Goal: Task Accomplishment & Management: Use online tool/utility

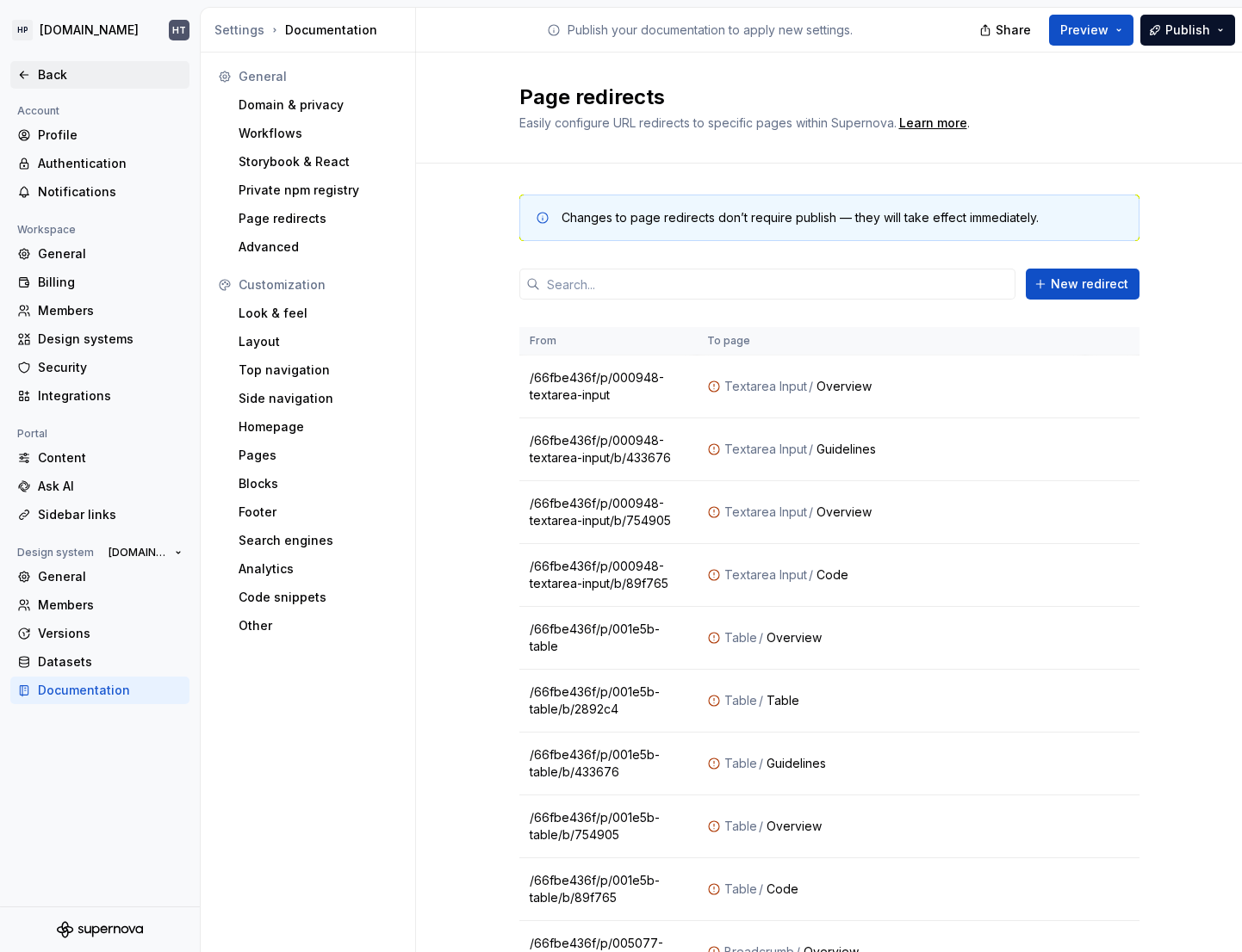
click at [75, 82] on div "Back" at bounding box center [111, 75] width 145 height 18
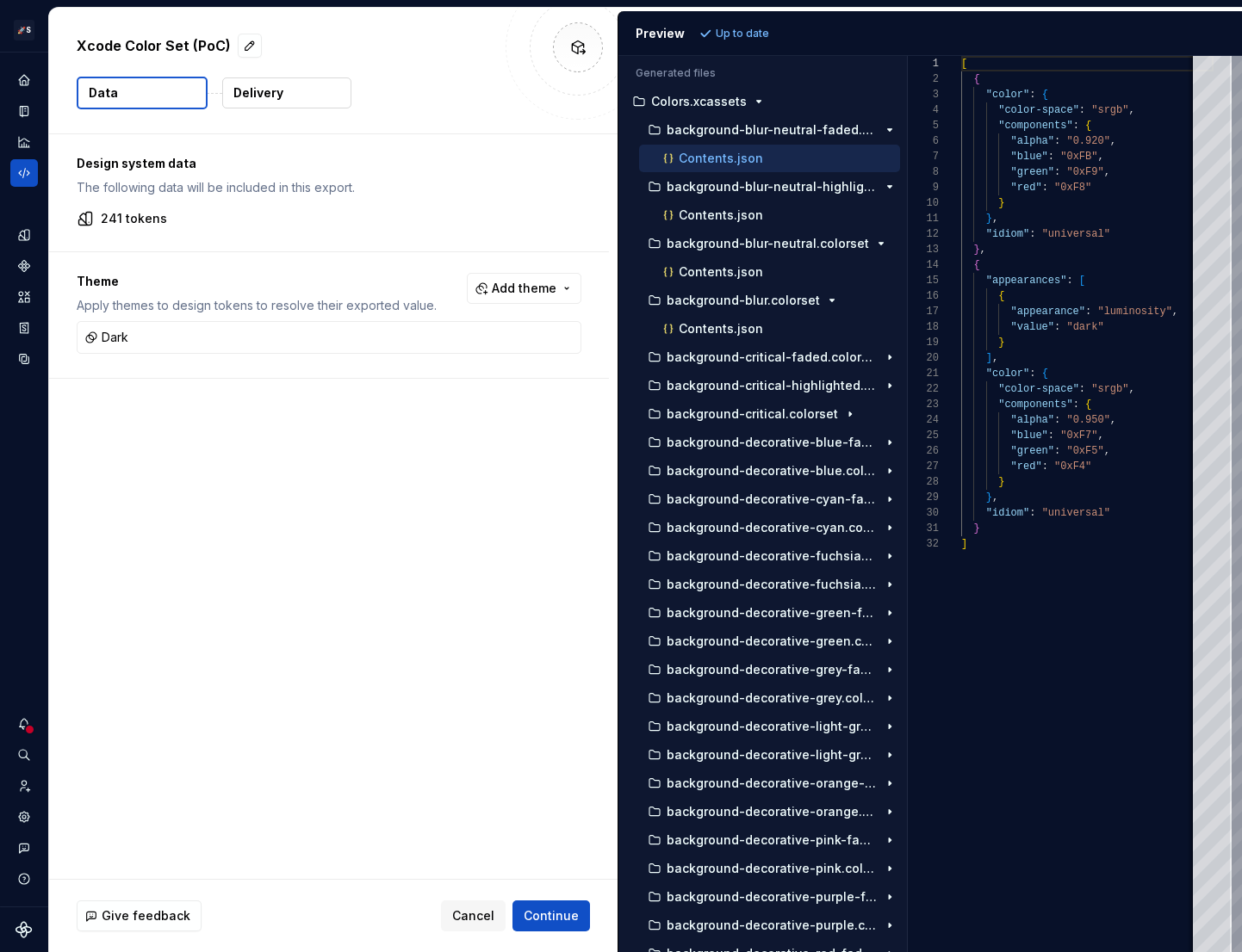
scroll to position [155, 0]
click at [281, 492] on div "Design system data The following data will be included in this export. 241 toke…" at bounding box center [333, 506] width 568 height 744
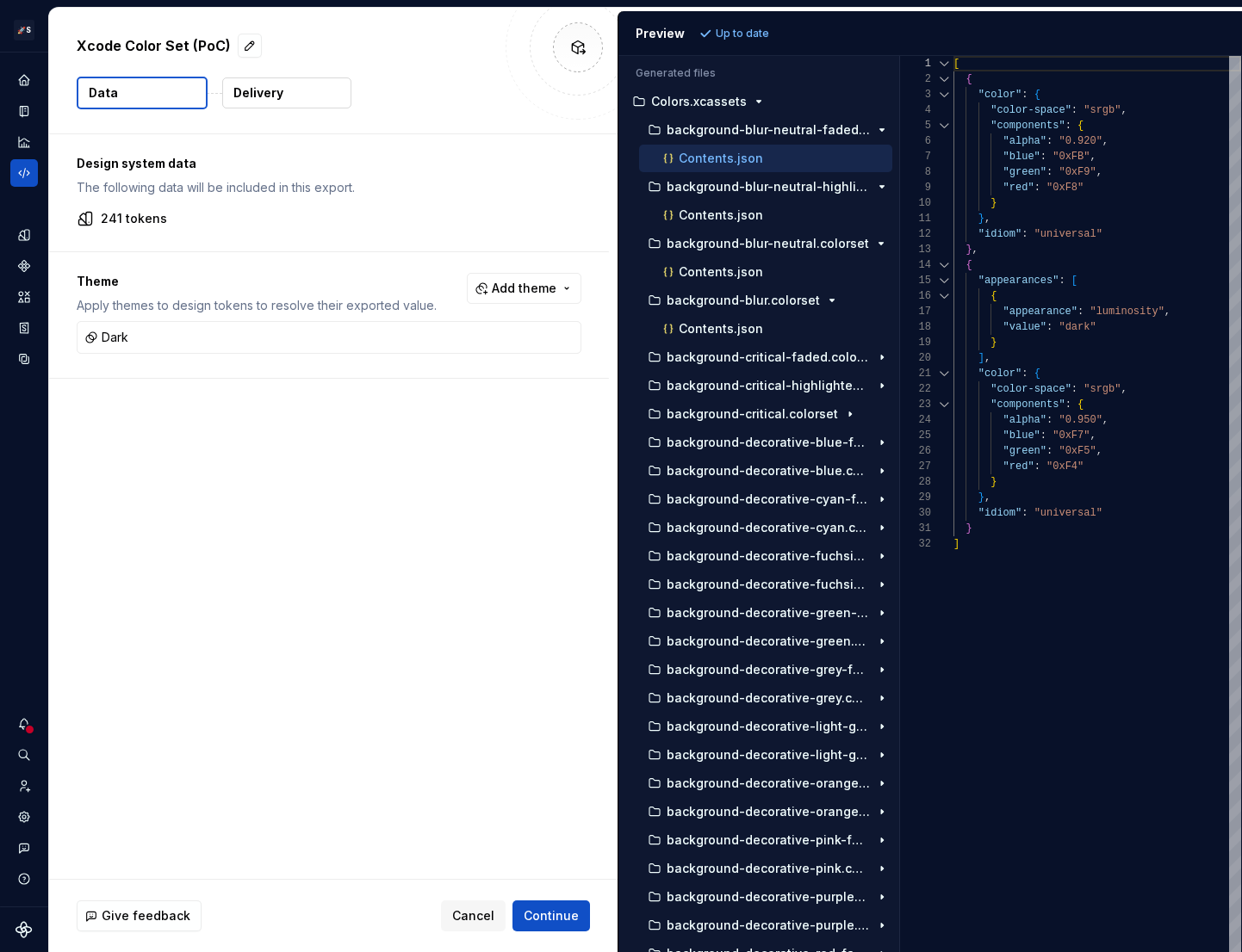
click at [900, 442] on div "Generated files Accessibility guide for tree . Navigate the tree with the arrow…" at bounding box center [930, 503] width 623 height 896
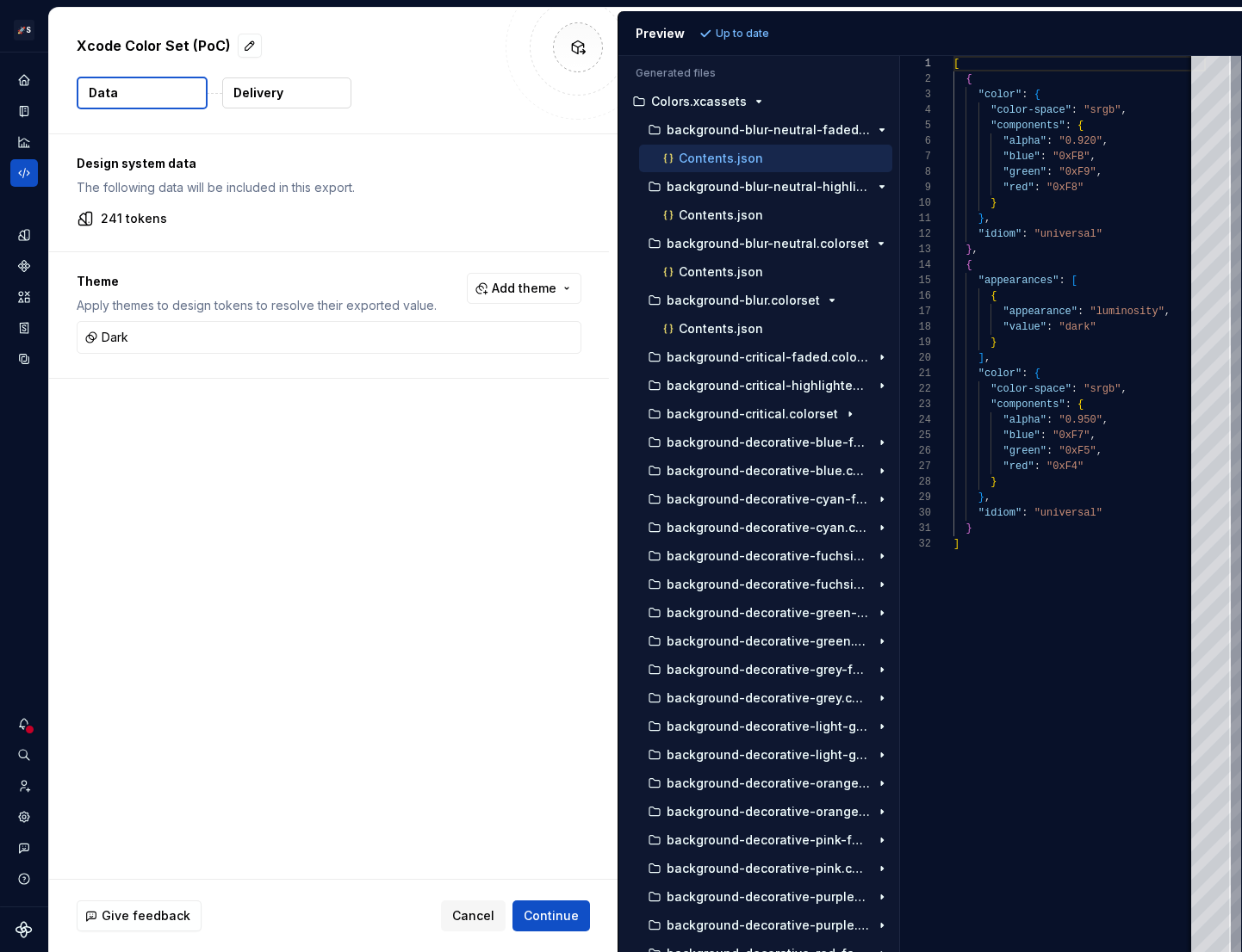
click at [354, 639] on div "Design system data The following data will be included in this export. 241 toke…" at bounding box center [333, 506] width 568 height 744
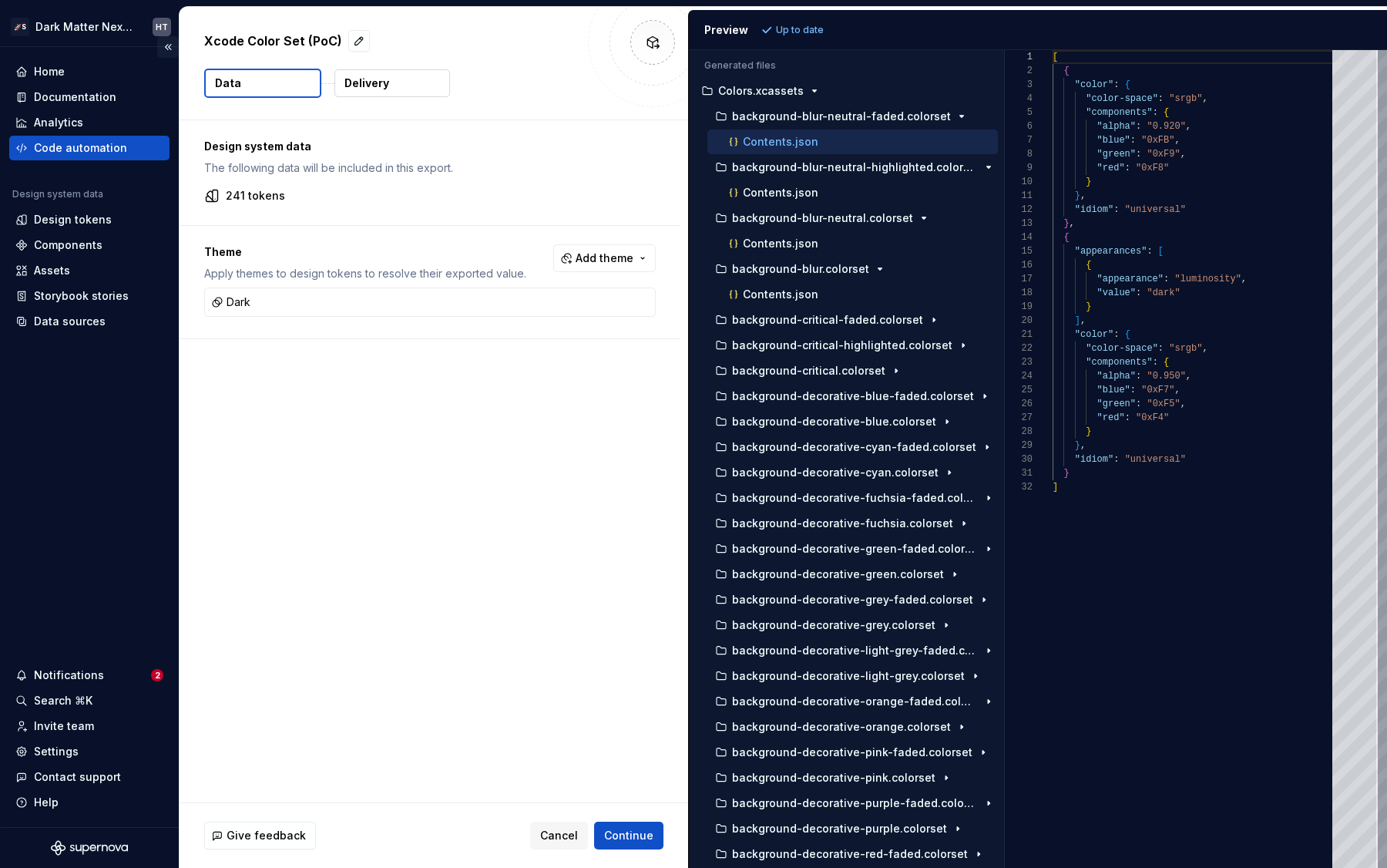
click at [166, 48] on button "Collapse sidebar" at bounding box center [167, 46] width 22 height 22
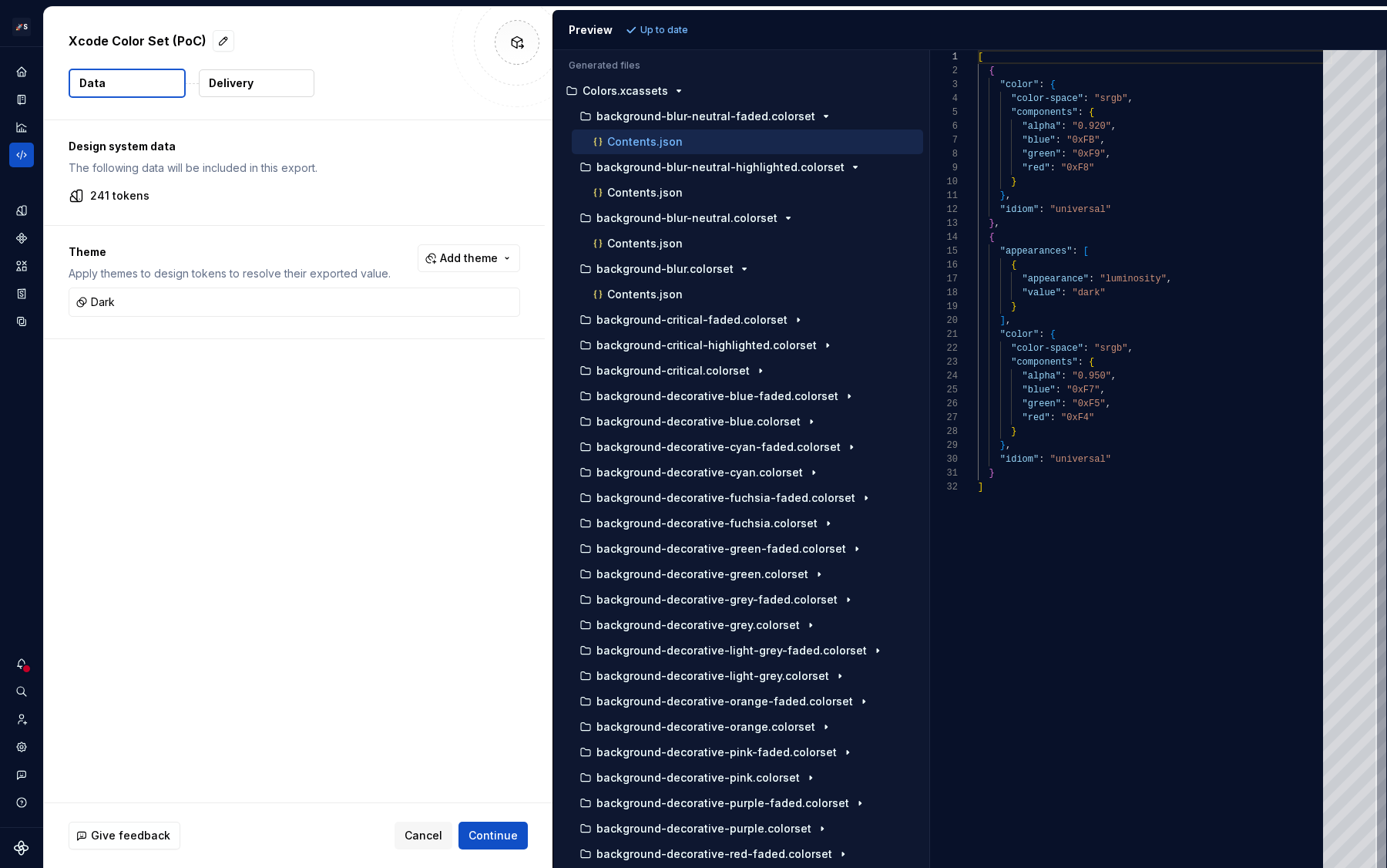
click at [481, 446] on div "Design system data The following data will be included in this export. 241 toke…" at bounding box center [298, 461] width 509 height 682
click at [383, 432] on div "Design system data The following data will be included in this export. 241 toke…" at bounding box center [298, 461] width 509 height 682
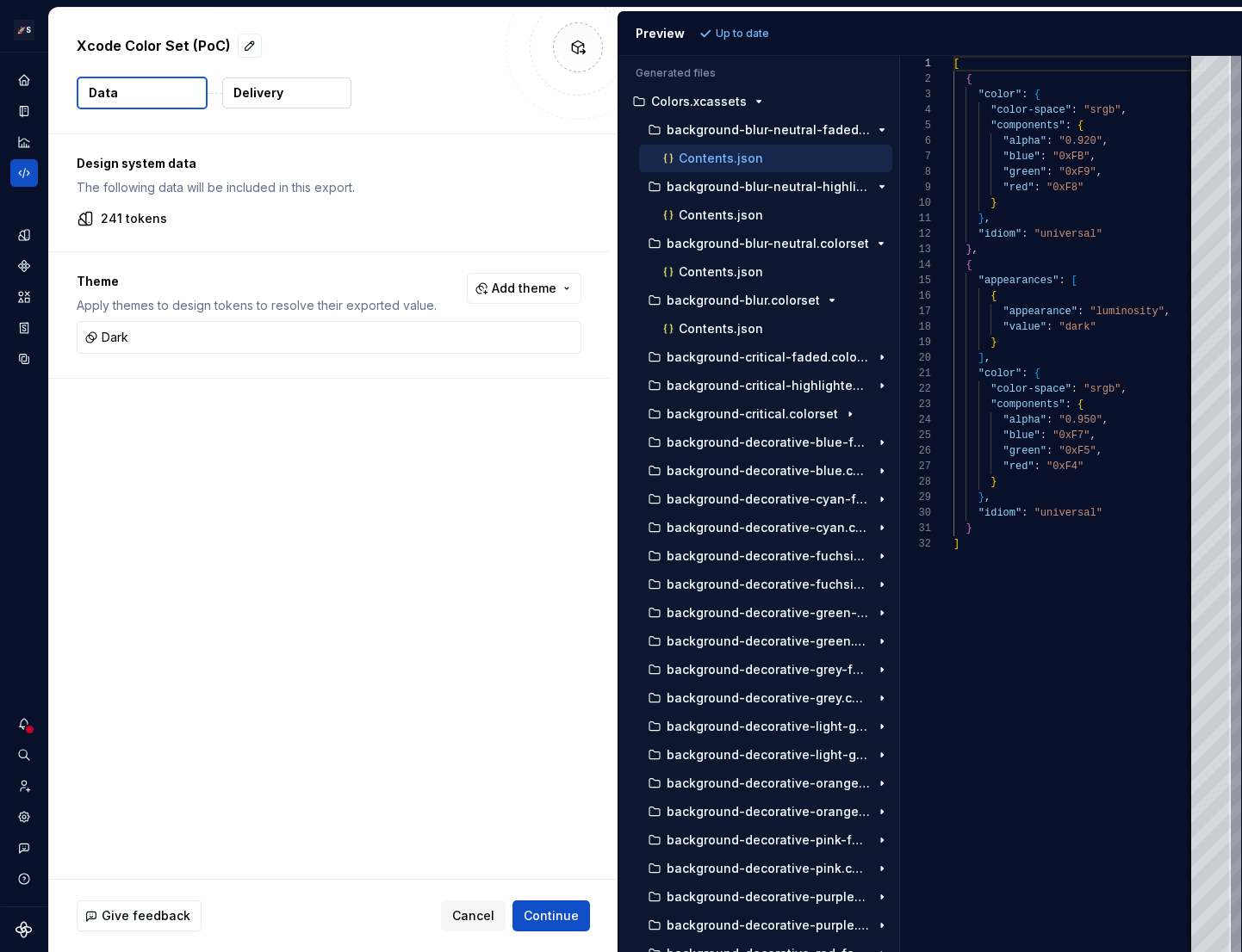
click at [373, 565] on div "Design system data The following data will be included in this export. 241 toke…" at bounding box center [333, 506] width 568 height 744
click at [388, 466] on div "Design system data The following data will be included in this export. 241 toke…" at bounding box center [333, 506] width 568 height 744
click at [558, 338] on button "button" at bounding box center [564, 337] width 24 height 24
click at [751, 27] on span "Refresh preview" at bounding box center [759, 33] width 86 height 14
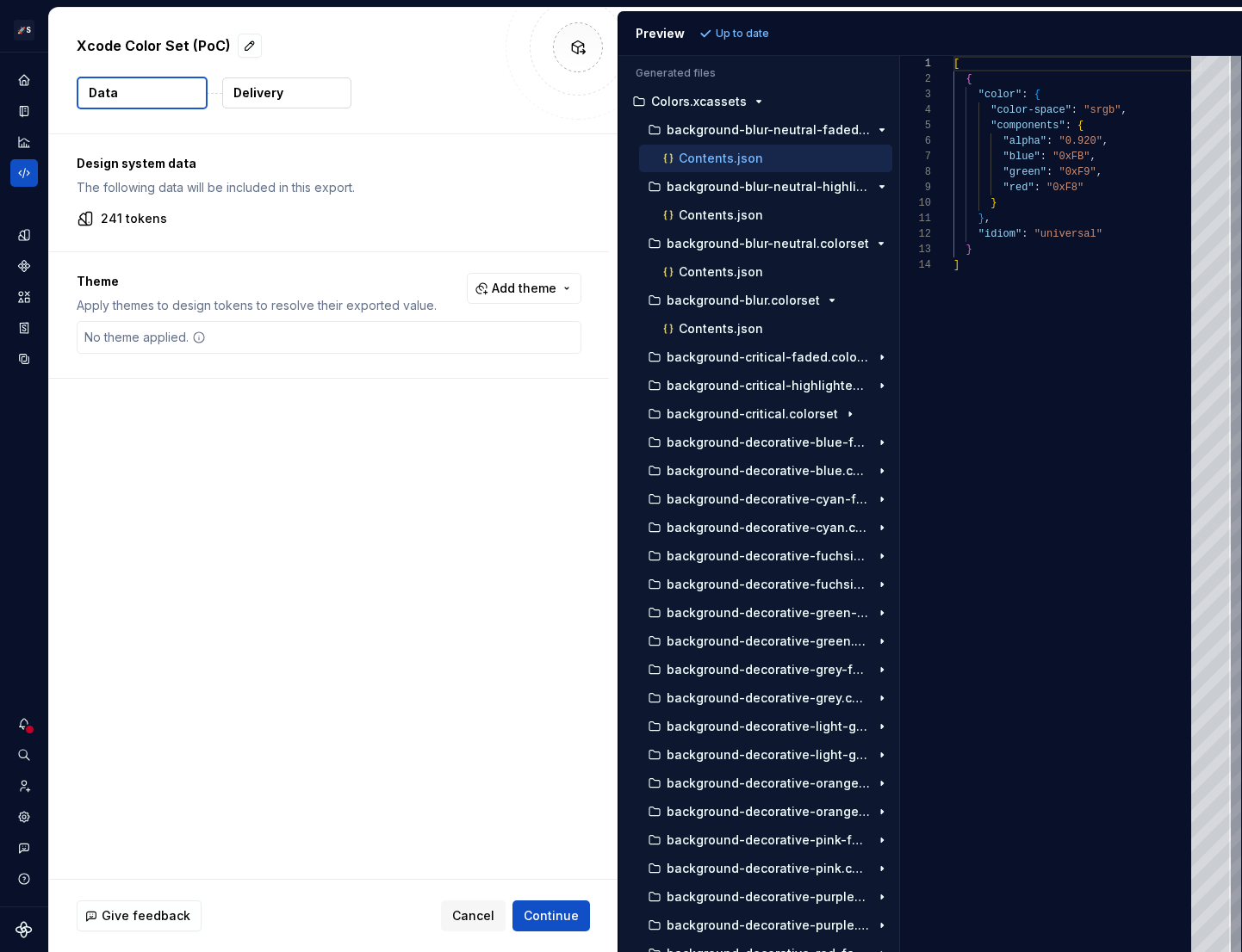
click at [1006, 103] on div "[ { "color" : { "color-space" : "srgb" , "components" : { "alpha" : "0.920" , "…" at bounding box center [1076, 503] width 248 height 896
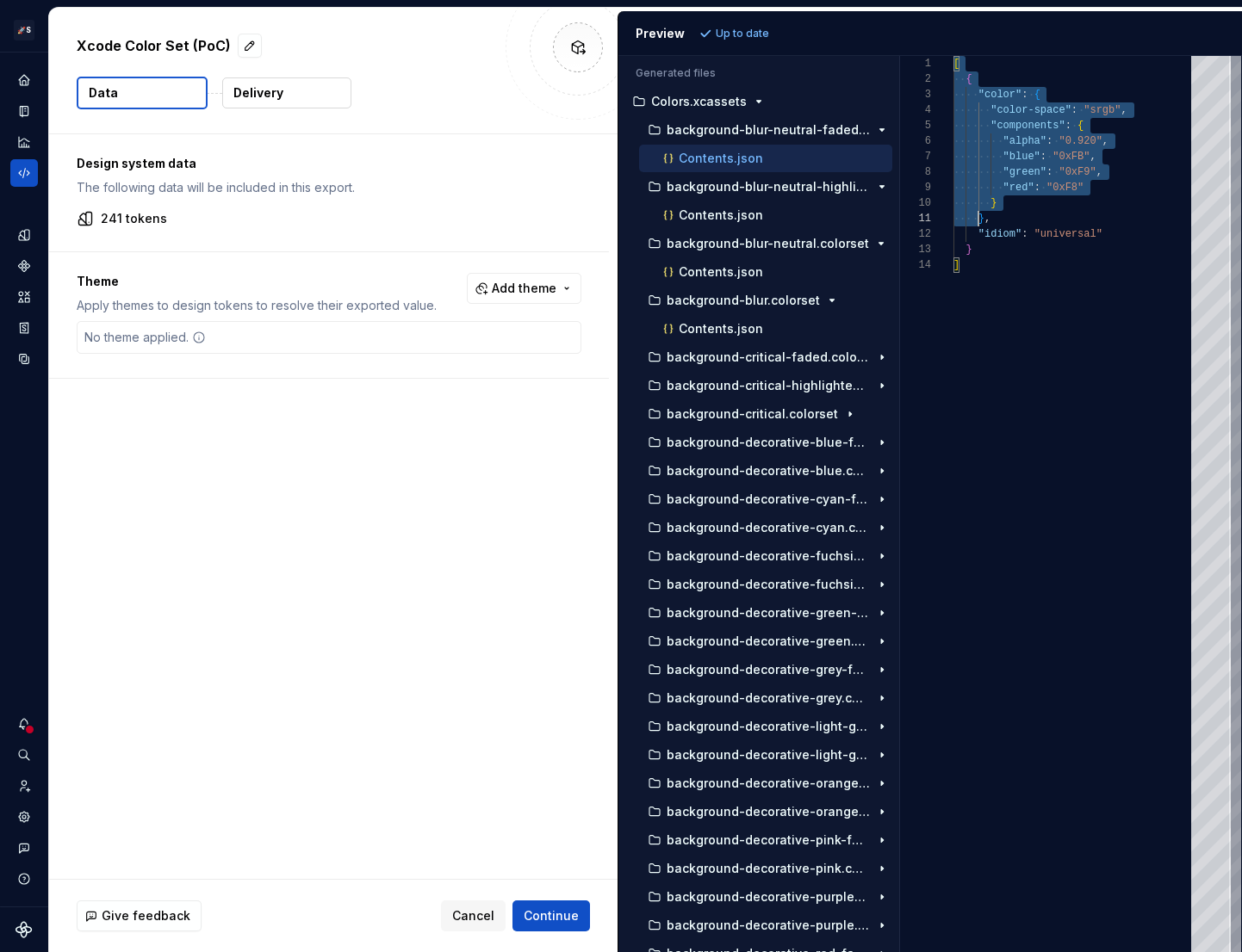
scroll to position [0, 6]
drag, startPoint x: 956, startPoint y: 64, endPoint x: 988, endPoint y: 277, distance: 215.4
click at [988, 277] on div "[ { "color" : { "color-space" : "srgb" , "components" : { "alpha" : "0.920" , "…" at bounding box center [1076, 503] width 248 height 896
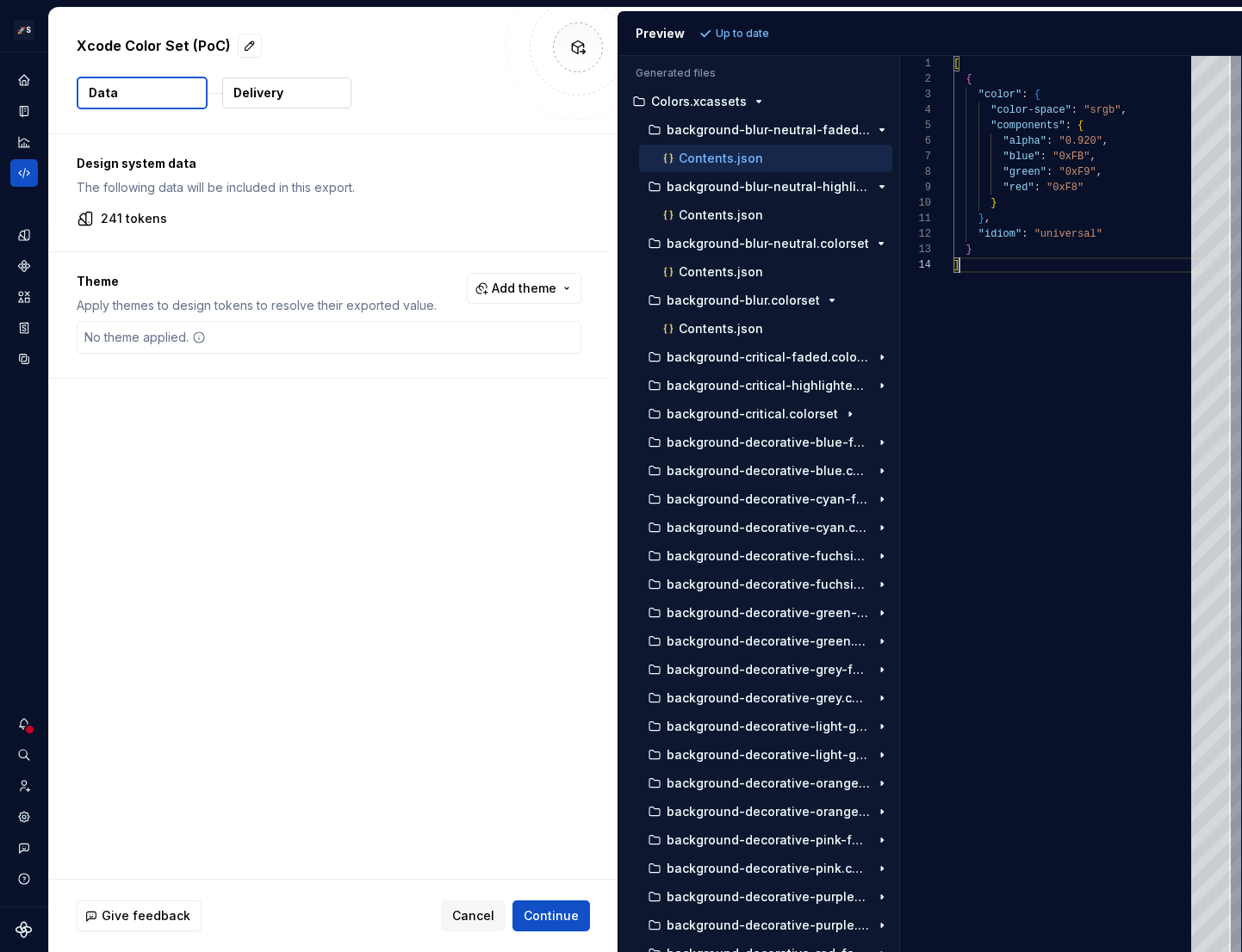
click at [988, 277] on div "[ { "color" : { "color-space" : "srgb" , "components" : { "alpha" : "0.920" , "…" at bounding box center [1076, 503] width 248 height 896
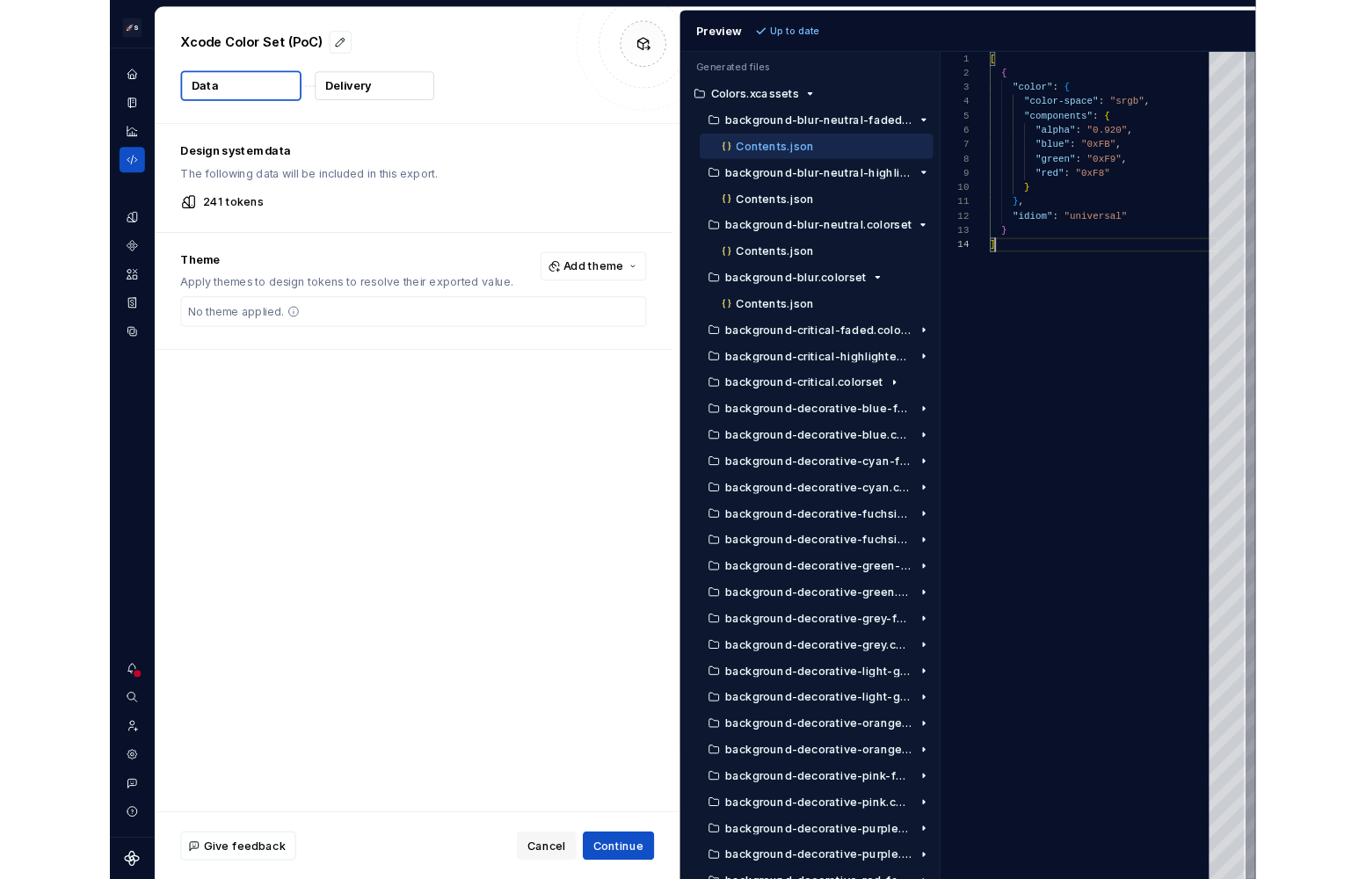
scroll to position [47, 6]
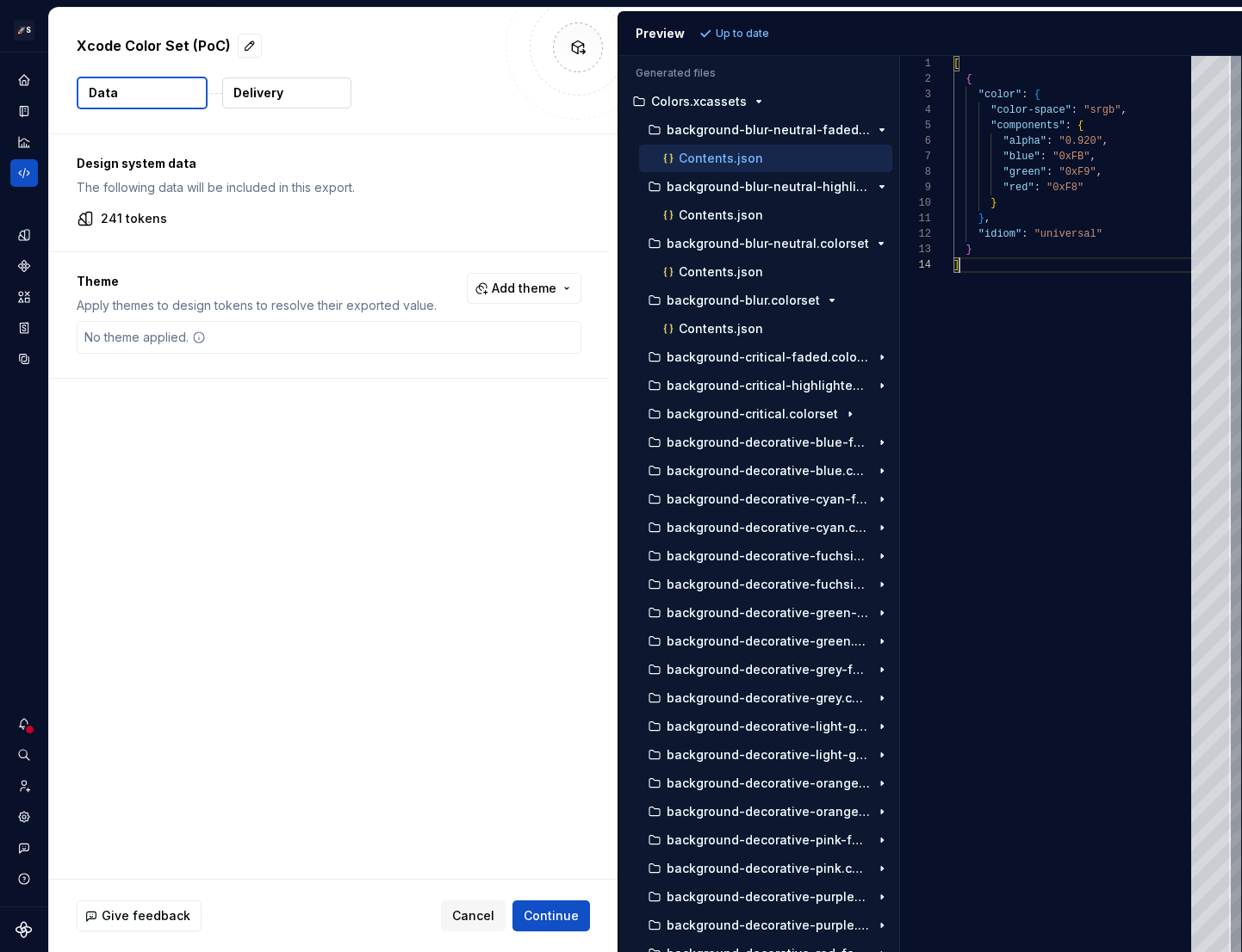
click at [333, 643] on div "Design system data The following data will be included in this export. 241 toke…" at bounding box center [333, 506] width 568 height 744
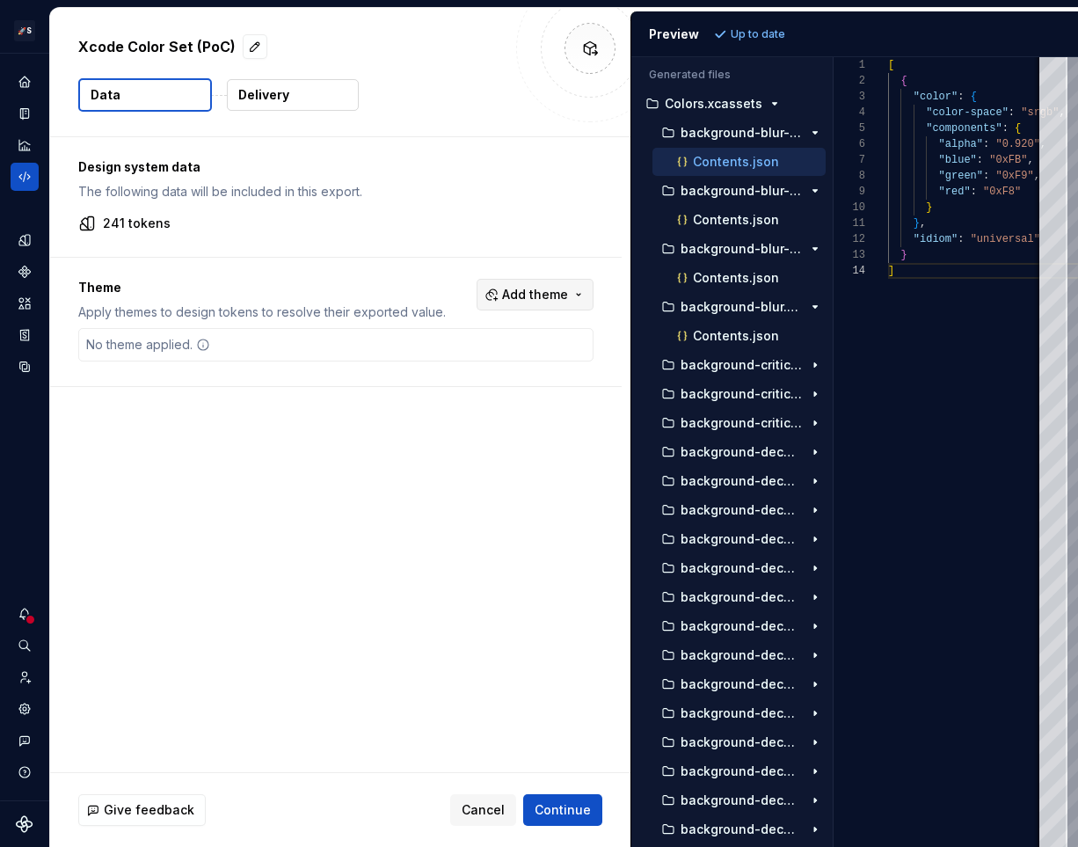
click at [529, 295] on span "Add theme" at bounding box center [535, 295] width 66 height 18
click at [418, 369] on div "Dark" at bounding box center [428, 365] width 28 height 18
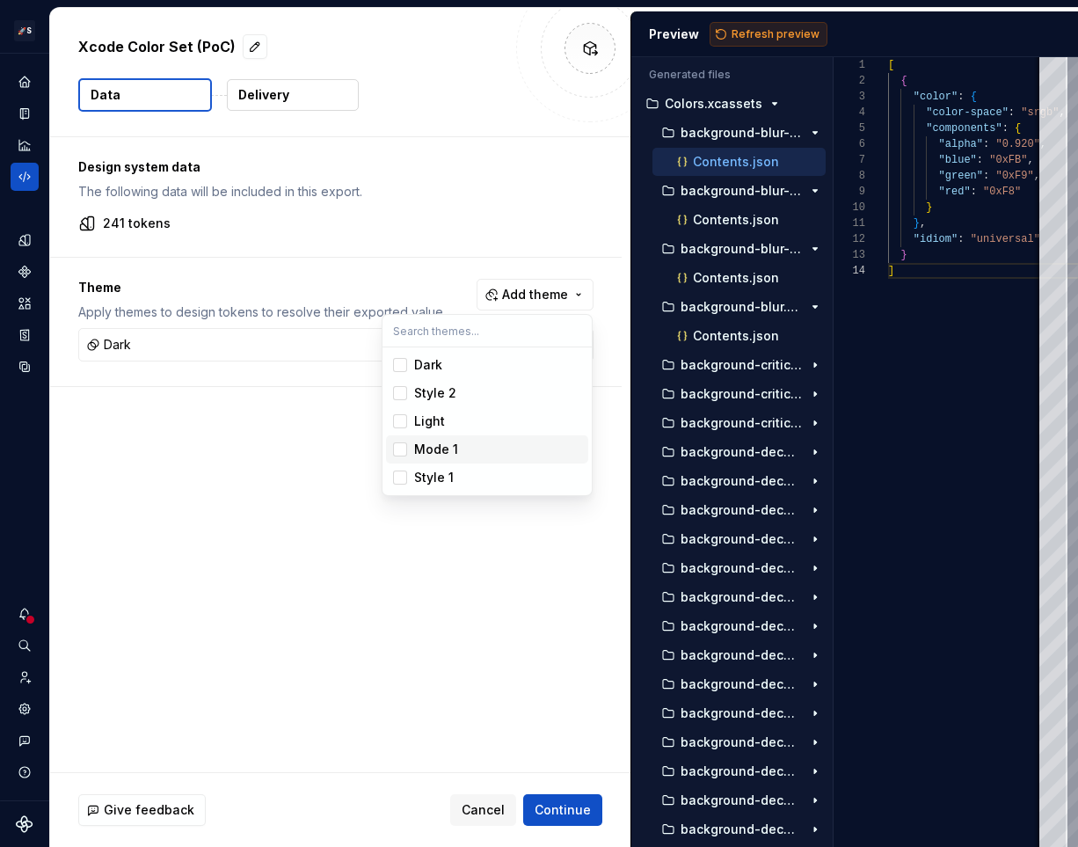
click at [775, 36] on html "🚀S Dark Matter Next Gen HT Design system data Xcode Color Set (PoC) Data Delive…" at bounding box center [539, 423] width 1078 height 847
click at [775, 36] on span "Refresh preview" at bounding box center [775, 34] width 88 height 14
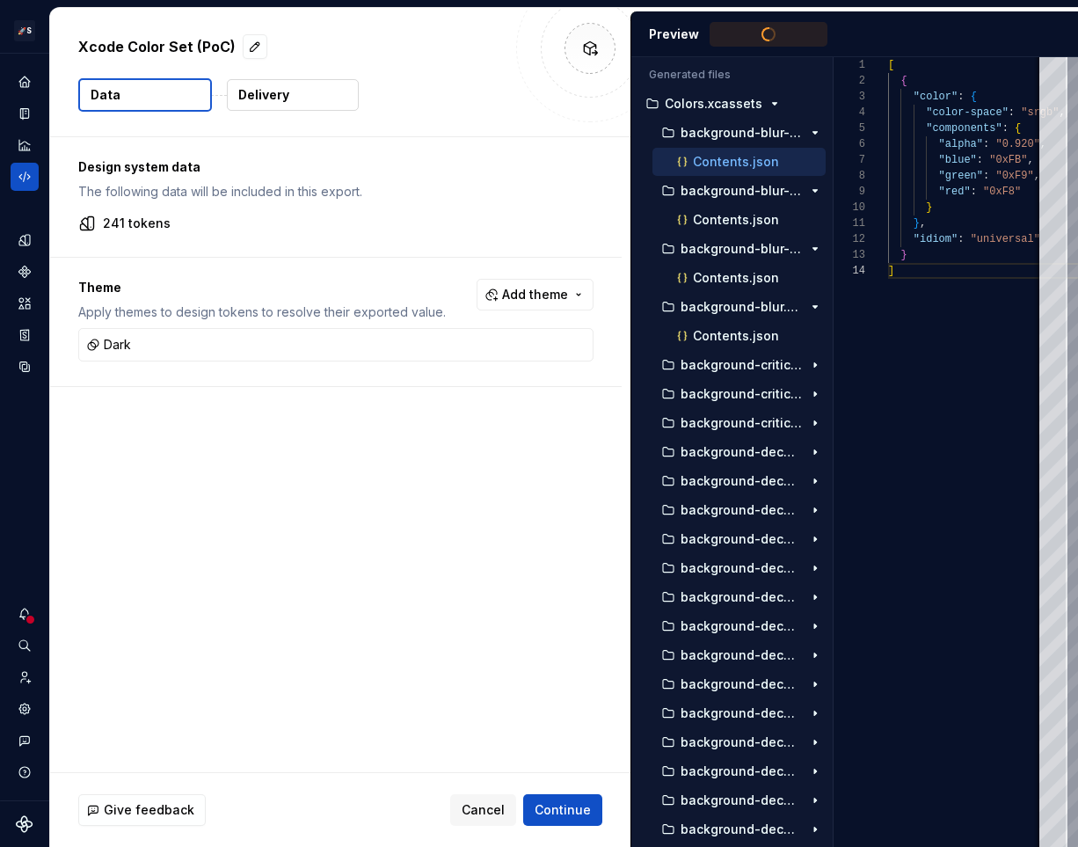
scroll to position [158, 0]
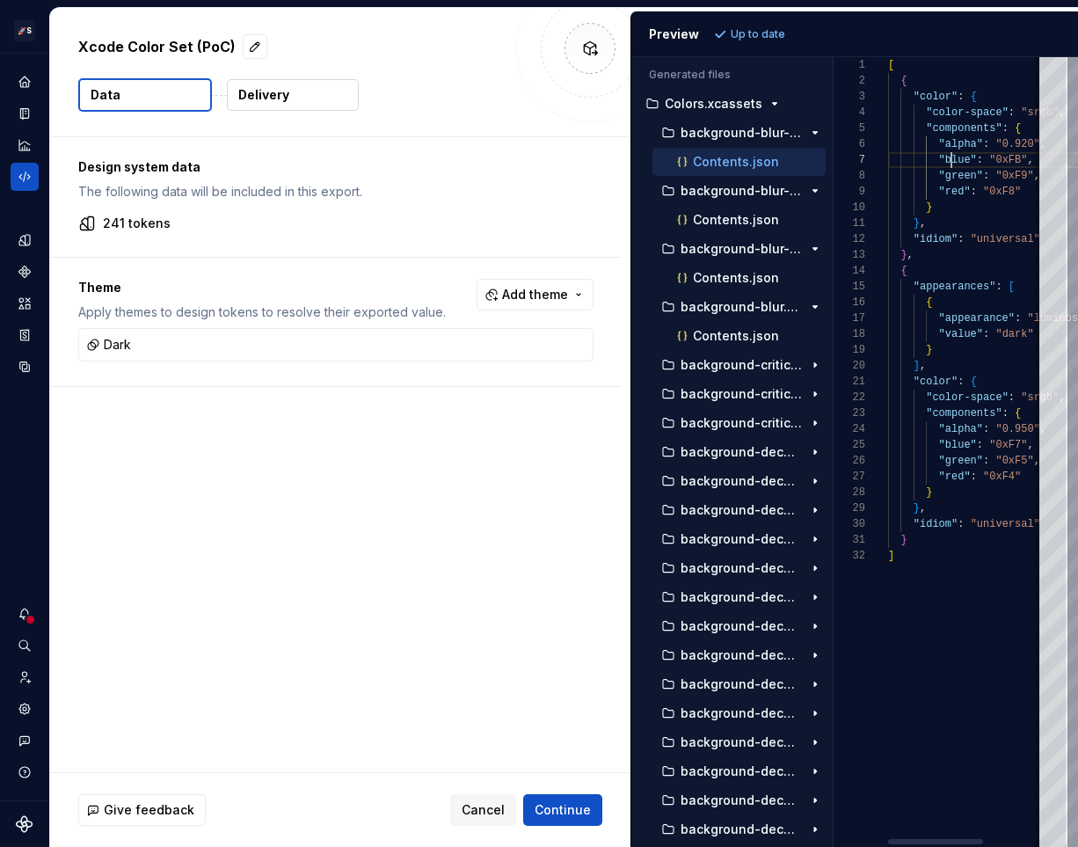
click at [949, 153] on div "[ { "color" : { "color-space" : "srgb" , "components" : { "alpha" : "0.920" , "…" at bounding box center [1017, 451] width 258 height 789
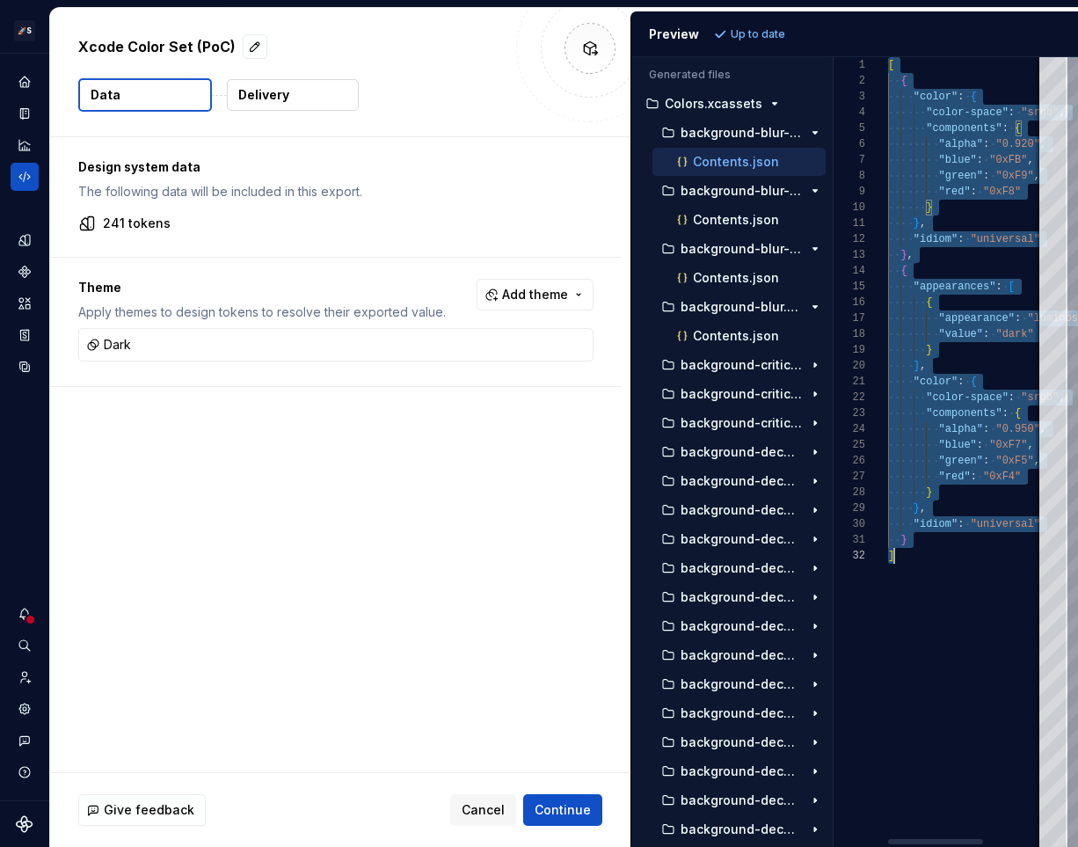
scroll to position [0, 6]
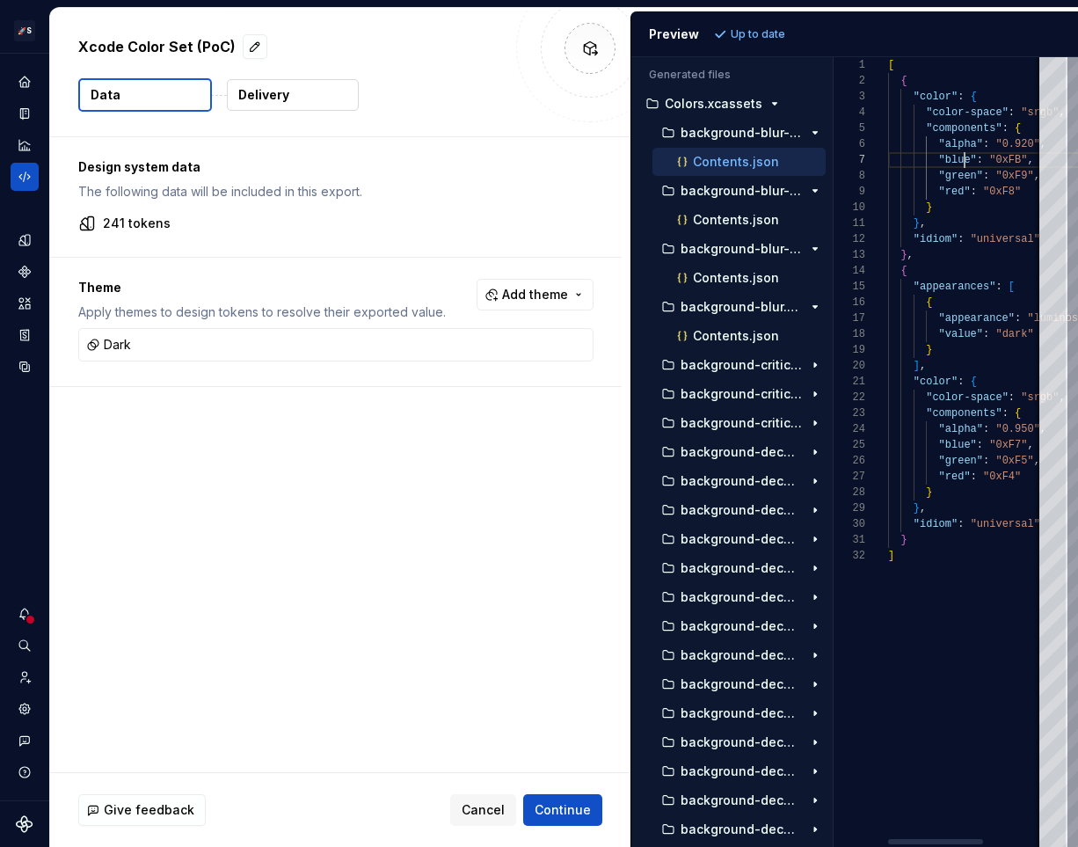
click at [962, 166] on div "[ { "color" : { "color-space" : "srgb" , "components" : { "alpha" : "0.920" , "…" at bounding box center [1017, 451] width 258 height 789
drag, startPoint x: 925, startPoint y: 107, endPoint x: 968, endPoint y: 531, distance: 425.9
click at [967, 525] on div "[ { "color" : { "color-space" : "srgb" , "components" : { "alpha" : "0.920" , "…" at bounding box center [1017, 451] width 258 height 789
click at [968, 531] on div "[ { "color" : { "color-space" : "srgb" , "components" : { "alpha" : "0.920" , "…" at bounding box center [1017, 451] width 258 height 789
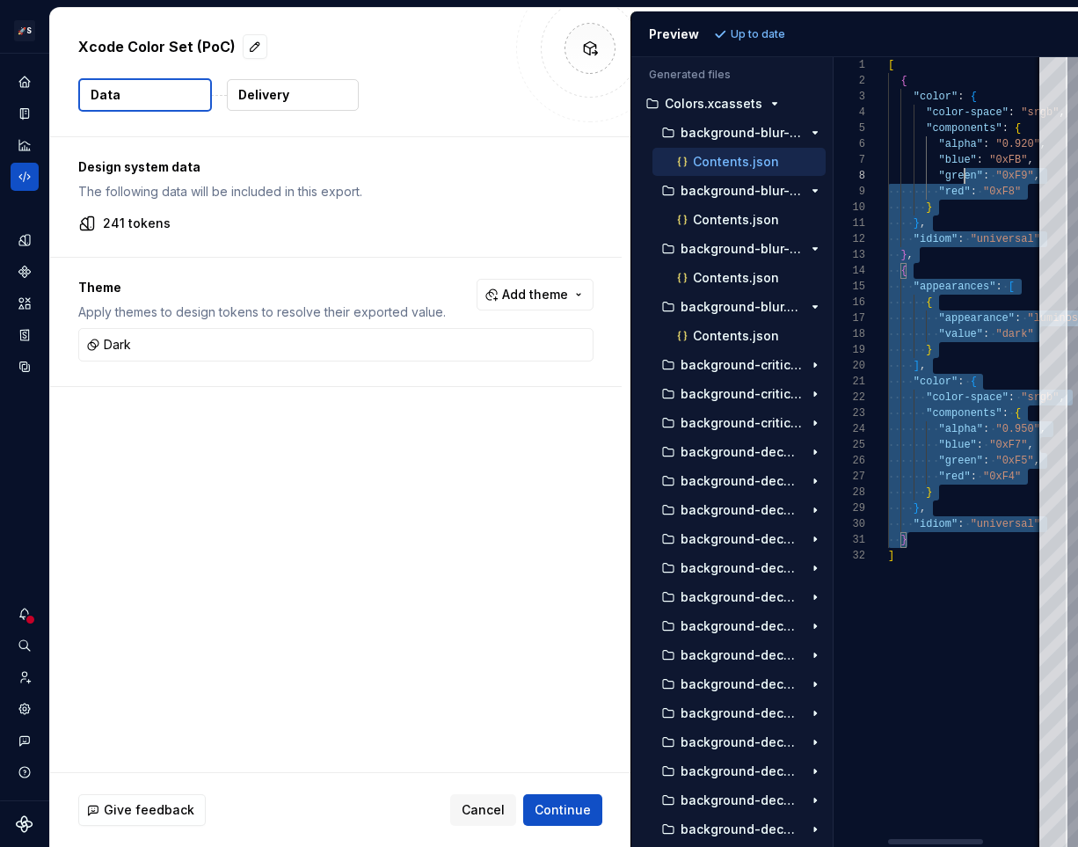
drag, startPoint x: 968, startPoint y: 546, endPoint x: 963, endPoint y: 179, distance: 366.6
click at [963, 179] on div "[ { "color" : { "color-space" : "srgb" , "components" : { "alpha" : "0.920" , "…" at bounding box center [1017, 451] width 258 height 789
click at [963, 176] on div "[ { "color" : { "color-space" : "srgb" , "components" : { "alpha" : "0.920" , "…" at bounding box center [1017, 451] width 258 height 789
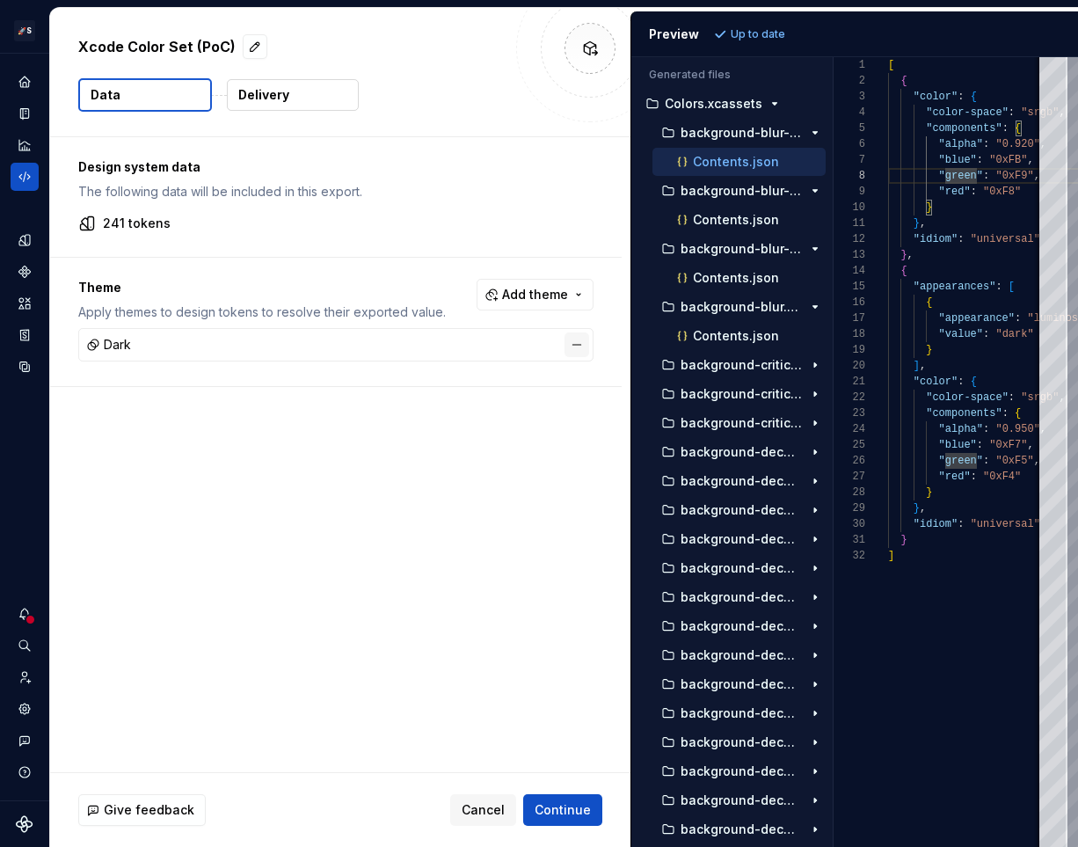
click at [577, 346] on button "button" at bounding box center [576, 344] width 25 height 25
click at [767, 32] on span "Refresh preview" at bounding box center [775, 34] width 88 height 14
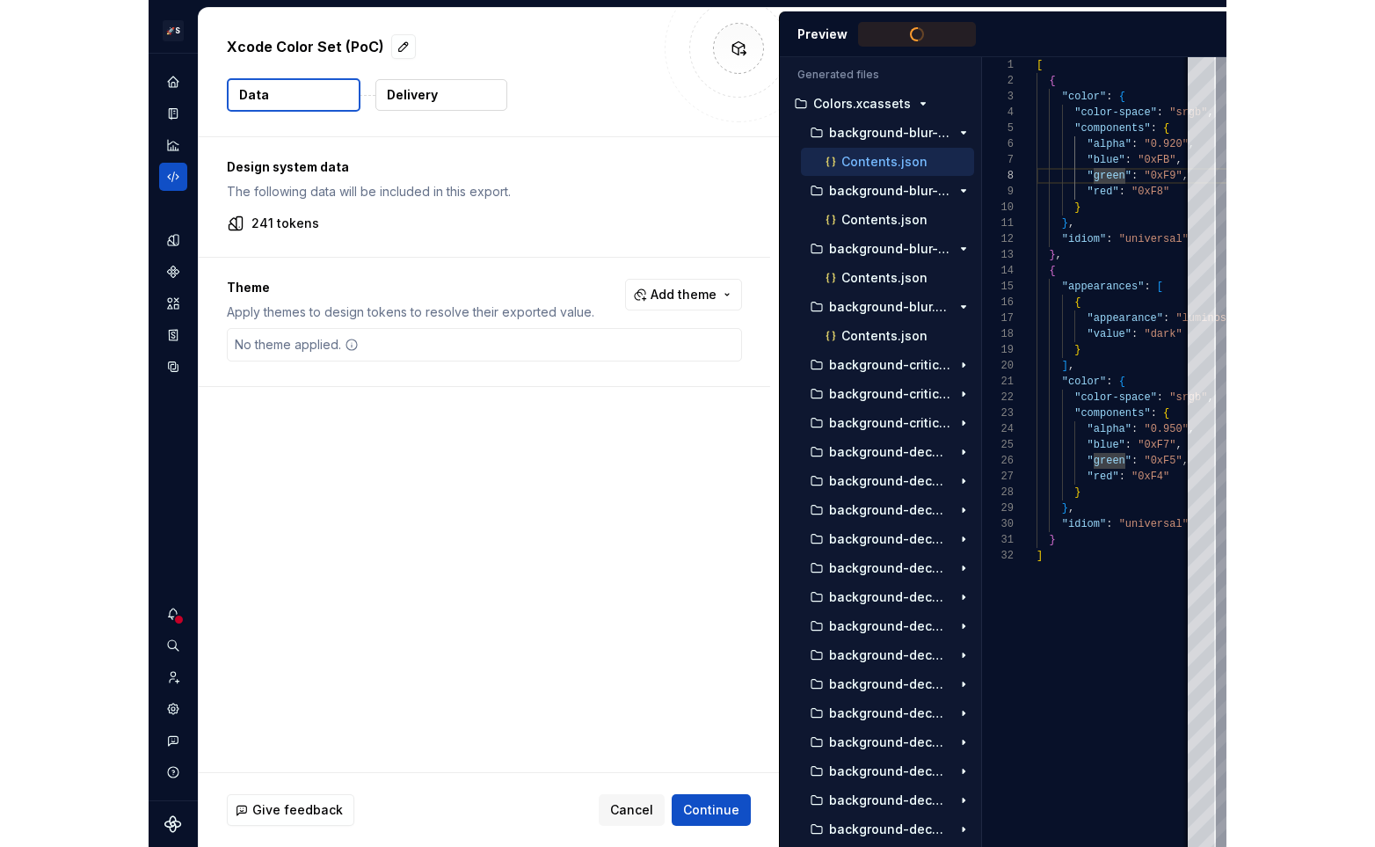
scroll to position [111, 0]
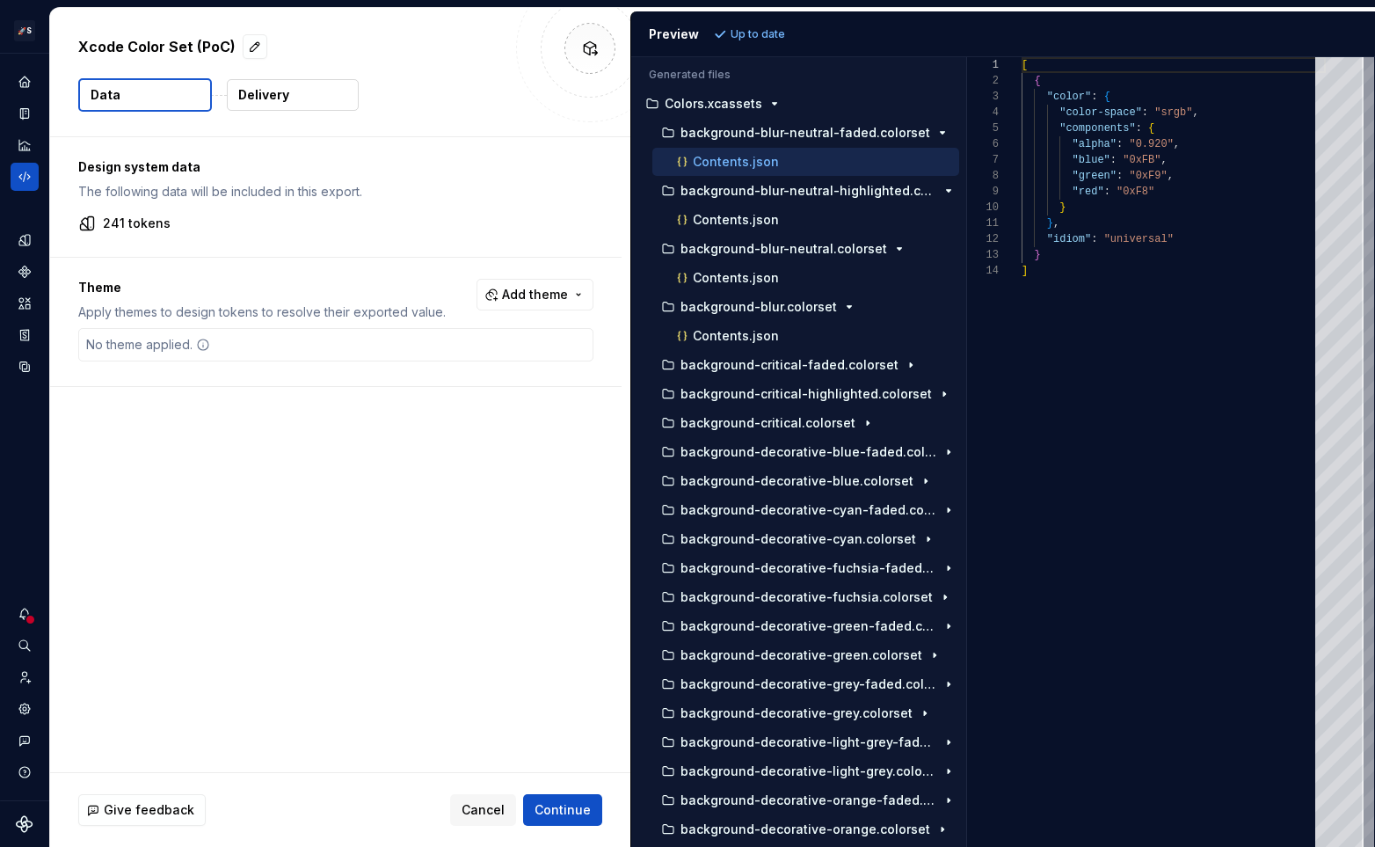
click at [220, 98] on div "Data Delivery" at bounding box center [340, 94] width 524 height 33
click at [747, 186] on p "background-blur-neutral-highlighted.colorset" at bounding box center [808, 191] width 256 height 14
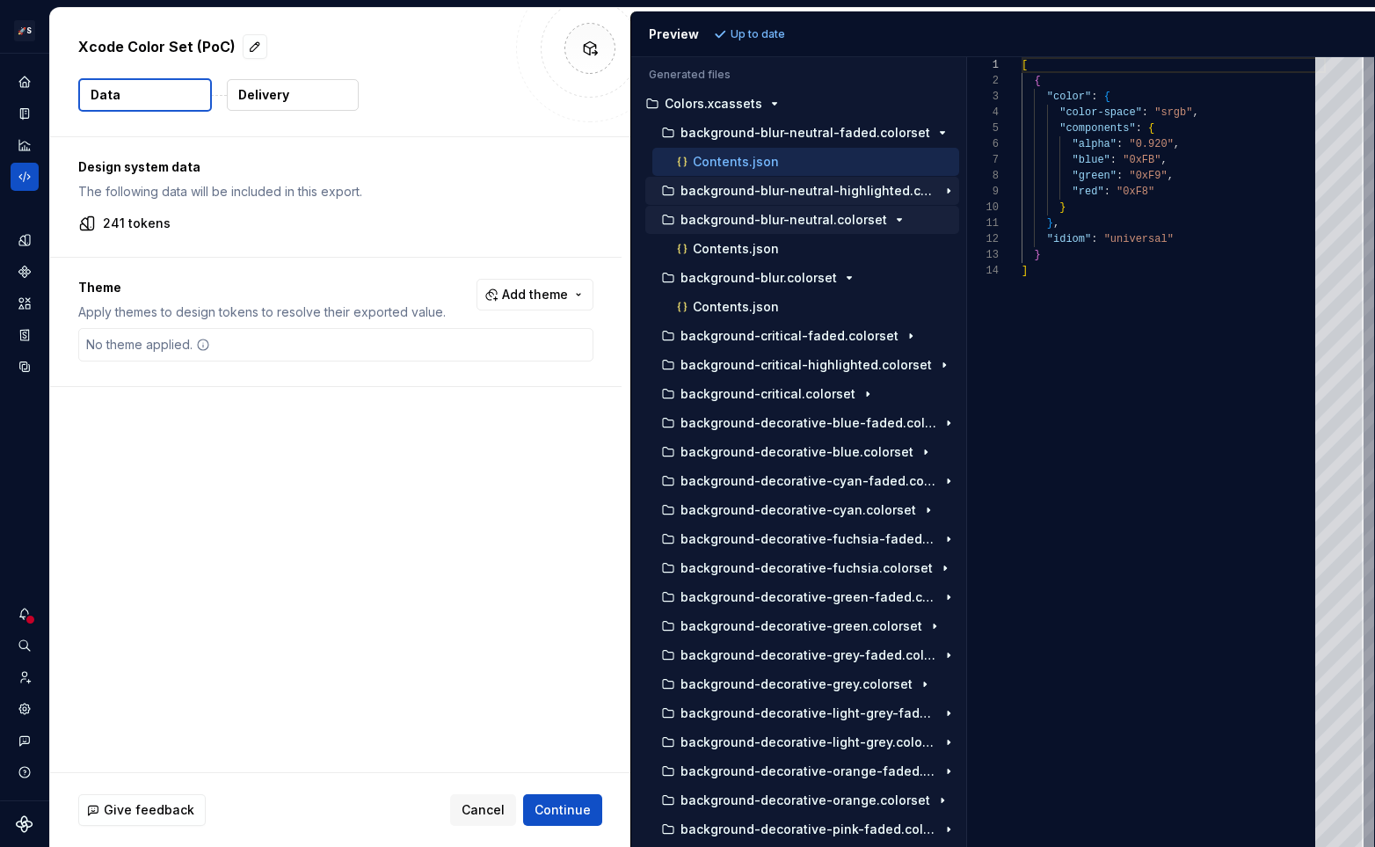
click at [747, 207] on div "background-blur-neutral.colorset" at bounding box center [802, 220] width 314 height 28
click at [747, 273] on p "background-blur.colorset" at bounding box center [758, 278] width 156 height 14
click at [766, 223] on p "background-blur-neutral.colorset" at bounding box center [783, 220] width 207 height 14
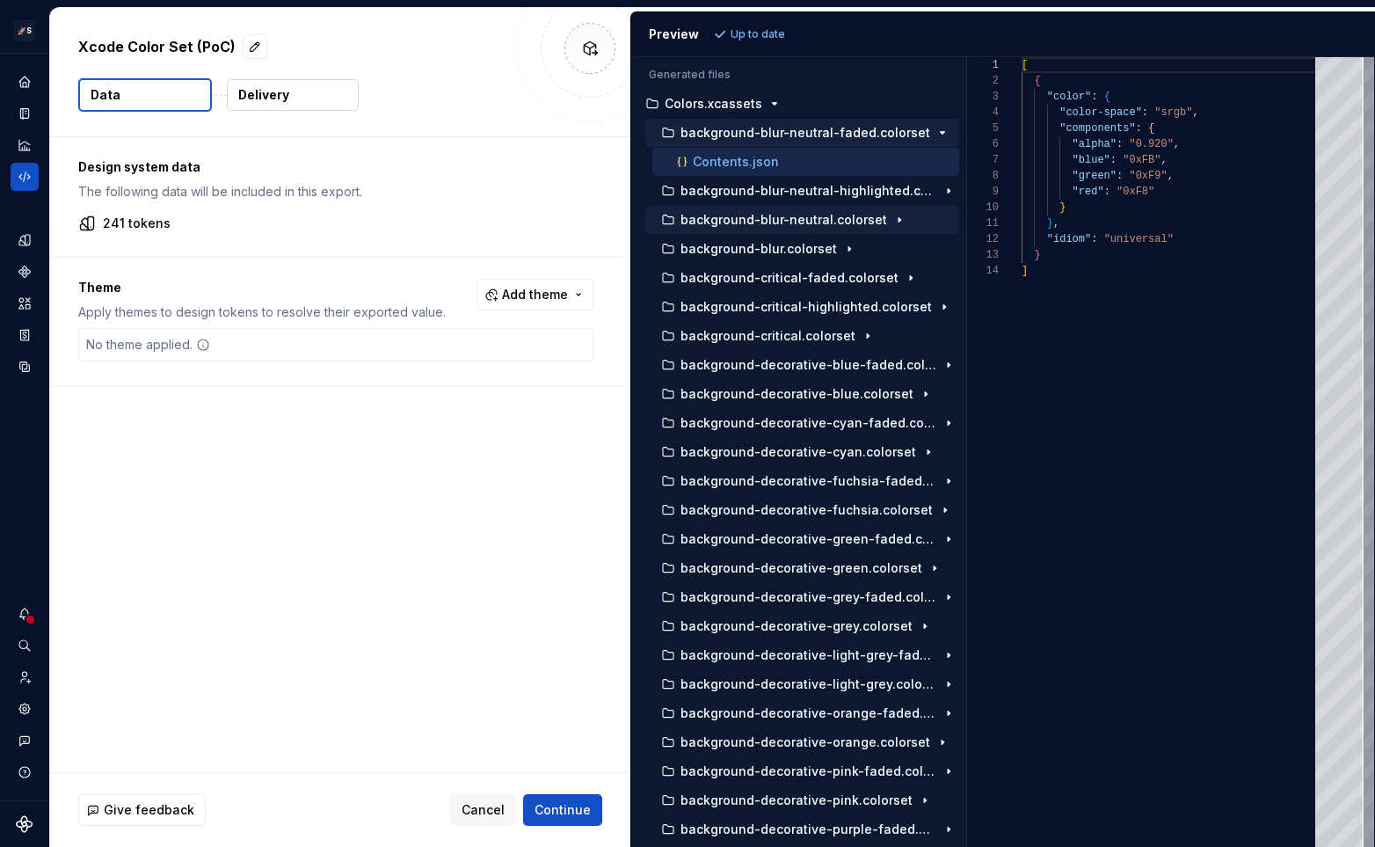
click at [795, 128] on p "background-blur-neutral-faded.colorset" at bounding box center [805, 133] width 250 height 14
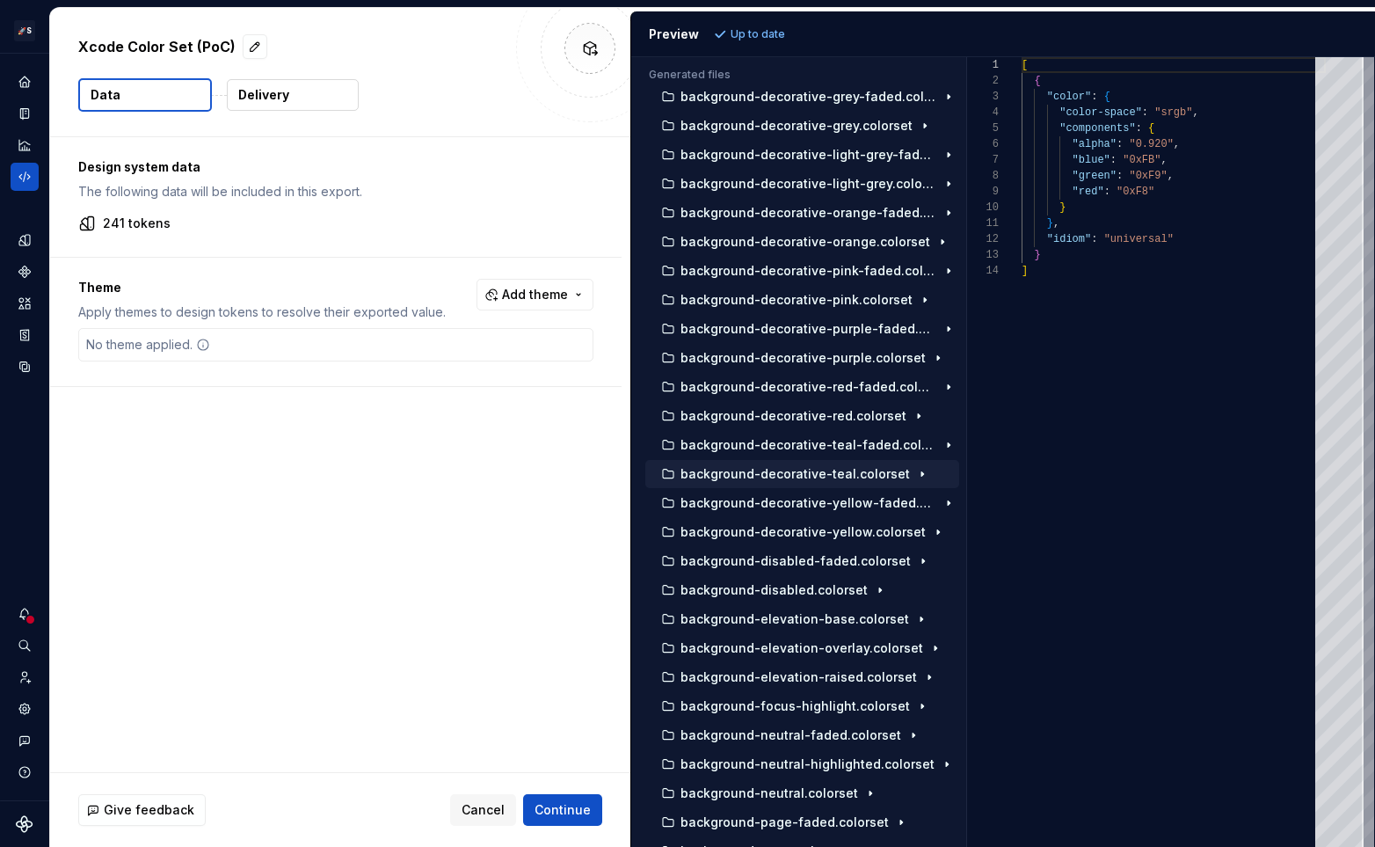
scroll to position [0, 0]
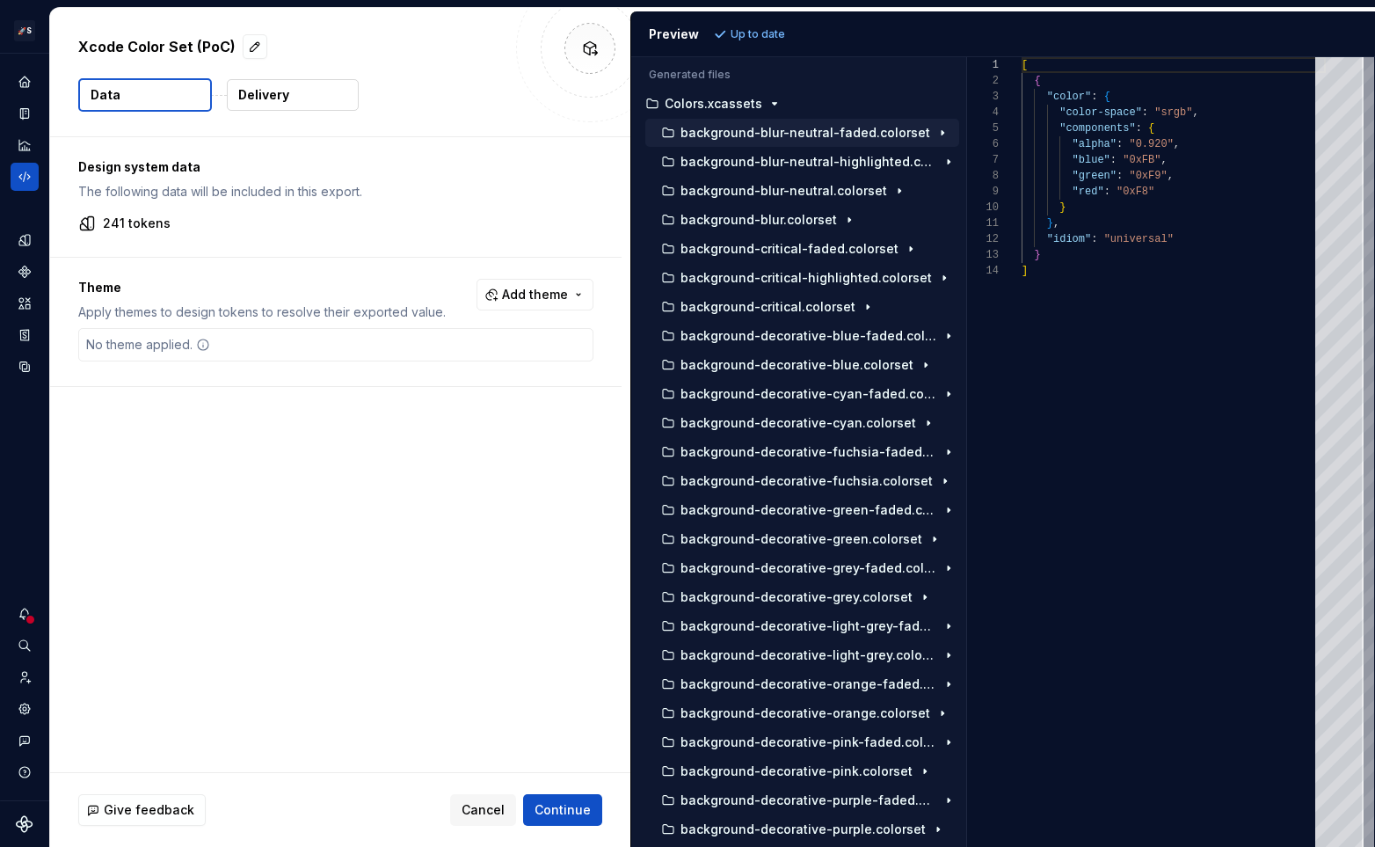
click at [894, 138] on p "background-blur-neutral-faded.colorset" at bounding box center [805, 133] width 250 height 14
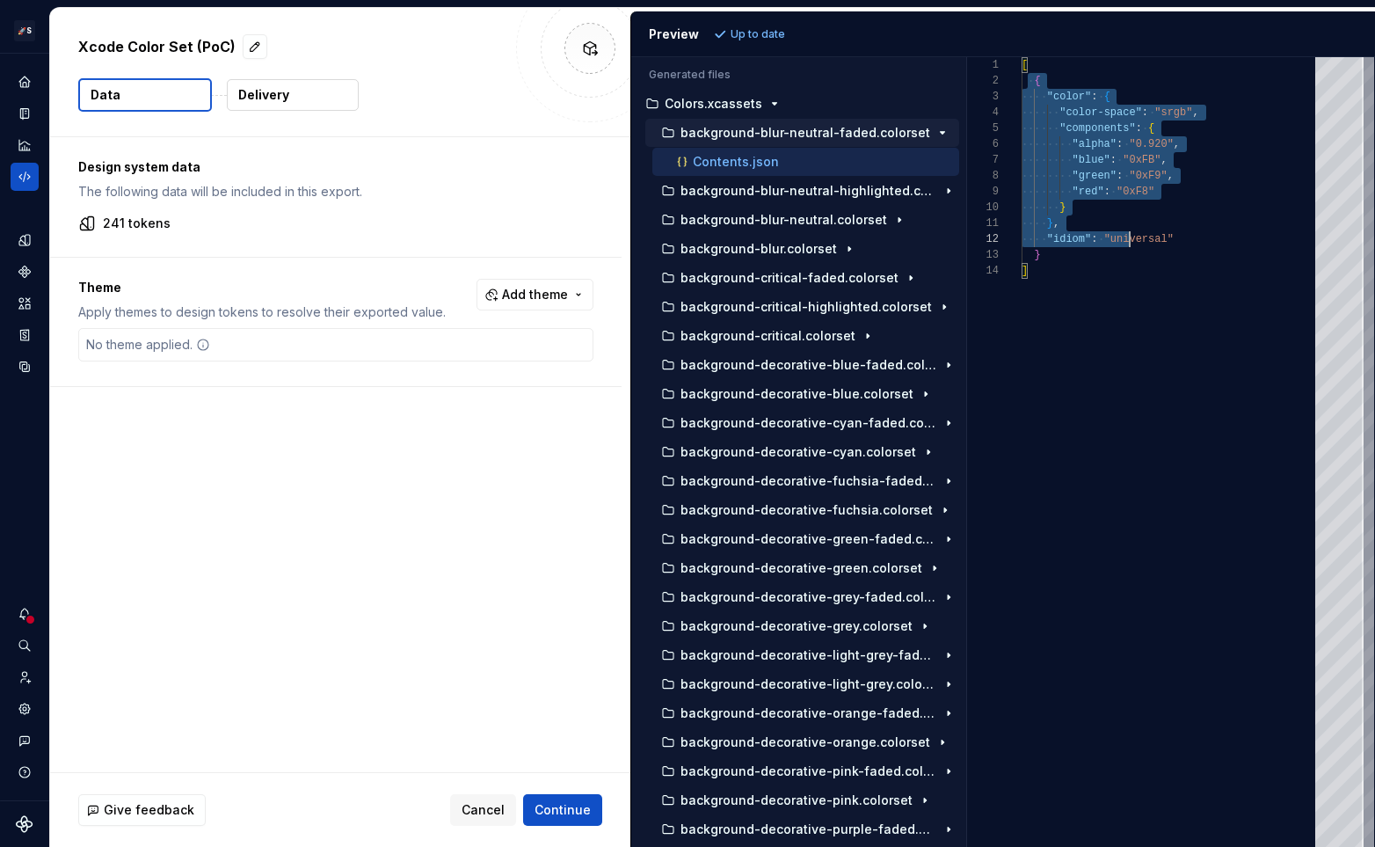
drag, startPoint x: 1028, startPoint y: 75, endPoint x: 1133, endPoint y: 245, distance: 200.5
click at [1132, 243] on div "[ { "color" : { "color-space" : "srgb" , "components" : { "alpha" : "0.920" , "…" at bounding box center [1173, 451] width 304 height 789
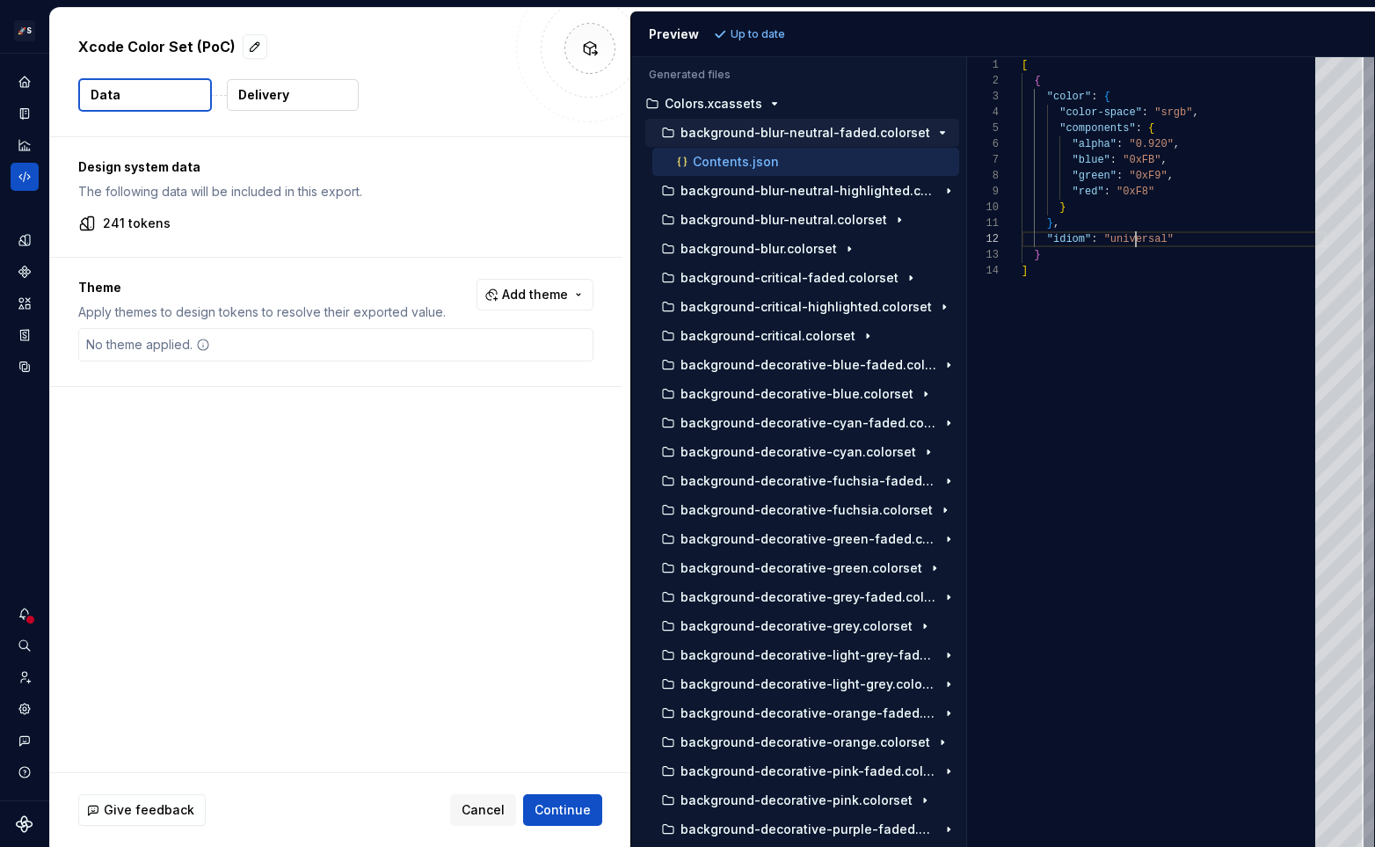
click at [1133, 245] on div "[ { "color" : { "color-space" : "srgb" , "components" : { "alpha" : "0.920" , "…" at bounding box center [1173, 451] width 304 height 789
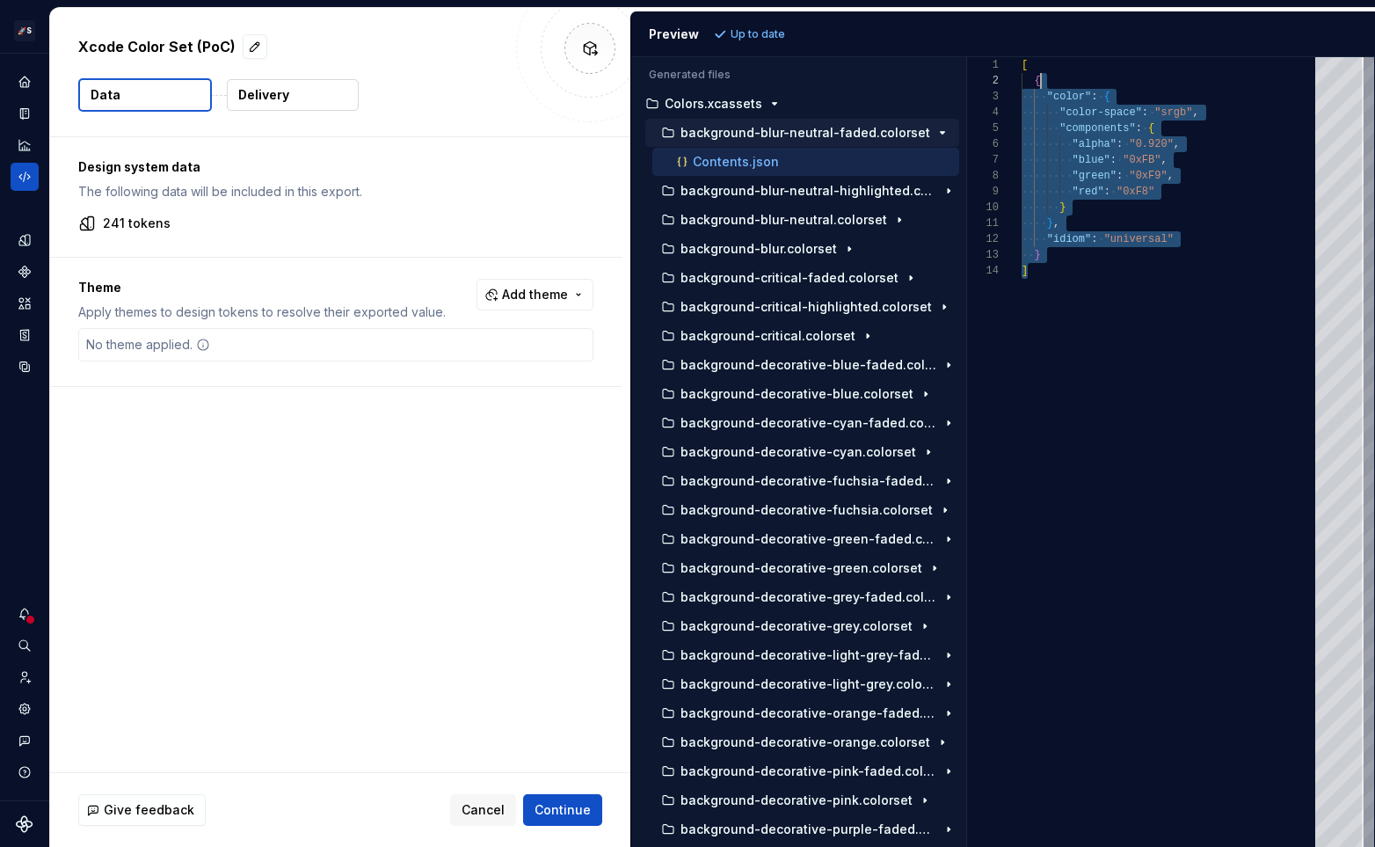
drag, startPoint x: 1177, startPoint y: 265, endPoint x: 1087, endPoint y: 83, distance: 204.0
click at [1087, 85] on div "[ { "color" : { "color-space" : "srgb" , "components" : { "alpha" : "0.920" , "…" at bounding box center [1173, 451] width 304 height 789
click at [1087, 83] on div "[ { "color" : { "color-space" : "srgb" , "components" : { "alpha" : "0.920" , "…" at bounding box center [1173, 451] width 304 height 789
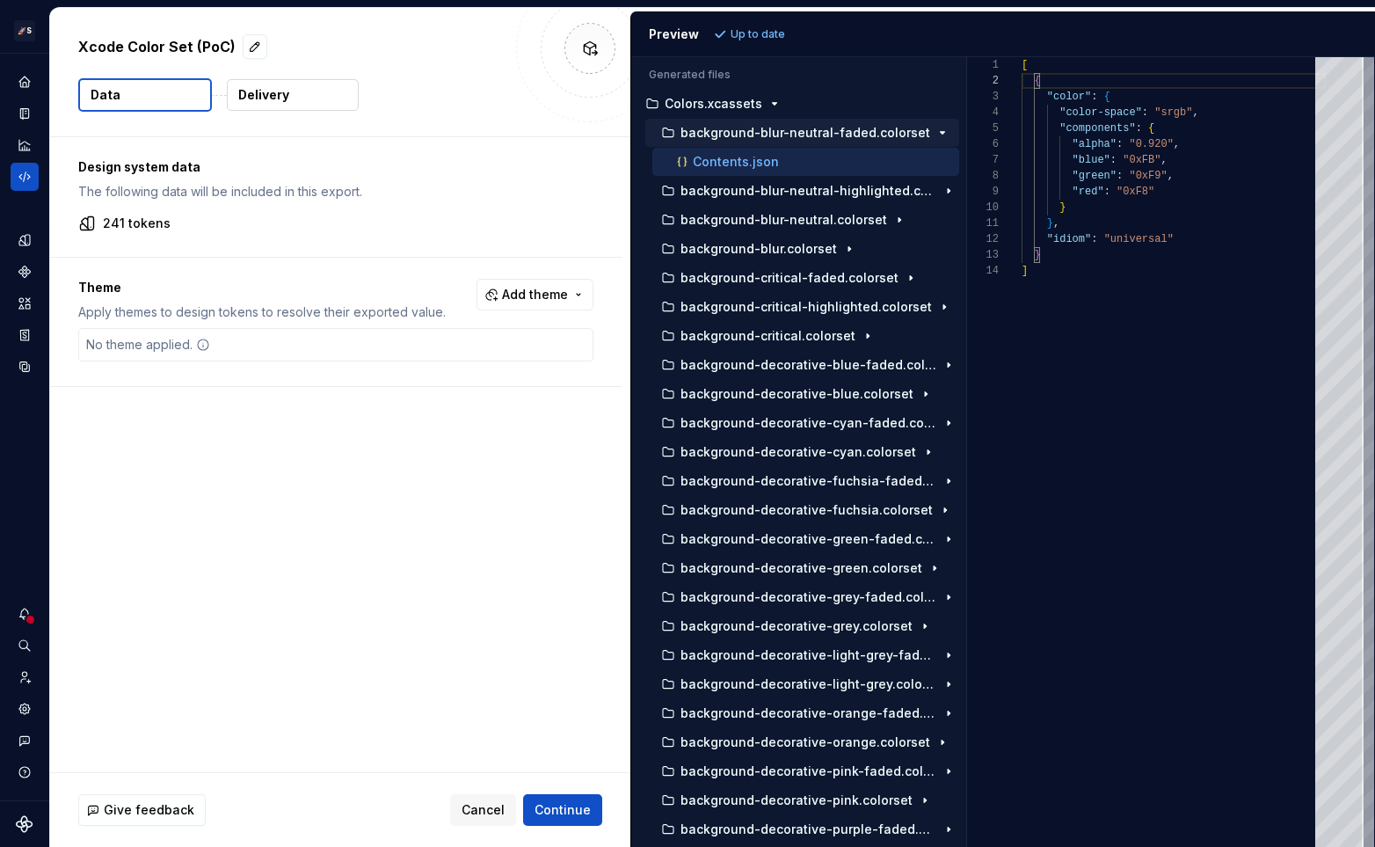
click at [359, 296] on div "Theme Apply themes to design tokens to resolve their exported value." at bounding box center [261, 300] width 367 height 42
click at [545, 284] on button "Add theme" at bounding box center [534, 295] width 117 height 32
click at [427, 362] on div "Dark" at bounding box center [428, 365] width 28 height 18
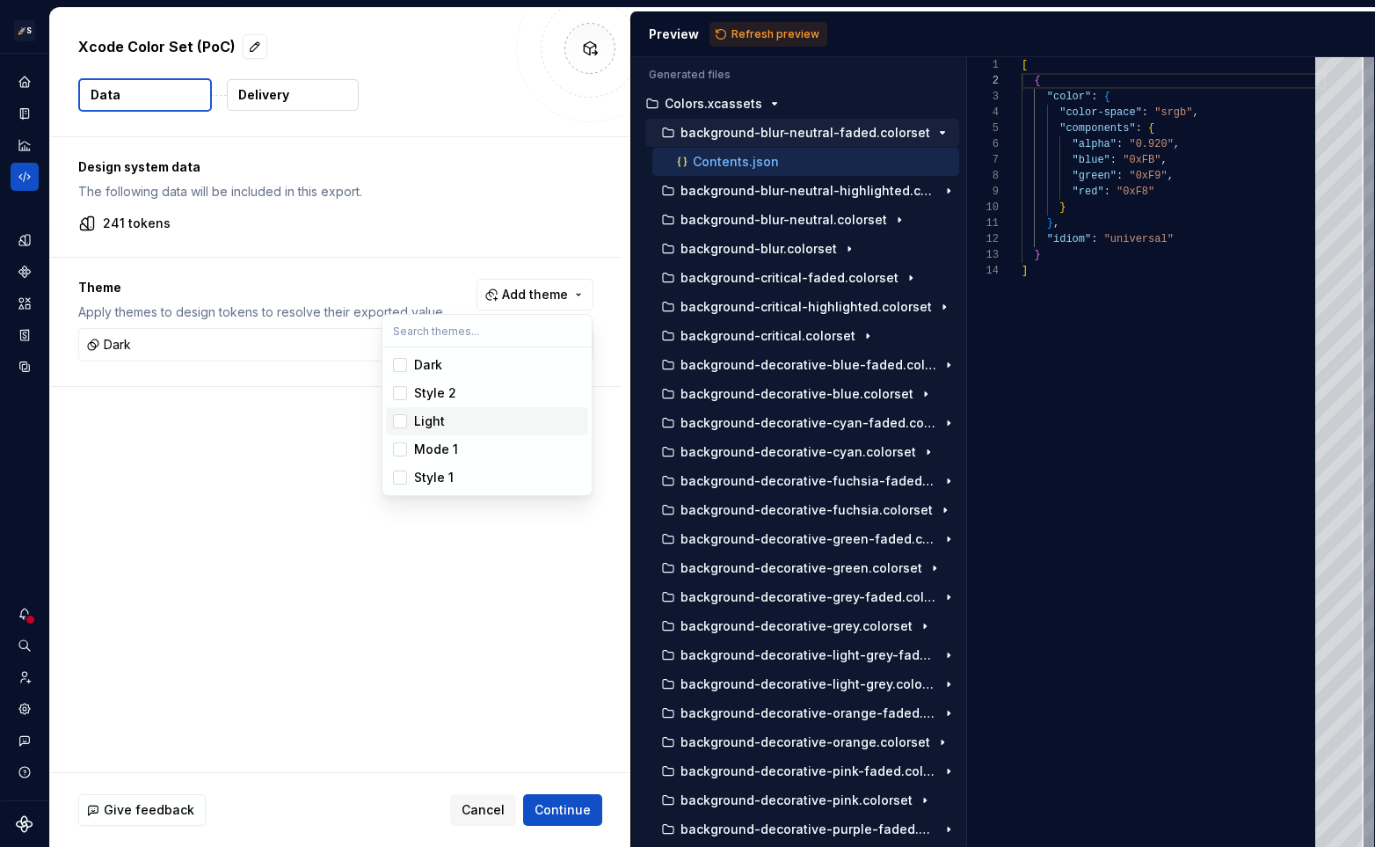
click at [437, 419] on div "Light" at bounding box center [429, 421] width 31 height 18
click at [437, 447] on div "Mode 1" at bounding box center [436, 449] width 44 height 18
click at [446, 441] on div "Mode 1" at bounding box center [436, 449] width 44 height 18
click at [449, 422] on div "Light" at bounding box center [497, 421] width 167 height 18
click at [232, 462] on html "🚀S Dark Matter Next Gen HT Design system data Xcode Color Set (PoC) Data Delive…" at bounding box center [687, 423] width 1375 height 847
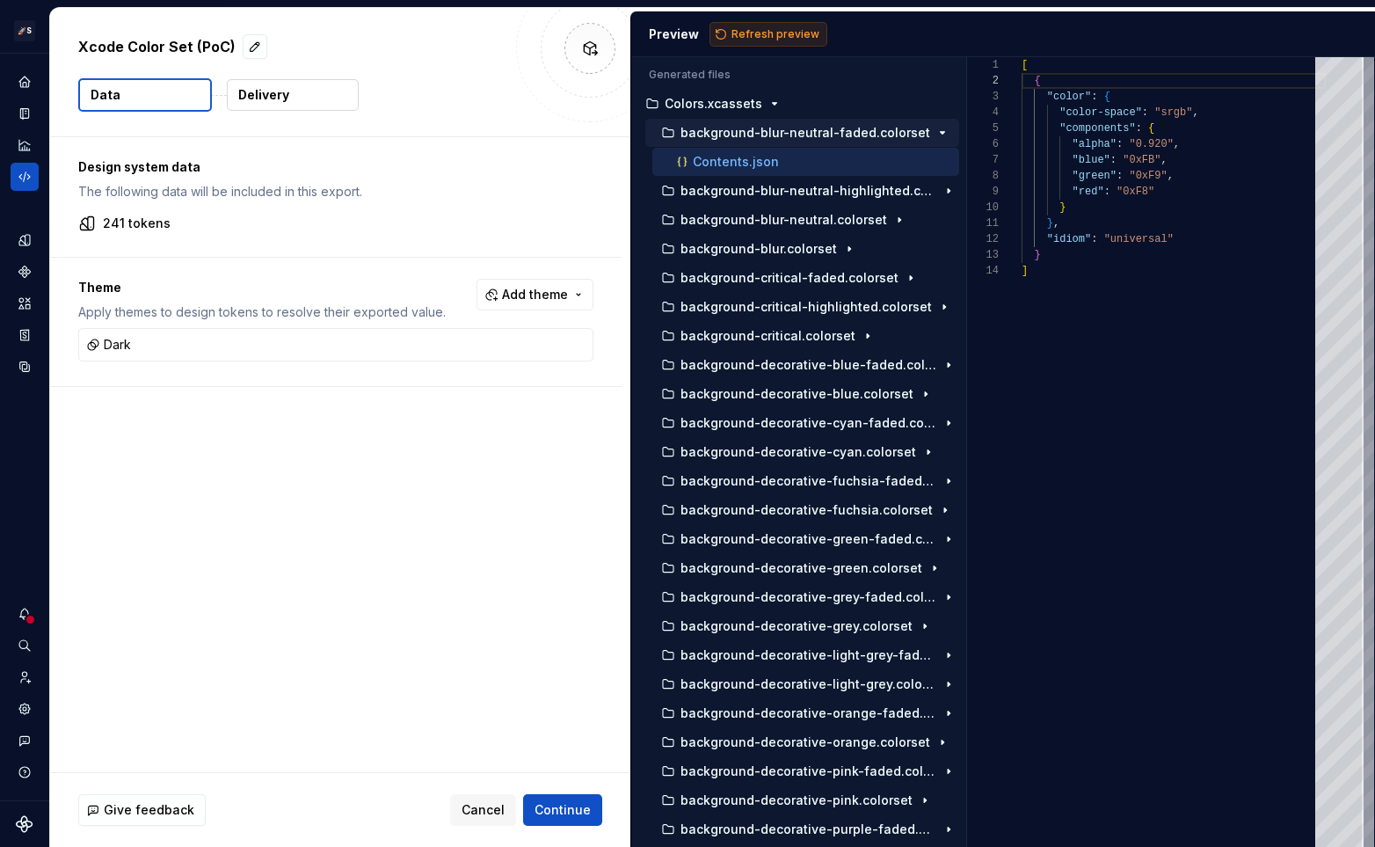
click at [772, 33] on span "Refresh preview" at bounding box center [775, 34] width 88 height 14
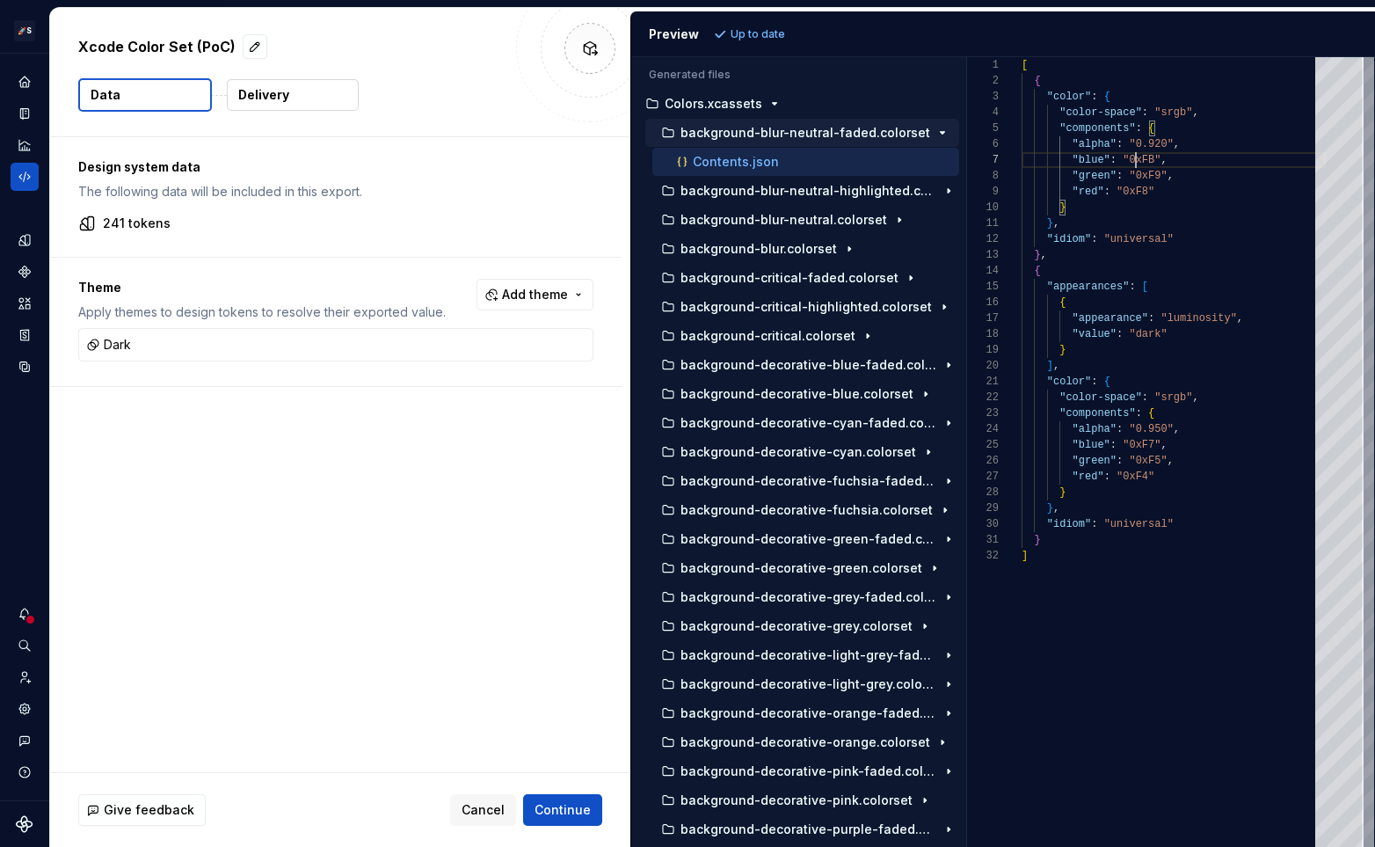
click at [1138, 162] on div "[ { "color" : { "color-space" : "srgb" , "components" : { "alpha" : "0.920" , "…" at bounding box center [1173, 451] width 304 height 789
click at [1168, 427] on div "[ { "color" : { "color-space" : "srgb" , "components" : { "alpha" : "0.920" , "…" at bounding box center [1173, 451] width 304 height 789
drag, startPoint x: 1139, startPoint y: 428, endPoint x: 1196, endPoint y: 482, distance: 77.7
click at [1196, 482] on div "[ { "color" : { "color-space" : "srgb" , "components" : { "alpha" : "0.920" , "…" at bounding box center [1173, 451] width 304 height 789
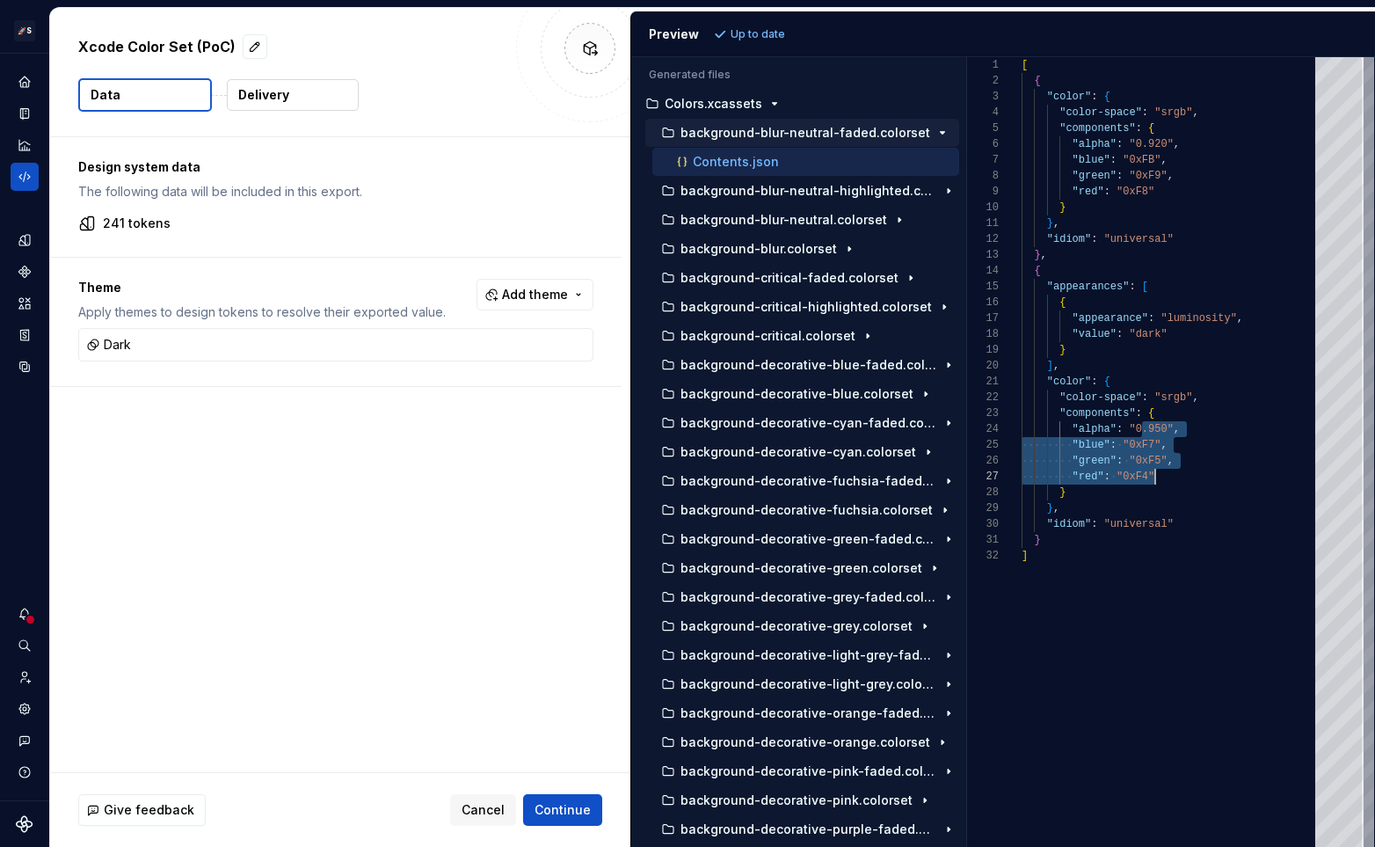
click at [1196, 482] on div "[ { "color" : { "color-space" : "srgb" , "components" : { "alpha" : "0.920" , "…" at bounding box center [1173, 451] width 304 height 789
drag, startPoint x: 1165, startPoint y: 427, endPoint x: 1132, endPoint y: 427, distance: 32.5
click at [1132, 427] on div "[ { "color" : { "color-space" : "srgb" , "components" : { "alpha" : "0.920" , "…" at bounding box center [1173, 451] width 304 height 789
click at [1212, 447] on div "[ { "color" : { "color-space" : "srgb" , "components" : { "alpha" : "0.920" , "…" at bounding box center [1173, 451] width 304 height 789
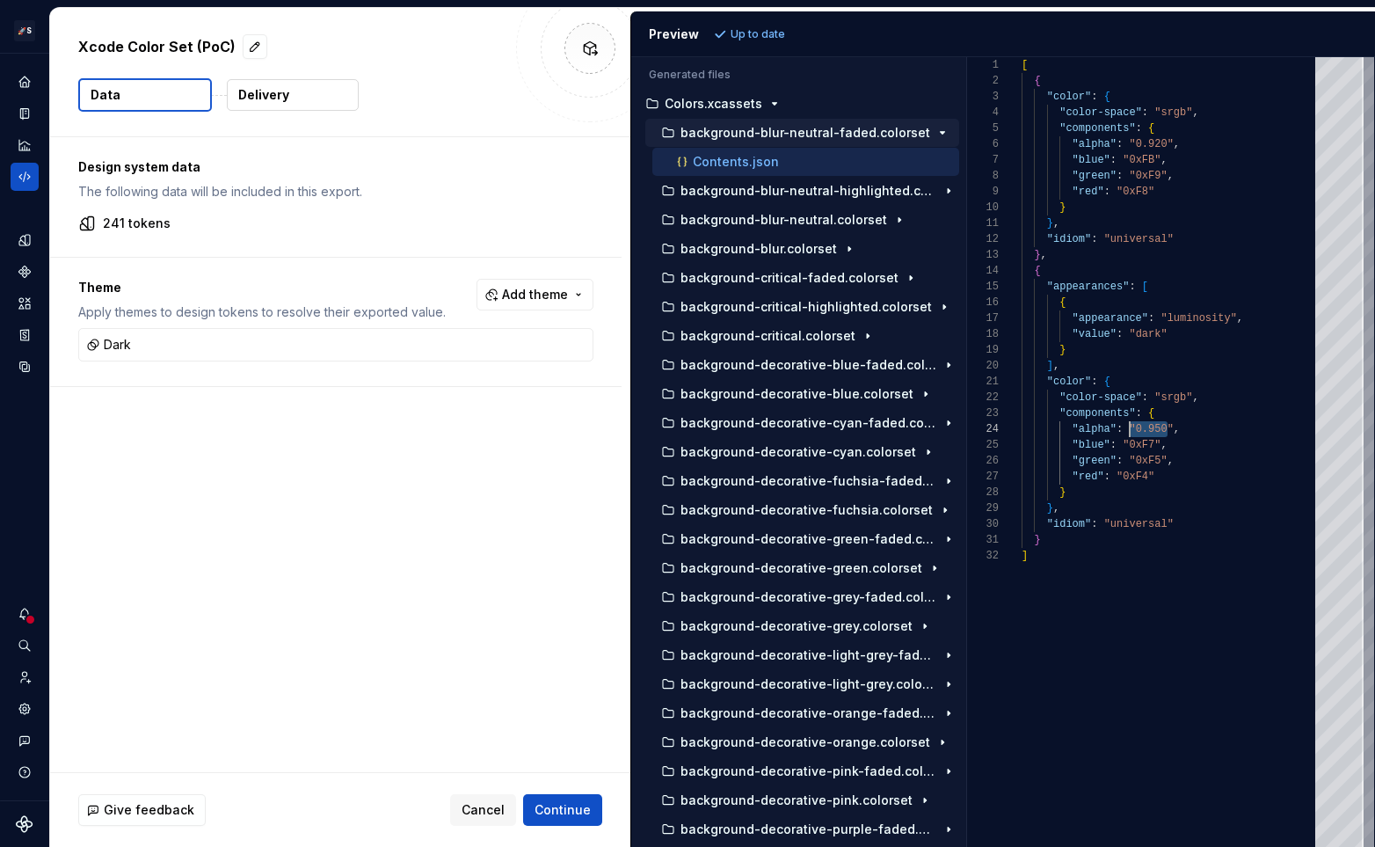
scroll to position [63, 146]
click at [1195, 472] on div "[ { "color" : { "color-space" : "srgb" , "components" : { "alpha" : "0.920" , "…" at bounding box center [1173, 451] width 304 height 789
drag, startPoint x: 1158, startPoint y: 434, endPoint x: 1187, endPoint y: 488, distance: 61.0
click at [1187, 488] on div "[ { "color" : { "color-space" : "srgb" , "components" : { "alpha" : "0.920" , "…" at bounding box center [1173, 451] width 304 height 789
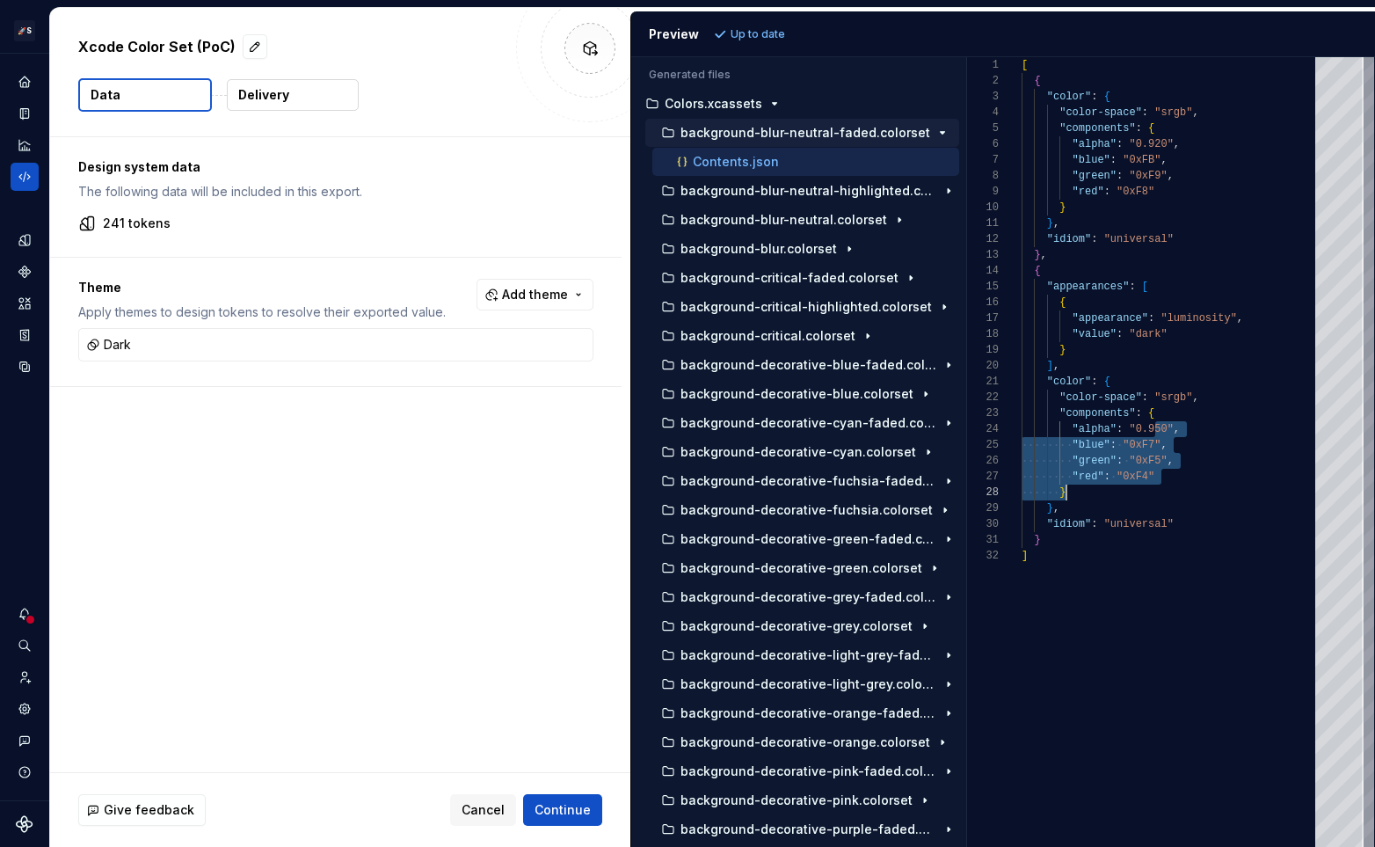
click at [1199, 505] on div "[ { "color" : { "color-space" : "srgb" , "components" : { "alpha" : "0.920" , "…" at bounding box center [1173, 451] width 304 height 789
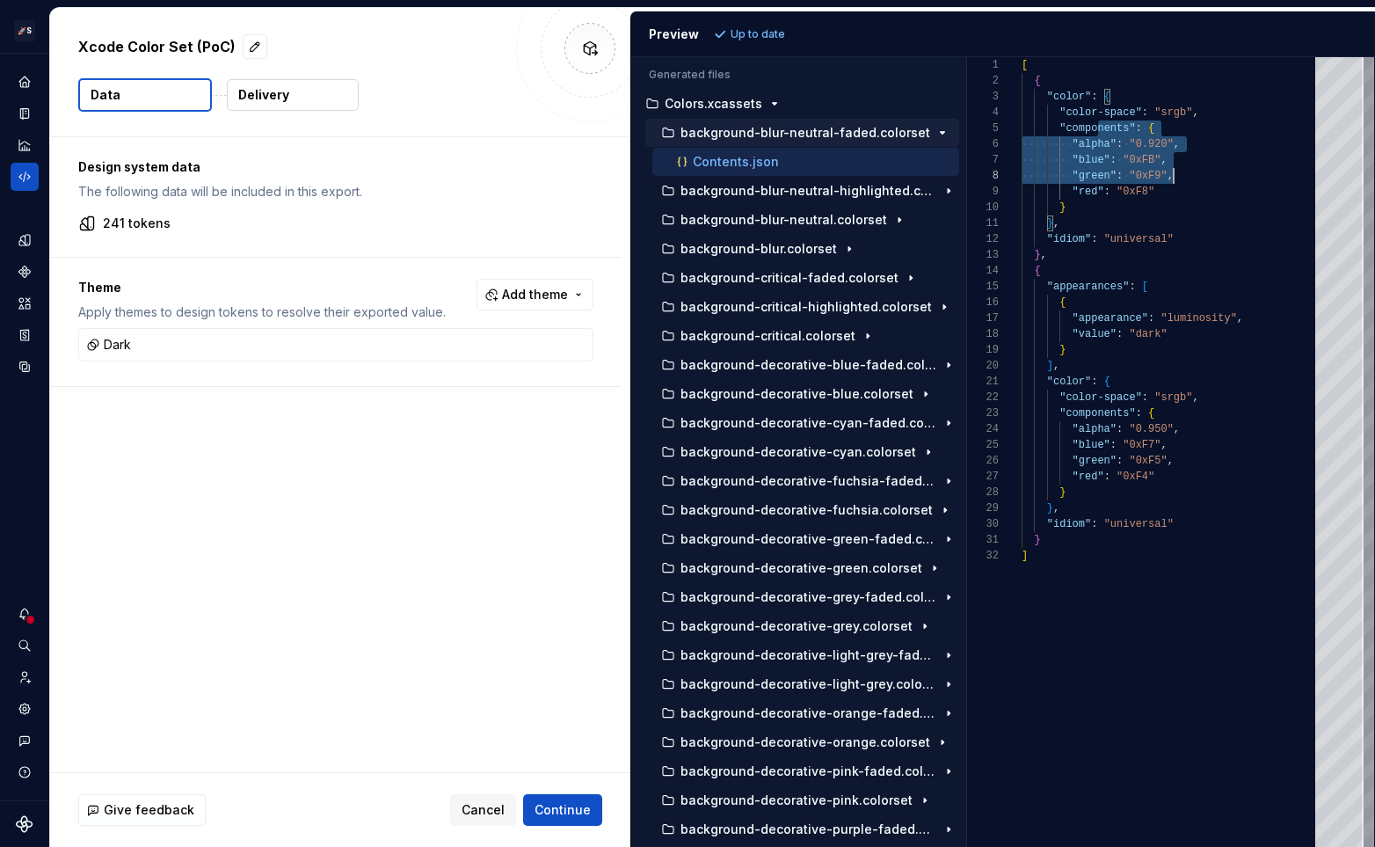
scroll to position [63, 134]
drag, startPoint x: 1097, startPoint y: 134, endPoint x: 1181, endPoint y: 190, distance: 101.4
click at [1181, 190] on div "[ { "color" : { "color-space" : "srgb" , "components" : { "alpha" : "0.920" , "…" at bounding box center [1173, 451] width 304 height 789
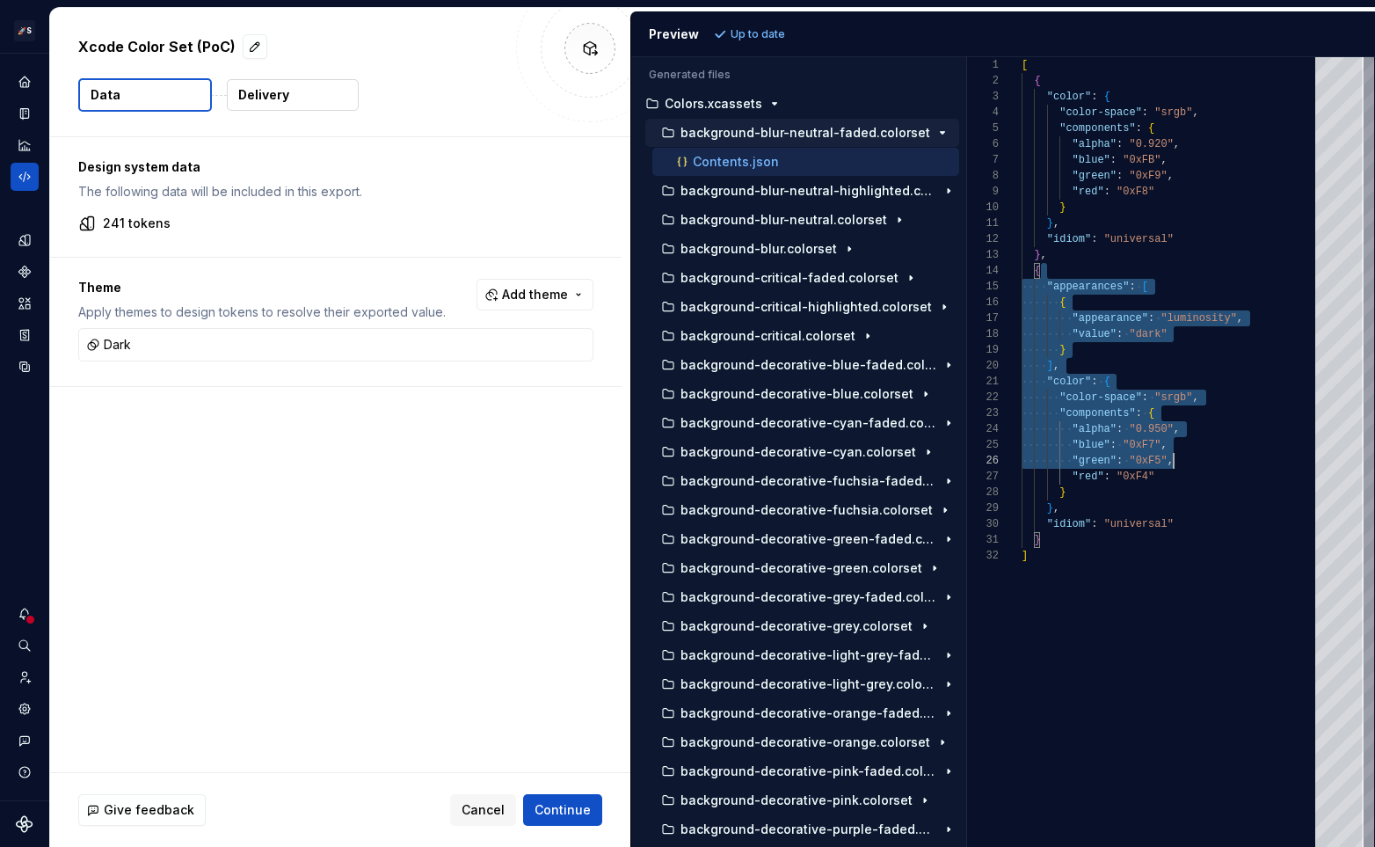
drag, startPoint x: 1064, startPoint y: 263, endPoint x: 1218, endPoint y: 506, distance: 288.5
click at [1218, 506] on div "[ { "color" : { "color-space" : "srgb" , "components" : { "alpha" : "0.920" , "…" at bounding box center [1173, 451] width 304 height 789
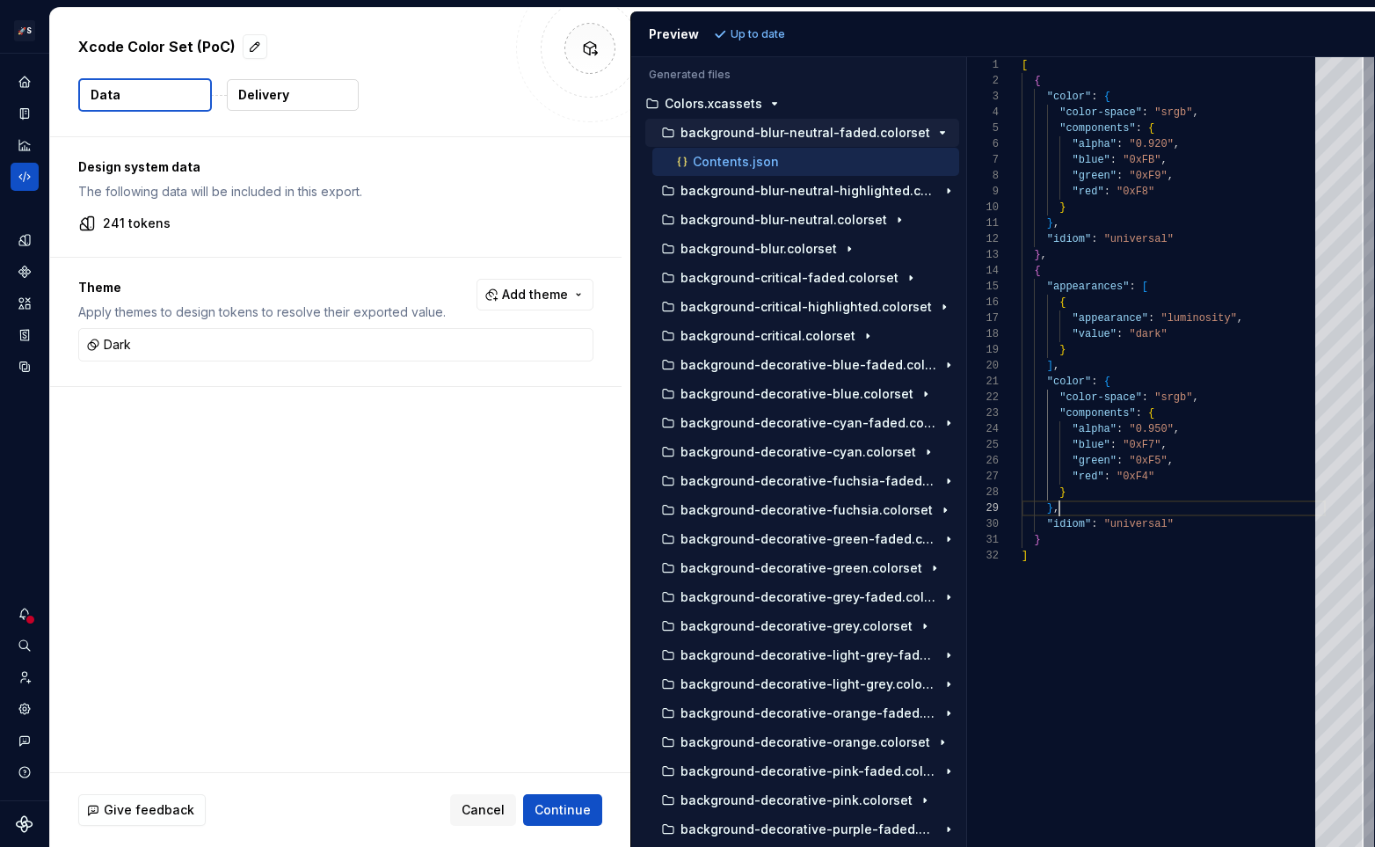
click at [1218, 506] on div "[ { "color" : { "color-space" : "srgb" , "components" : { "alpha" : "0.920" , "…" at bounding box center [1173, 451] width 304 height 789
drag, startPoint x: 1063, startPoint y: 273, endPoint x: 1227, endPoint y: 559, distance: 329.6
click at [1227, 559] on div "[ { "color" : { "color-space" : "srgb" , "components" : { "alpha" : "0.920" , "…" at bounding box center [1173, 451] width 304 height 789
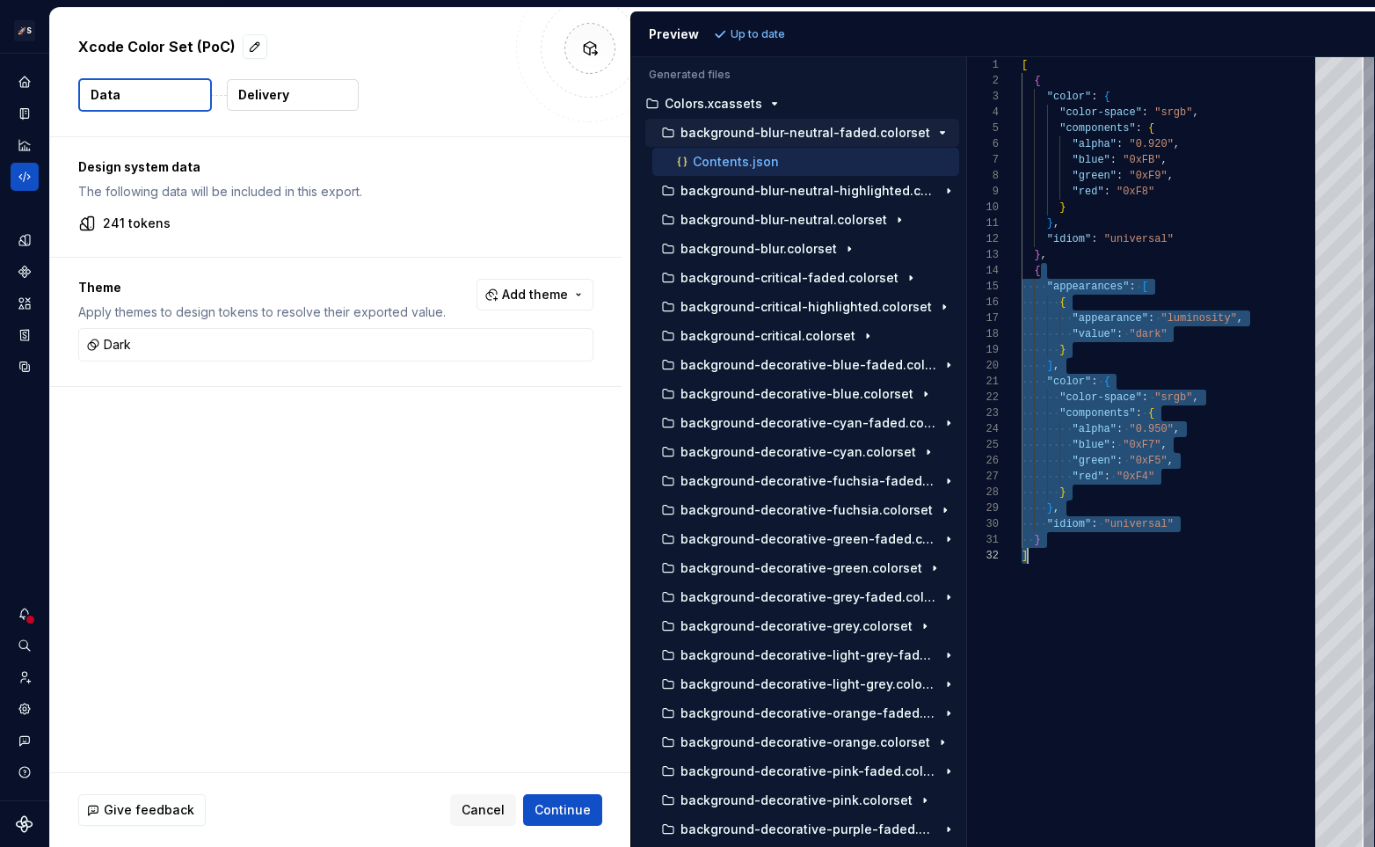
click at [1227, 559] on div "[ { "color" : { "color-space" : "srgb" , "components" : { "alpha" : "0.920" , "…" at bounding box center [1173, 451] width 304 height 789
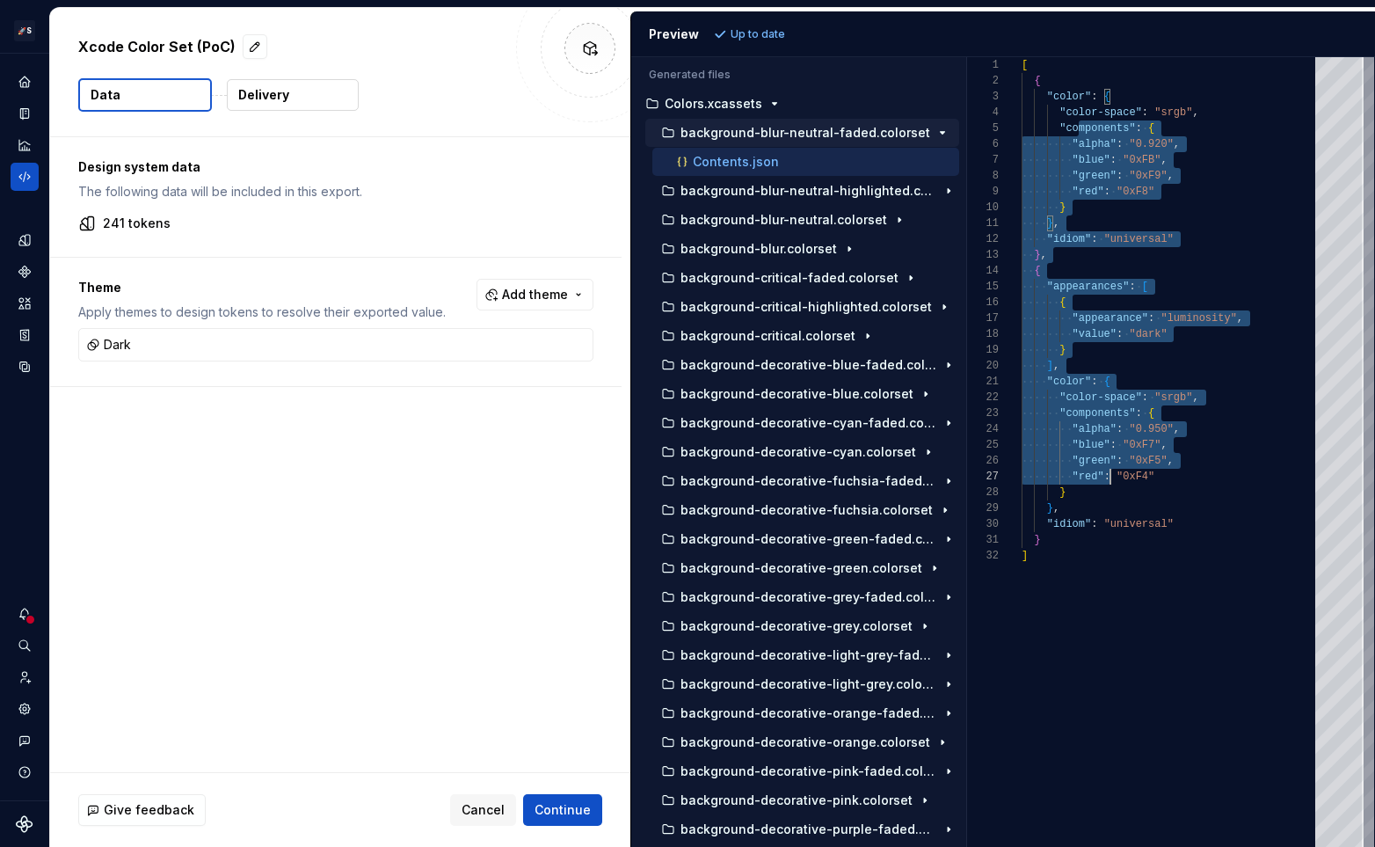
drag, startPoint x: 1078, startPoint y: 133, endPoint x: 1117, endPoint y: 494, distance: 363.5
click at [1116, 491] on div "[ { "color" : { "color-space" : "srgb" , "components" : { "alpha" : "0.920" , "…" at bounding box center [1173, 451] width 304 height 789
click at [1117, 494] on div "[ { "color" : { "color-space" : "srgb" , "components" : { "alpha" : "0.920" , "…" at bounding box center [1173, 451] width 304 height 789
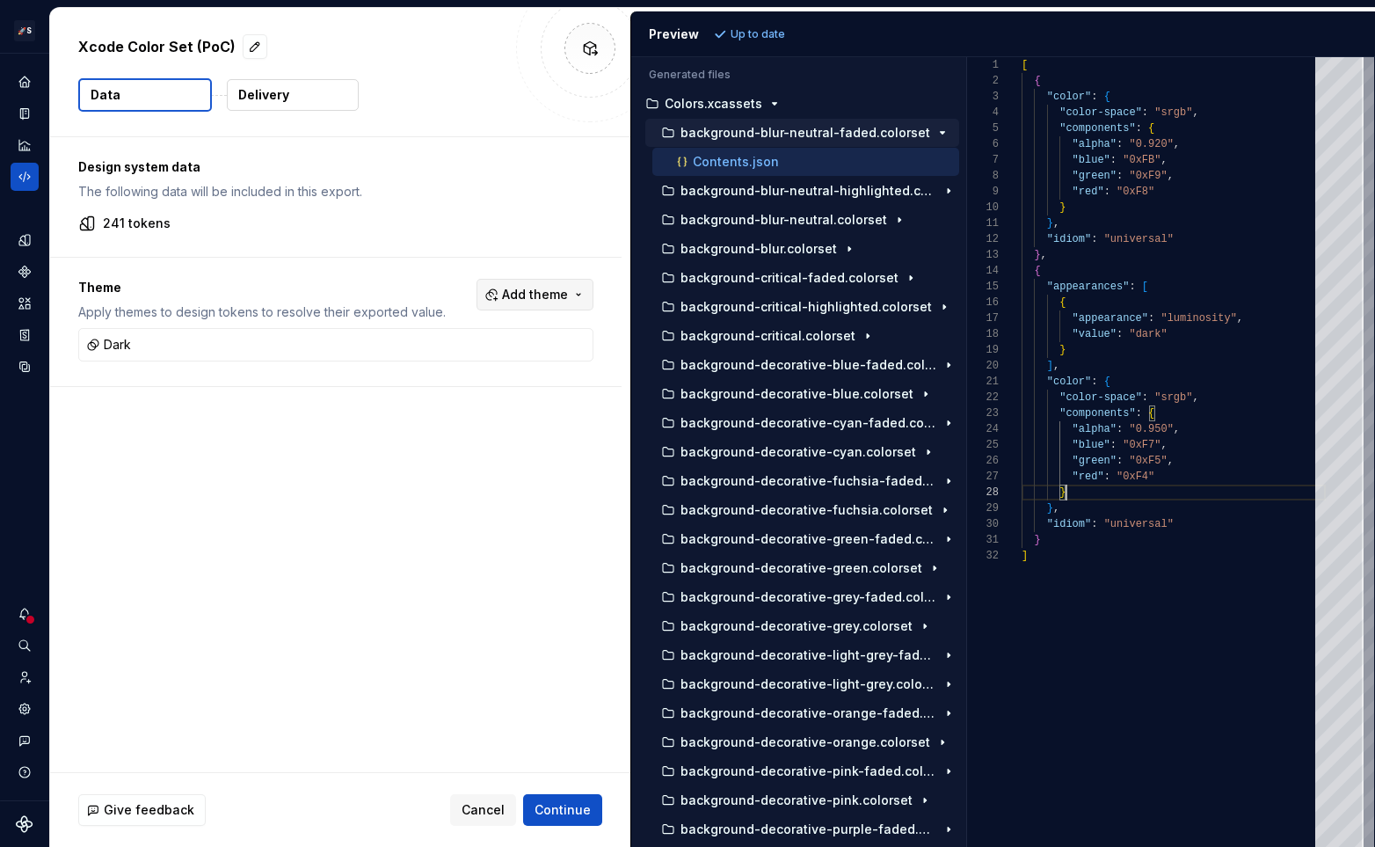
click at [537, 289] on span "Add theme" at bounding box center [535, 295] width 66 height 18
click at [444, 399] on div "Style 2" at bounding box center [435, 393] width 42 height 18
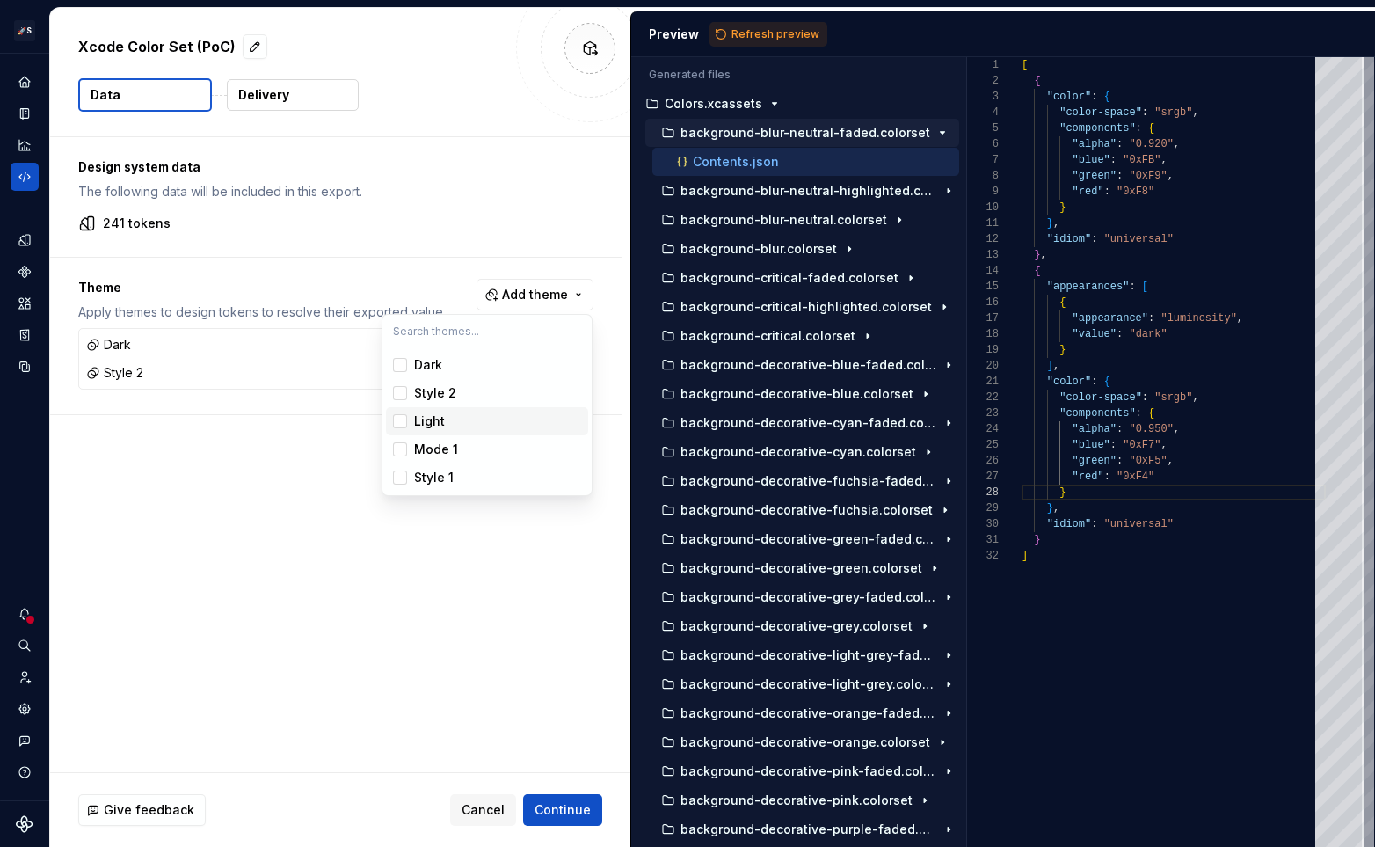
click at [444, 430] on span "Light" at bounding box center [487, 421] width 202 height 28
click at [273, 490] on html "🚀S Dark Matter Next Gen HT Design system data Xcode Color Set (PoC) Data Delive…" at bounding box center [687, 423] width 1375 height 847
click at [767, 31] on span "Refresh preview" at bounding box center [775, 34] width 88 height 14
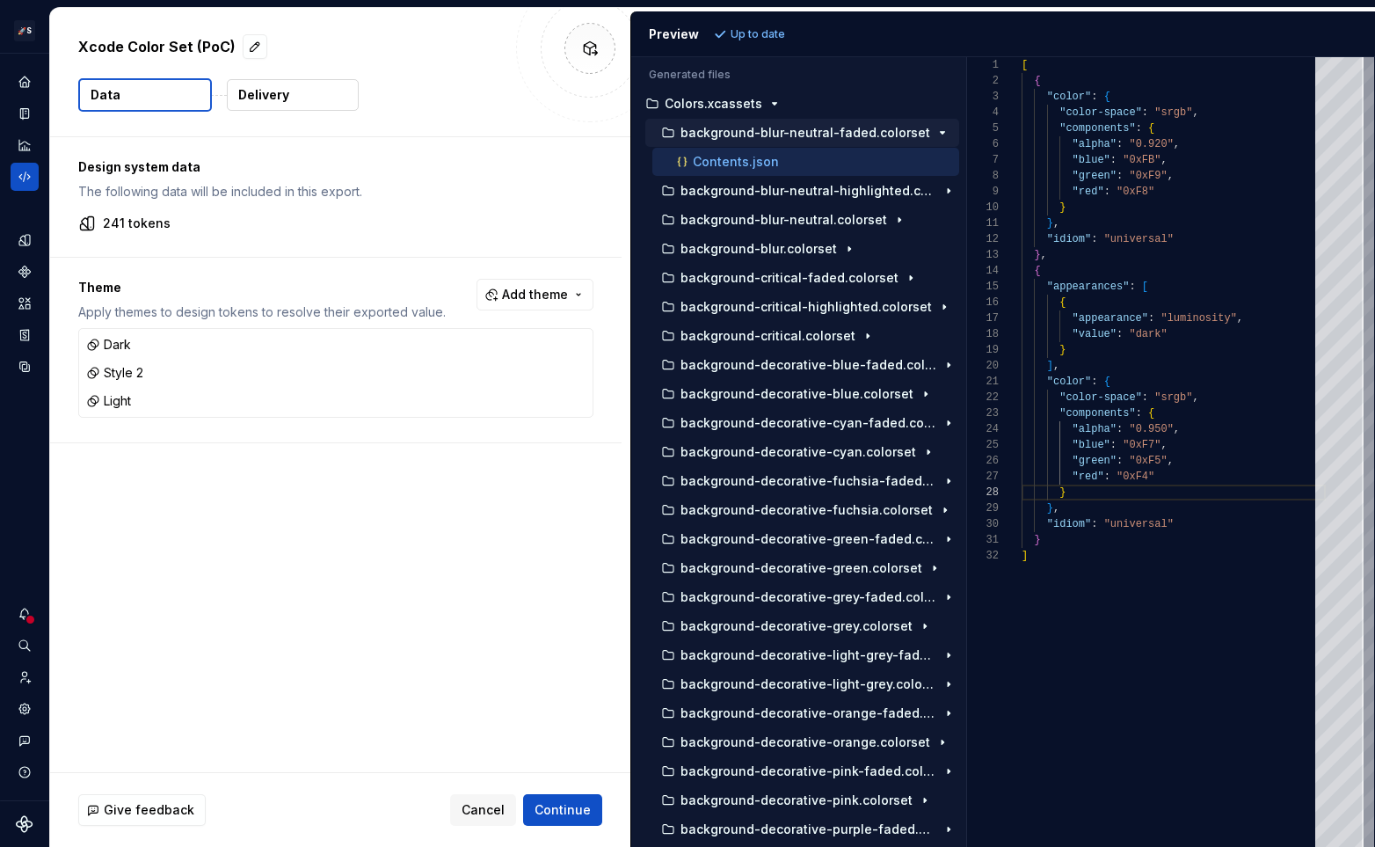
scroll to position [63, 127]
click at [1159, 293] on div "[ { "color" : { "color-space" : "srgb" , "components" : { "alpha" : "0.920" , "…" at bounding box center [1173, 451] width 304 height 789
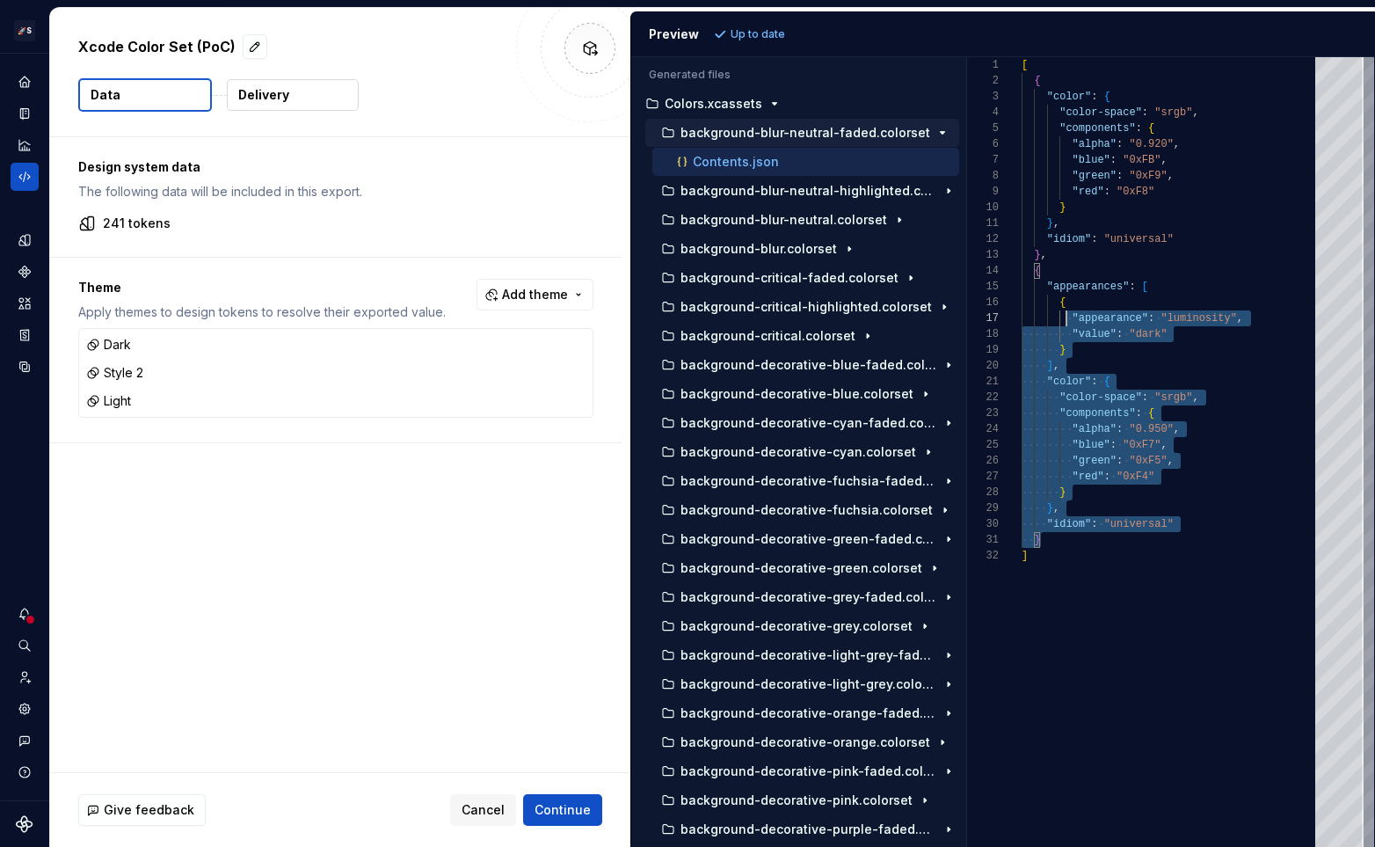
scroll to position [47, 19]
drag, startPoint x: 1065, startPoint y: 544, endPoint x: 1069, endPoint y: 269, distance: 275.2
click at [1069, 272] on div "[ { "color" : { "color-space" : "srgb" , "components" : { "alpha" : "0.920" , "…" at bounding box center [1173, 451] width 304 height 789
click at [1069, 269] on div "[ { "color" : { "color-space" : "srgb" , "components" : { "alpha" : "0.920" , "…" at bounding box center [1173, 451] width 304 height 789
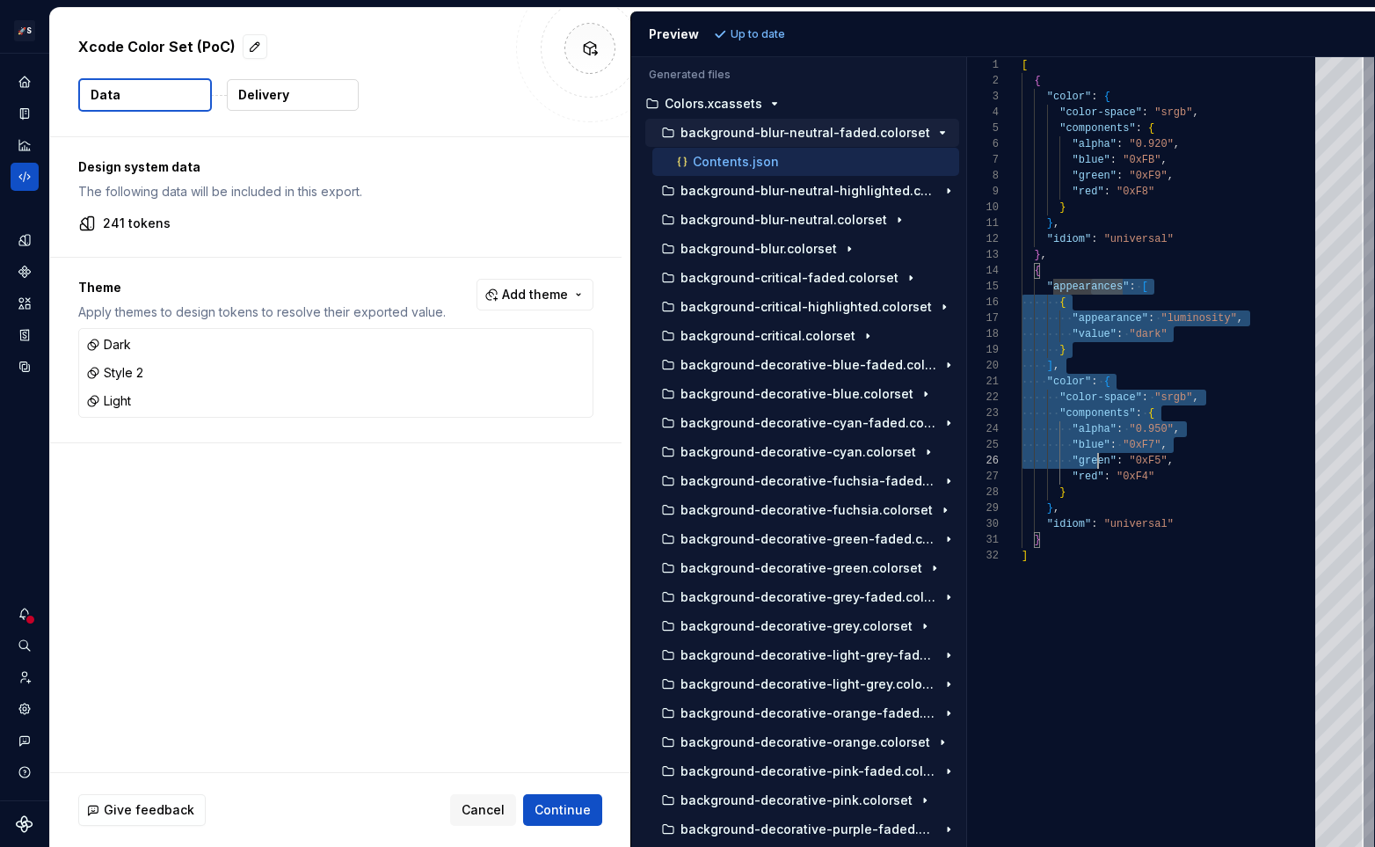
drag, startPoint x: 1094, startPoint y: 287, endPoint x: 1108, endPoint y: 498, distance: 211.4
click at [1108, 498] on div "[ { "color" : { "color-space" : "srgb" , "components" : { "alpha" : "0.920" , "…" at bounding box center [1173, 451] width 304 height 789
click at [1121, 559] on div "[ { "color" : { "color-space" : "srgb" , "components" : { "alpha" : "0.920" , "…" at bounding box center [1173, 451] width 304 height 789
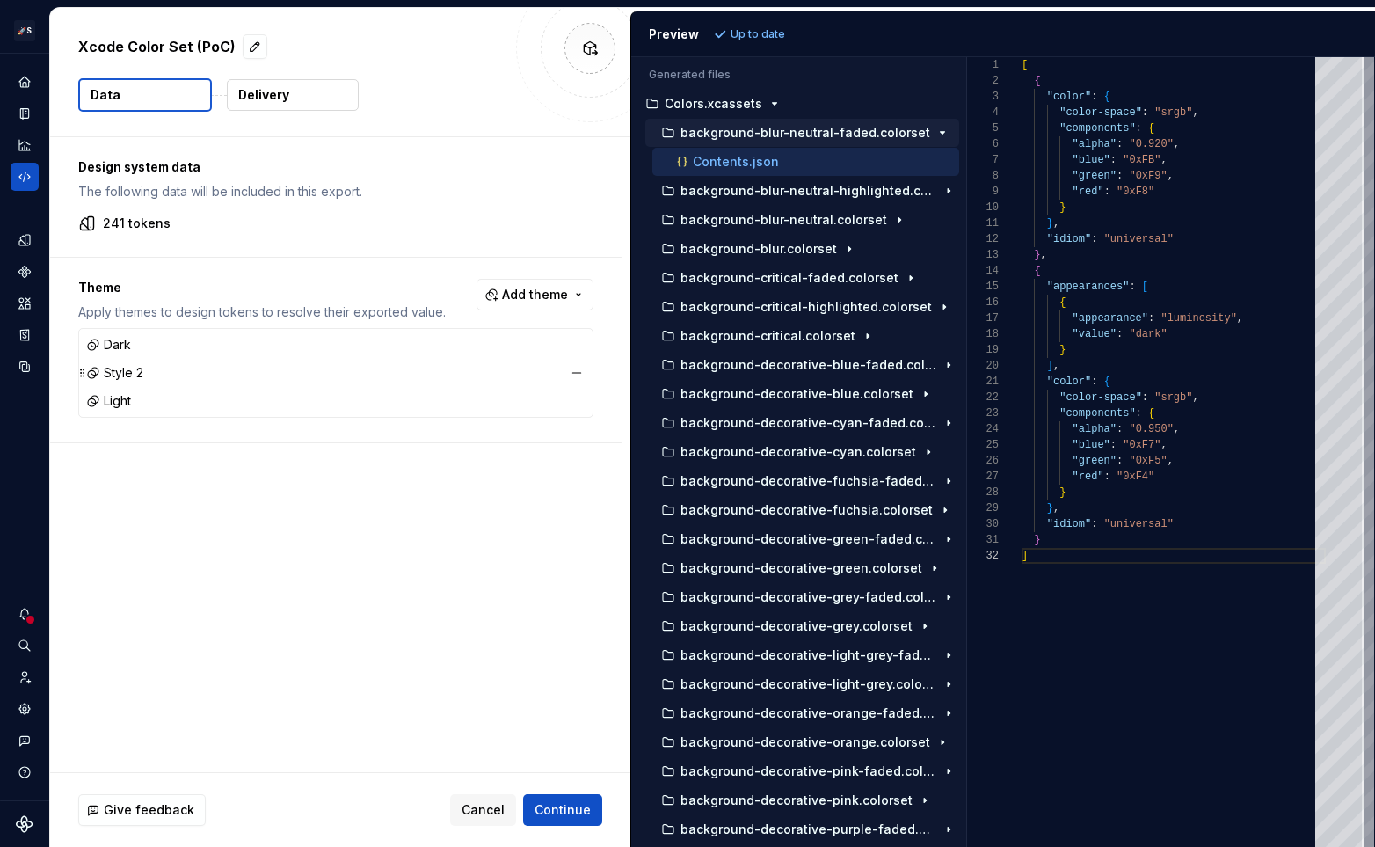
drag, startPoint x: 106, startPoint y: 375, endPoint x: 147, endPoint y: 375, distance: 40.4
click at [146, 375] on div "Style 2" at bounding box center [336, 372] width 506 height 25
click at [147, 375] on div "Style 2" at bounding box center [336, 372] width 506 height 25
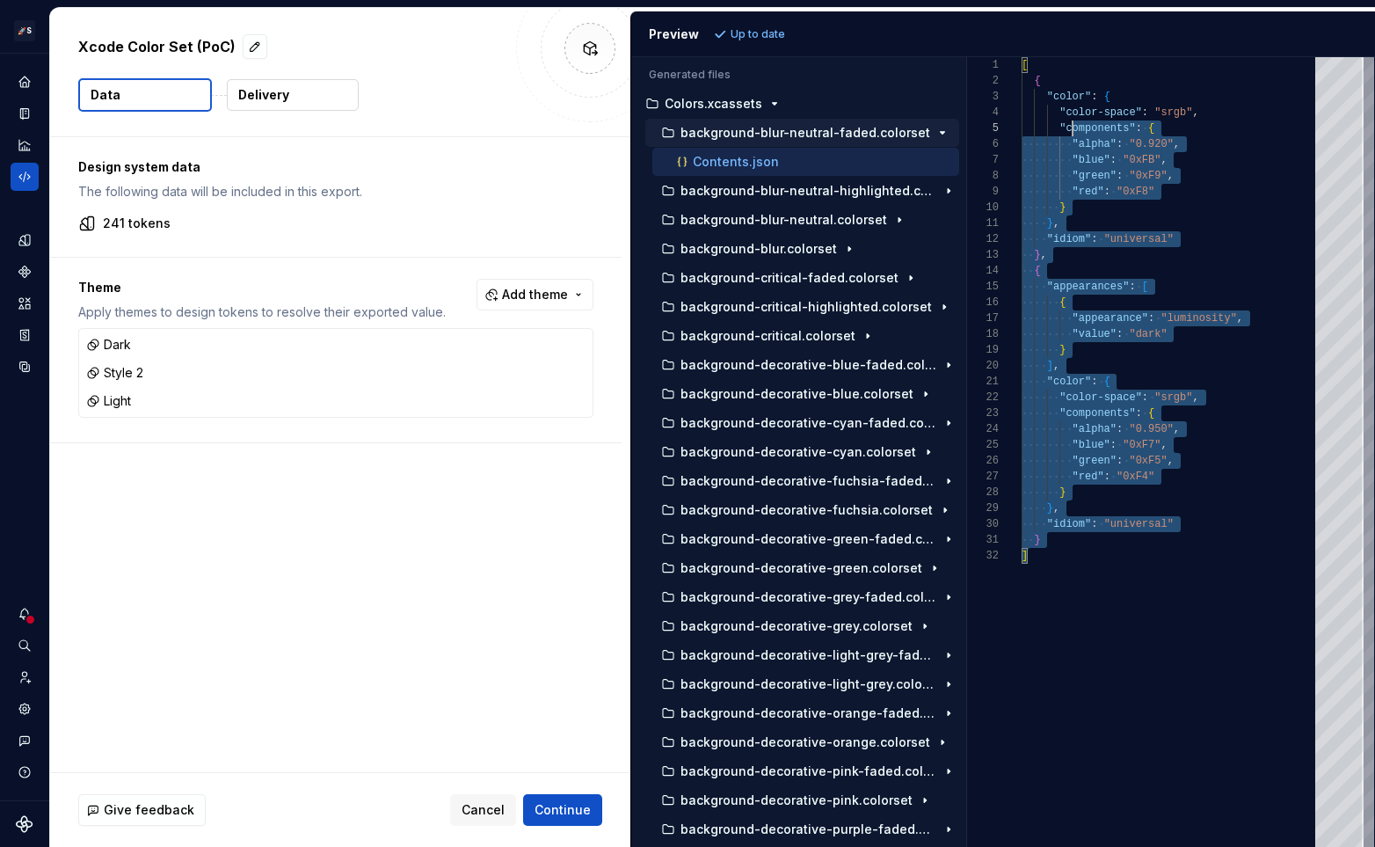
drag, startPoint x: 1186, startPoint y: 622, endPoint x: 1071, endPoint y: 103, distance: 531.3
click at [1071, 104] on div "[ { "color" : { "color-space" : "srgb" , "components" : { "alpha" : "0.920" , "…" at bounding box center [1173, 451] width 304 height 789
click at [1071, 103] on div "[ { "color" : { "color-space" : "srgb" , "components" : { "alpha" : "0.920" , "…" at bounding box center [1173, 451] width 304 height 789
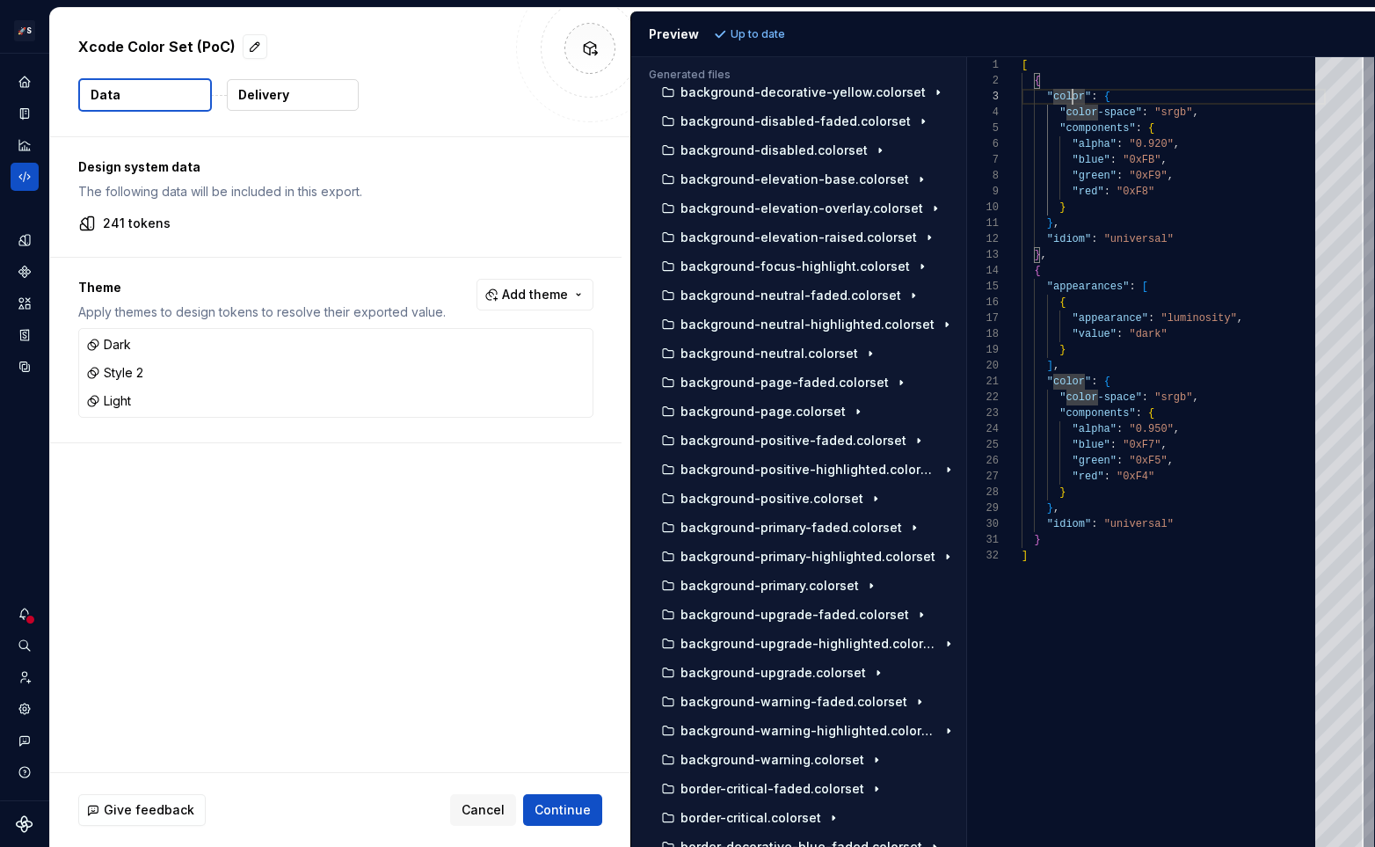
scroll to position [0, 0]
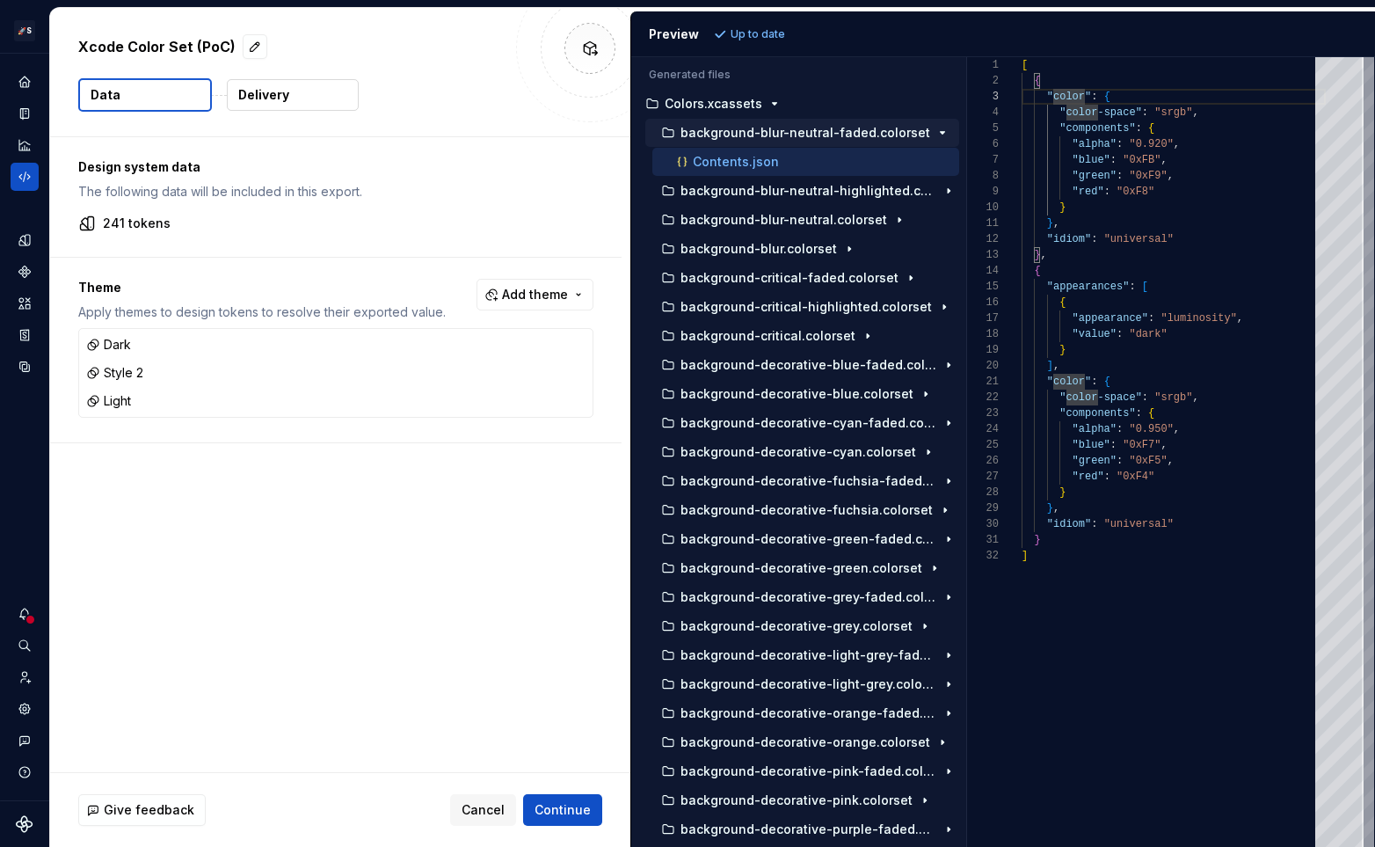
click at [306, 224] on div "241 tokens" at bounding box center [335, 223] width 515 height 18
click at [1164, 383] on div "[ { "color" : { "color-space" : "srgb" , "components" : { "alpha" : "0.920" , "…" at bounding box center [1173, 451] width 304 height 789
click at [578, 397] on button "button" at bounding box center [576, 401] width 25 height 25
click at [1074, 113] on div "[ { "color" : { "color-space" : "srgb" , "components" : { "alpha" : "0.920" , "…" at bounding box center [1173, 451] width 304 height 789
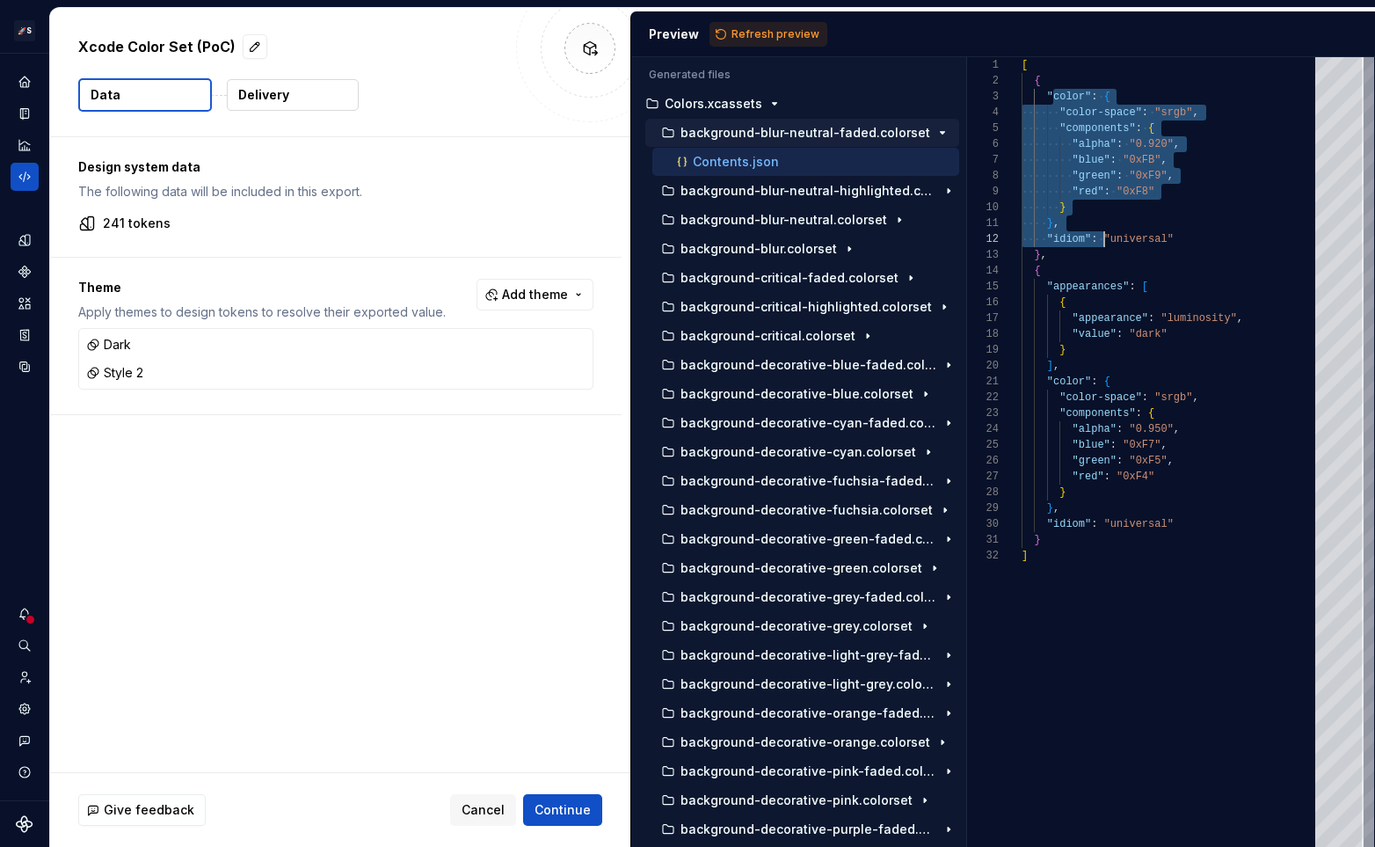
scroll to position [32, 83]
drag, startPoint x: 1055, startPoint y: 99, endPoint x: 1106, endPoint y: 243, distance: 152.1
click at [1106, 243] on div "[ { "color" : { "color-space" : "srgb" , "components" : { "alpha" : "0.920" , "…" at bounding box center [1173, 451] width 304 height 789
type textarea "**********"
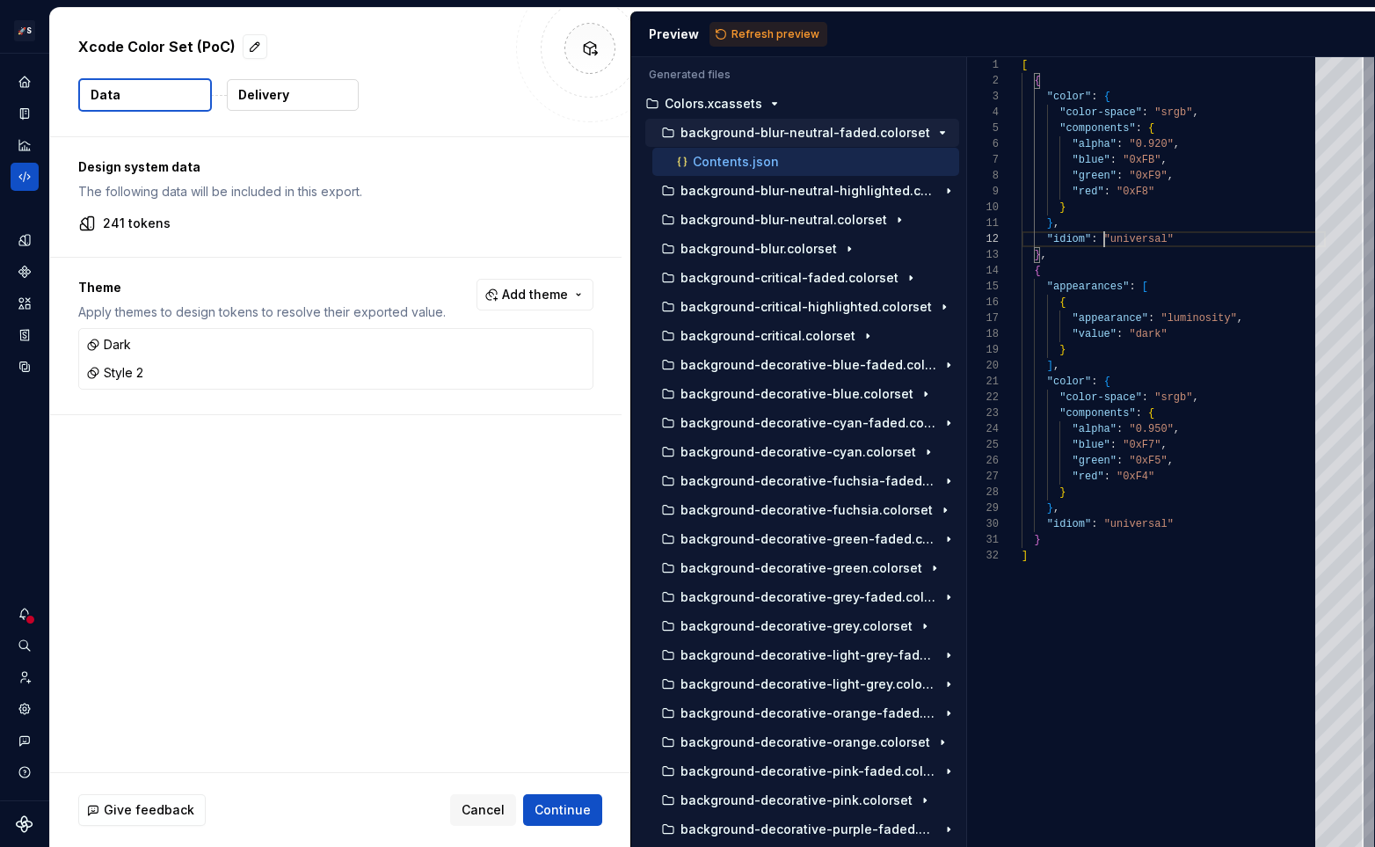
click at [1106, 243] on div "[ { "color" : { "color-space" : "srgb" , "components" : { "alpha" : "0.920" , "…" at bounding box center [1173, 451] width 304 height 789
click at [140, 38] on p "Xcode Color Set (PoC)" at bounding box center [156, 46] width 157 height 21
click at [258, 53] on button "button" at bounding box center [255, 46] width 25 height 25
type textarea "*"
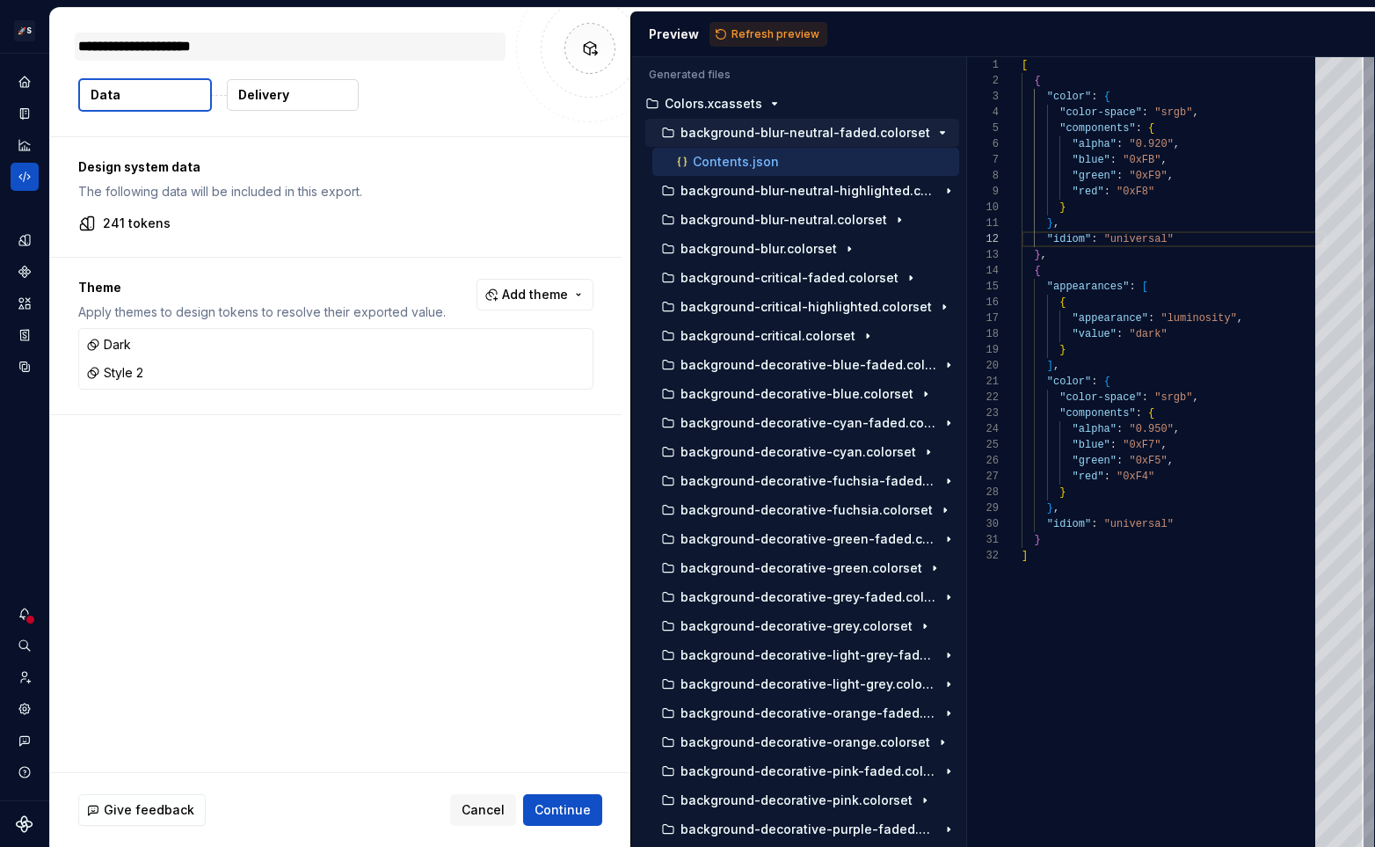
type textarea "*"
type textarea "**"
type textarea "*"
type textarea "***"
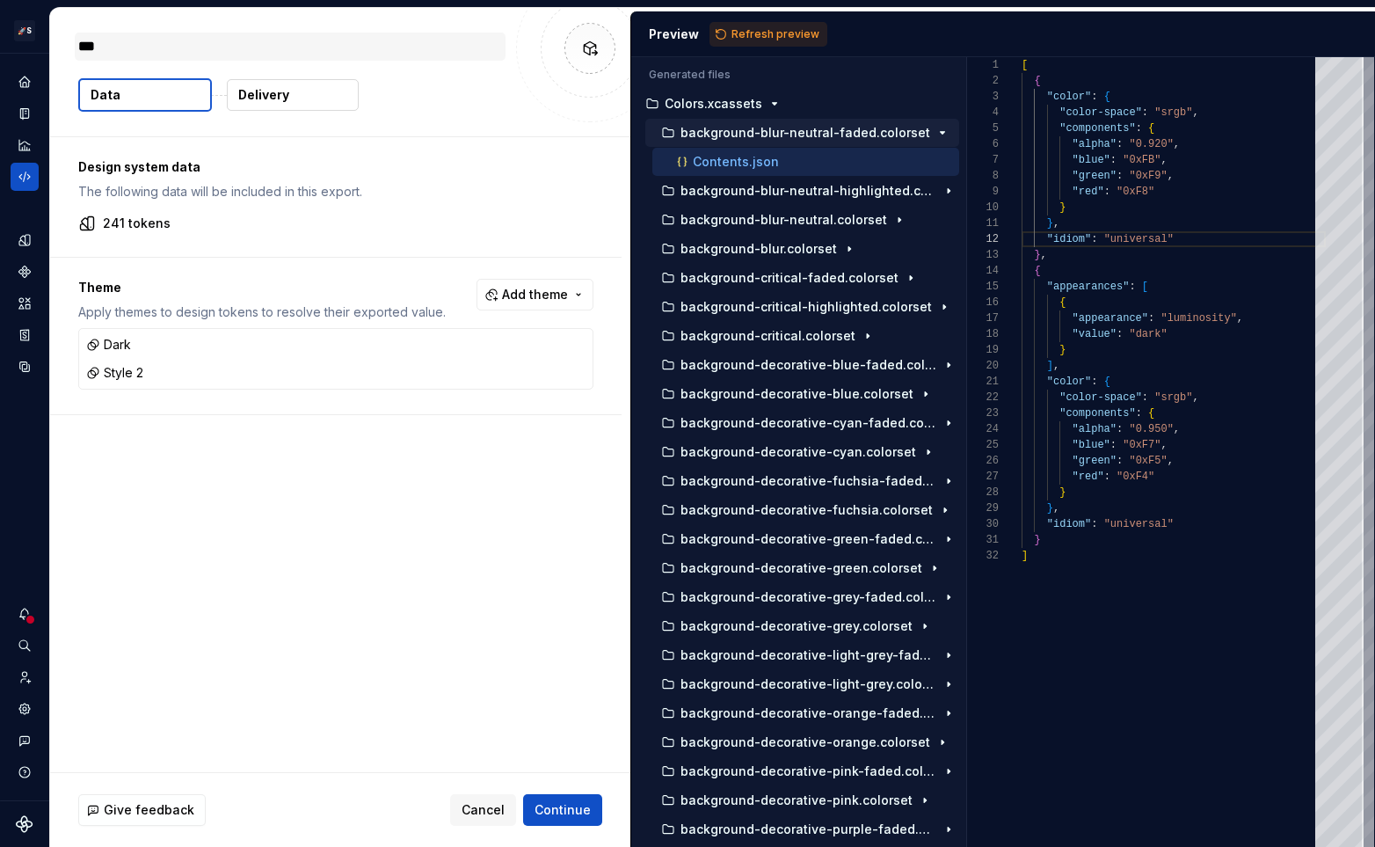
type textarea "*"
type textarea "****"
type textarea "*"
type textarea "*****"
type textarea "*"
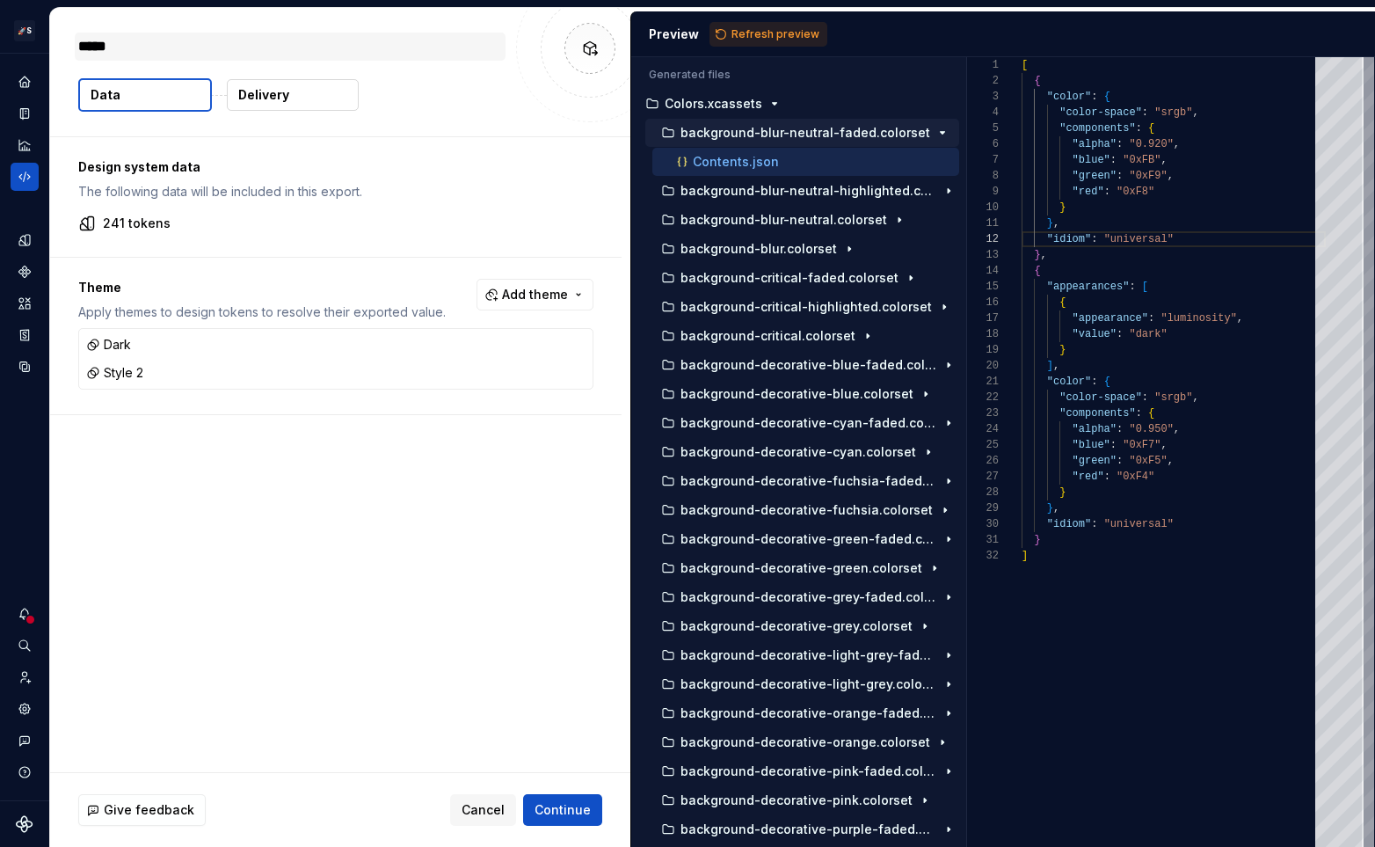
type textarea "******"
type textarea "*"
type textarea "*******"
type textarea "*"
type textarea "********"
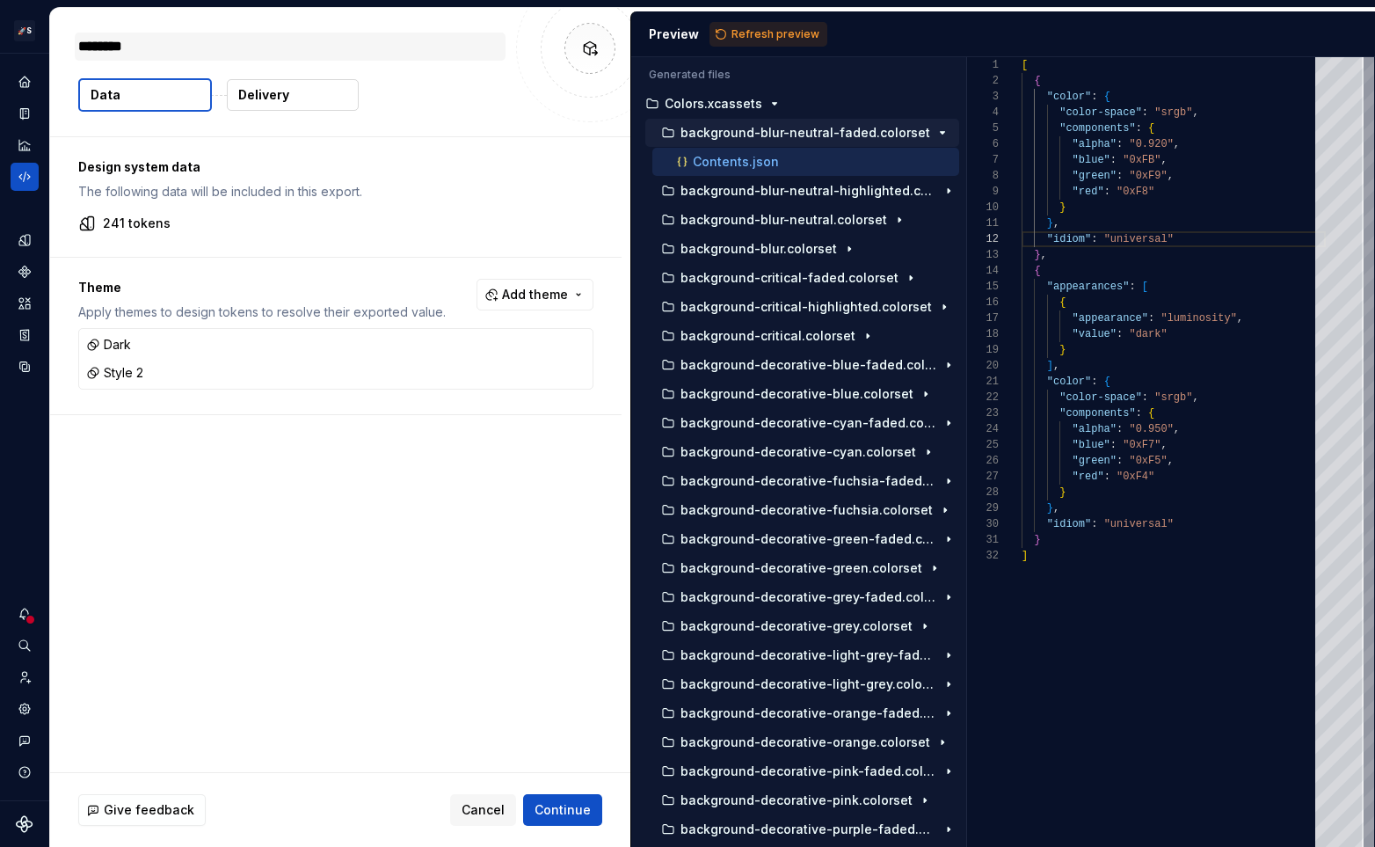
type textarea "*"
type textarea "********"
type textarea "*"
type textarea "**********"
type textarea "*"
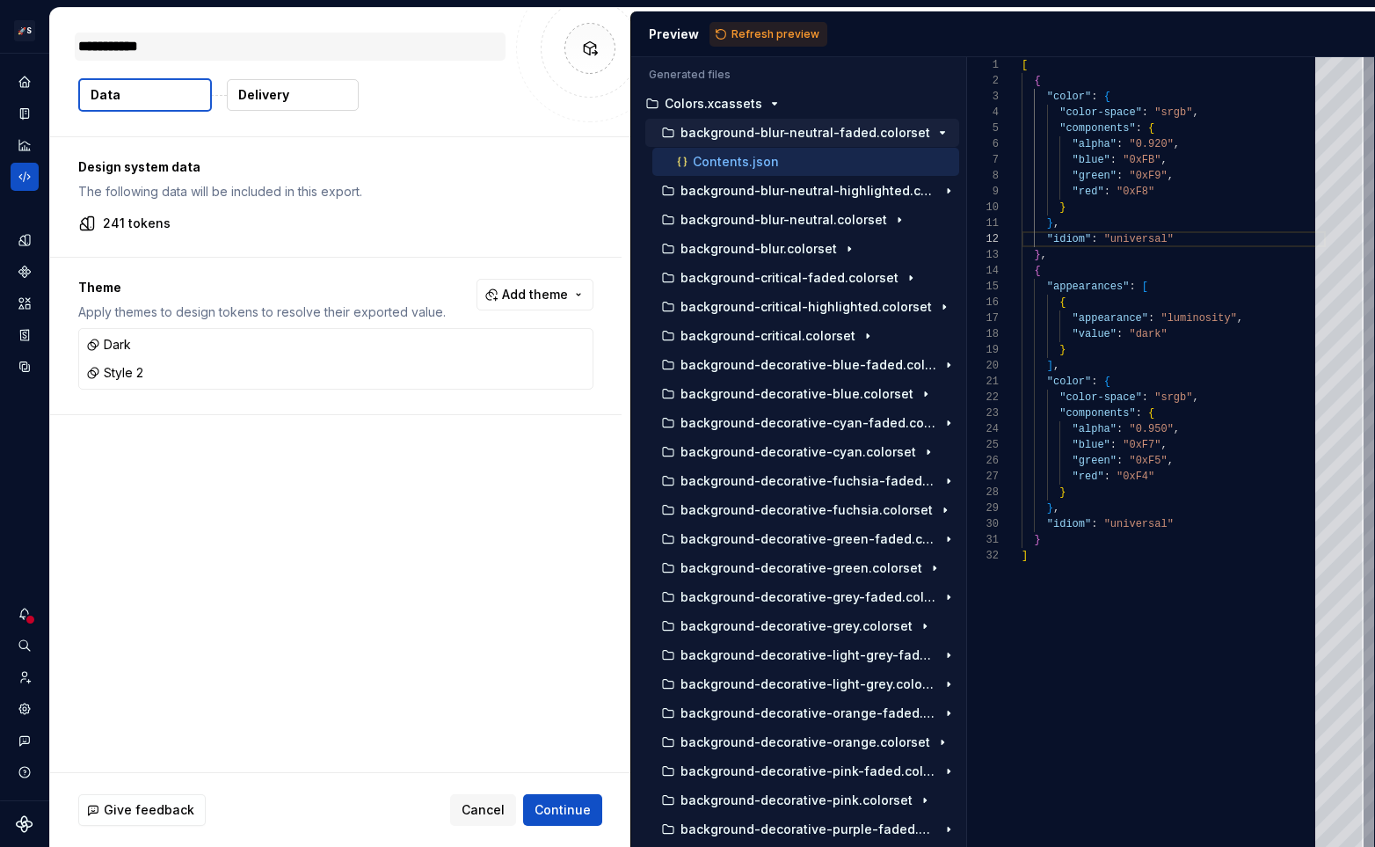
type textarea "**********"
type textarea "*"
type textarea "**********"
type textarea "*"
type textarea "**********"
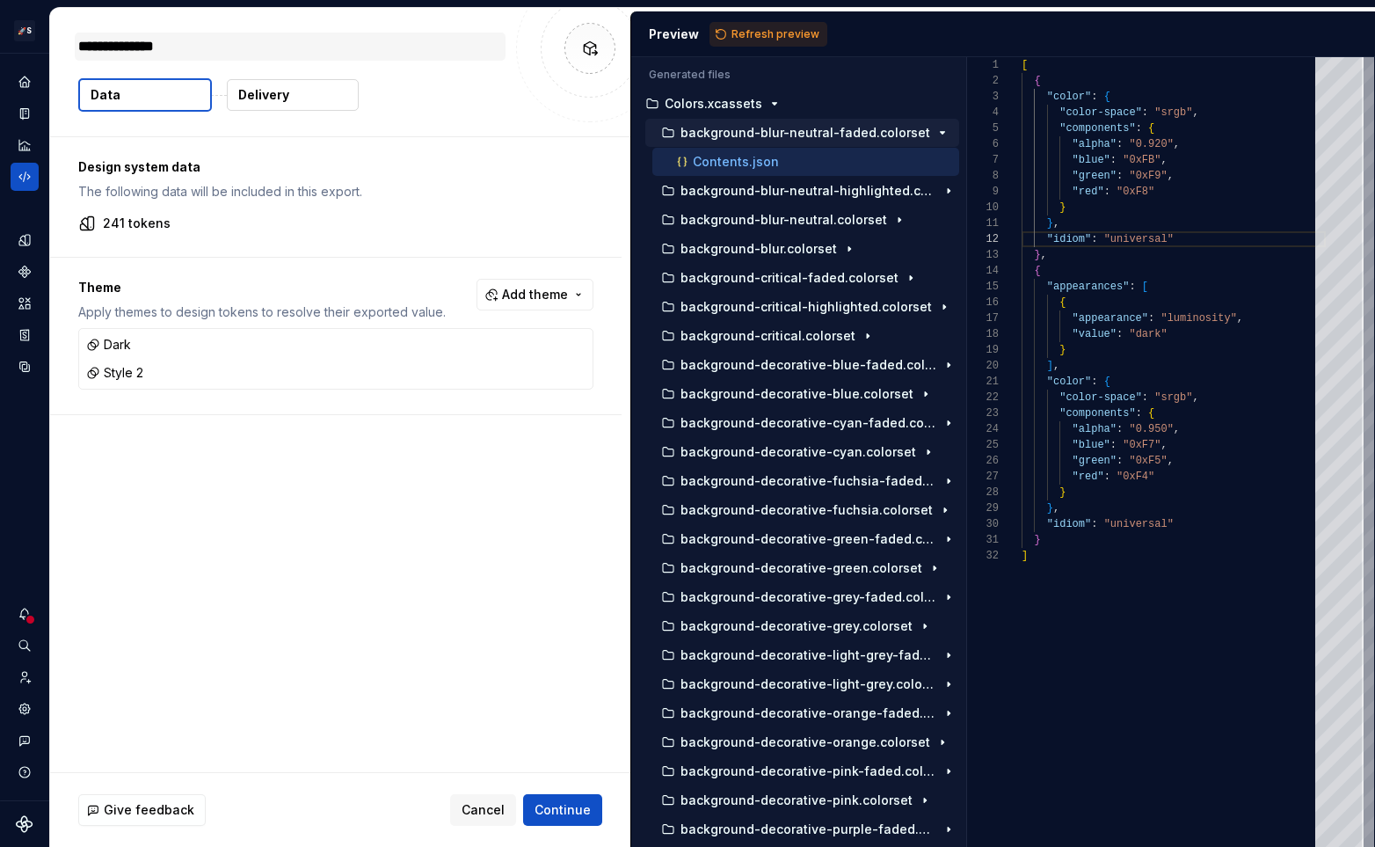
type textarea "*"
type textarea "**********"
type textarea "*"
type textarea "**********"
type textarea "*"
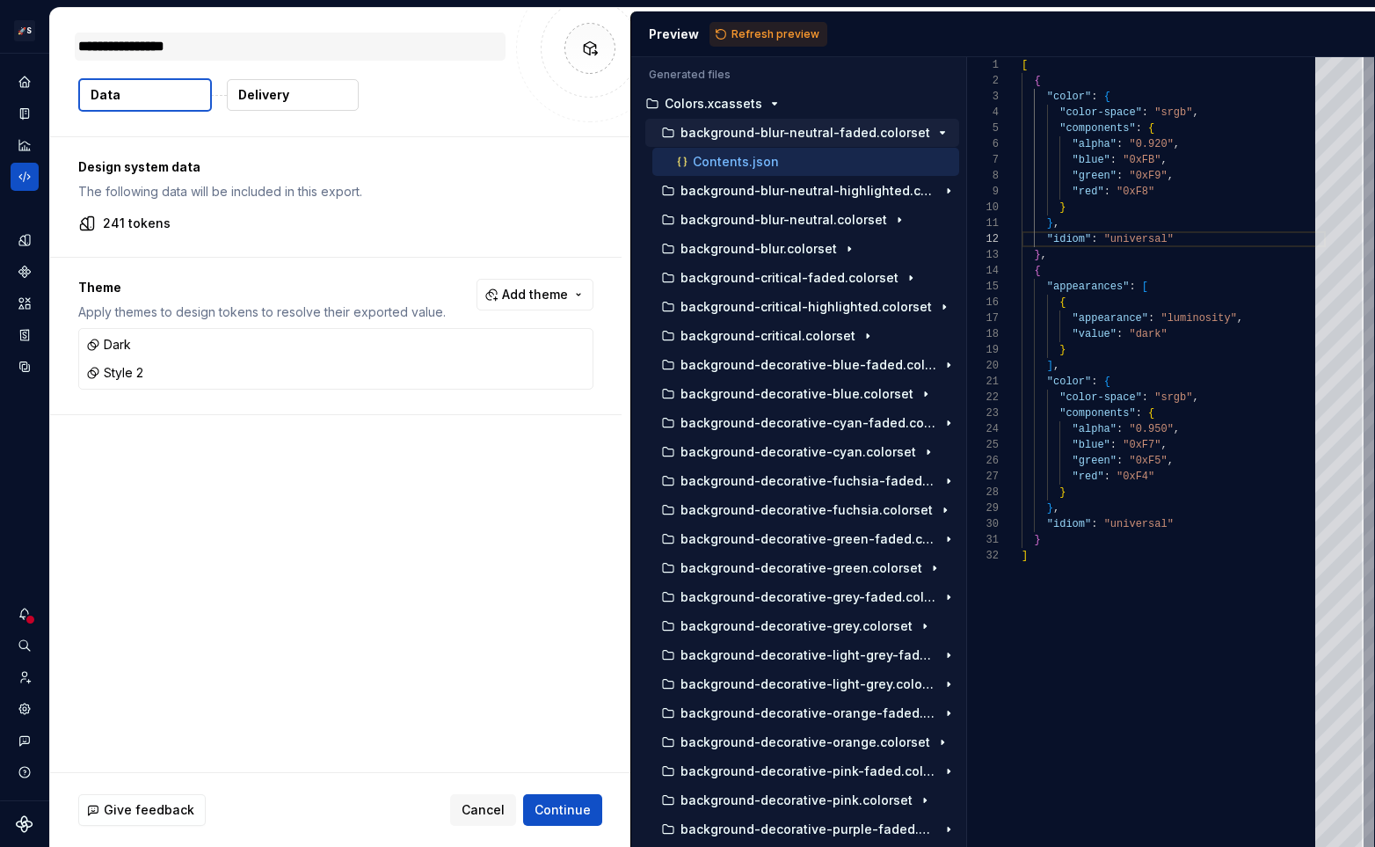
type textarea "**********"
type textarea "*"
type textarea "**********"
type textarea "*"
type textarea "**********"
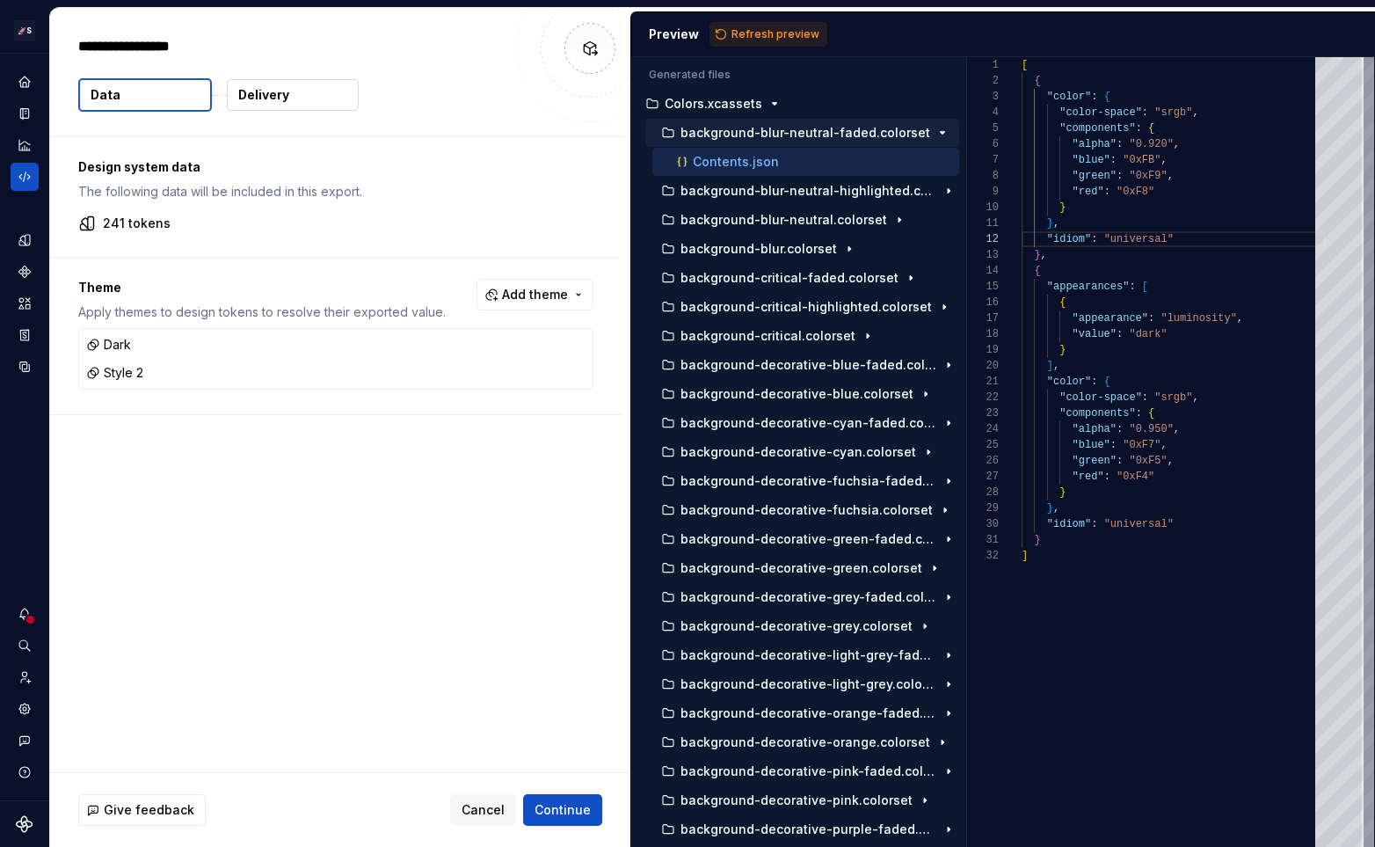
click at [284, 447] on div "Design system data The following data will be included in this export. 241 toke…" at bounding box center [340, 454] width 580 height 635
click at [225, 47] on button "button" at bounding box center [234, 46] width 25 height 25
click at [236, 56] on textarea "**********" at bounding box center [290, 47] width 431 height 28
type textarea "*"
type textarea "**********"
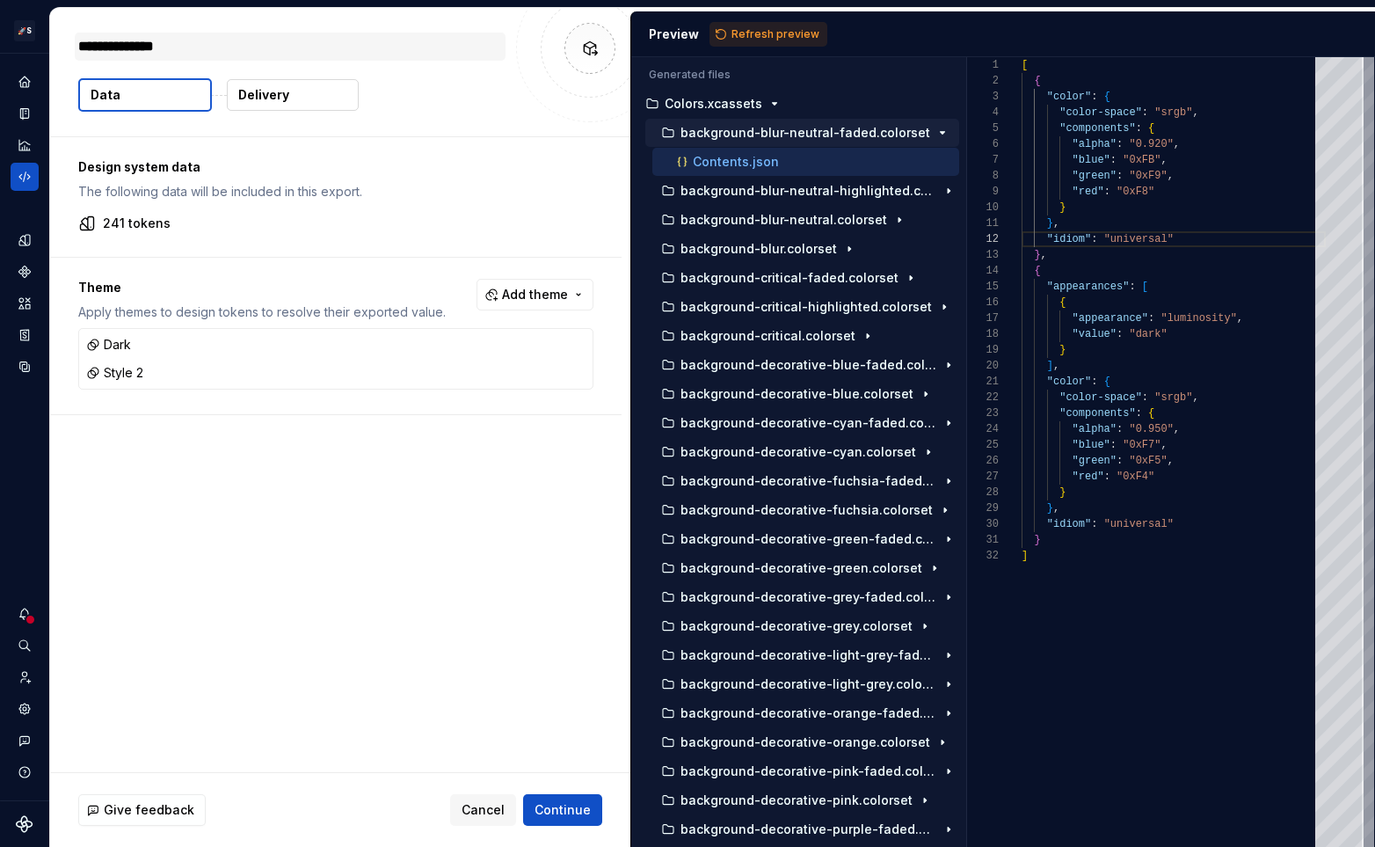
type textarea "*"
type textarea "********"
type textarea "*"
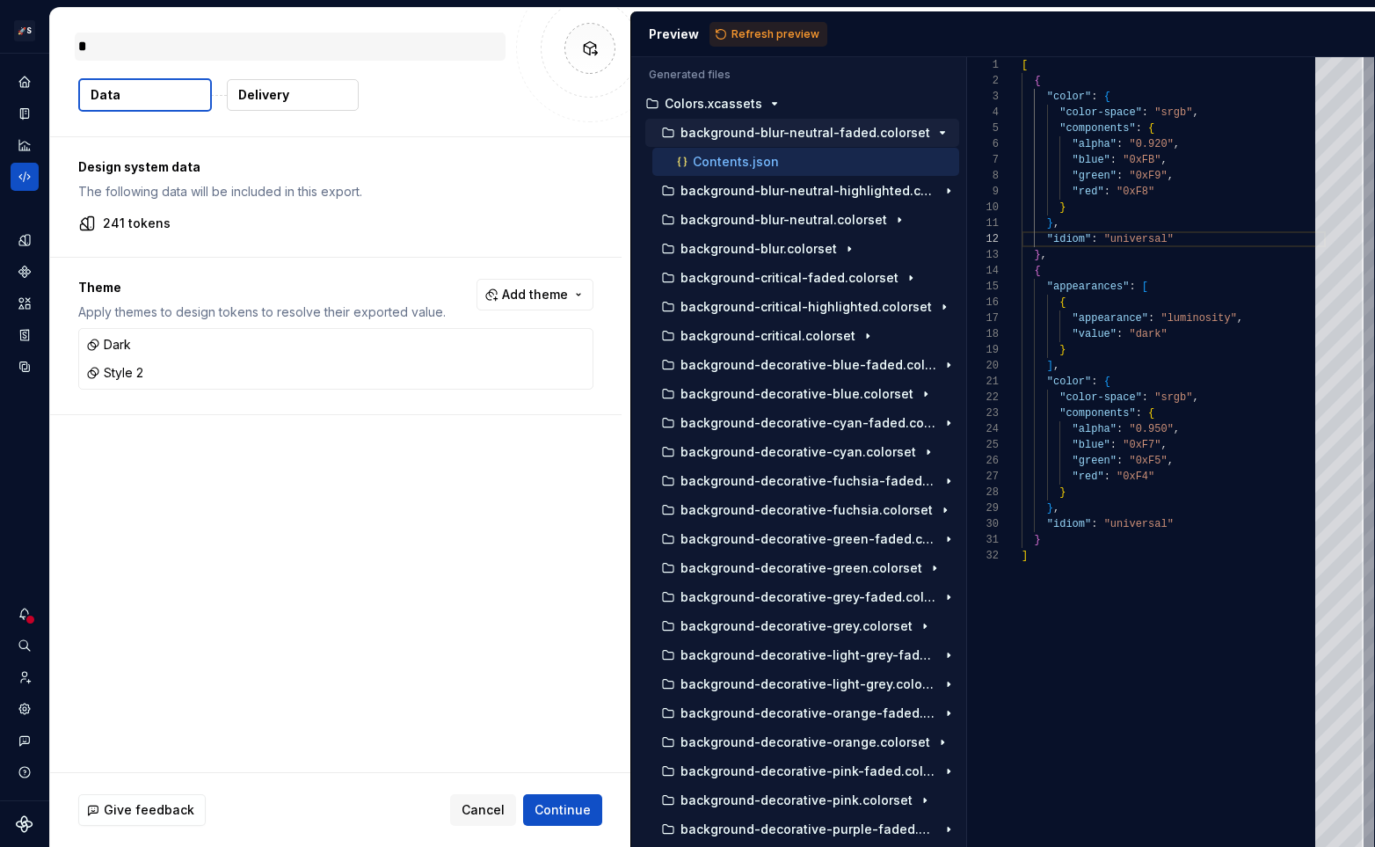
type textarea "**"
type textarea "*"
type textarea "***"
type textarea "*"
type textarea "**"
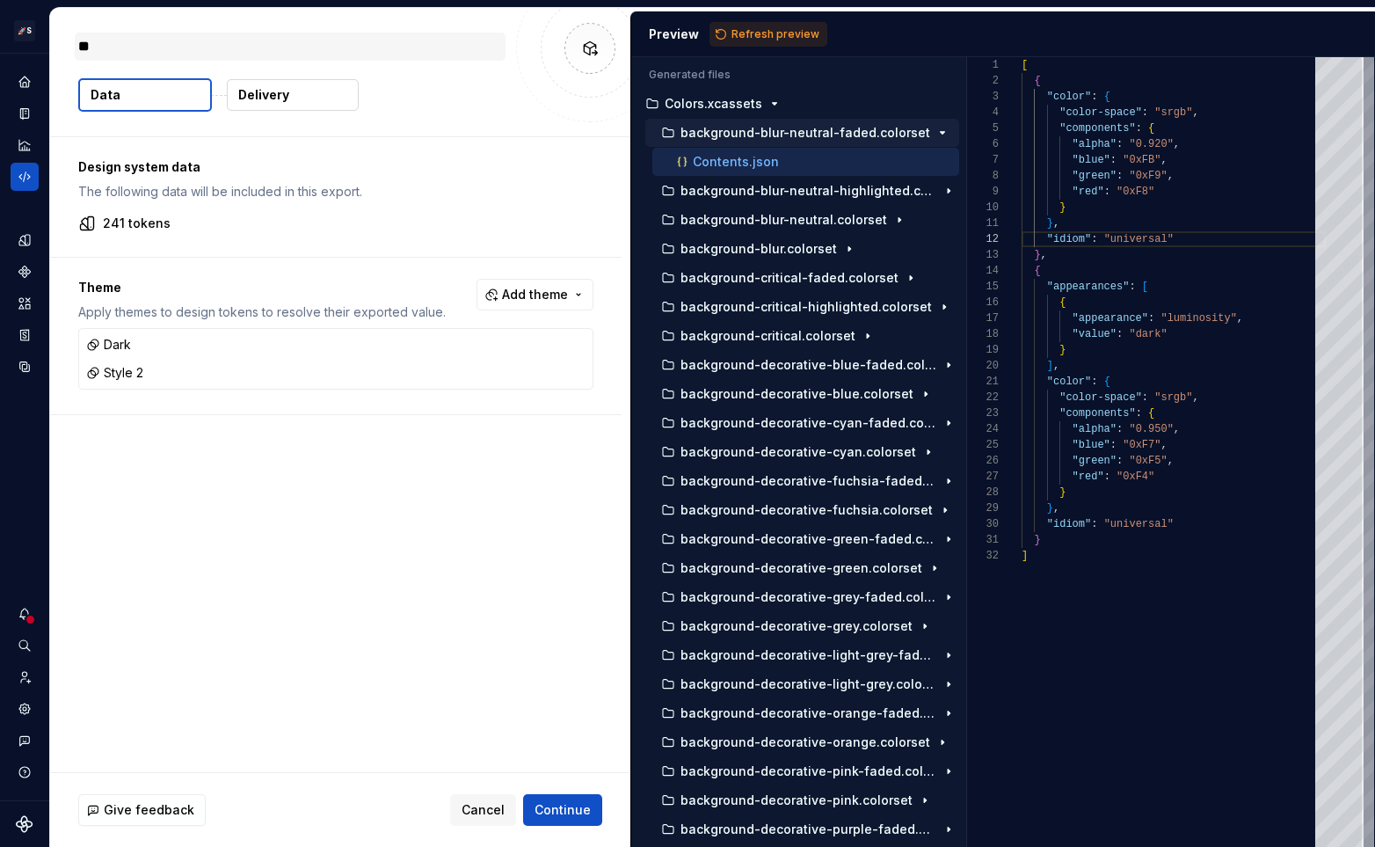
type textarea "*"
type textarea "***"
type textarea "*"
type textarea "**"
type textarea "*"
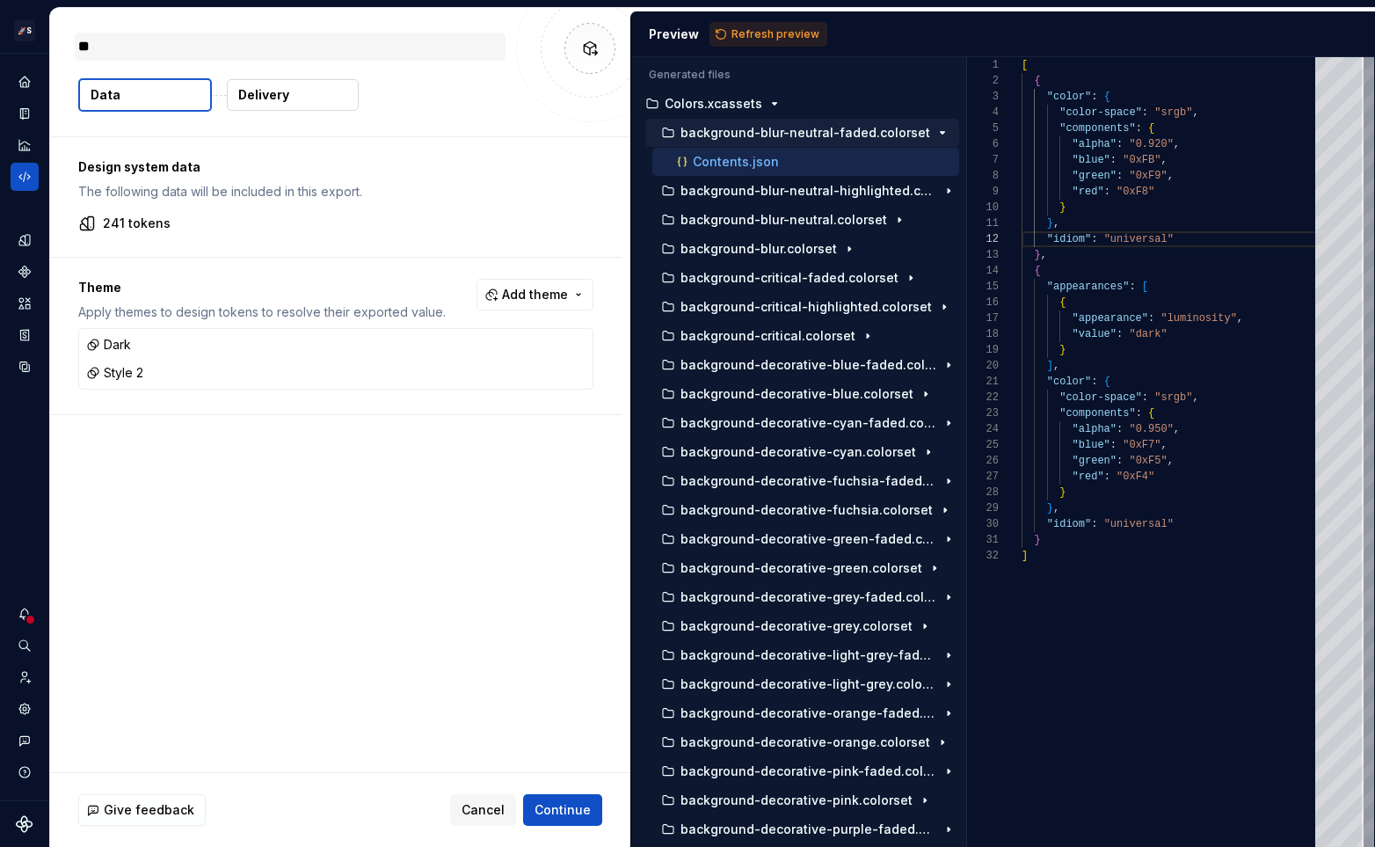
type textarea "***"
type textarea "*"
type textarea "**"
type textarea "*"
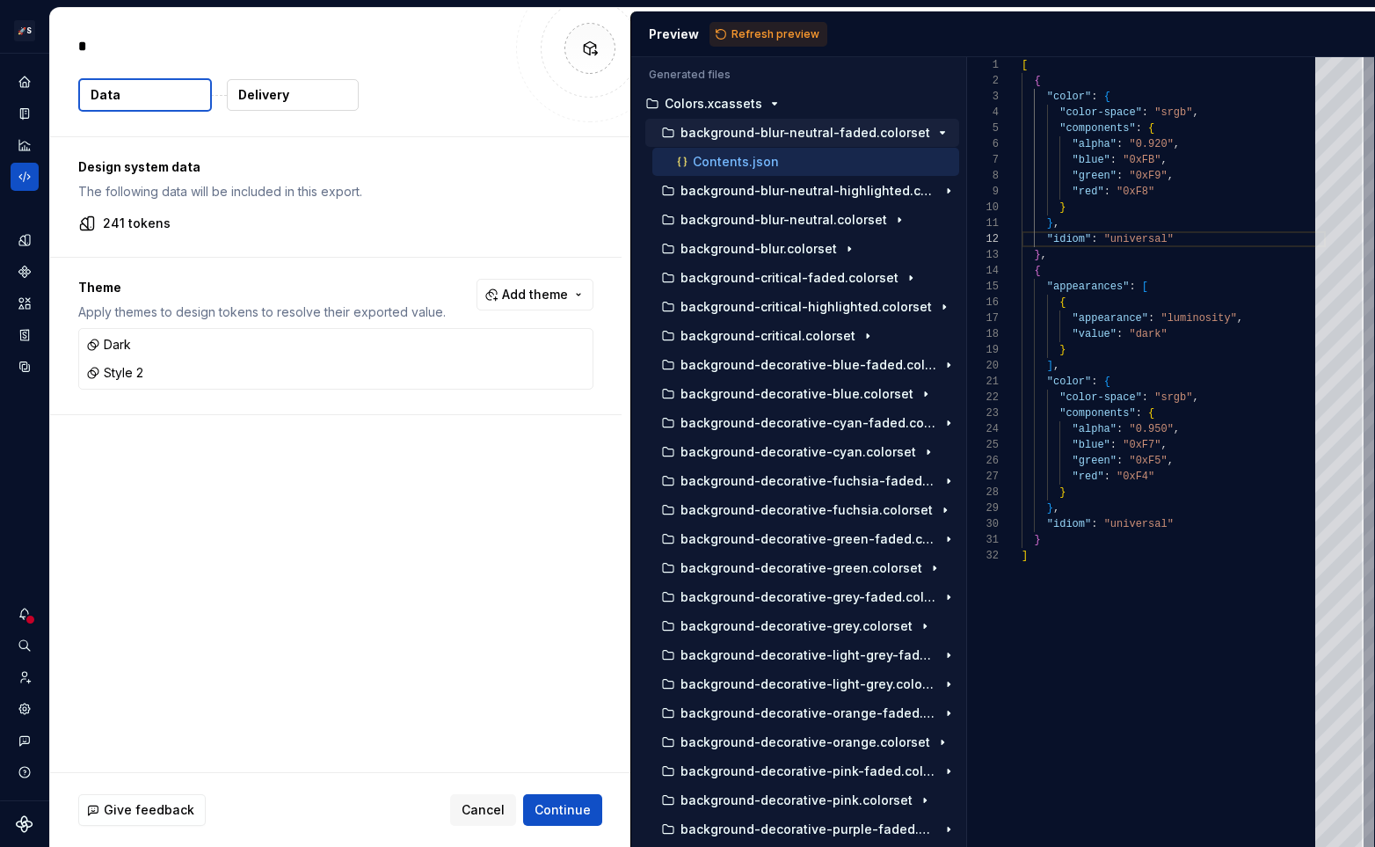
type textarea "*"
click at [316, 462] on div "Design system data The following data will be included in this export. 241 toke…" at bounding box center [340, 454] width 580 height 635
click at [1110, 112] on div "[ { "color" : { "color-space" : "srgb" , "components" : { "alpha" : "0.920" , "…" at bounding box center [1173, 451] width 304 height 789
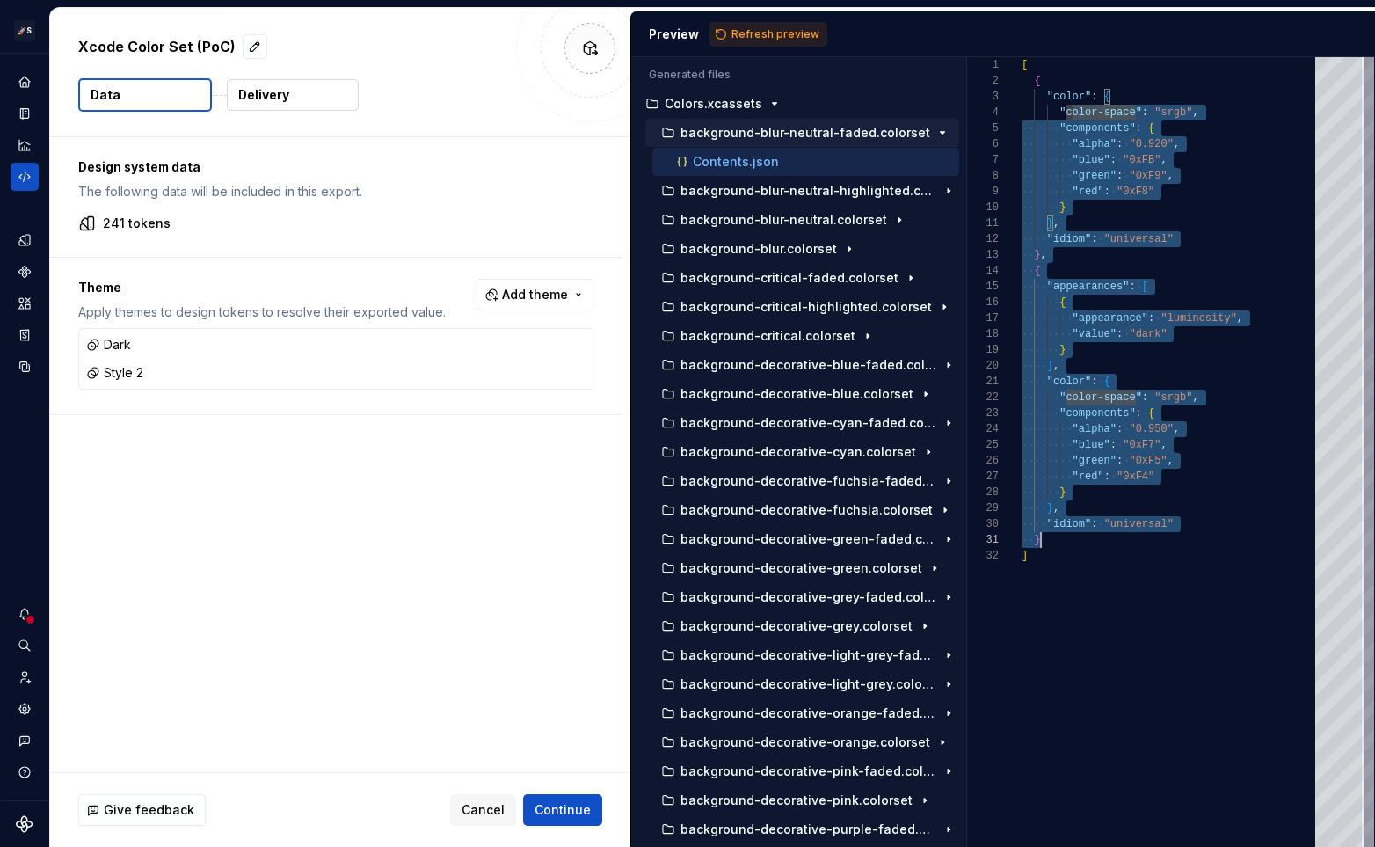
scroll to position [47, 19]
drag, startPoint x: 1072, startPoint y: 118, endPoint x: 1166, endPoint y: 542, distance: 434.0
click at [1166, 542] on div "[ { "color" : { "color-space" : "srgb" , "components" : { "alpha" : "0.920" , "…" at bounding box center [1173, 451] width 304 height 789
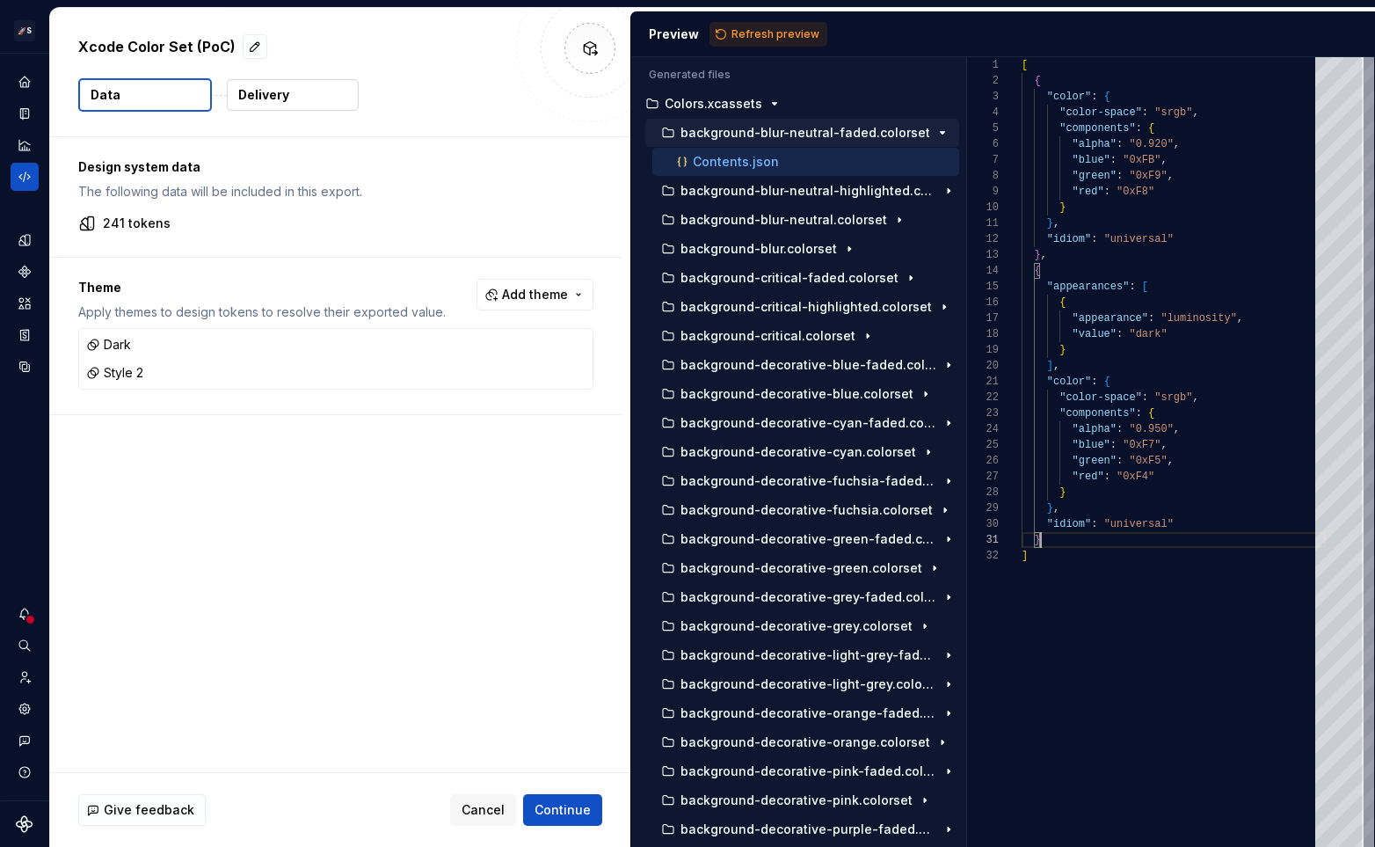
scroll to position [0, 18]
click at [1166, 542] on div "[ { "color" : { "color-space" : "srgb" , "components" : { "alpha" : "0.920" , "…" at bounding box center [1173, 451] width 304 height 789
click at [437, 495] on div "Design system data The following data will be included in this export. 241 toke…" at bounding box center [340, 454] width 580 height 635
click at [1131, 127] on div "[ { "color" : { "color-space" : "srgb" , "components" : { "alpha" : "0.920" , "…" at bounding box center [1173, 451] width 304 height 789
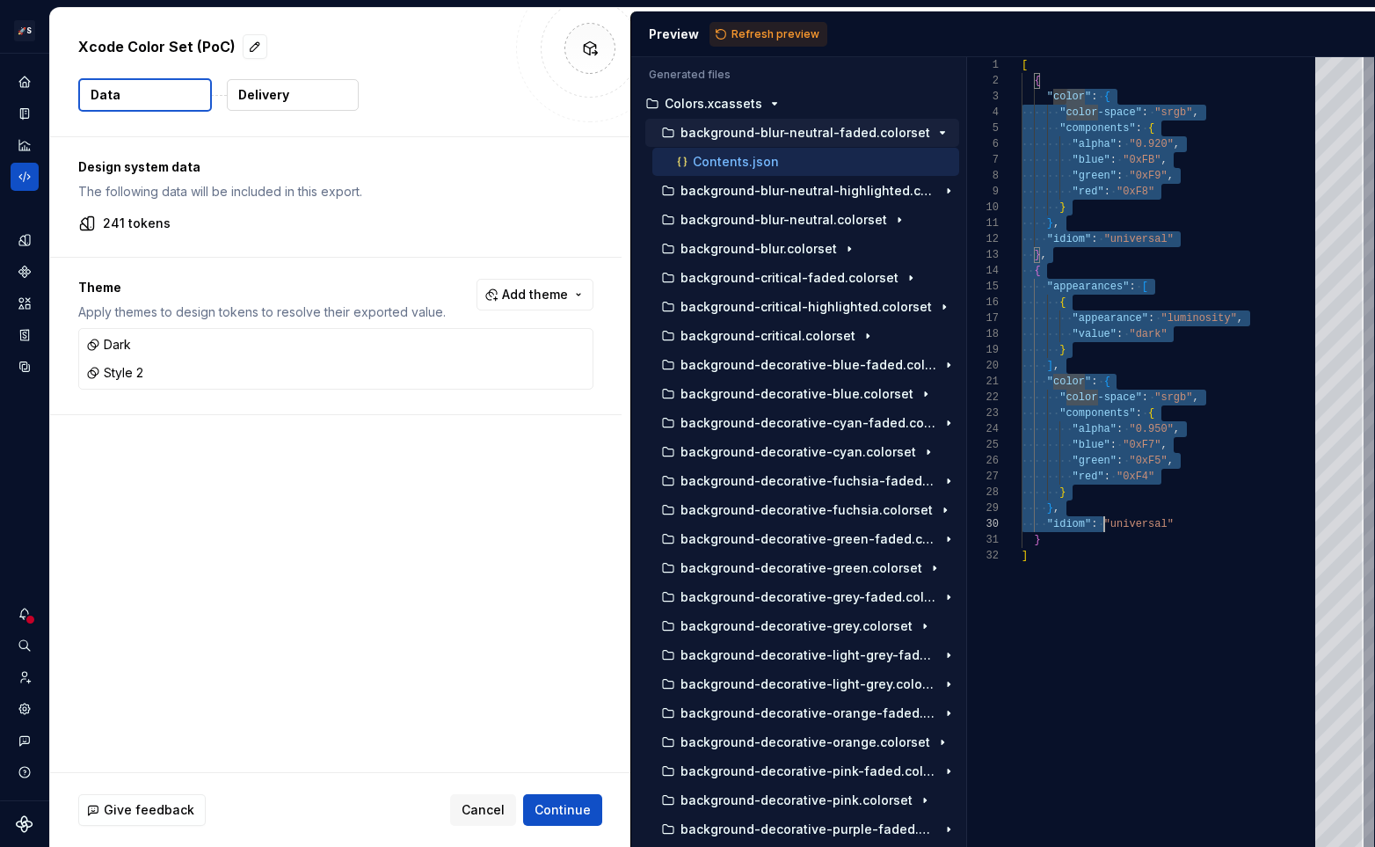
drag, startPoint x: 1068, startPoint y: 102, endPoint x: 1108, endPoint y: 521, distance: 421.2
click at [1107, 521] on div "[ { "color" : { "color-space" : "srgb" , "components" : { "alpha" : "0.920" , "…" at bounding box center [1173, 451] width 304 height 789
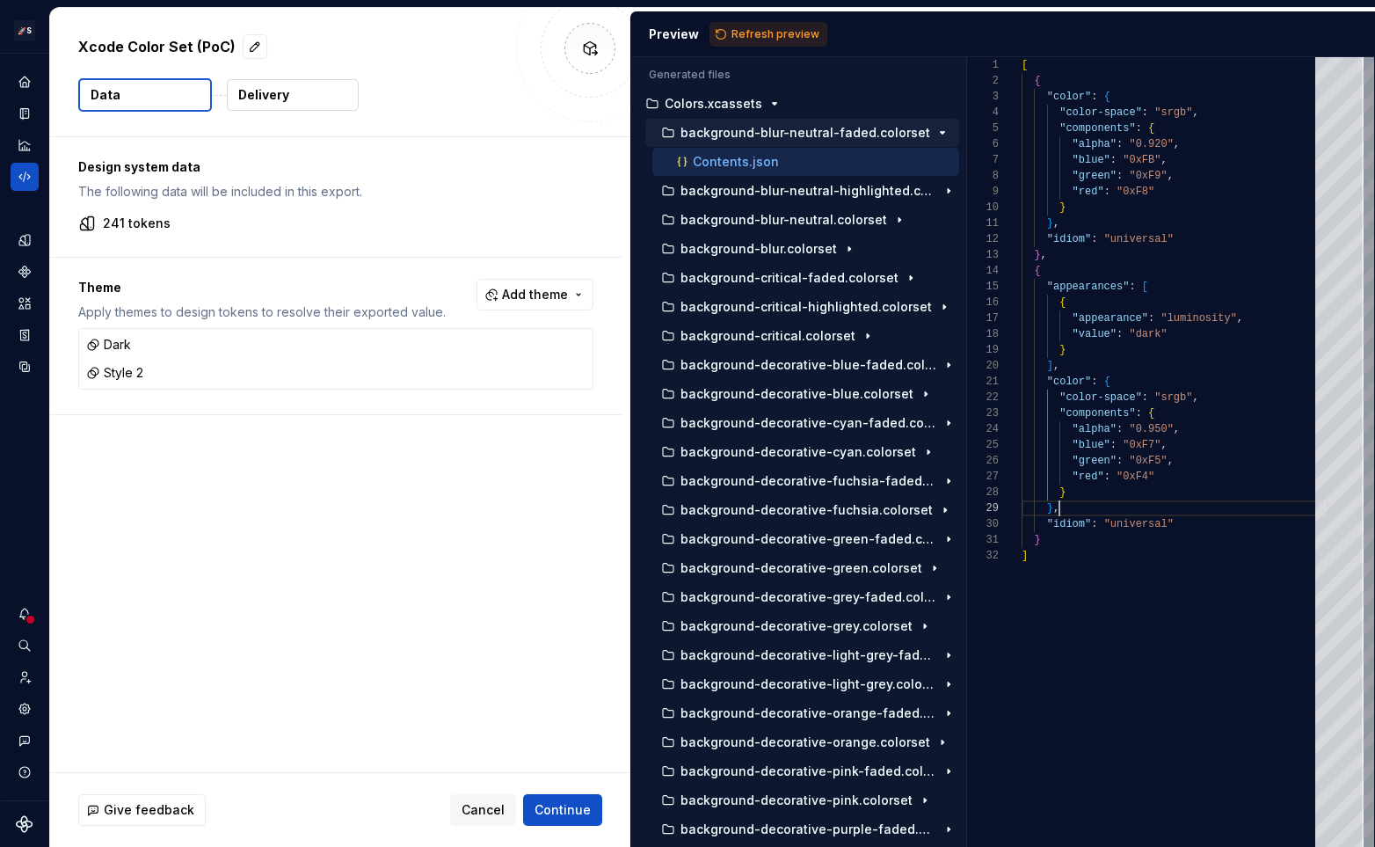
click at [1129, 512] on div "[ { "color" : { "color-space" : "srgb" , "components" : { "alpha" : "0.920" , "…" at bounding box center [1173, 451] width 304 height 789
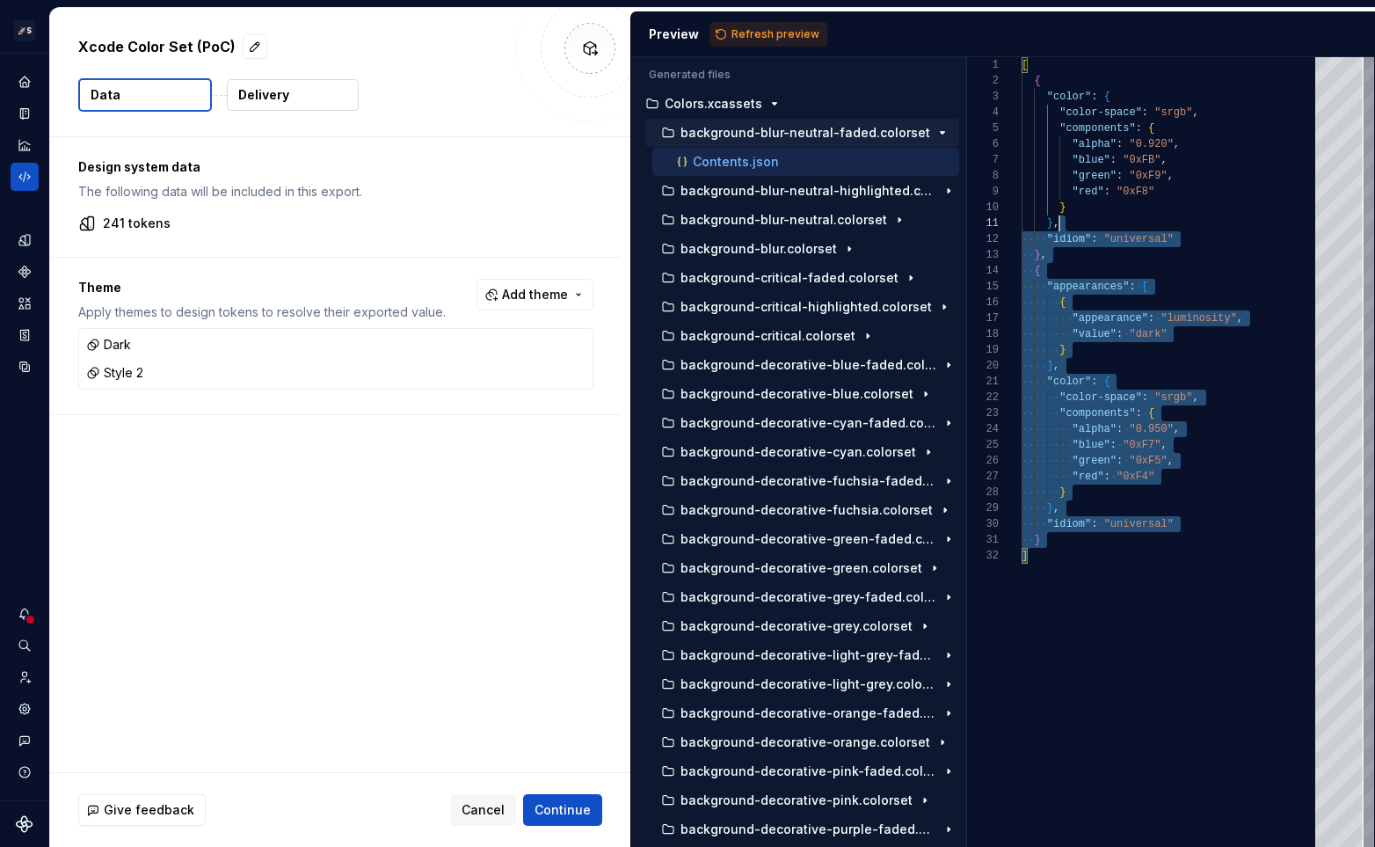
scroll to position [32, 63]
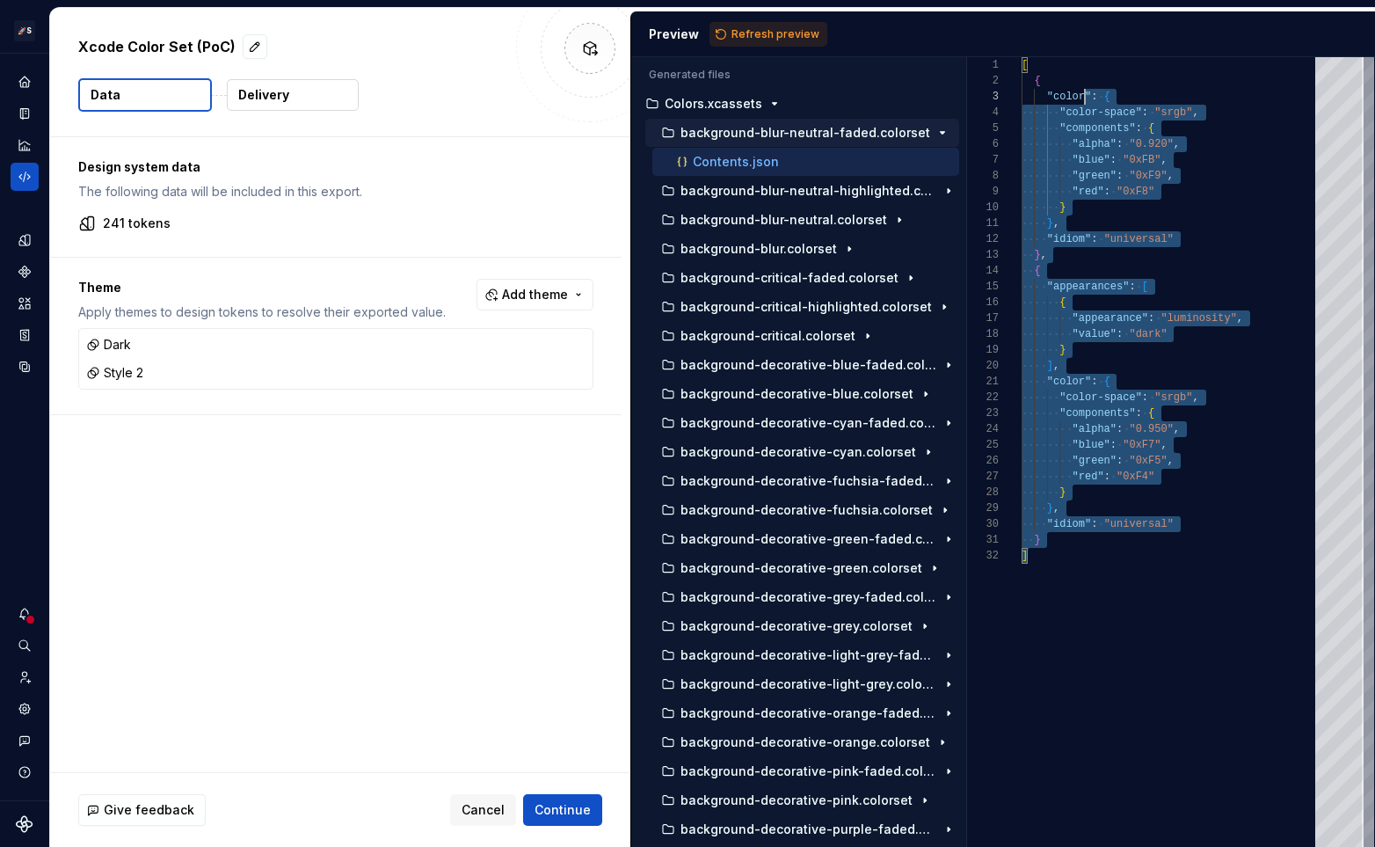
drag, startPoint x: 1130, startPoint y: 557, endPoint x: 1084, endPoint y: 92, distance: 467.4
click at [1084, 92] on div "[ { "color" : { "color-space" : "srgb" , "components" : { "alpha" : "0.920" , "…" at bounding box center [1173, 451] width 304 height 789
type textarea "**********"
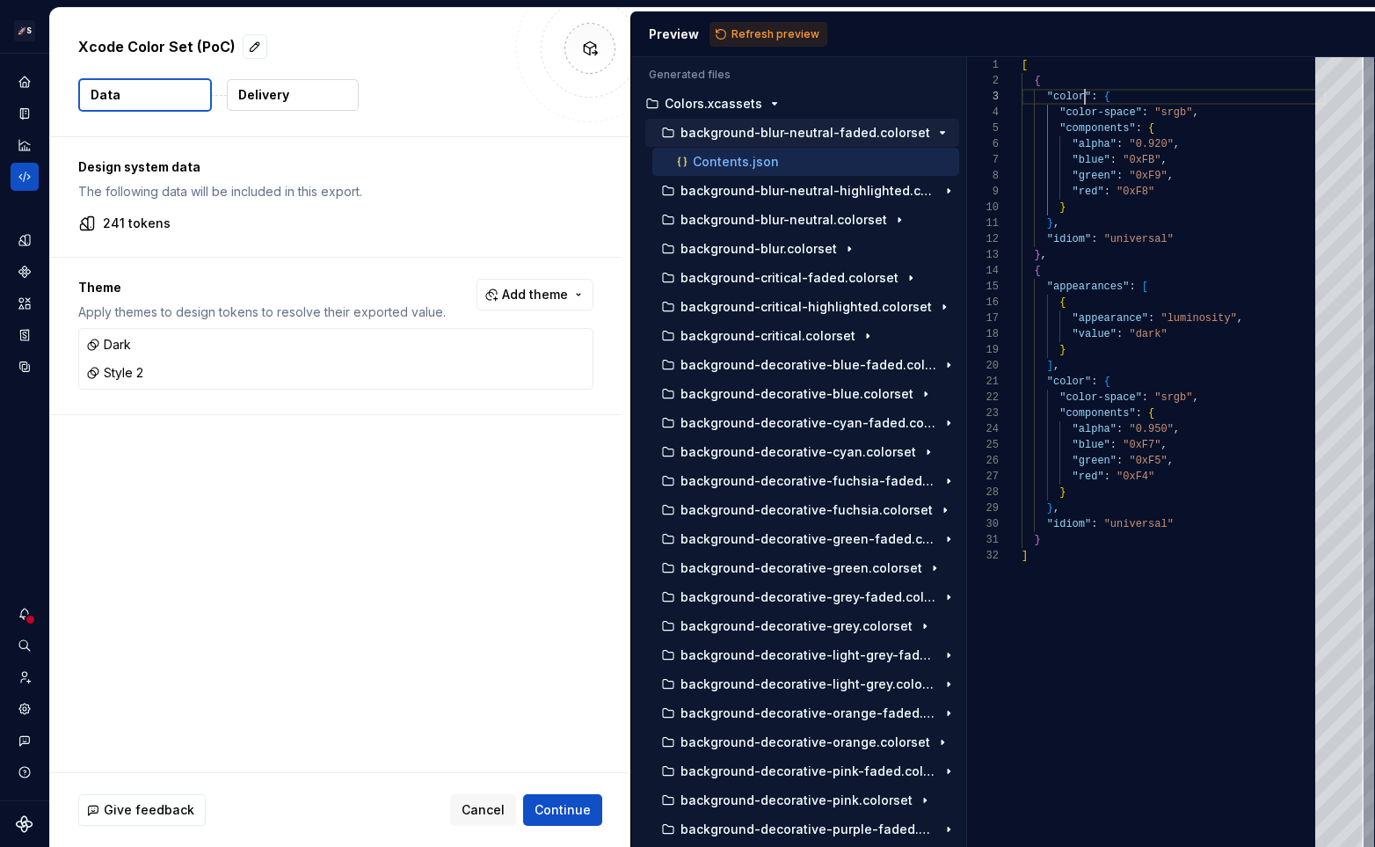
click at [1084, 92] on div "[ { "color" : { "color-space" : "srgb" , "components" : { "alpha" : "0.920" , "…" at bounding box center [1173, 451] width 304 height 789
click at [287, 93] on p "Delivery" at bounding box center [263, 95] width 51 height 18
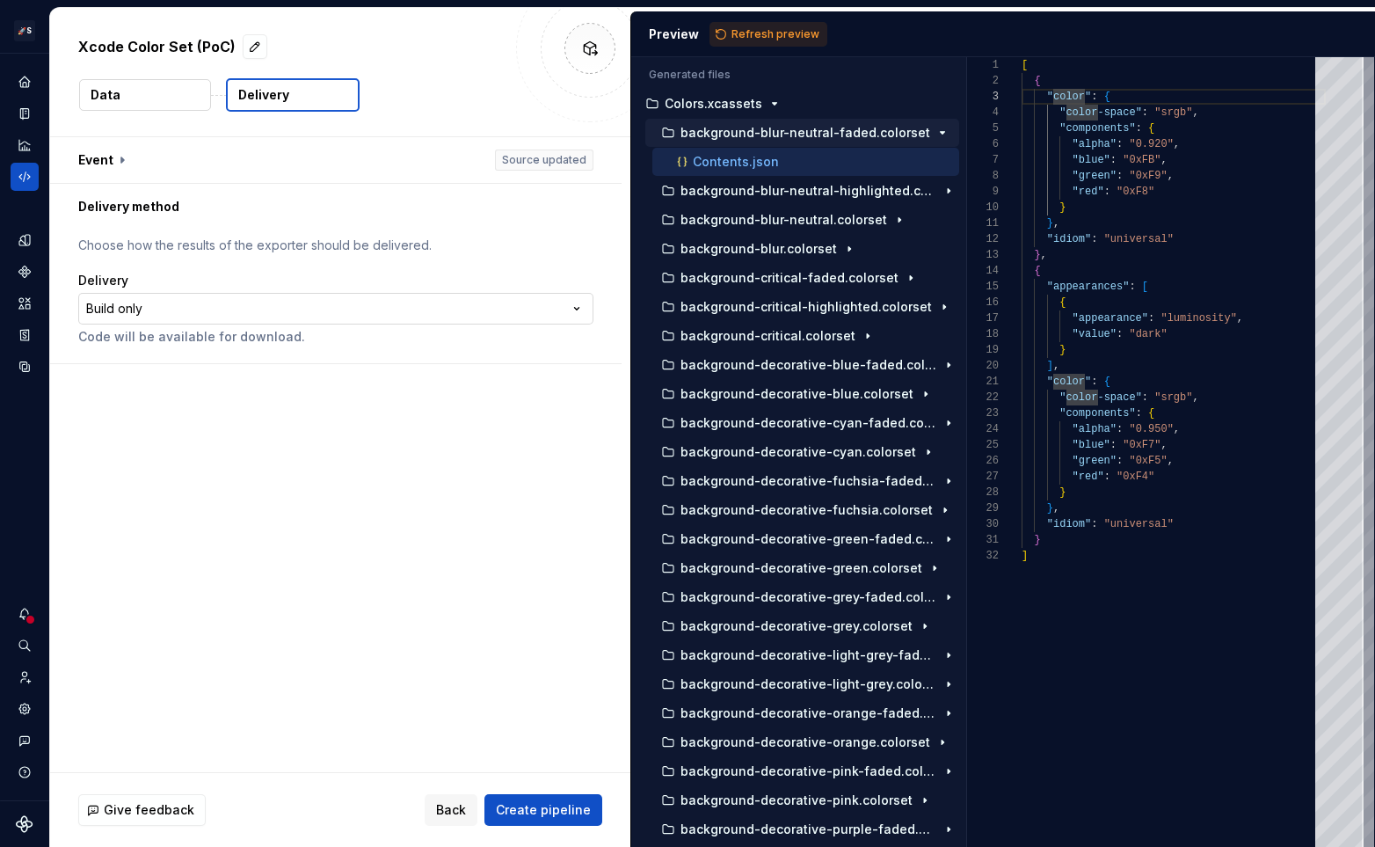
click at [287, 308] on html "**********" at bounding box center [687, 423] width 1375 height 847
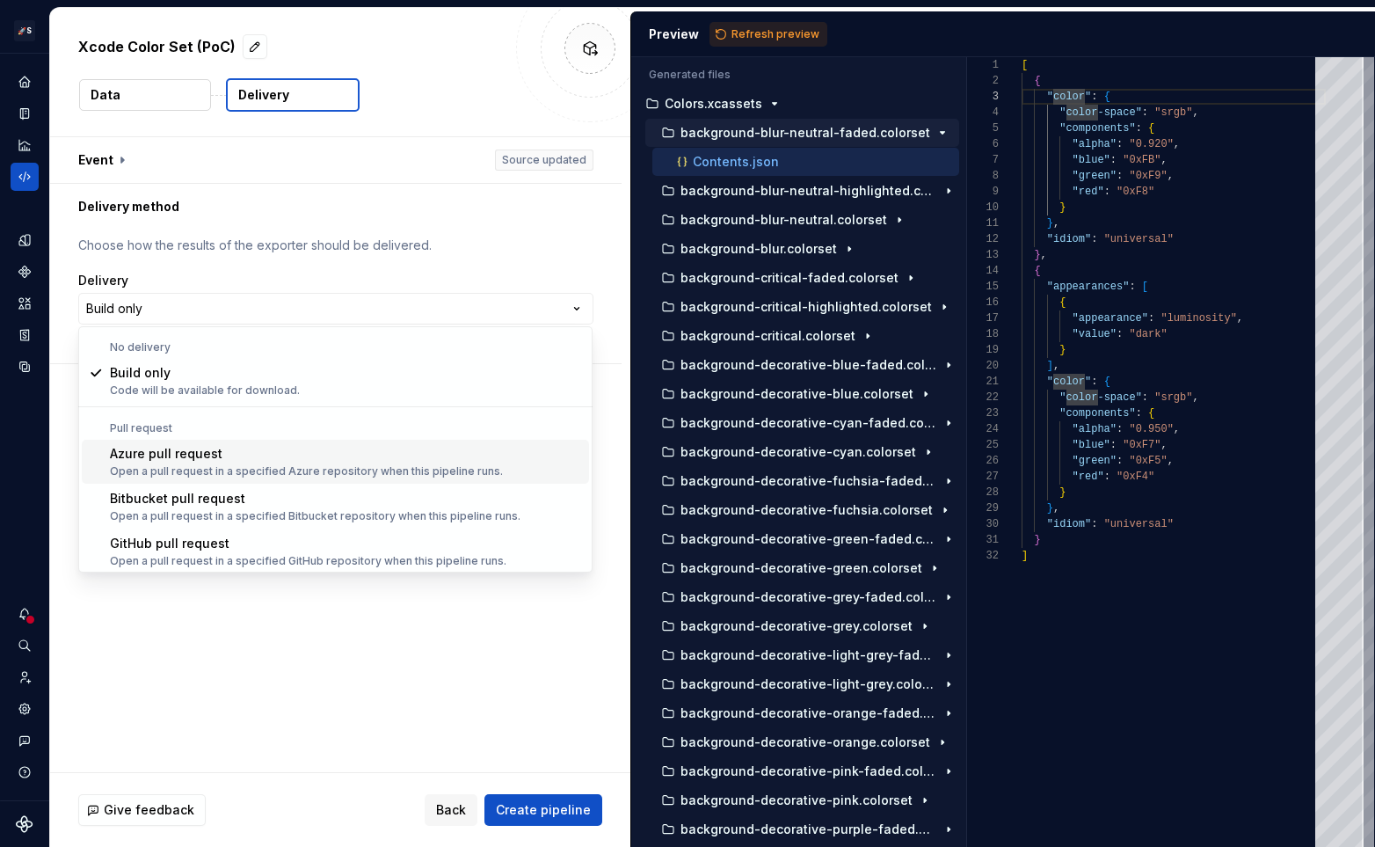
scroll to position [49, 0]
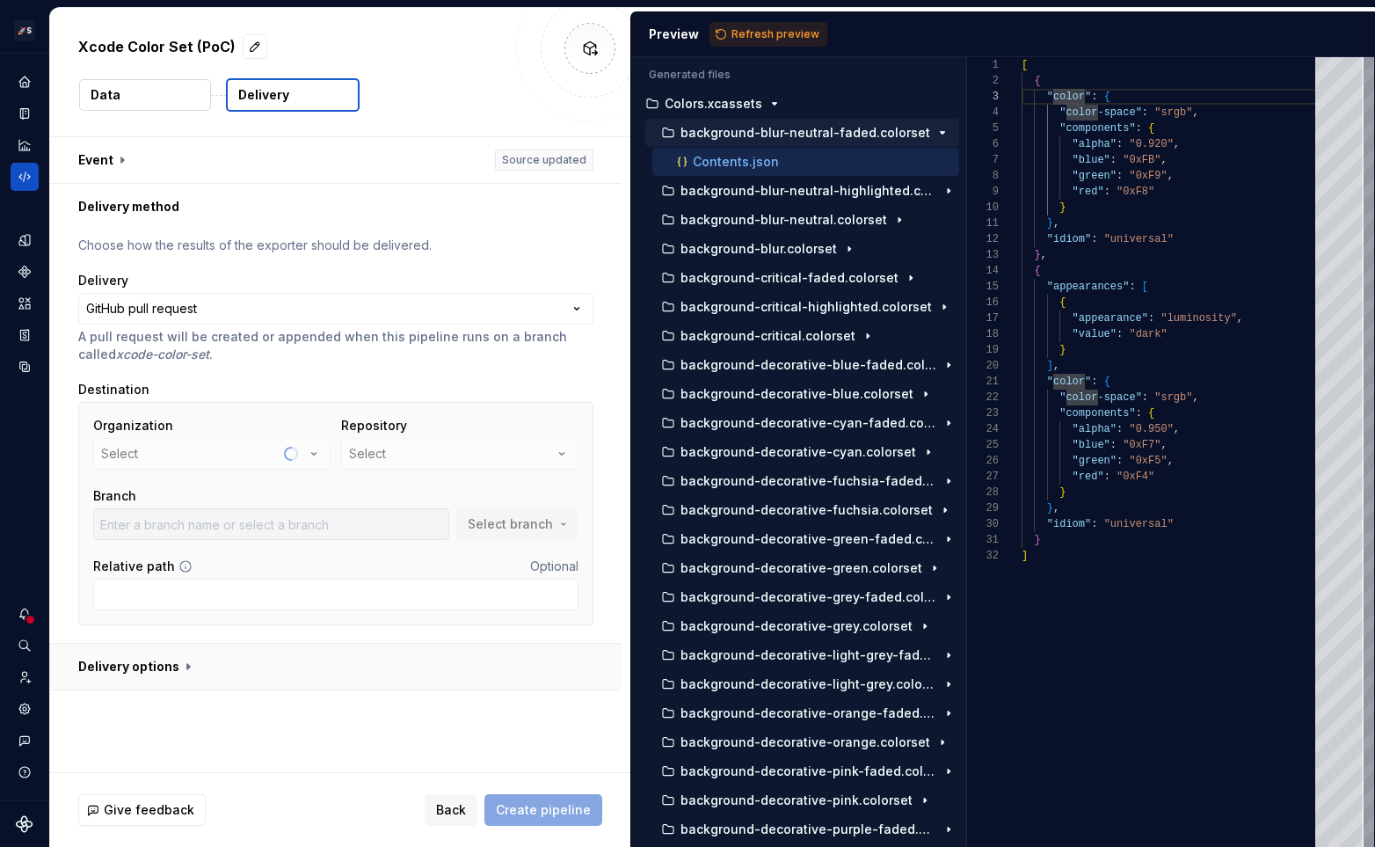
click at [139, 658] on button "button" at bounding box center [335, 666] width 571 height 46
click at [187, 665] on icon at bounding box center [188, 667] width 18 height 18
click at [125, 315] on html "**********" at bounding box center [687, 423] width 1375 height 847
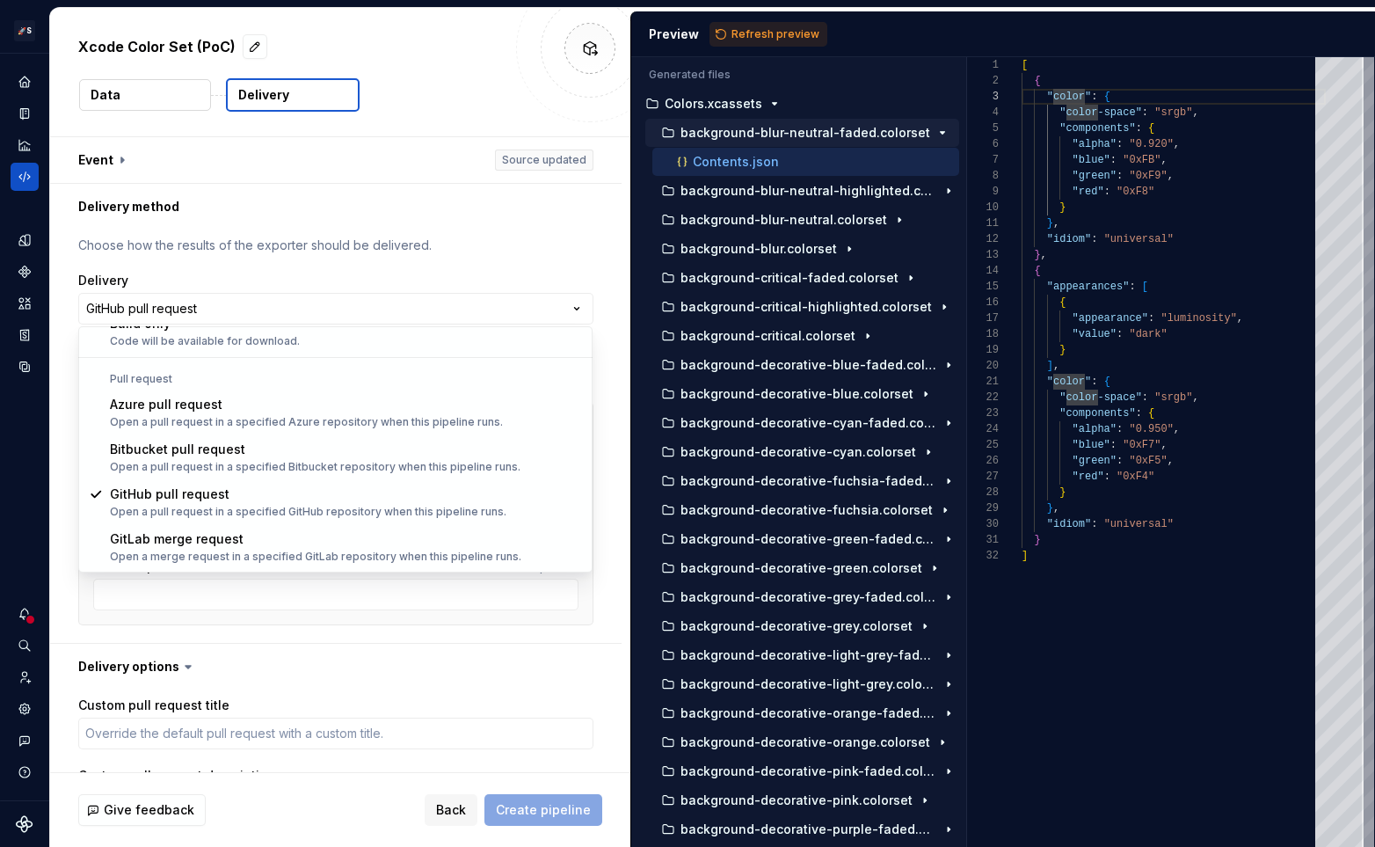
click at [251, 263] on html "**********" at bounding box center [687, 423] width 1375 height 847
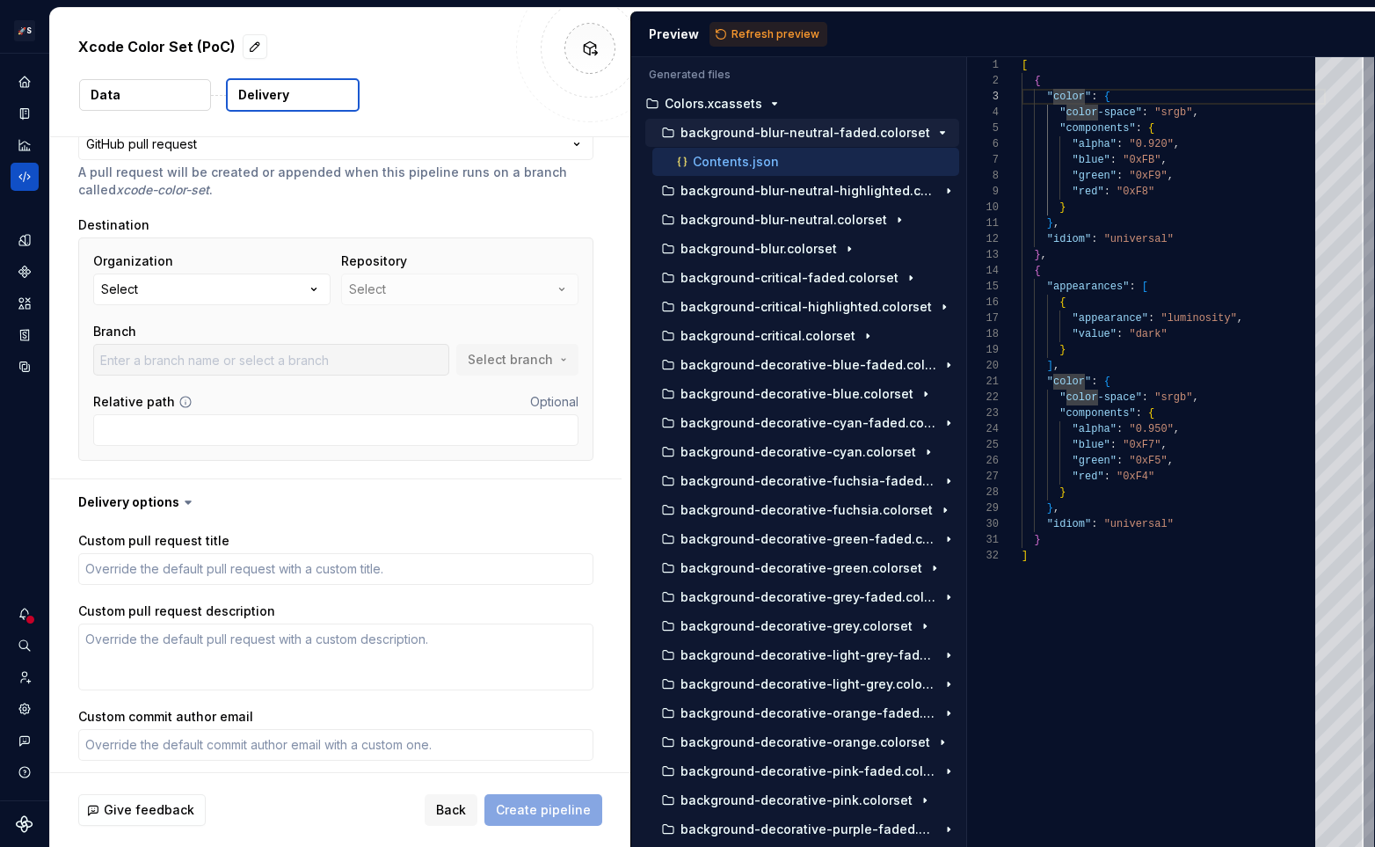
scroll to position [0, 0]
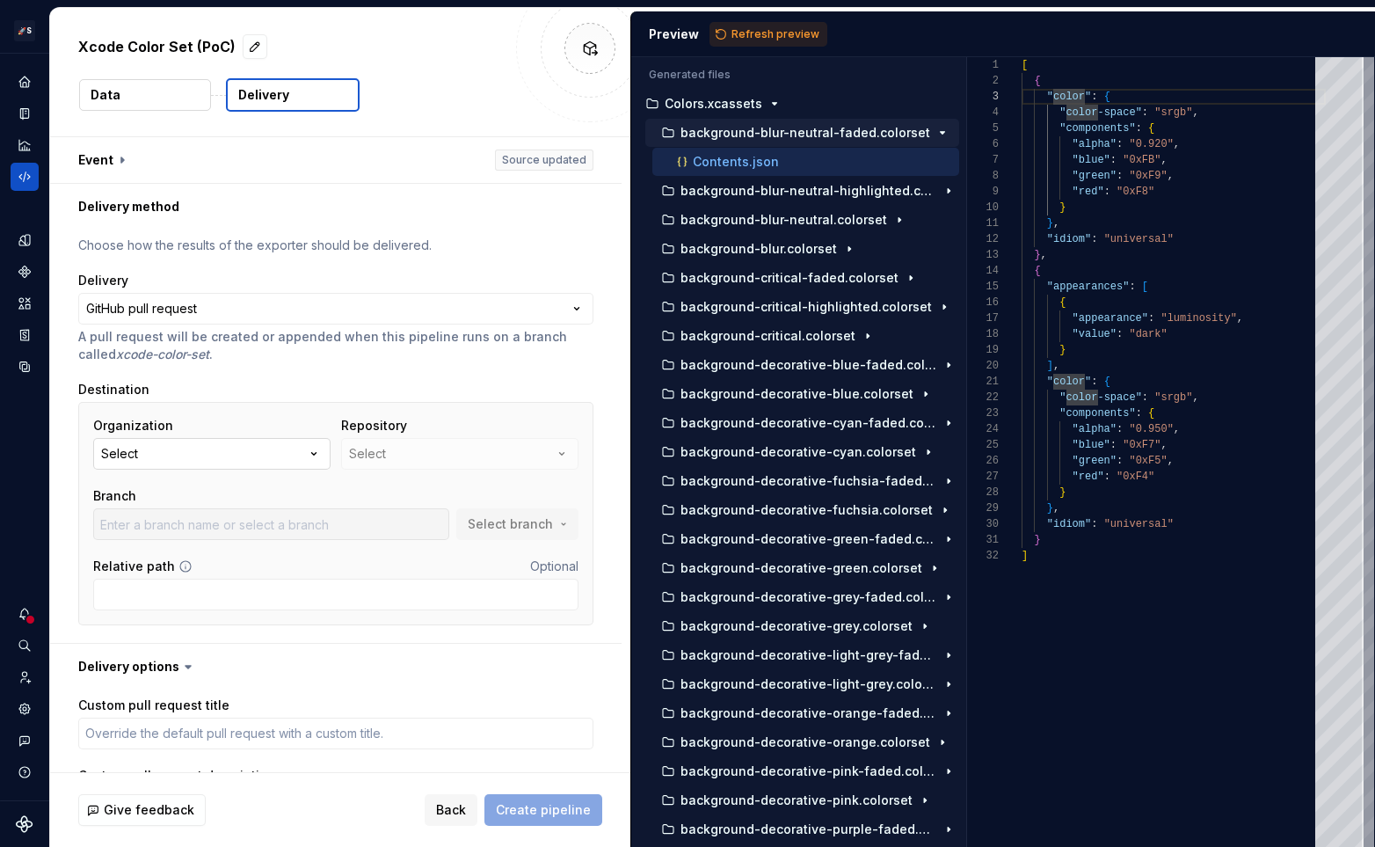
click at [232, 454] on button "Select" at bounding box center [211, 454] width 237 height 32
type textarea "*"
click at [237, 360] on p "A pull request will be created or appended when this pipeline runs on a branch …" at bounding box center [335, 345] width 515 height 35
click at [190, 91] on button "Data" at bounding box center [145, 95] width 132 height 32
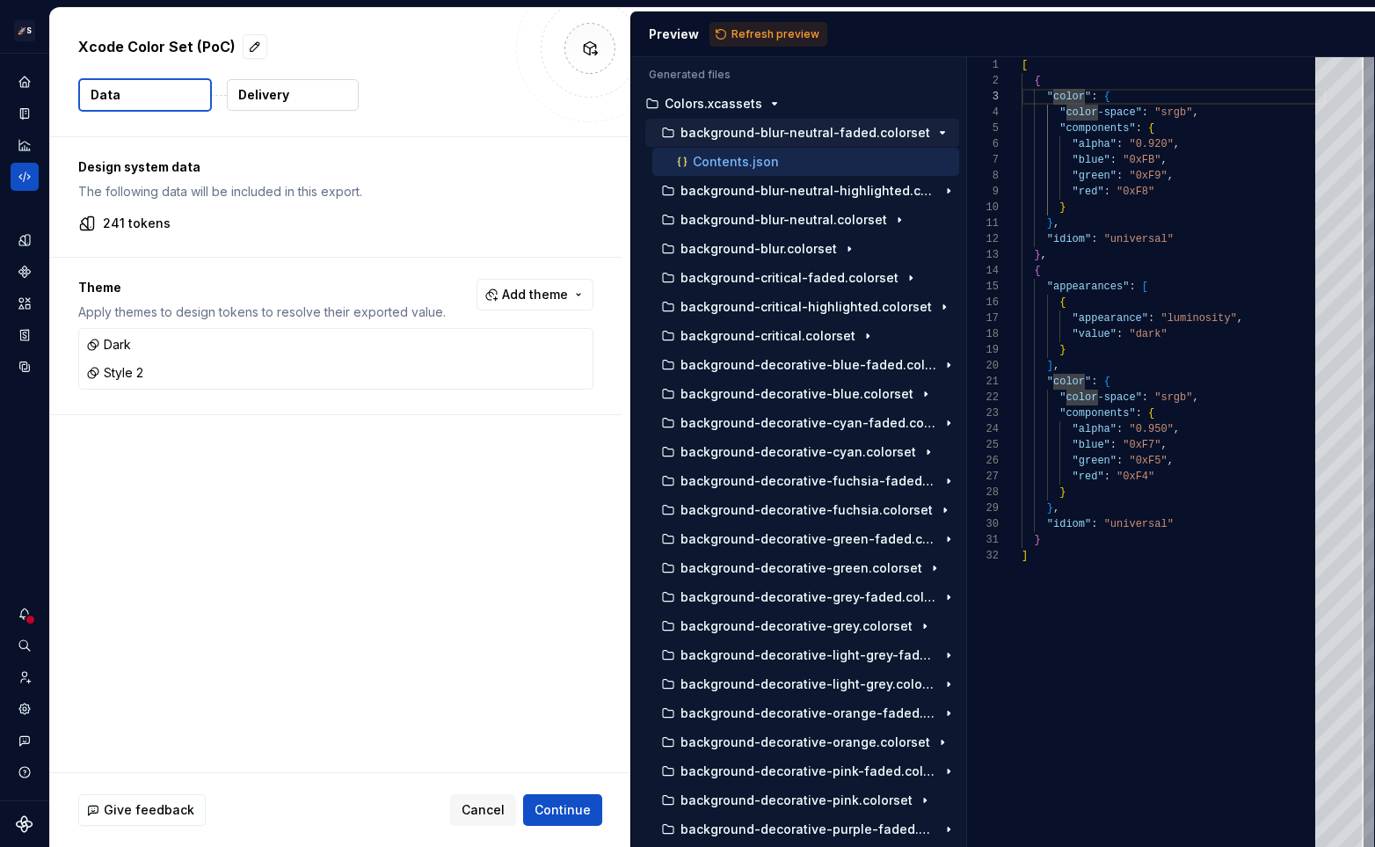
click at [302, 98] on button "Delivery" at bounding box center [293, 95] width 132 height 32
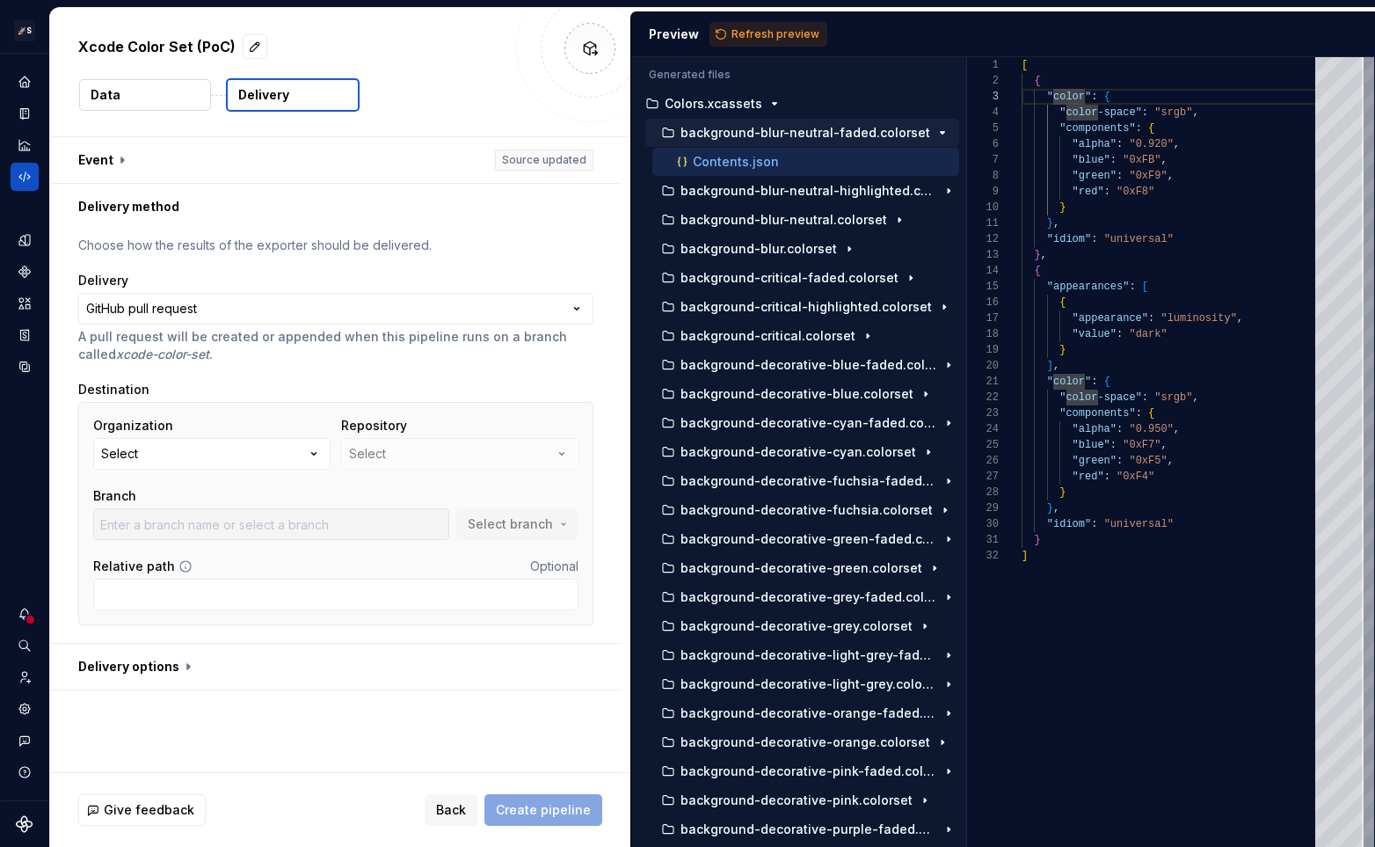
click at [180, 577] on div "Relative path Optional" at bounding box center [335, 583] width 485 height 53
click at [178, 591] on input "Relative path" at bounding box center [335, 594] width 485 height 32
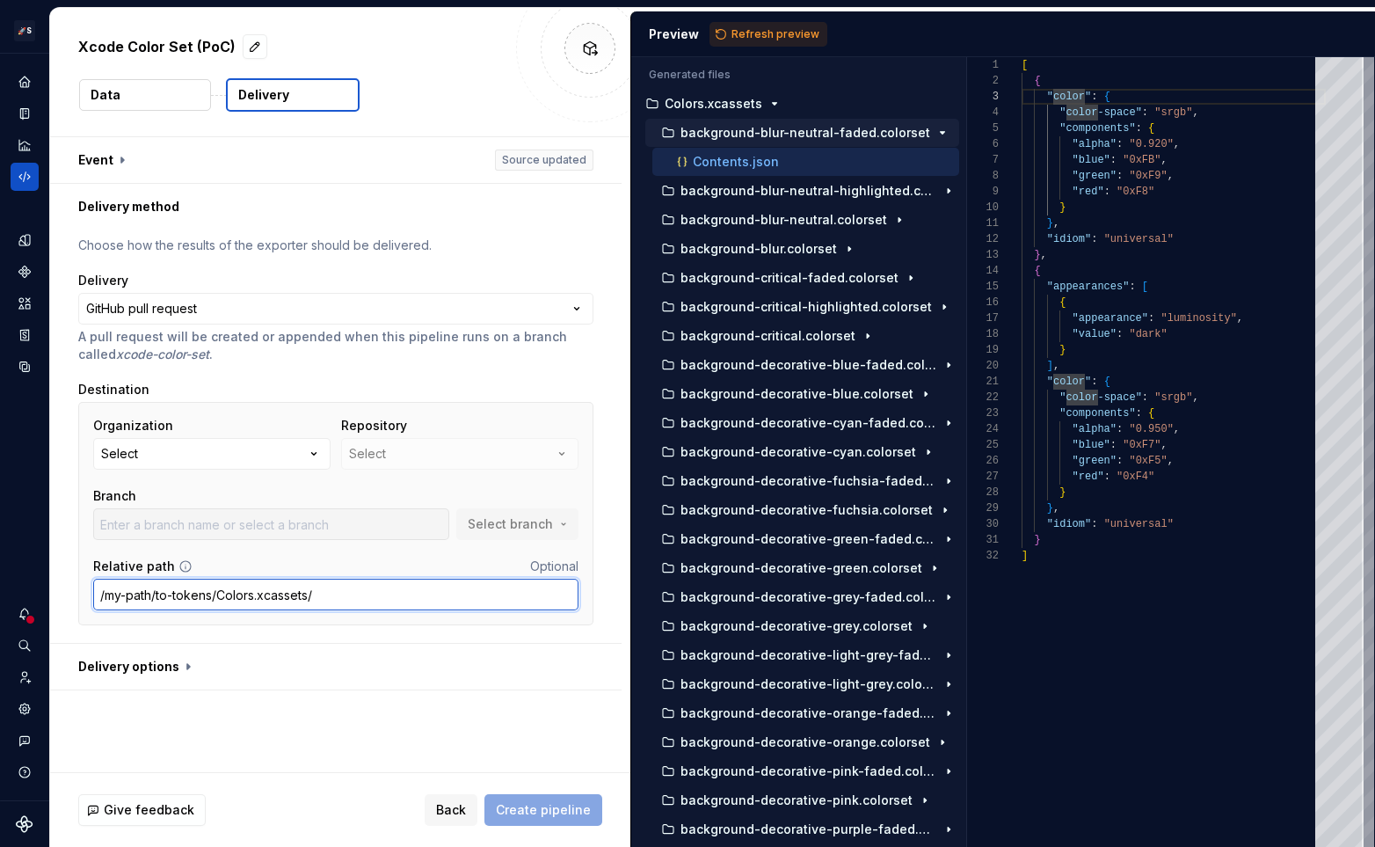
drag, startPoint x: 342, startPoint y: 595, endPoint x: 98, endPoint y: 592, distance: 243.5
click at [98, 592] on input "/my-path/to-tokens/Colors.xcassets/" at bounding box center [335, 594] width 485 height 32
type input "/my-path/to-tokens/Colors.xcassets/"
click at [153, 91] on button "Data" at bounding box center [145, 95] width 132 height 32
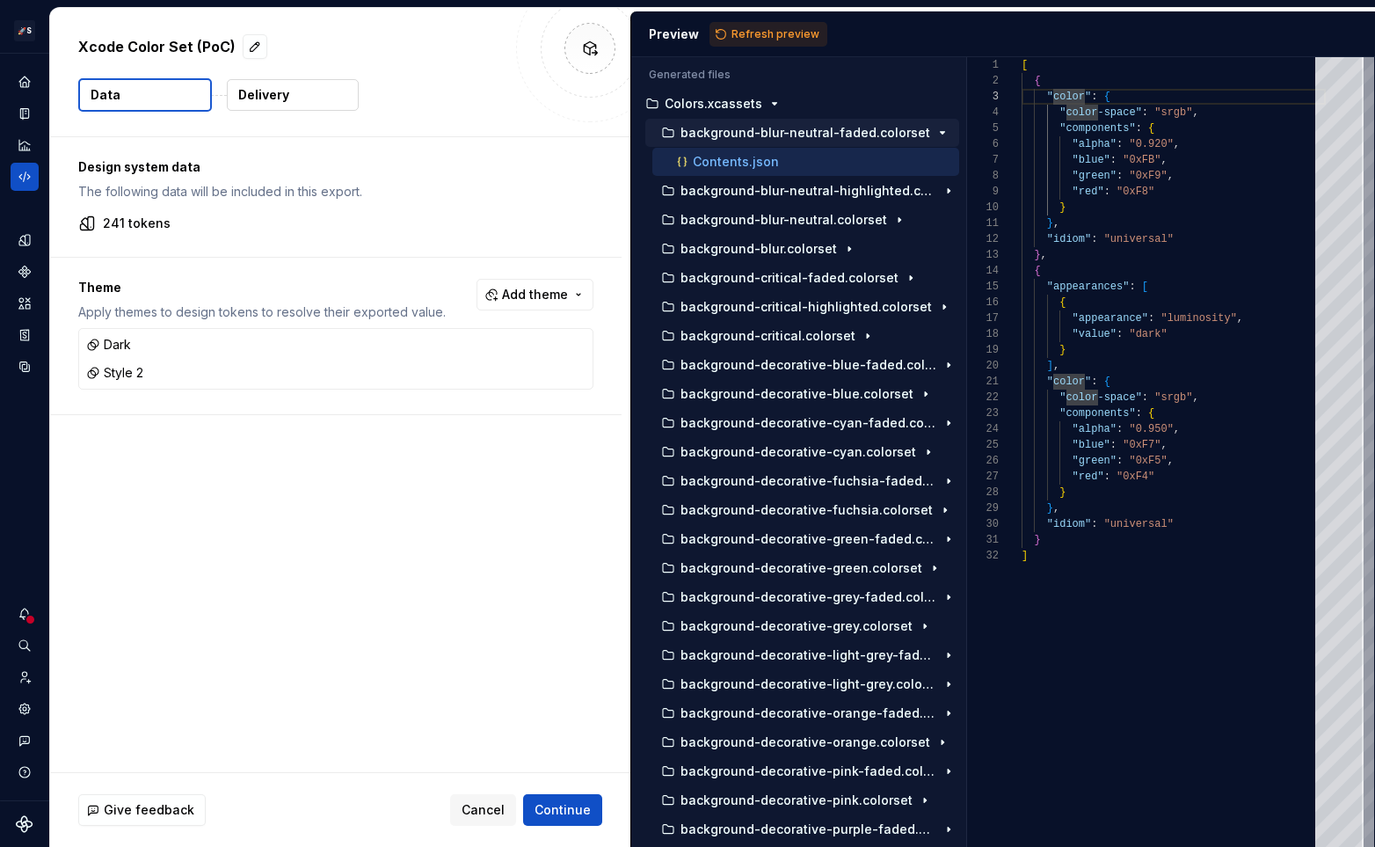
click at [270, 94] on p "Delivery" at bounding box center [263, 95] width 51 height 18
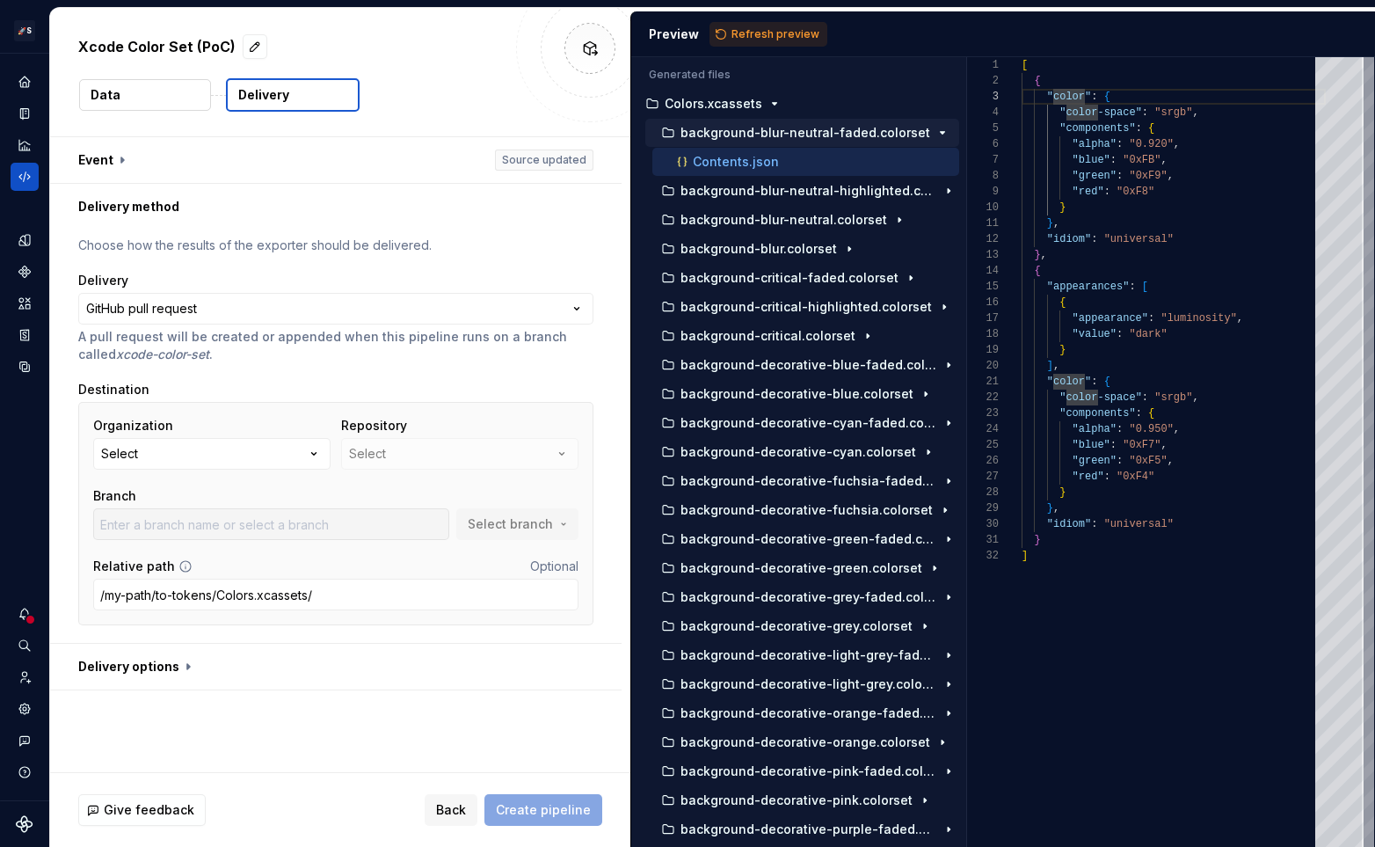
click at [177, 126] on div "Xcode Color Set (PoC) Data Delivery" at bounding box center [340, 72] width 580 height 128
click at [355, 588] on input "/my-path/to-tokens/Colors.xcassets/" at bounding box center [335, 594] width 485 height 32
type input "/my-path/to-tokens/Colors.xcassets/"
click at [152, 98] on button "Data" at bounding box center [145, 95] width 132 height 32
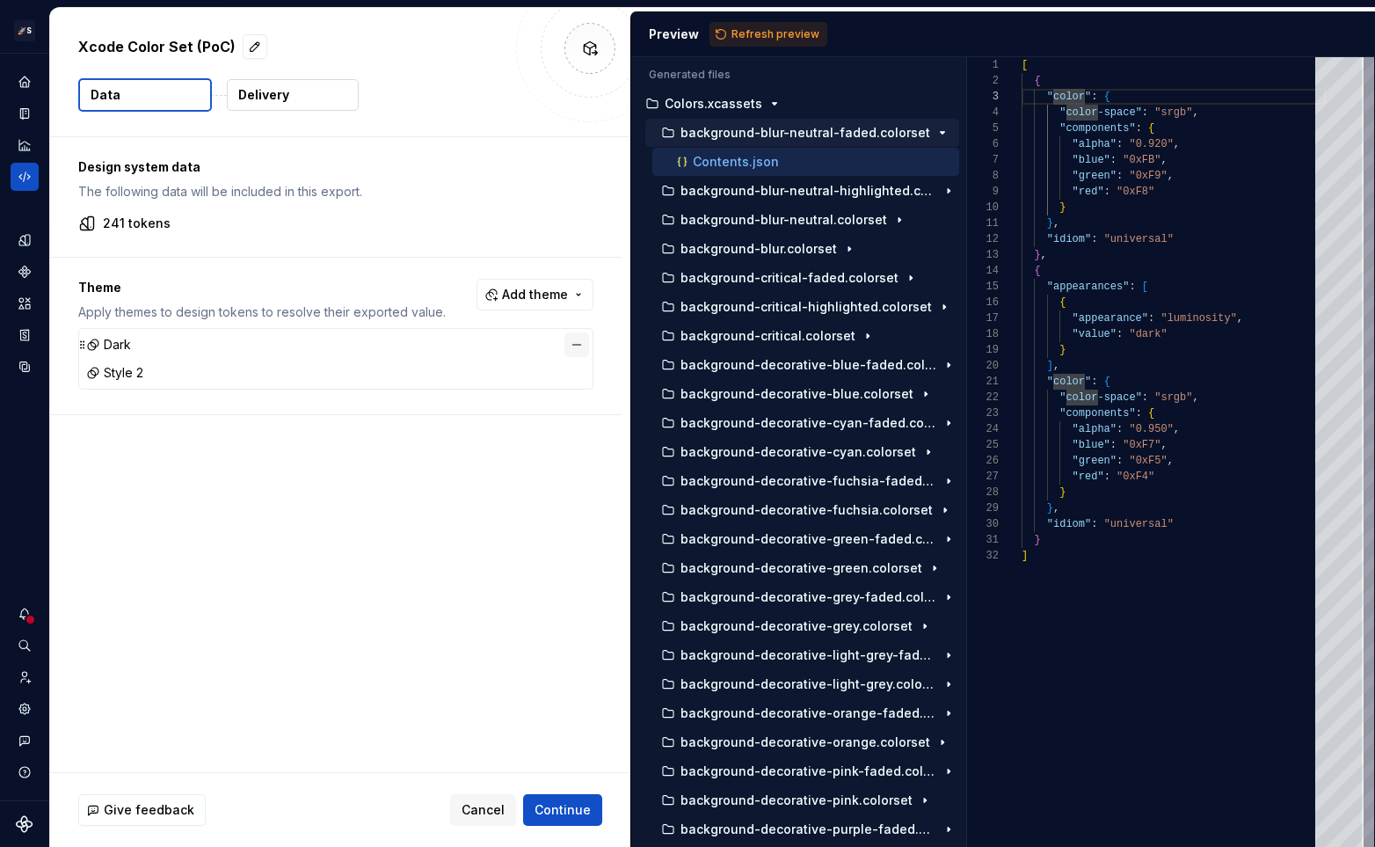
click at [575, 344] on button "button" at bounding box center [576, 344] width 25 height 25
click at [574, 340] on button "button" at bounding box center [576, 344] width 25 height 25
click at [553, 287] on span "Add theme" at bounding box center [535, 295] width 66 height 18
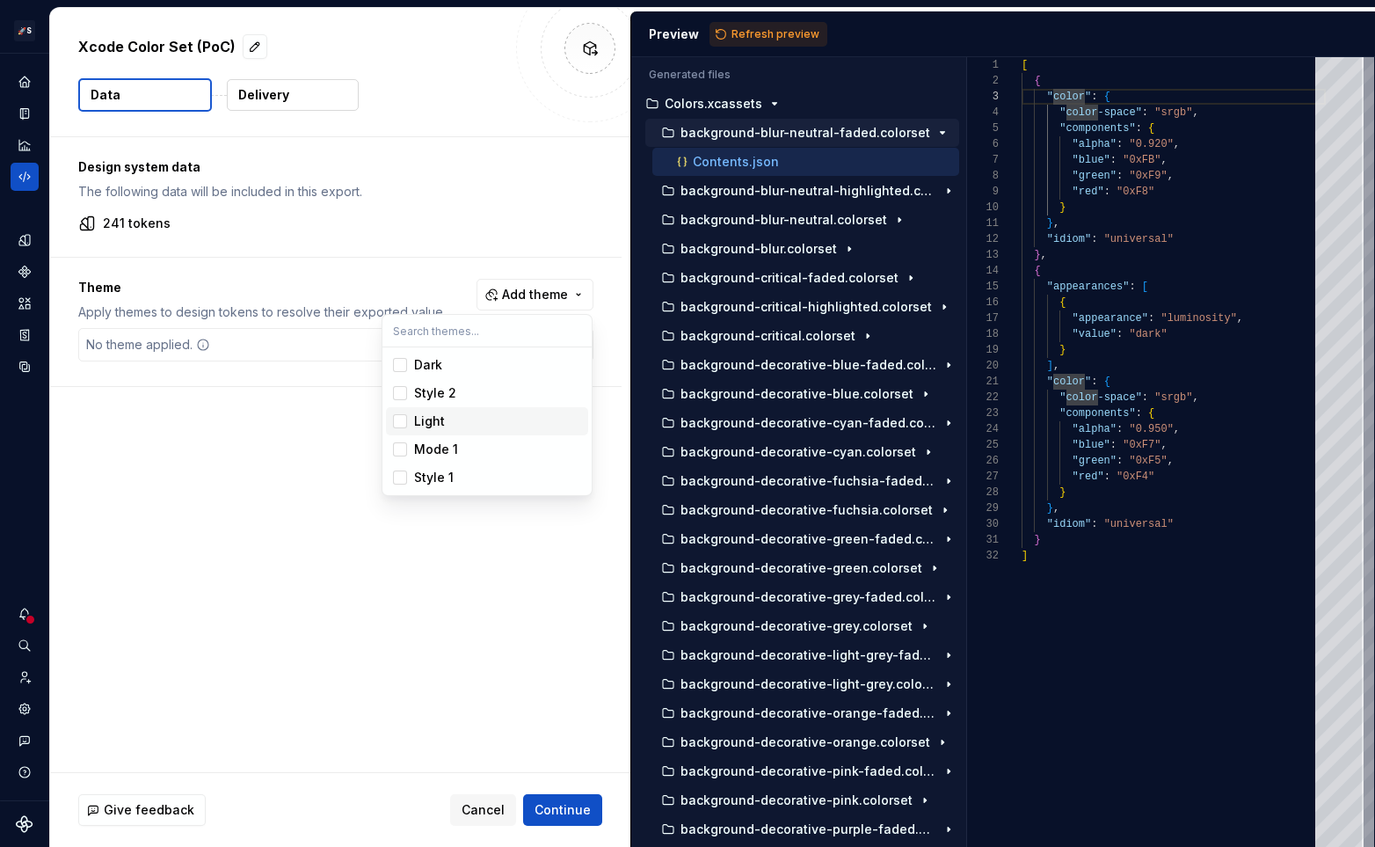
click at [446, 422] on div "Light" at bounding box center [497, 421] width 167 height 18
click at [452, 367] on div "Dark" at bounding box center [497, 365] width 167 height 18
click at [155, 448] on html "🚀S Dark Matter Next Gen HT Design system data Xcode Color Set (PoC) Data Delive…" at bounding box center [687, 423] width 1375 height 847
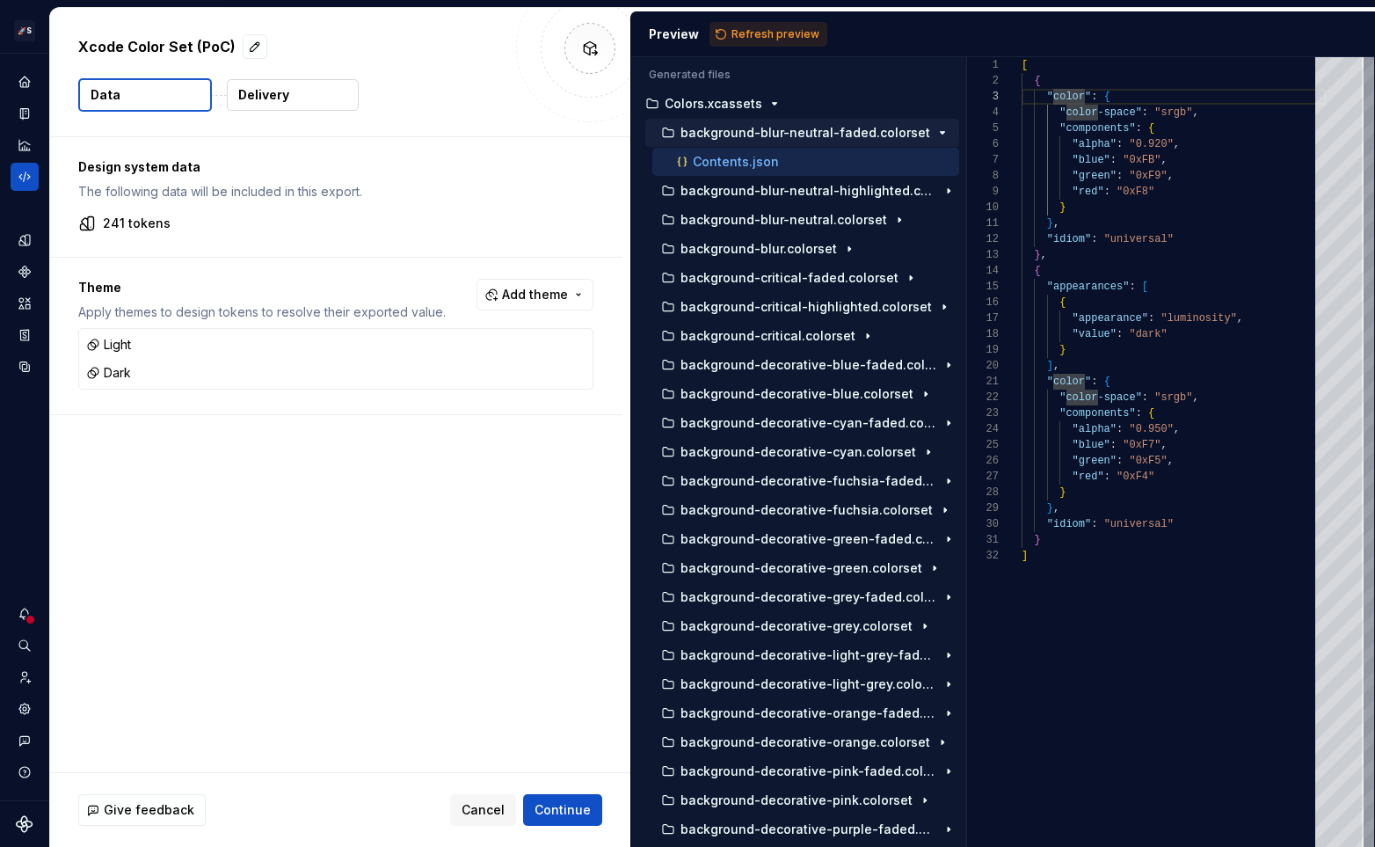
scroll to position [0, 38]
click at [1150, 229] on div "[ { "color" : { "color-space" : "srgb" , "components" : { "alpha" : "0.920" , "…" at bounding box center [1173, 451] width 304 height 789
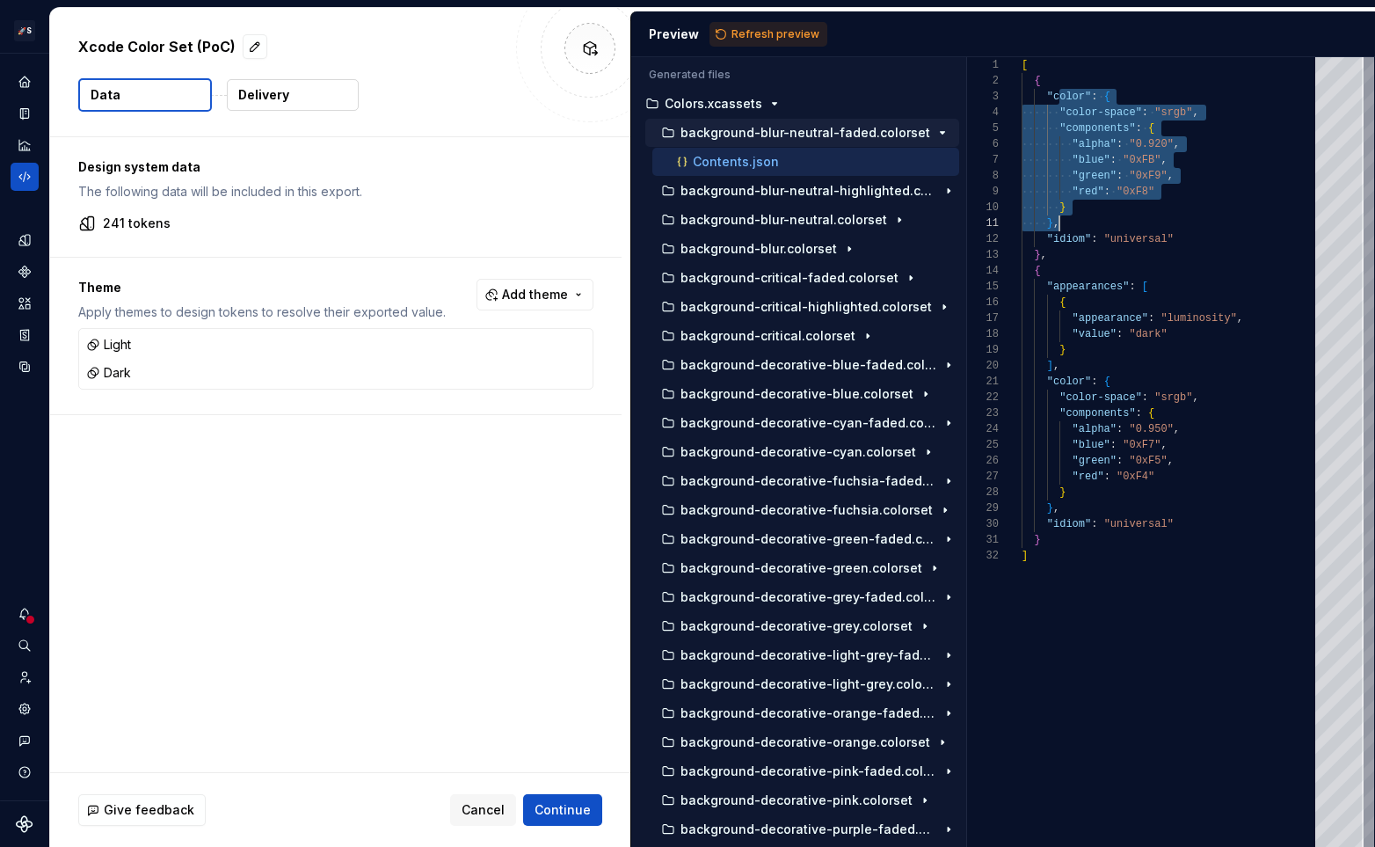
scroll to position [32, 38]
drag, startPoint x: 1059, startPoint y: 92, endPoint x: 1135, endPoint y: 216, distance: 145.2
click at [1135, 216] on div "[ { "color" : { "color-space" : "srgb" , "components" : { "alpha" : "0.920" , "…" at bounding box center [1173, 451] width 304 height 789
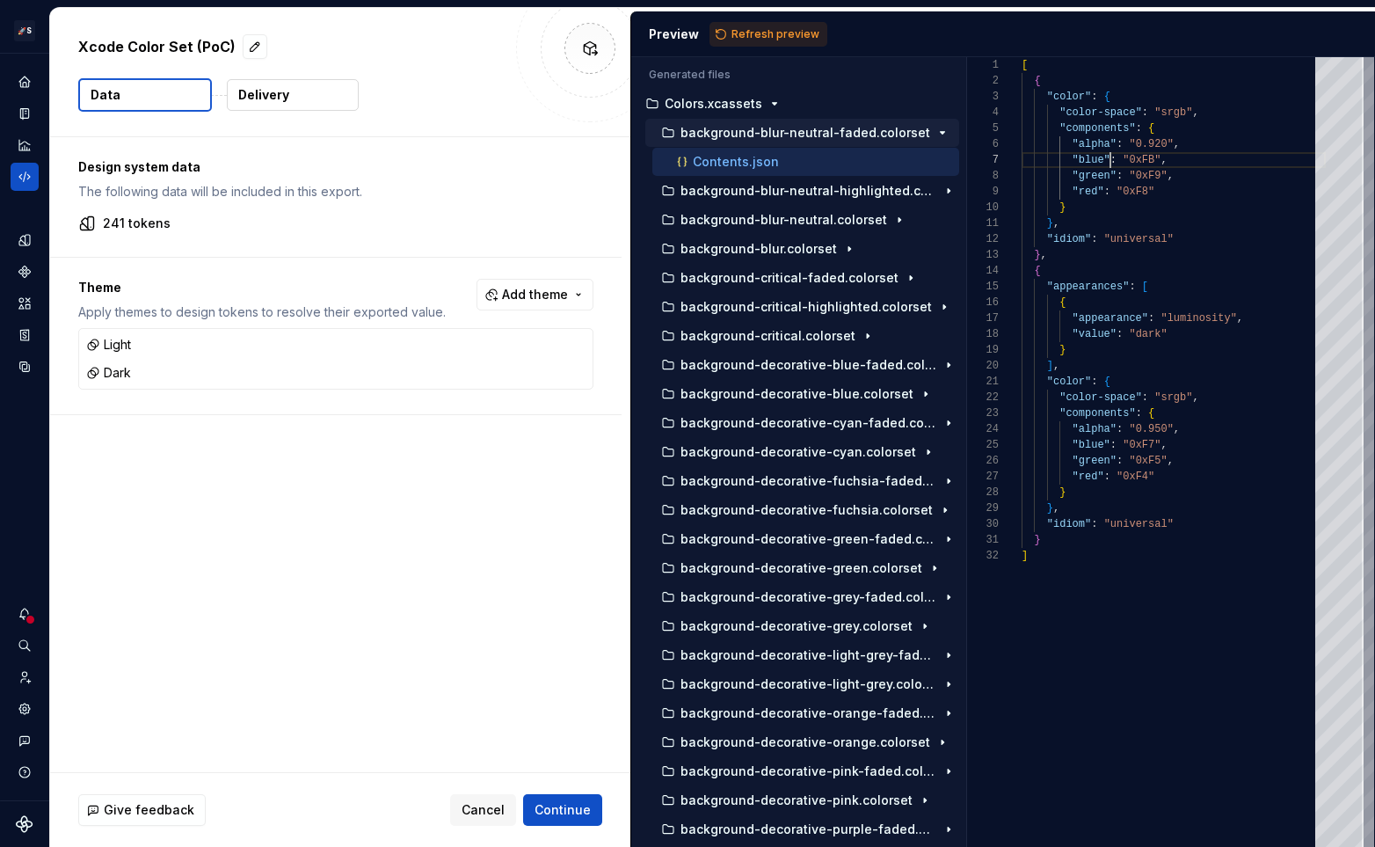
click at [1109, 154] on div "[ { "color" : { "color-space" : "srgb" , "components" : { "alpha" : "0.920" , "…" at bounding box center [1173, 451] width 304 height 789
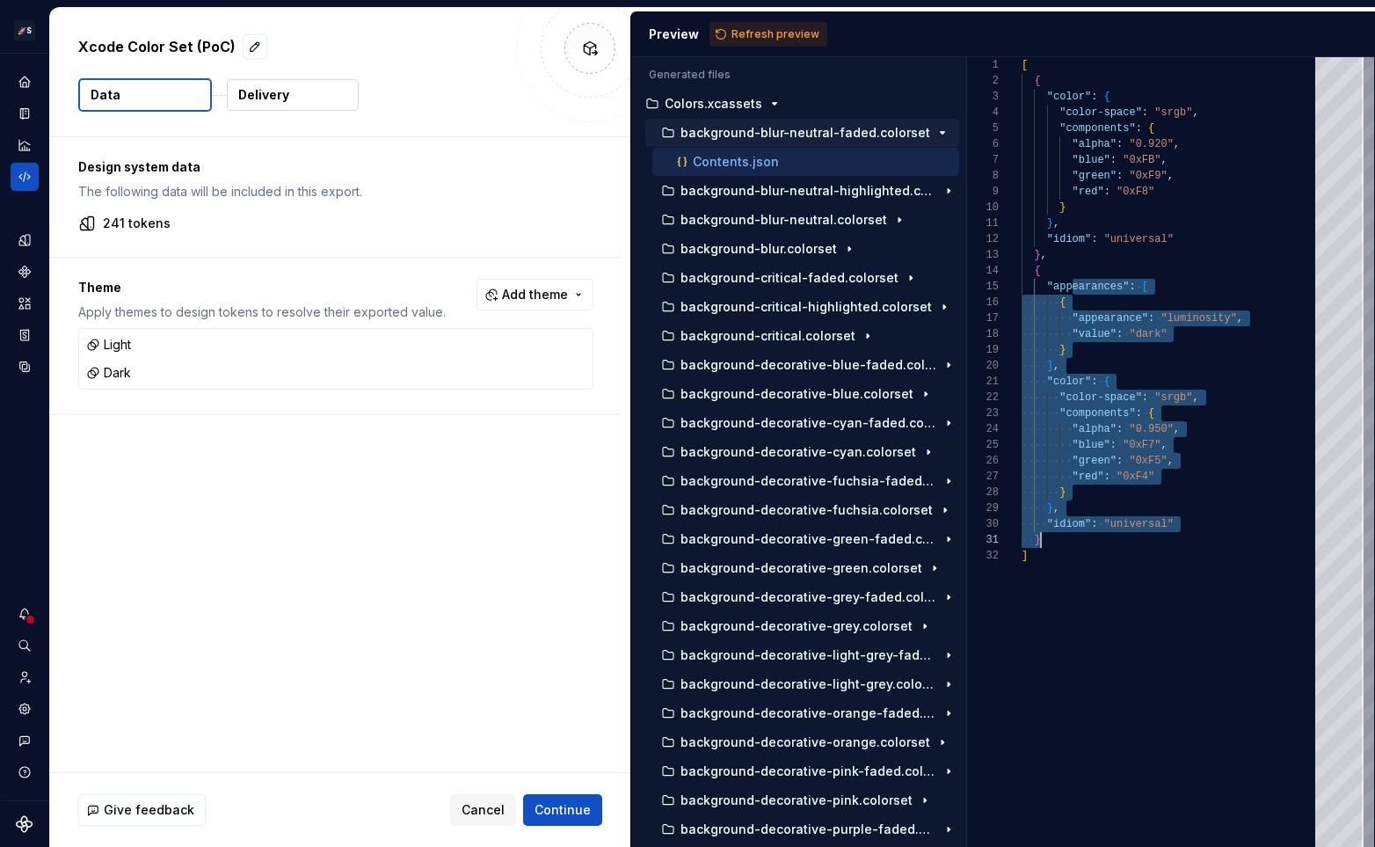
scroll to position [63, 19]
drag, startPoint x: 1070, startPoint y: 280, endPoint x: 1189, endPoint y: 533, distance: 279.6
click at [1189, 533] on div "[ { "color" : { "color-space" : "srgb" , "components" : { "alpha" : "0.920" , "…" at bounding box center [1173, 451] width 304 height 789
click at [1199, 516] on div "[ { "color" : { "color-space" : "srgb" , "components" : { "alpha" : "0.920" , "…" at bounding box center [1173, 451] width 304 height 789
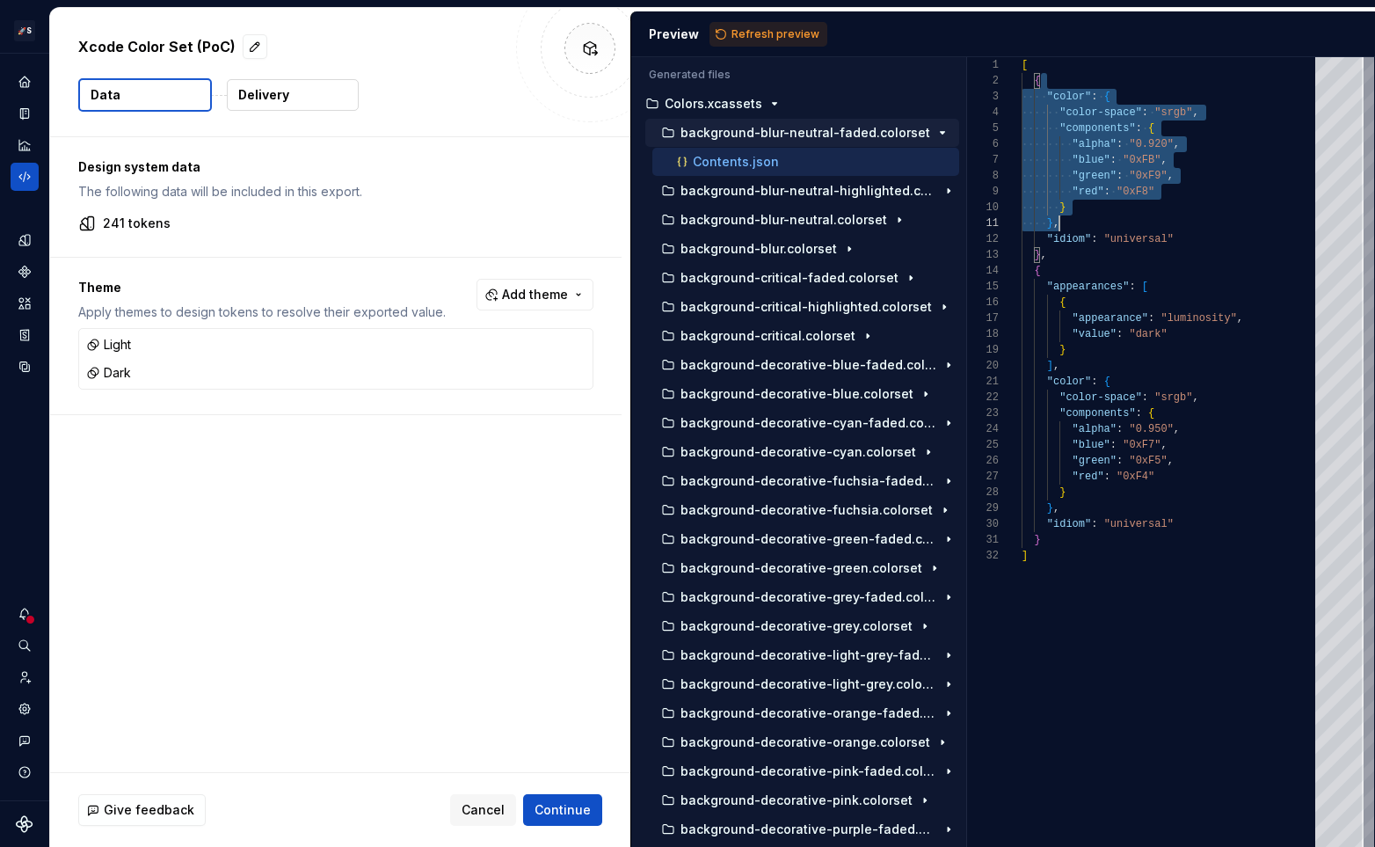
scroll to position [16, 127]
drag, startPoint x: 1059, startPoint y: 88, endPoint x: 1149, endPoint y: 237, distance: 174.3
click at [1149, 237] on div "[ { "color" : { "color-space" : "srgb" , "components" : { "alpha" : "0.920" , "…" at bounding box center [1173, 451] width 304 height 789
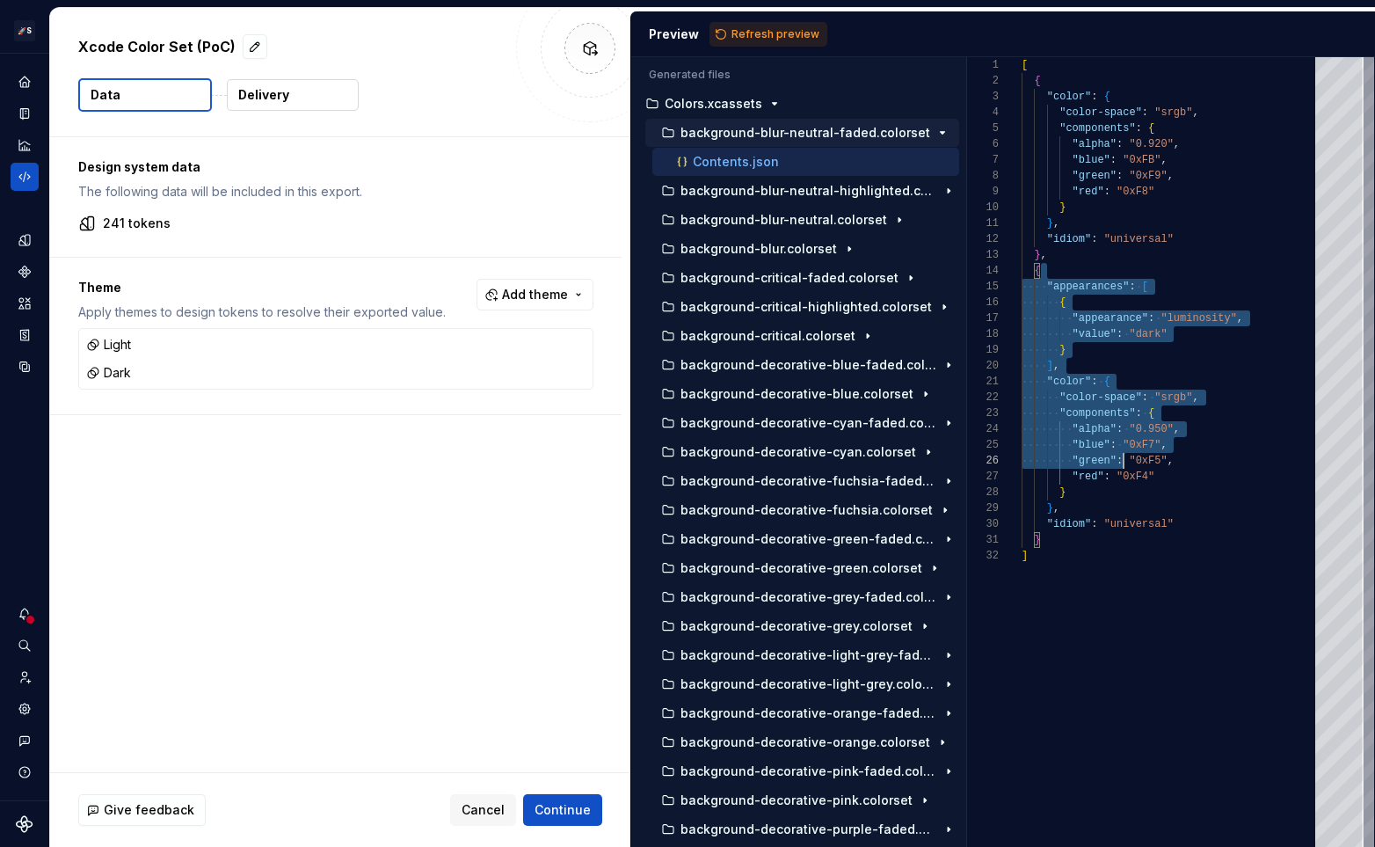
scroll to position [47, 19]
drag, startPoint x: 1059, startPoint y: 265, endPoint x: 1165, endPoint y: 535, distance: 289.8
click at [1165, 535] on div "[ { "color" : { "color-space" : "srgb" , "components" : { "alpha" : "0.920" , "…" at bounding box center [1173, 451] width 304 height 789
click at [1193, 456] on div "[ { "color" : { "color-space" : "srgb" , "components" : { "alpha" : "0.920" , "…" at bounding box center [1173, 451] width 304 height 789
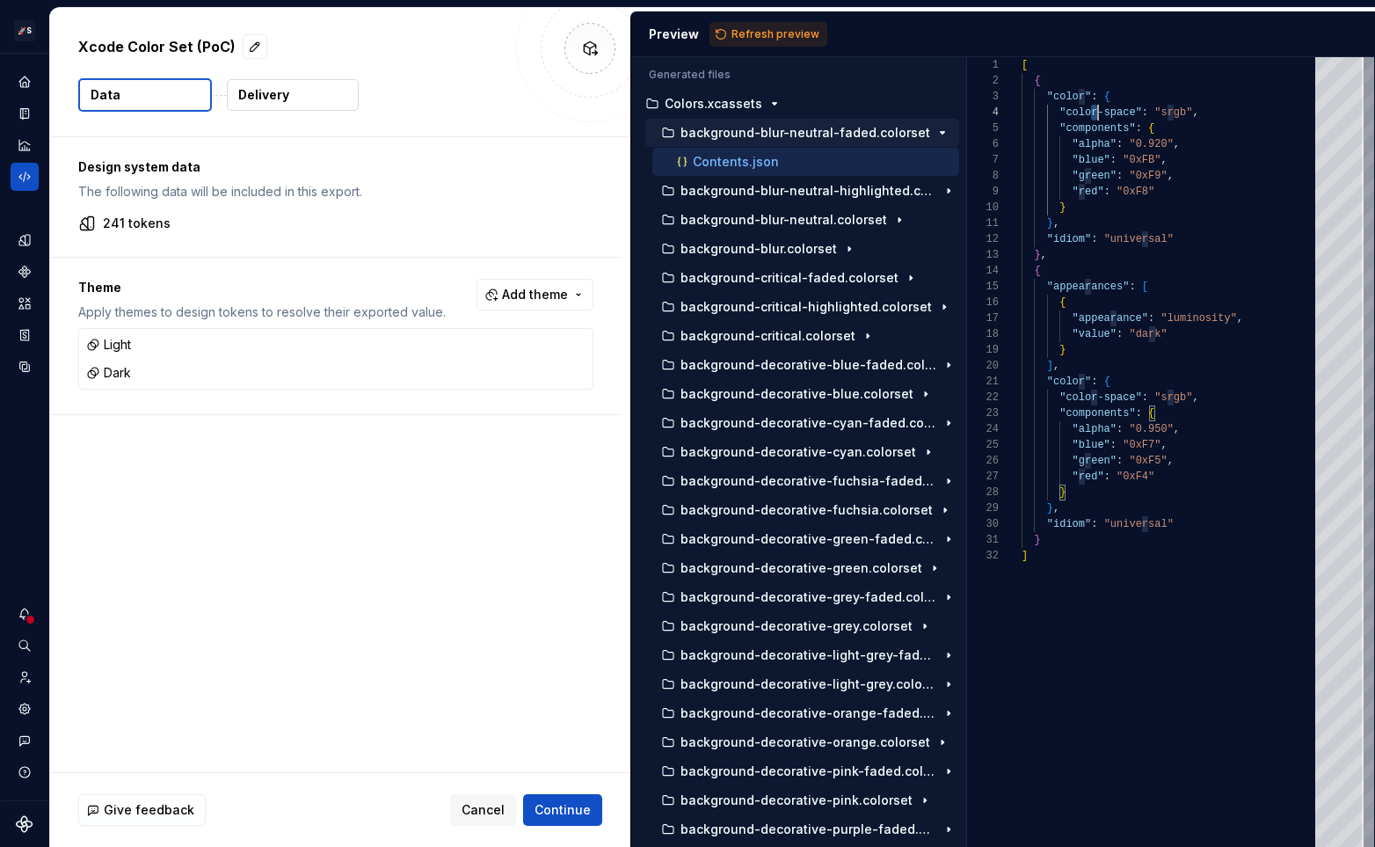
scroll to position [47, 120]
drag, startPoint x: 1094, startPoint y: 110, endPoint x: 1139, endPoint y: 183, distance: 85.6
click at [1139, 183] on div "[ { "color" : { "color-space" : "srgb" , "components" : { "alpha" : "0.920" , "…" at bounding box center [1173, 451] width 304 height 789
type textarea "**********"
drag, startPoint x: 1093, startPoint y: 386, endPoint x: 1167, endPoint y: 501, distance: 137.3
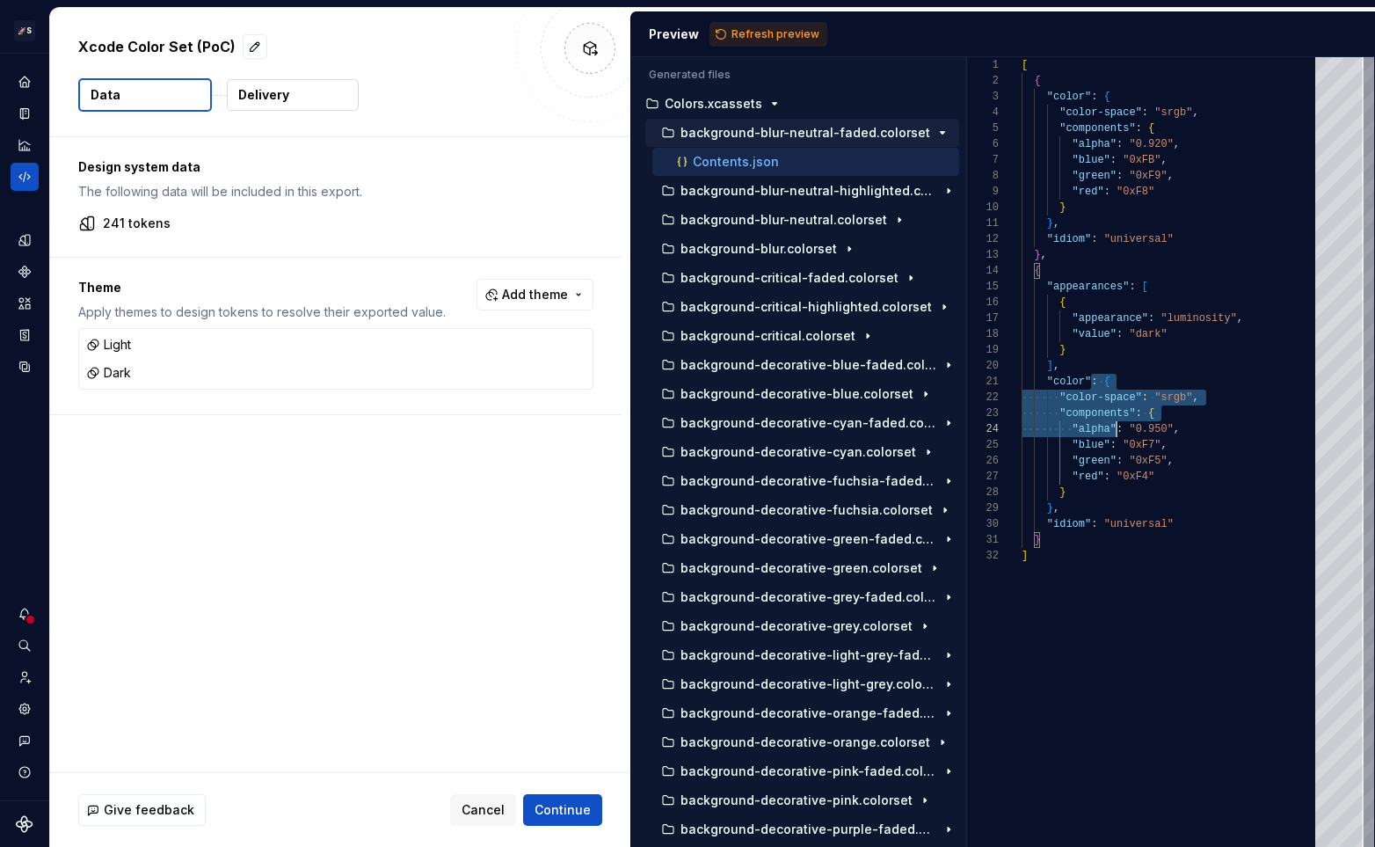
click at [1167, 500] on div "[ { "color" : { "color-space" : "srgb" , "components" : { "alpha" : "0.920" , "…" at bounding box center [1173, 451] width 304 height 789
click at [1167, 501] on div "[ { "color" : { "color-space" : "srgb" , "components" : { "alpha" : "0.920" , "…" at bounding box center [1173, 451] width 304 height 789
click at [287, 107] on button "Delivery" at bounding box center [293, 95] width 132 height 32
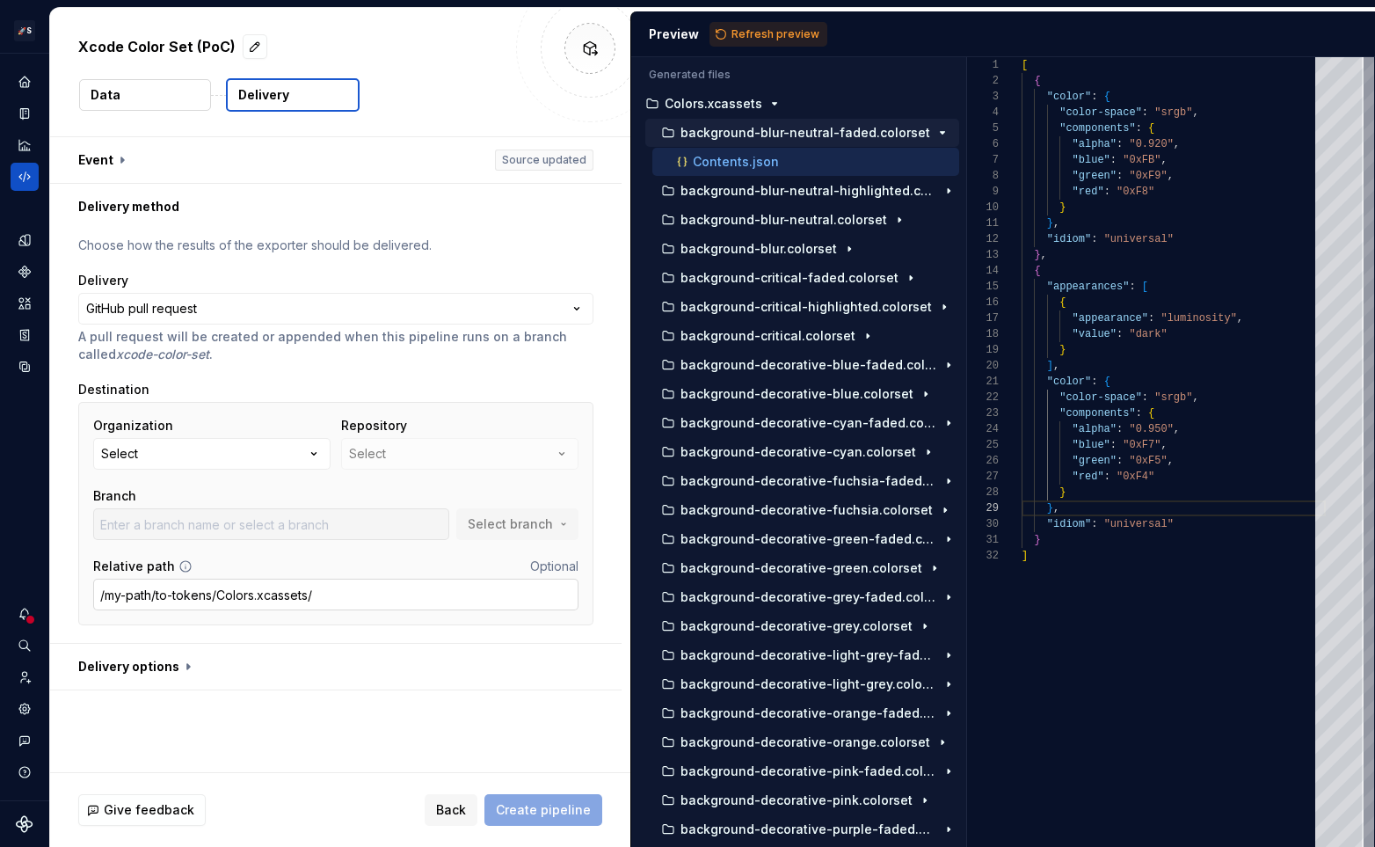
click at [338, 600] on input "/my-path/to-tokens/Colors.xcassets/" at bounding box center [335, 594] width 485 height 32
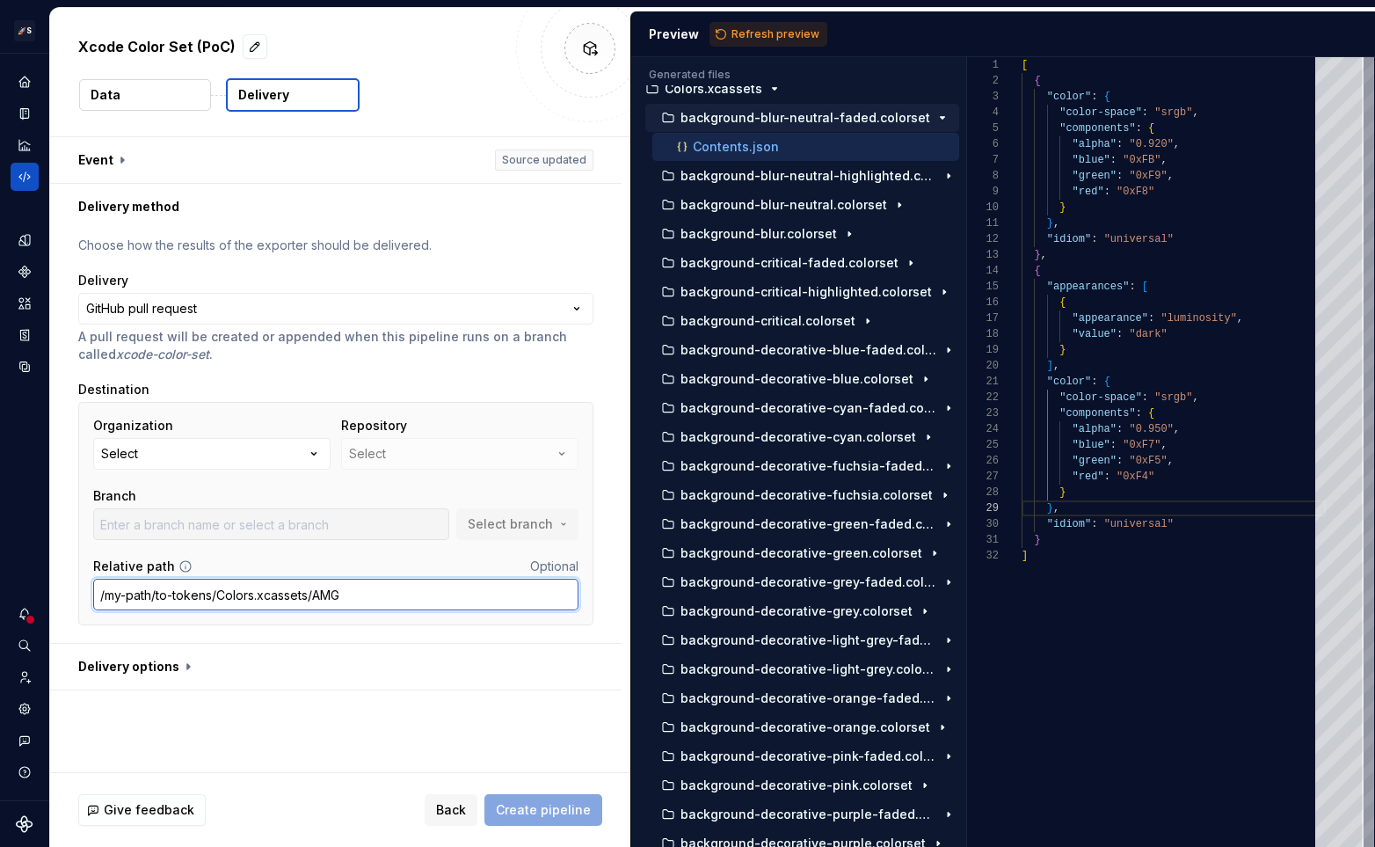
scroll to position [29, 0]
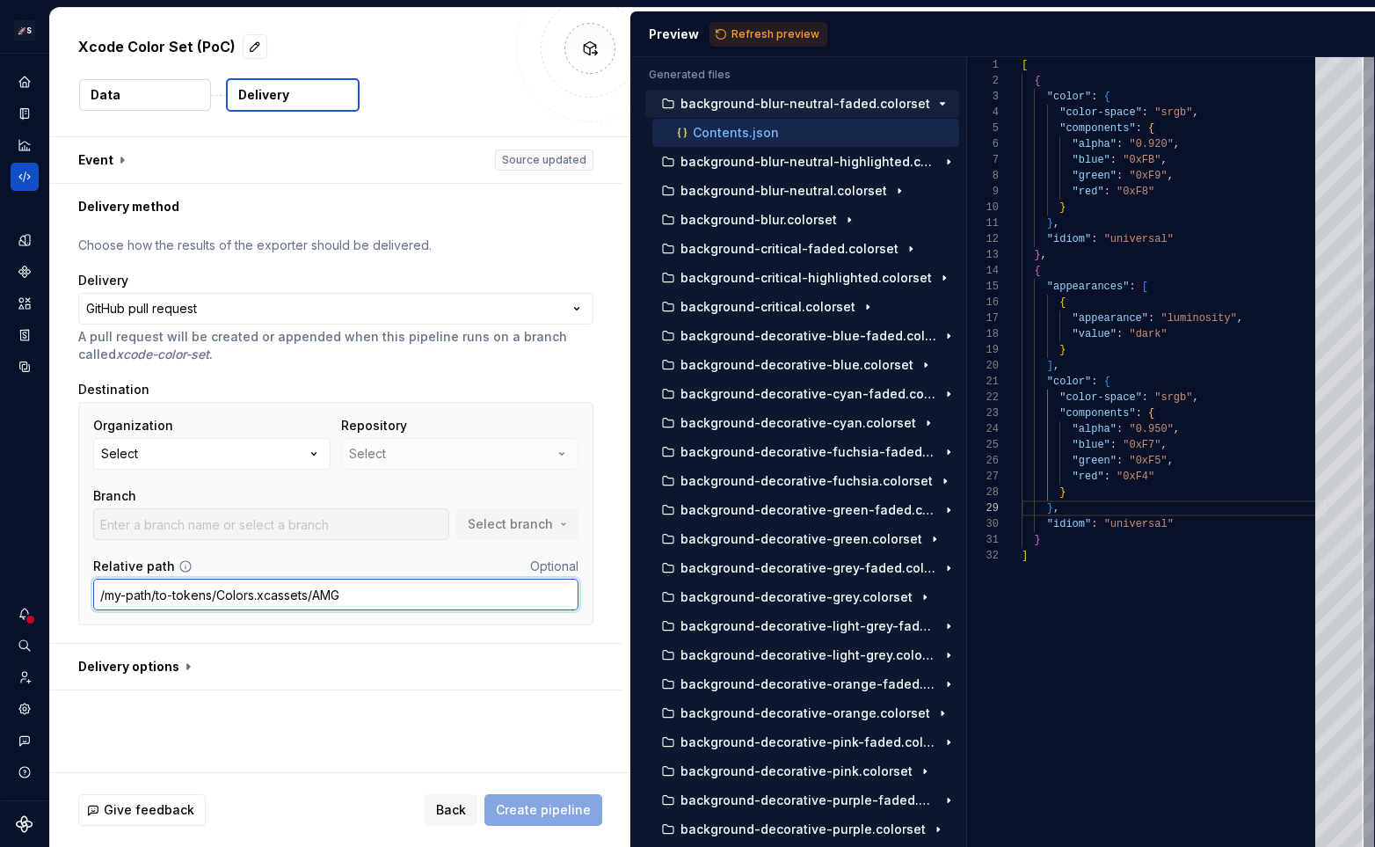
type input "/my-path/to-tokens/Colors.xcassets/AMG"
click at [151, 105] on button "Data" at bounding box center [145, 95] width 132 height 32
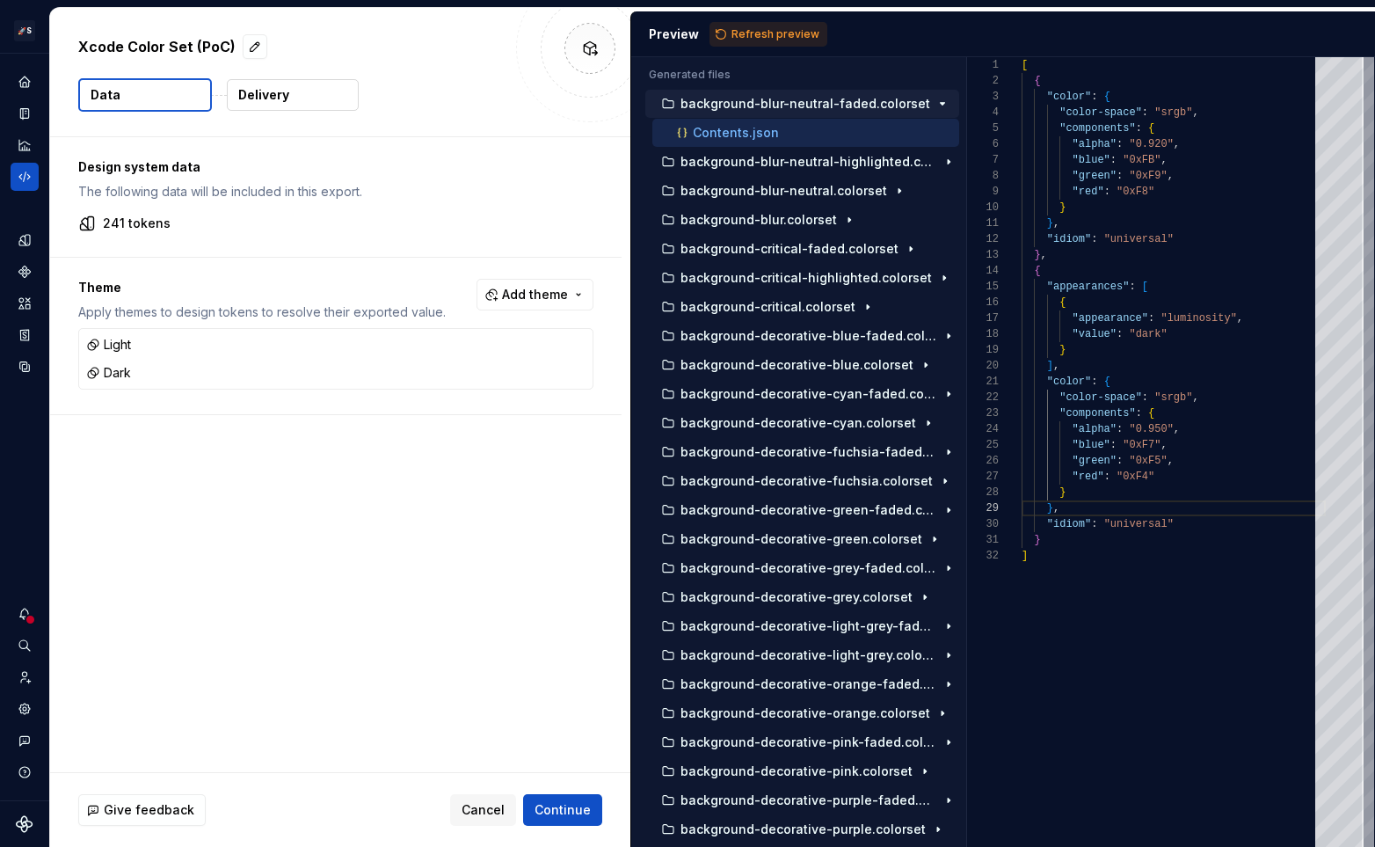
click at [294, 103] on button "Delivery" at bounding box center [293, 95] width 132 height 32
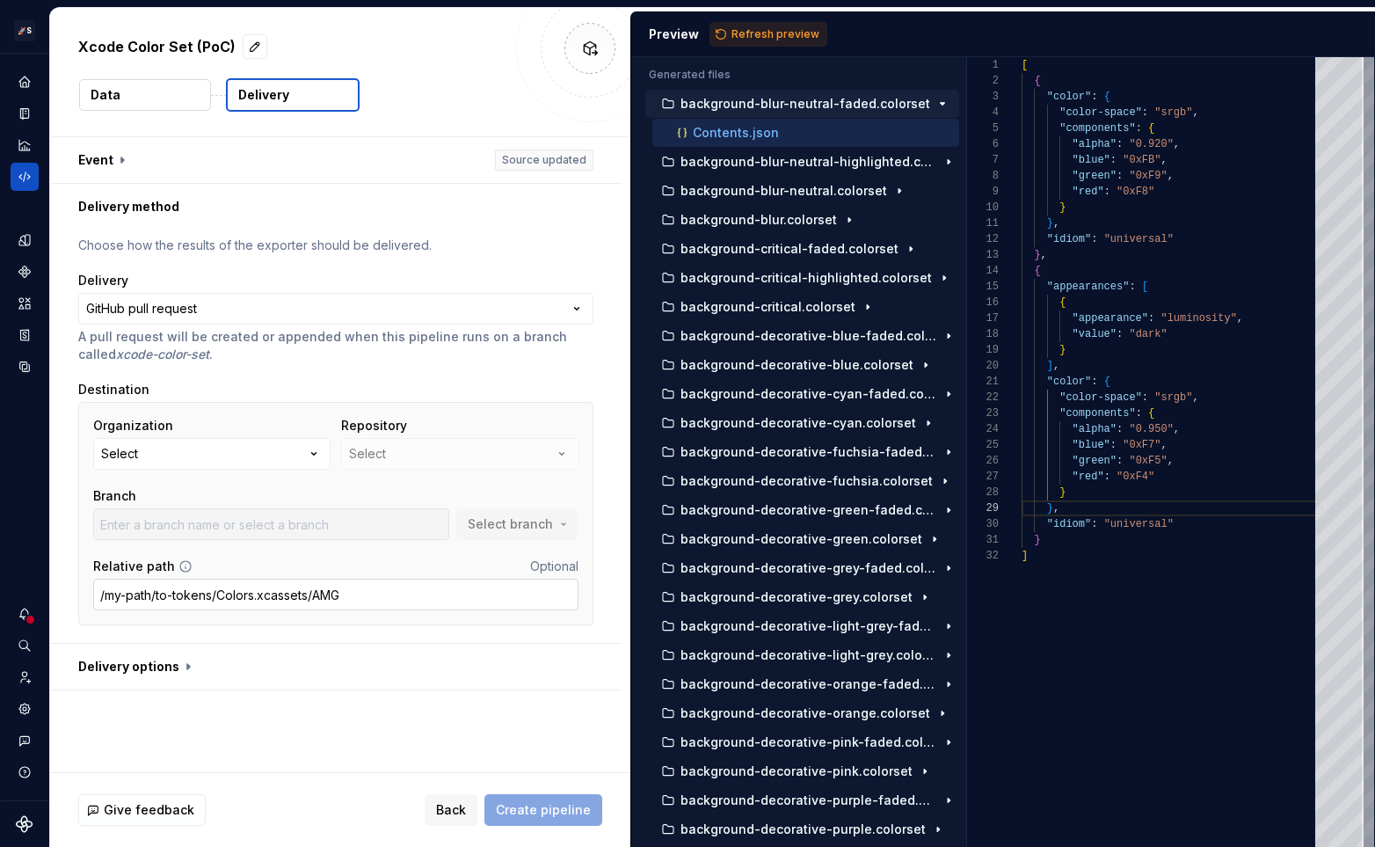
click at [358, 593] on input "/my-path/to-tokens/Colors.xcassets/AMG" at bounding box center [335, 594] width 485 height 32
drag, startPoint x: 316, startPoint y: 593, endPoint x: 72, endPoint y: 590, distance: 244.4
click at [72, 590] on div "**********" at bounding box center [335, 435] width 571 height 413
click at [360, 593] on input "/my-path/to-tokens/Colors.xcassets/AMG" at bounding box center [335, 594] width 485 height 32
click at [374, 704] on div "**********" at bounding box center [340, 454] width 580 height 635
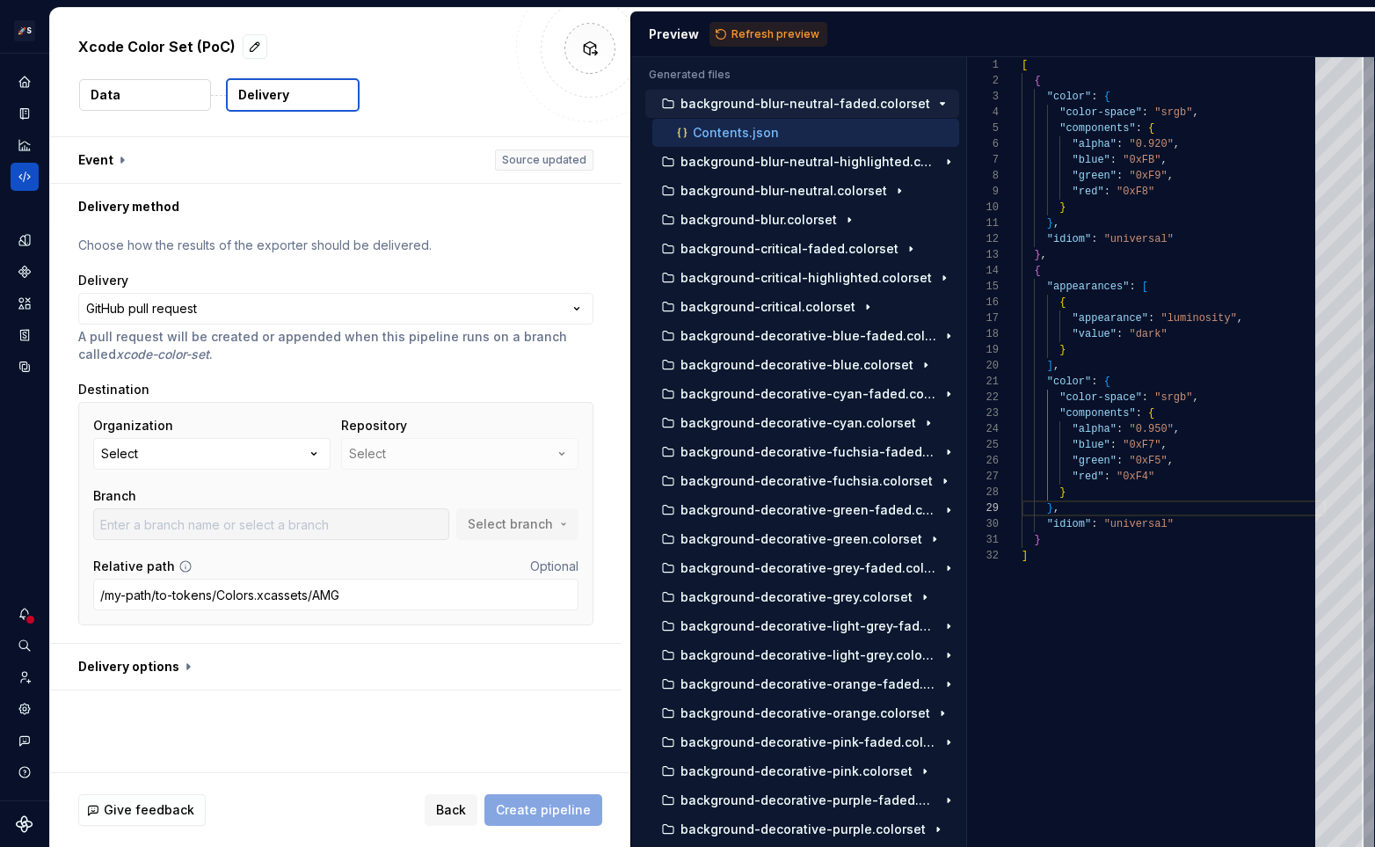
click at [388, 723] on div "**********" at bounding box center [340, 454] width 580 height 635
click at [27, 255] on div "Design system data" at bounding box center [25, 301] width 28 height 158
click at [27, 248] on div "Design tokens" at bounding box center [25, 240] width 28 height 28
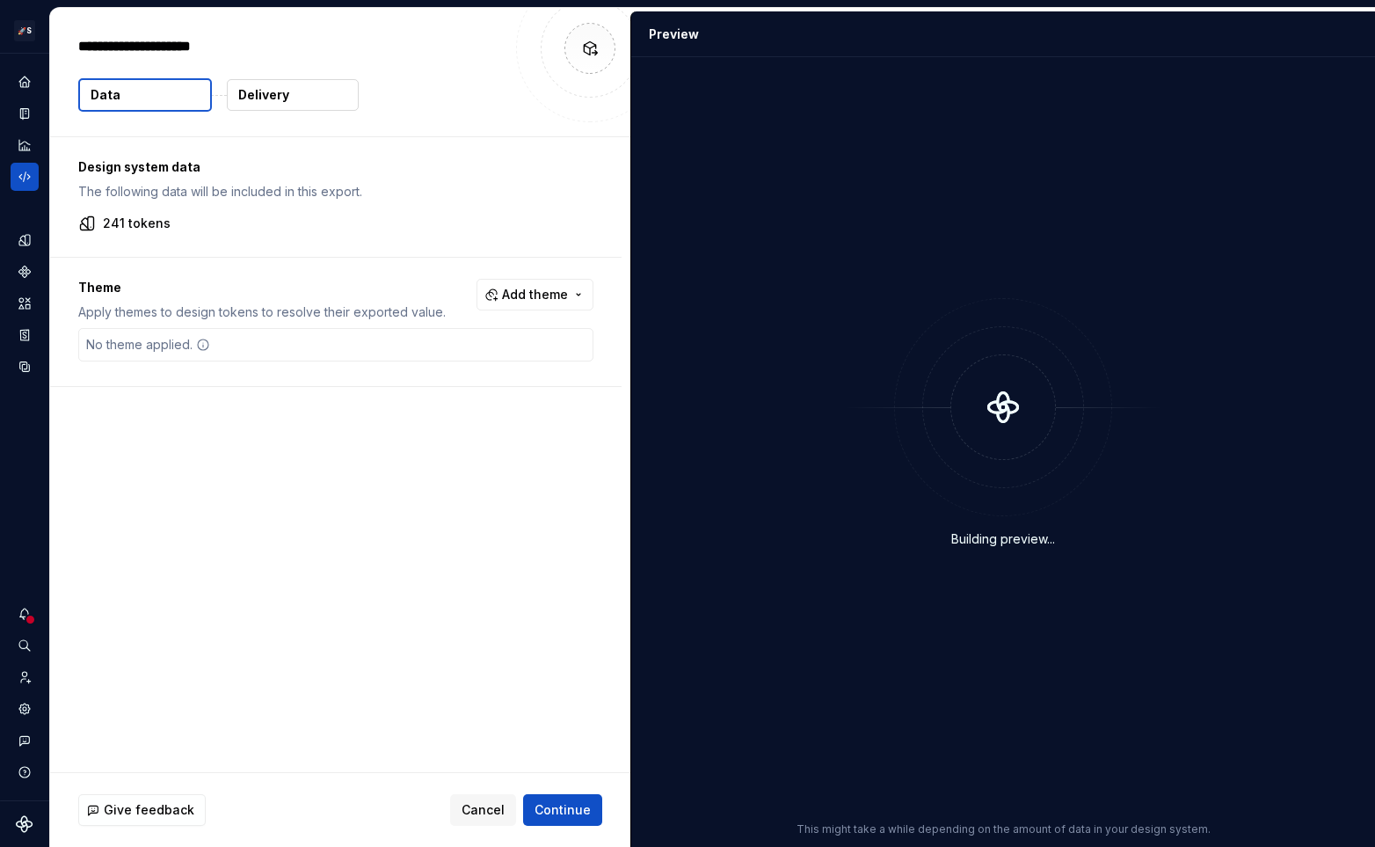
type textarea "*"
click at [253, 104] on button "Delivery" at bounding box center [293, 95] width 132 height 32
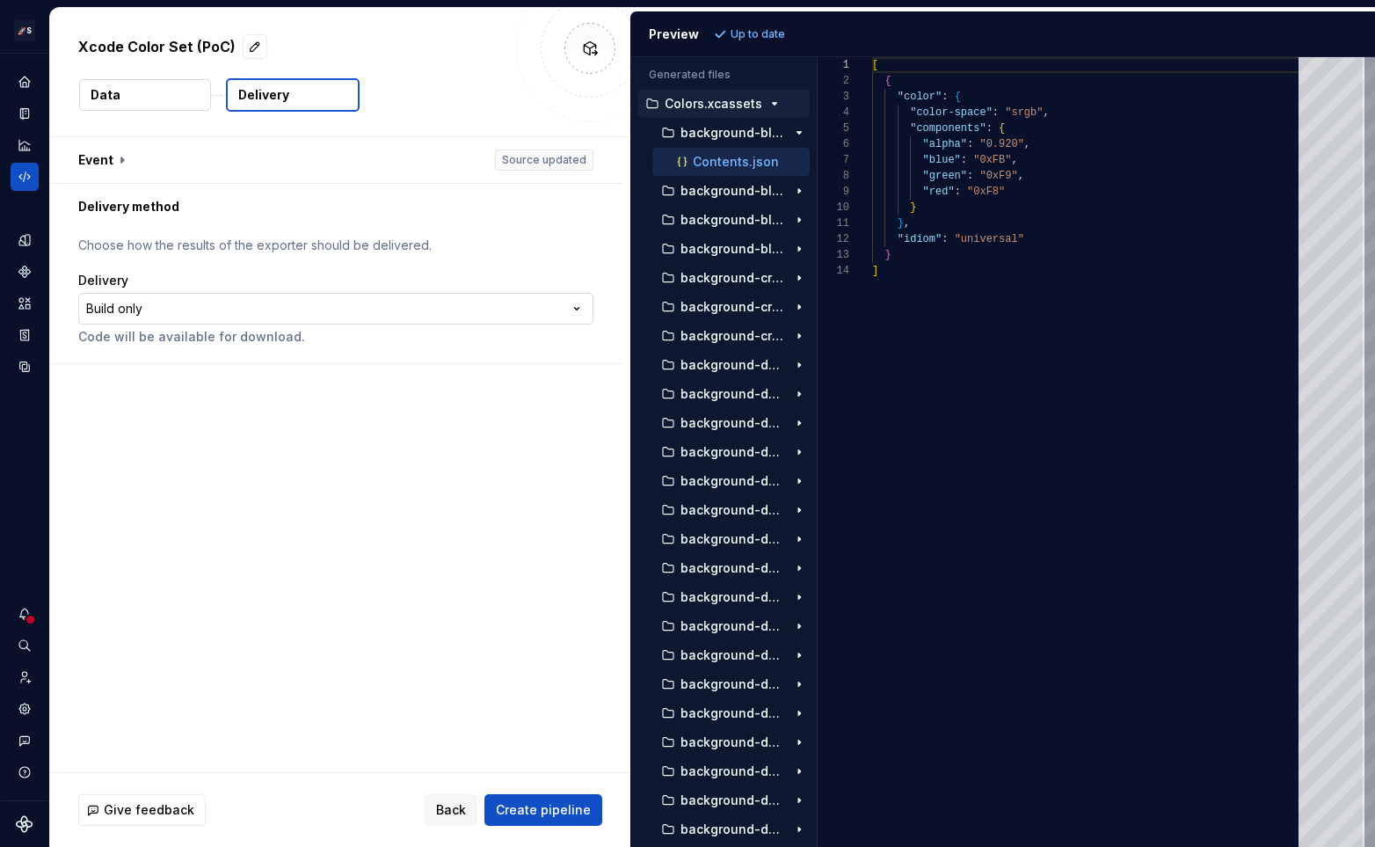
click at [167, 324] on div "**********" at bounding box center [335, 309] width 515 height 74
click at [202, 298] on html "**********" at bounding box center [687, 423] width 1375 height 847
click at [297, 655] on html "**********" at bounding box center [687, 423] width 1375 height 847
click at [178, 96] on button "Data" at bounding box center [145, 95] width 132 height 32
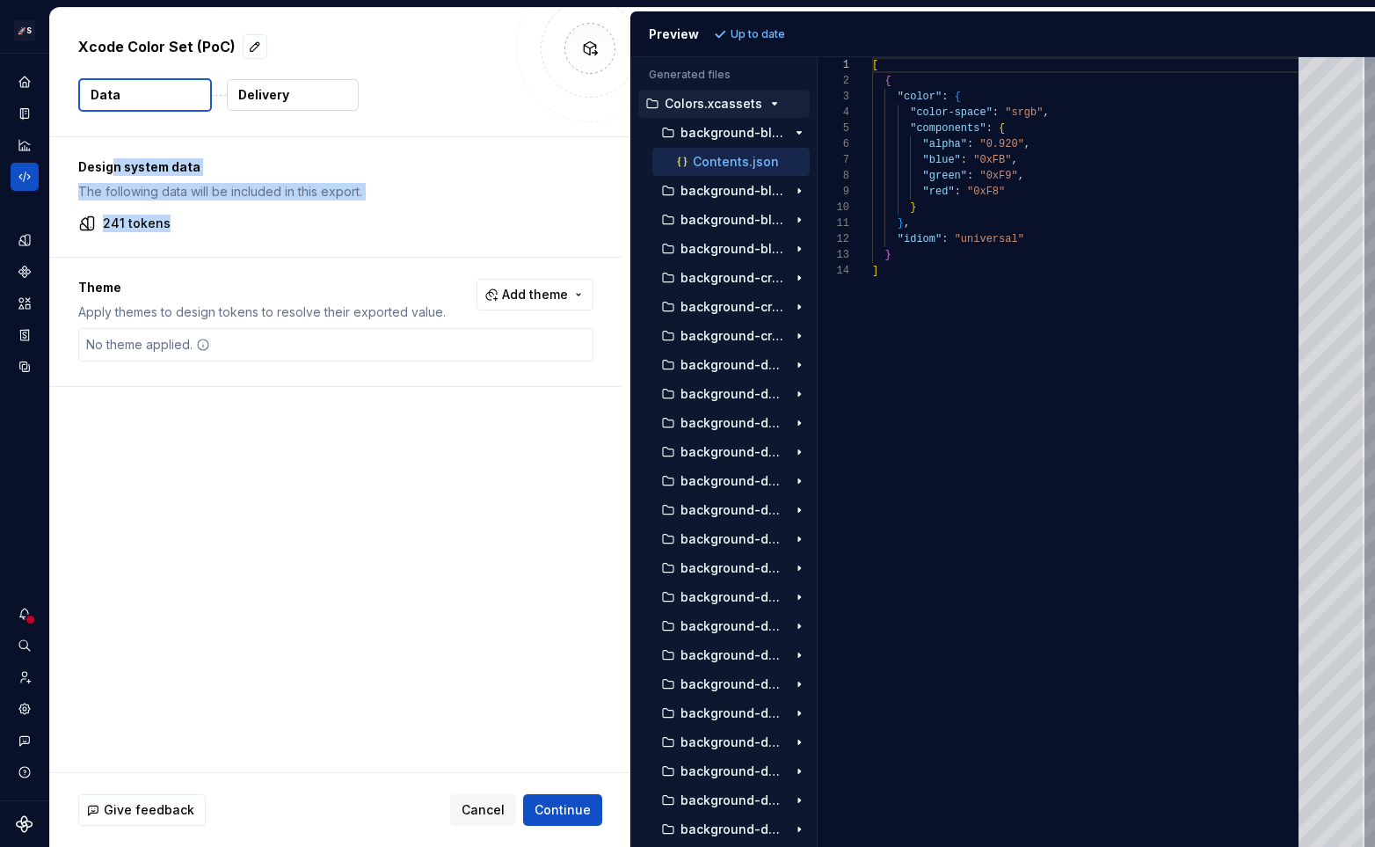
drag, startPoint x: 113, startPoint y: 164, endPoint x: 193, endPoint y: 222, distance: 98.1
click at [193, 222] on div "Design system data The following data will be included in this export. 241 toke…" at bounding box center [335, 197] width 571 height 120
click at [193, 222] on div "241 tokens" at bounding box center [335, 223] width 515 height 18
drag, startPoint x: 193, startPoint y: 222, endPoint x: 123, endPoint y: 168, distance: 87.7
click at [123, 168] on div "Design system data The following data will be included in this export. 241 toke…" at bounding box center [335, 197] width 571 height 120
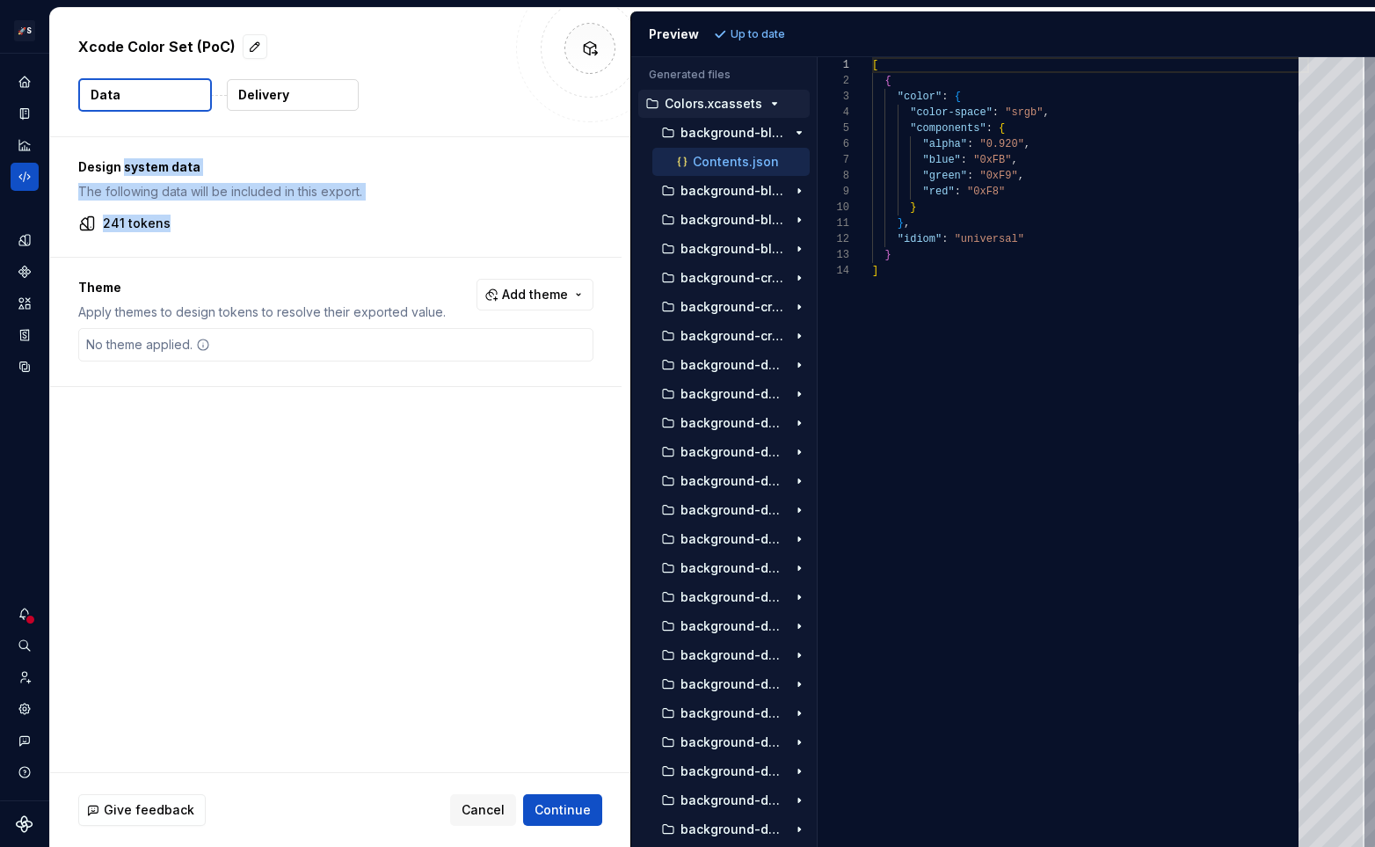
click at [123, 168] on p "Design system data" at bounding box center [335, 167] width 515 height 18
click at [135, 220] on p "241 tokens" at bounding box center [137, 223] width 68 height 18
click at [479, 272] on div "Theme Apply themes to design tokens to resolve their exported value. Add theme …" at bounding box center [335, 322] width 571 height 128
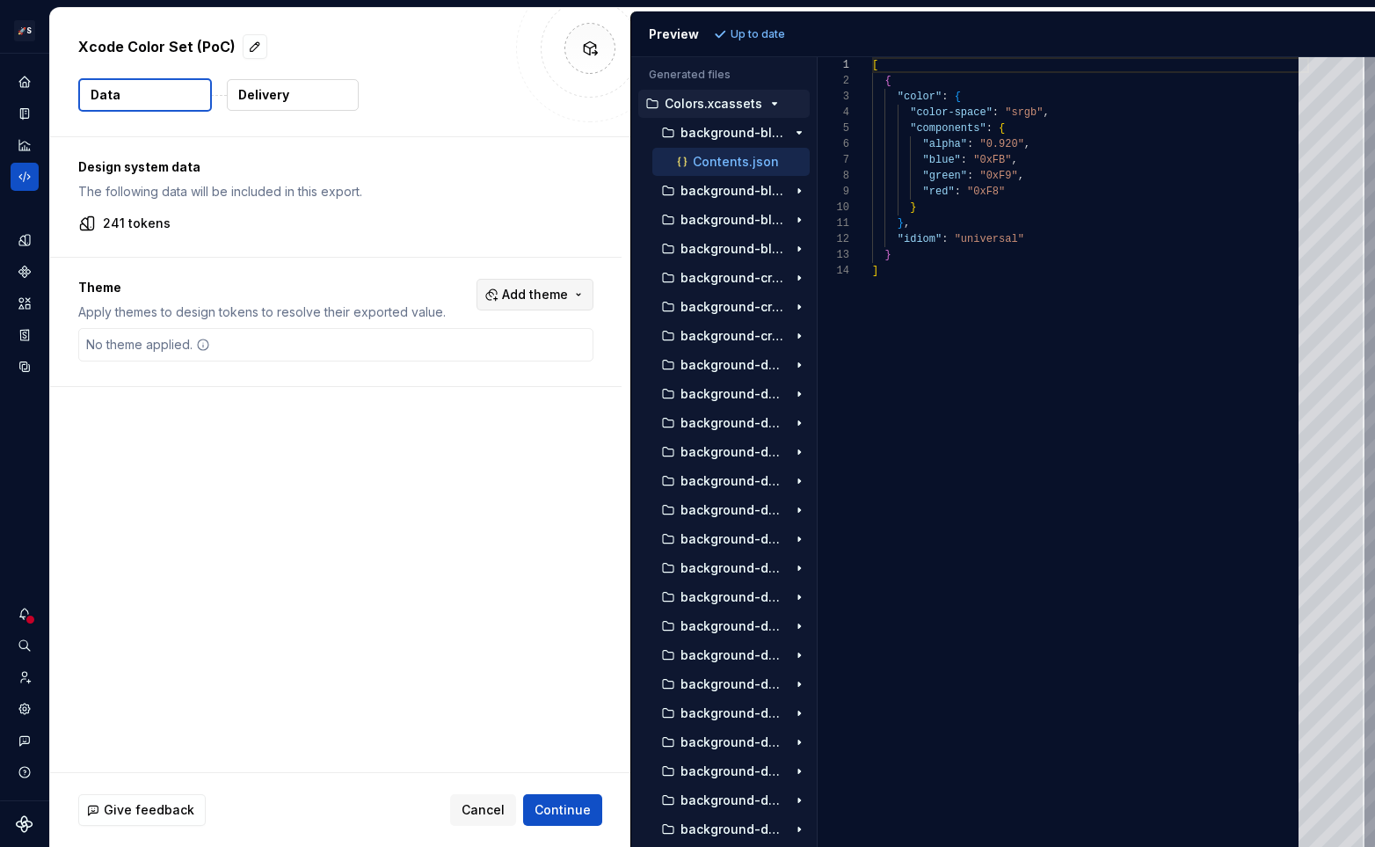
click at [516, 287] on span "Add theme" at bounding box center [535, 295] width 66 height 18
click at [438, 421] on div "Light" at bounding box center [429, 421] width 31 height 18
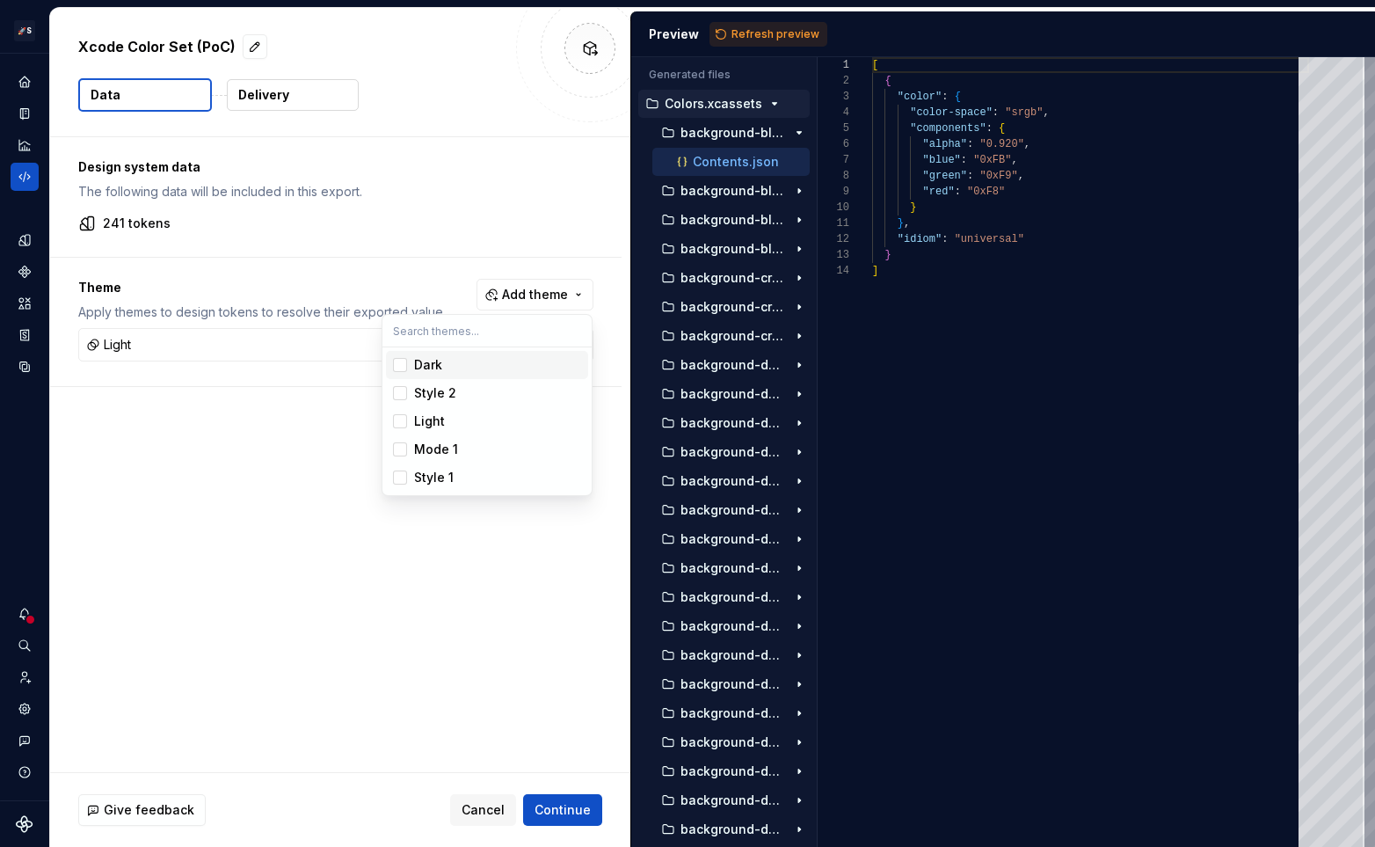
click at [438, 372] on div "Dark" at bounding box center [428, 365] width 28 height 18
click at [360, 230] on html "🚀S Dark Matter Next Gen HT Design system data Xcode Color Set (PoC) Data Delive…" at bounding box center [687, 423] width 1375 height 847
click at [777, 24] on button "Refresh preview" at bounding box center [768, 34] width 118 height 25
drag, startPoint x: 107, startPoint y: 345, endPoint x: 136, endPoint y: 345, distance: 29.0
click at [136, 345] on div "Light" at bounding box center [336, 344] width 506 height 25
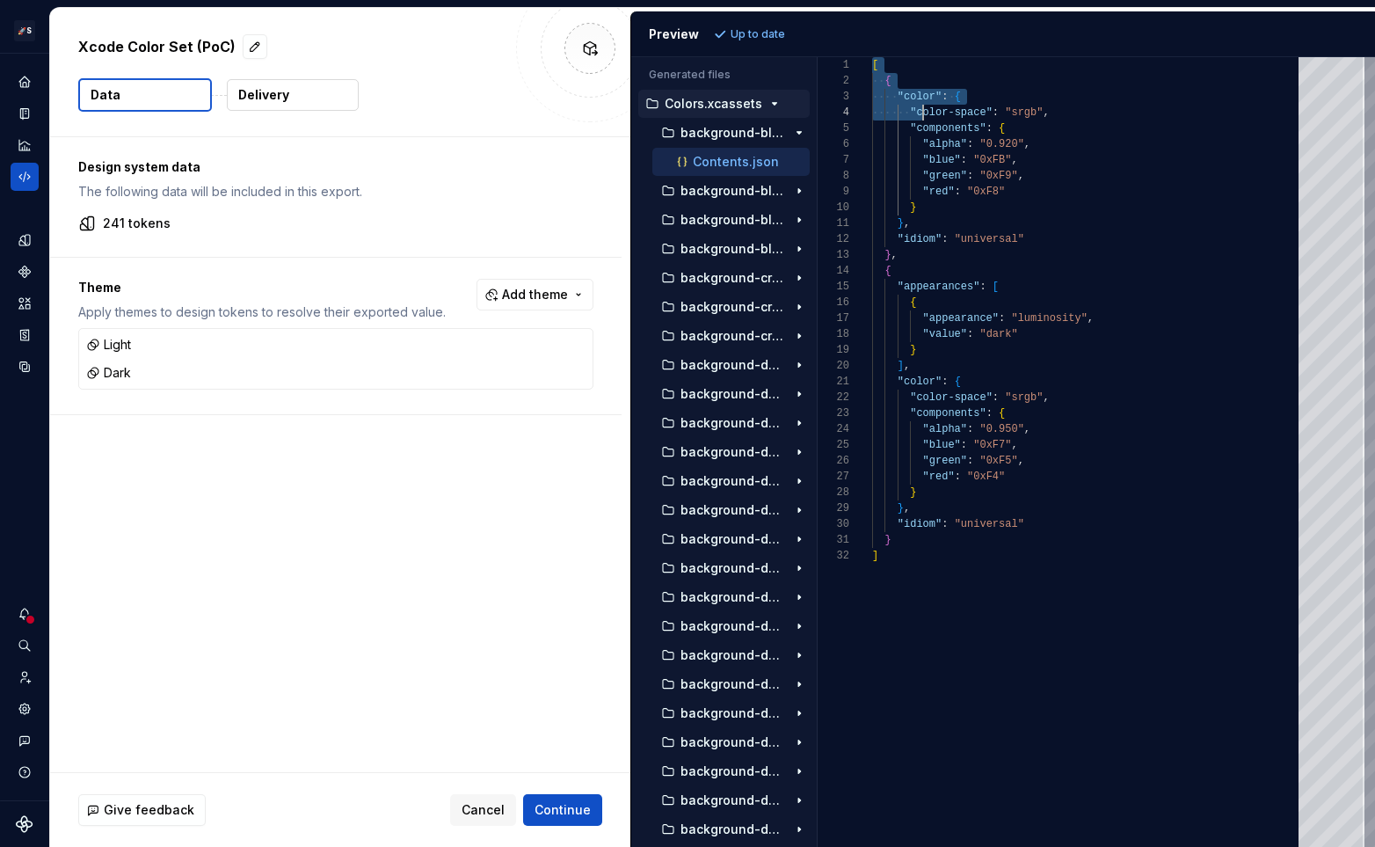
scroll to position [0, 45]
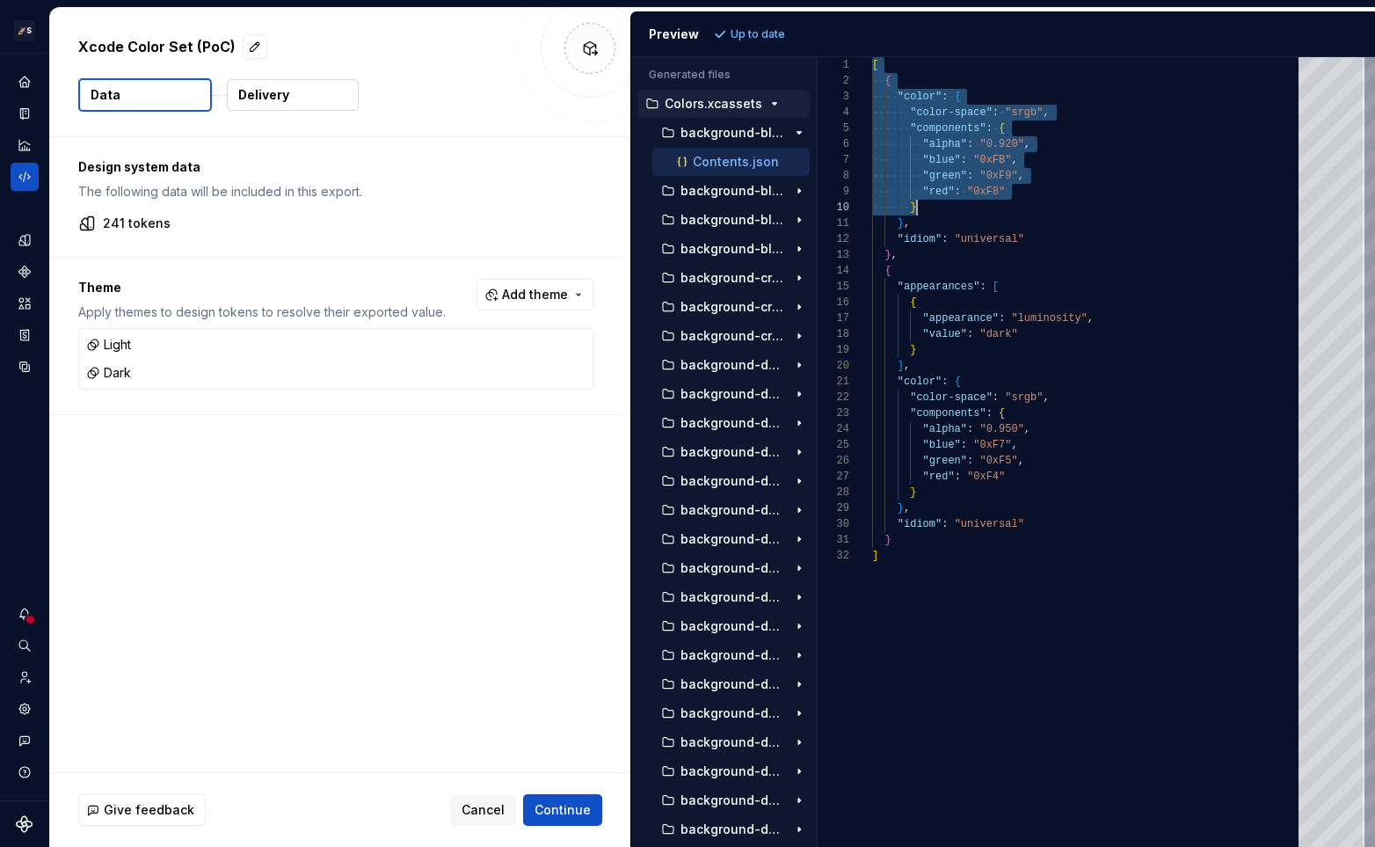
drag, startPoint x: 920, startPoint y: 107, endPoint x: 992, endPoint y: 204, distance: 121.1
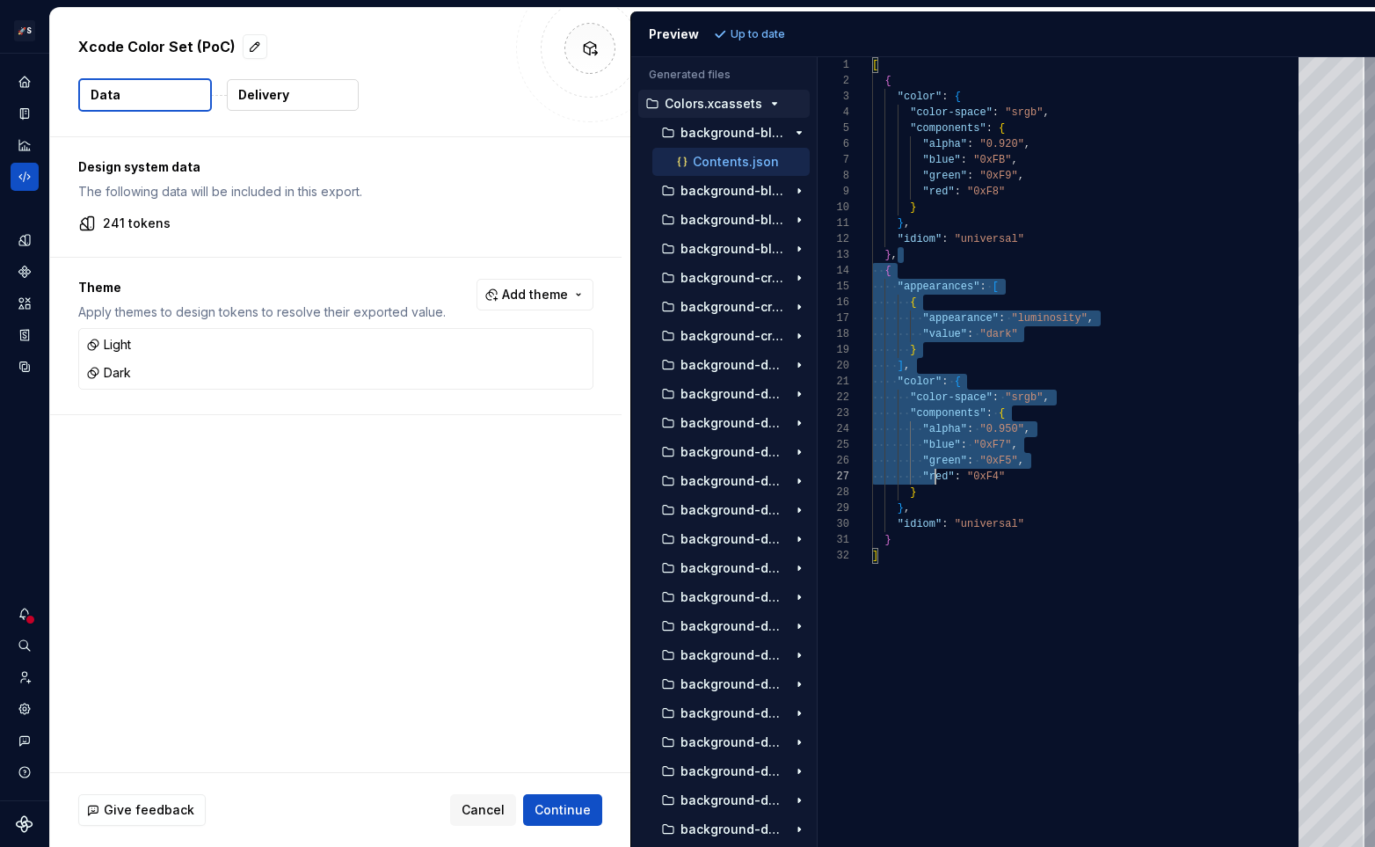
scroll to position [32, 6]
drag, startPoint x: 897, startPoint y: 259, endPoint x: 970, endPoint y: 563, distance: 311.9
click at [970, 563] on div "[ { "color" : { "color-space" : "srgb" , "components" : { "alpha" : "0.920" , "…" at bounding box center [1090, 451] width 437 height 789
type textarea "**********"
click at [936, 251] on div "[ { "color" : { "color-space" : "srgb" , "components" : { "alpha" : "0.920" , "…" at bounding box center [1090, 451] width 437 height 789
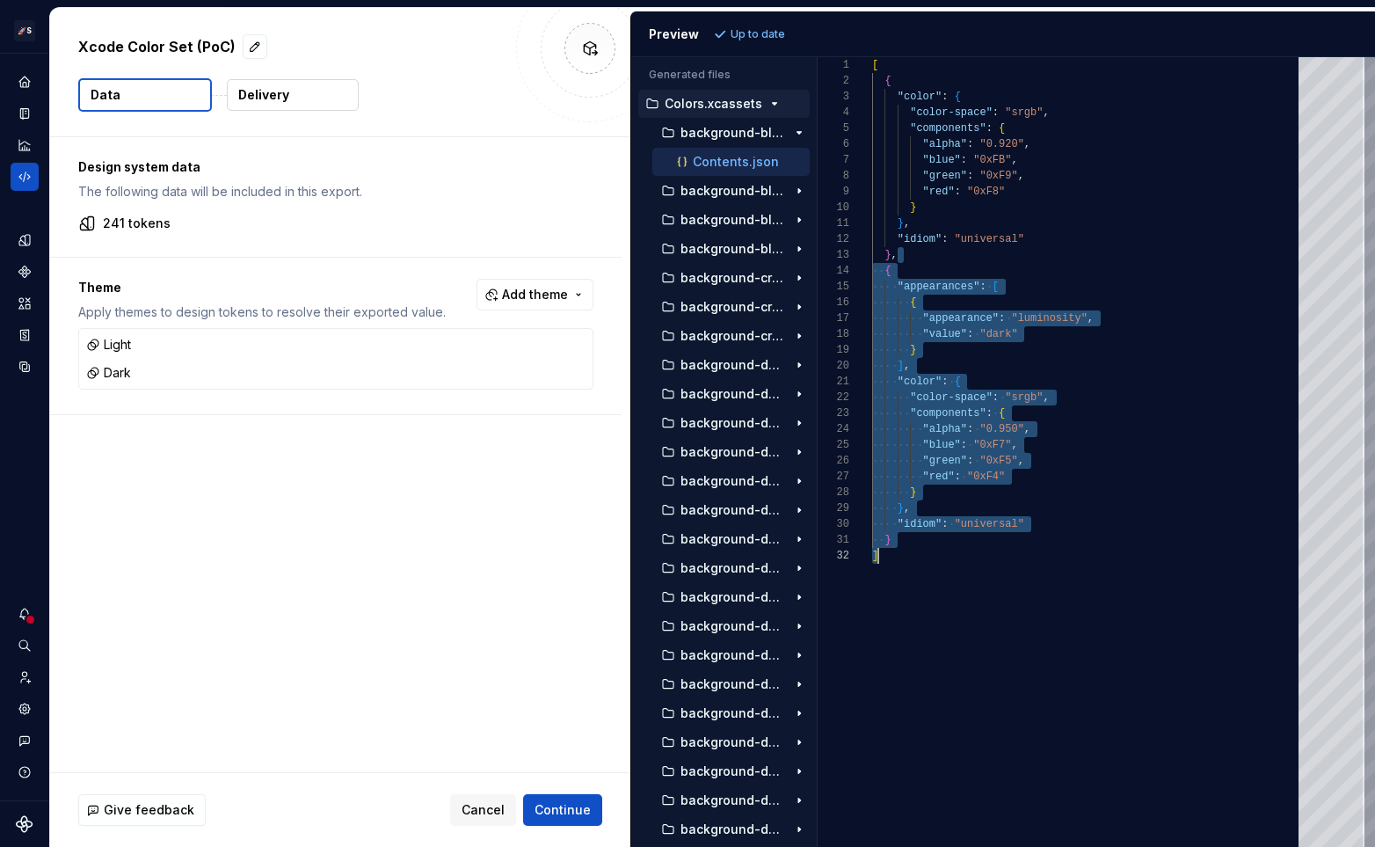
scroll to position [32, 25]
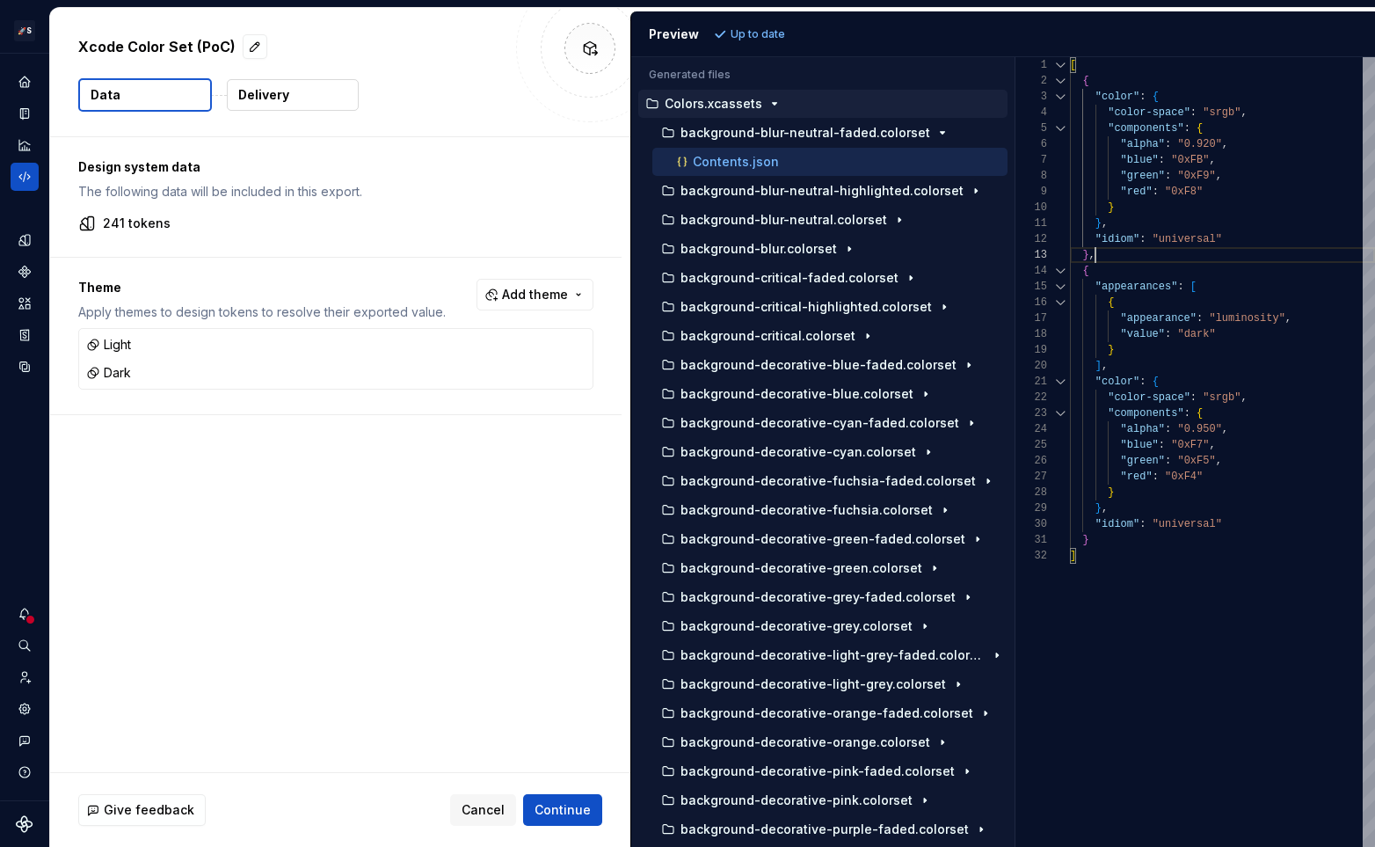
click at [1015, 91] on div "Generated files Accessibility guide for tree . Navigate the tree with the arrow…" at bounding box center [1003, 451] width 744 height 789
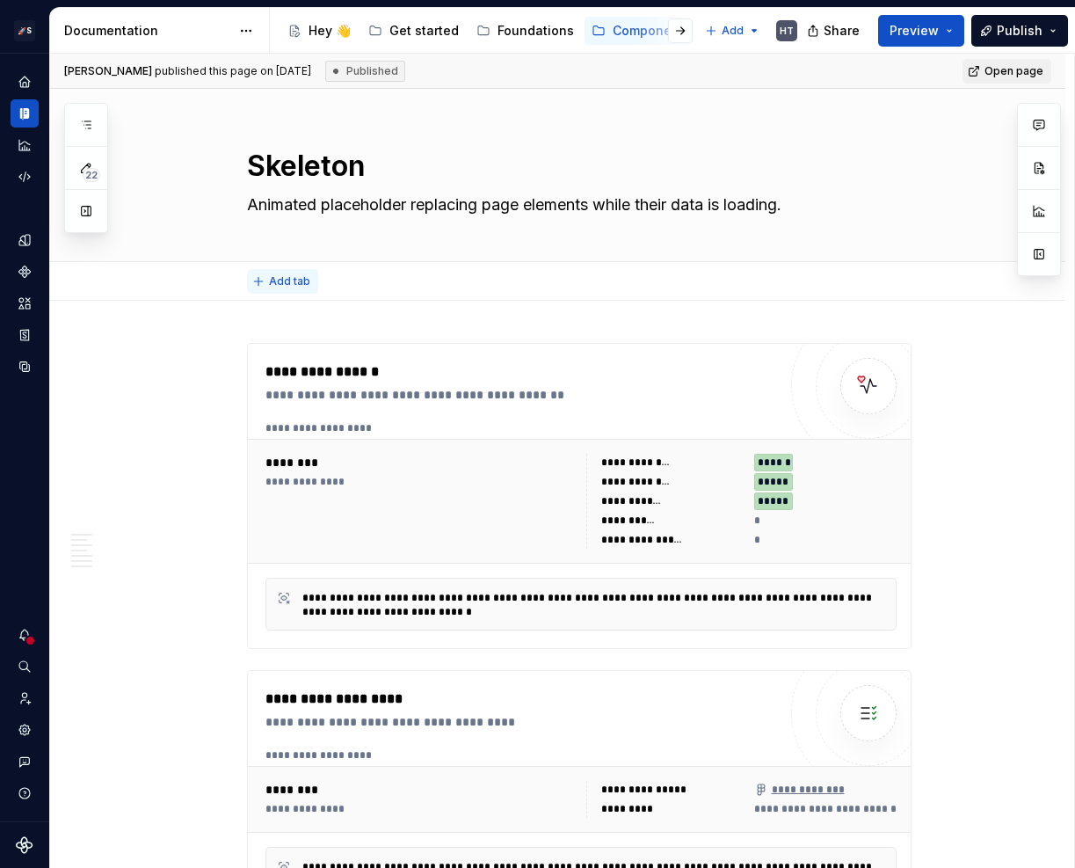
type textarea "*"
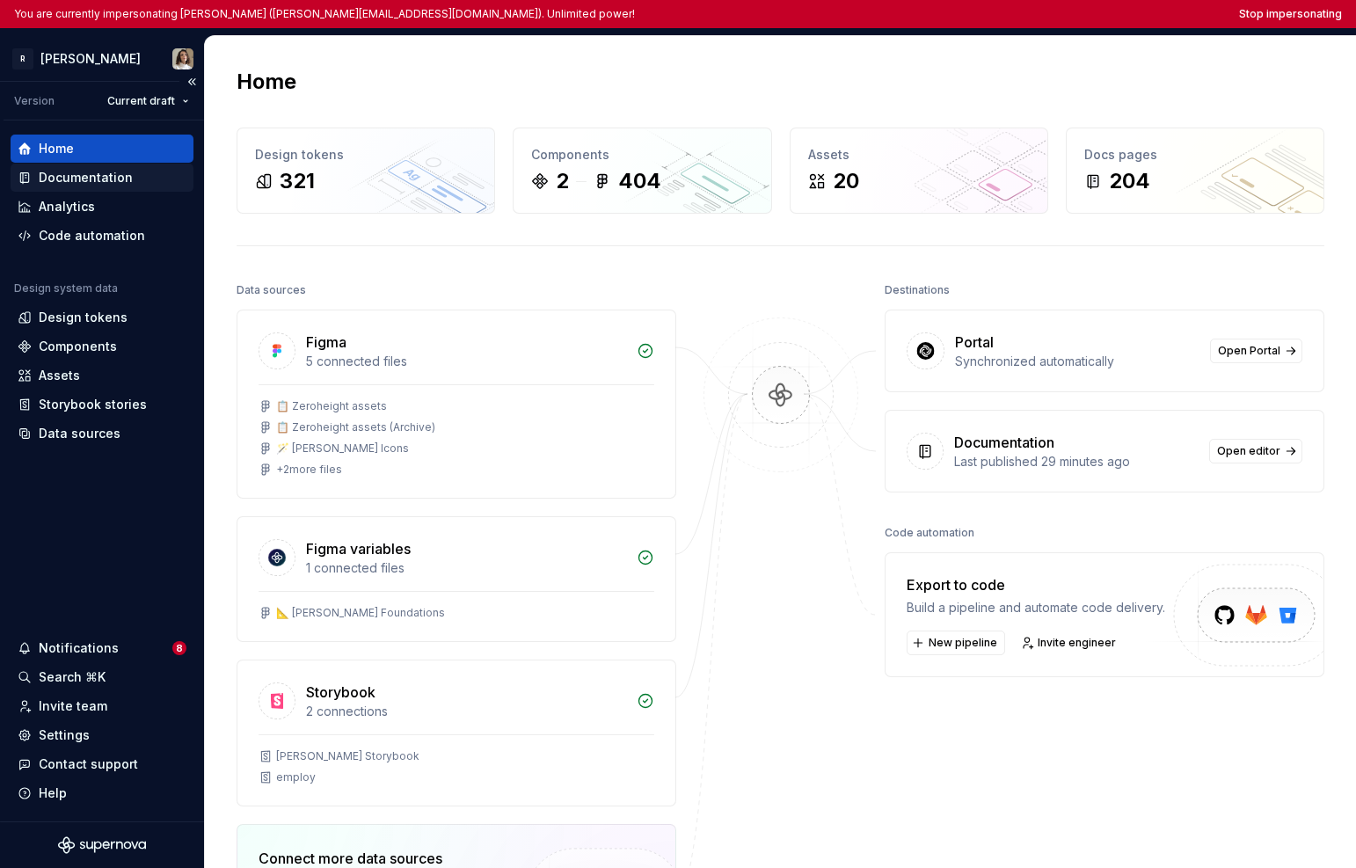
click at [108, 182] on div "Documentation" at bounding box center [86, 178] width 94 height 18
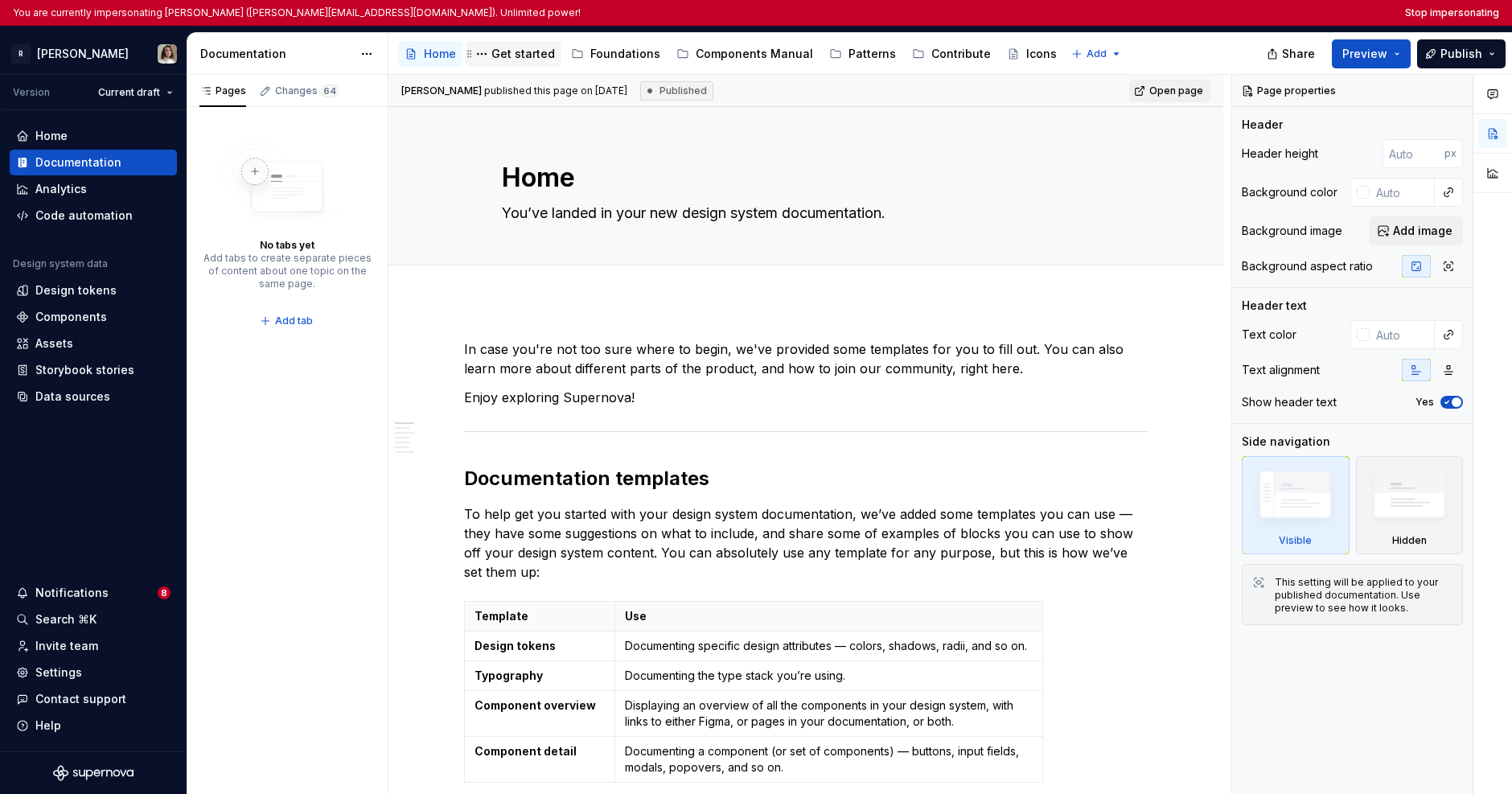
click at [511, 57] on div "Get started" at bounding box center [522, 54] width 63 height 16
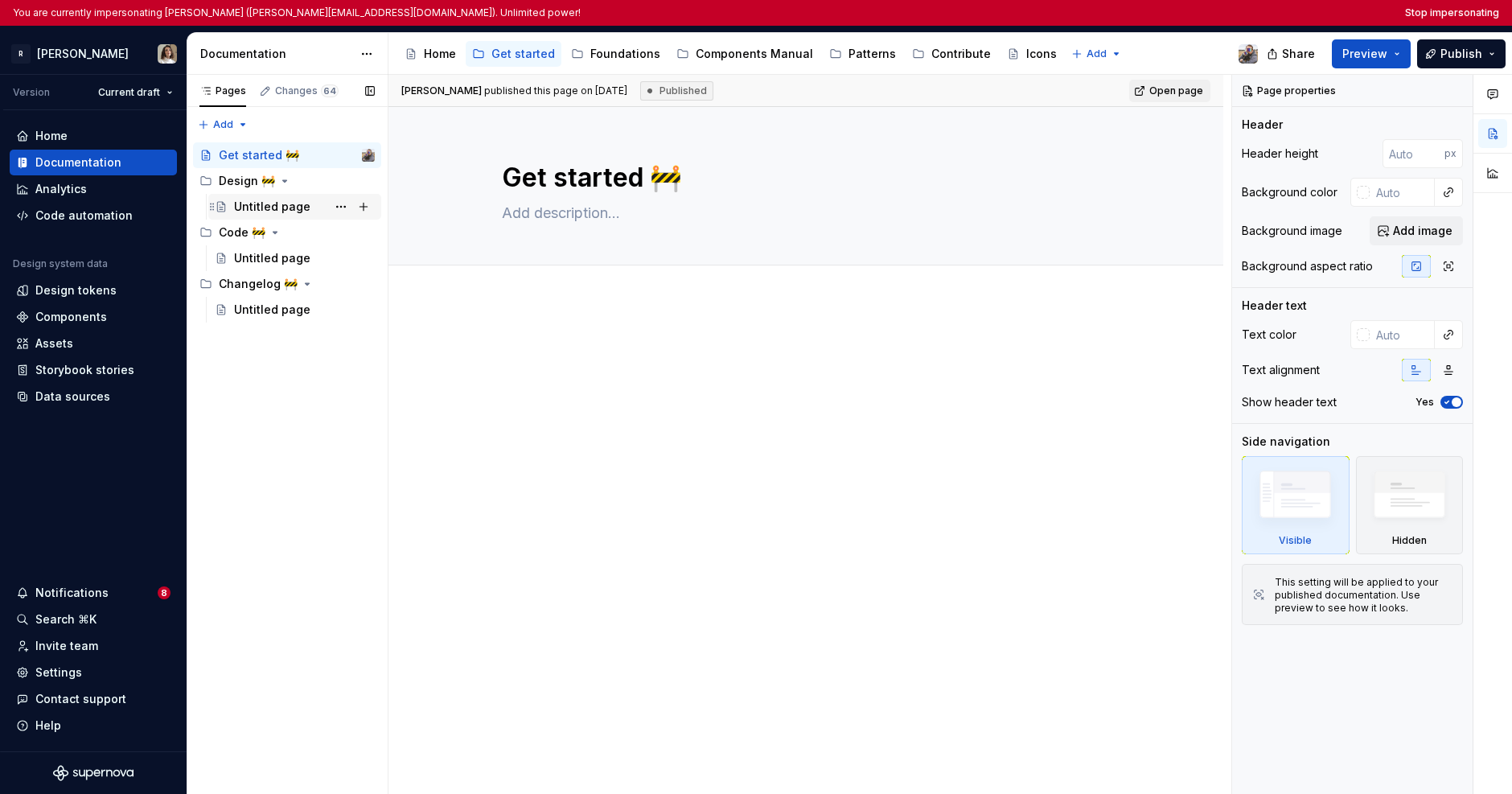
click at [250, 203] on div "Untitled page" at bounding box center [273, 207] width 77 height 16
click at [269, 261] on div "Untitled page" at bounding box center [273, 258] width 77 height 16
click at [621, 54] on div "Foundations" at bounding box center [625, 54] width 70 height 16
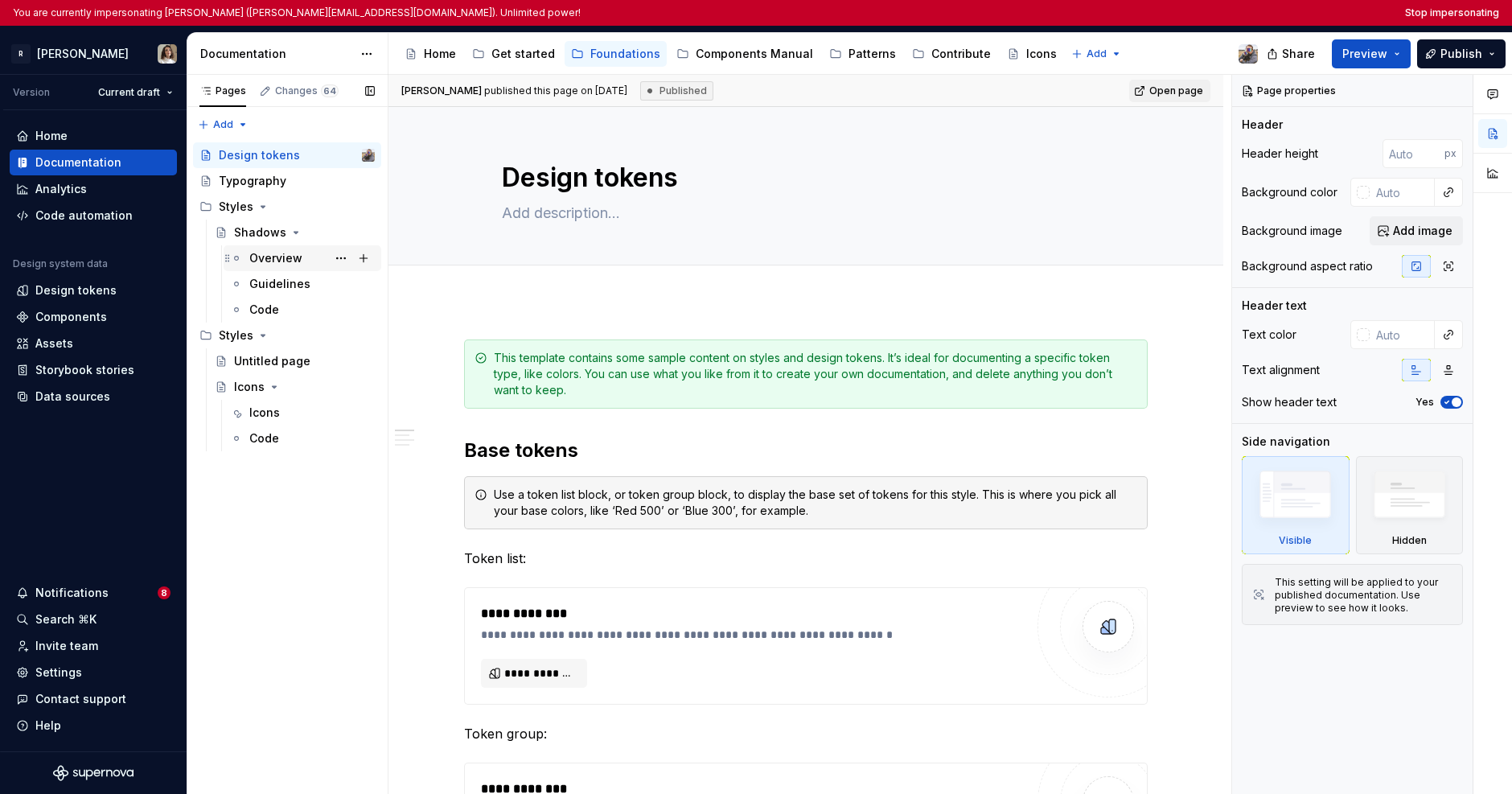
click at [273, 260] on div "Overview" at bounding box center [276, 258] width 53 height 16
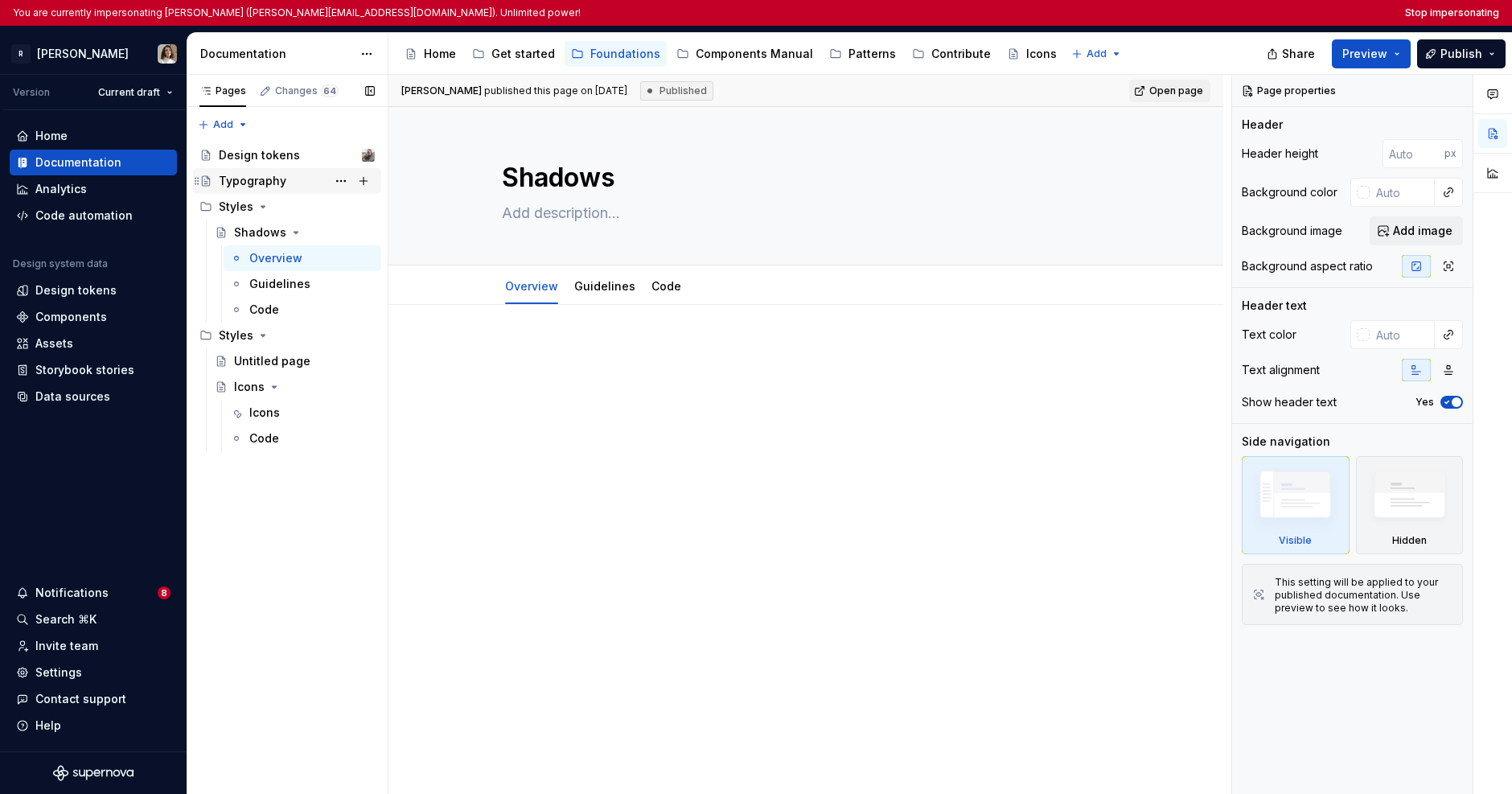
click at [279, 183] on div "Typography" at bounding box center [252, 181] width 68 height 16
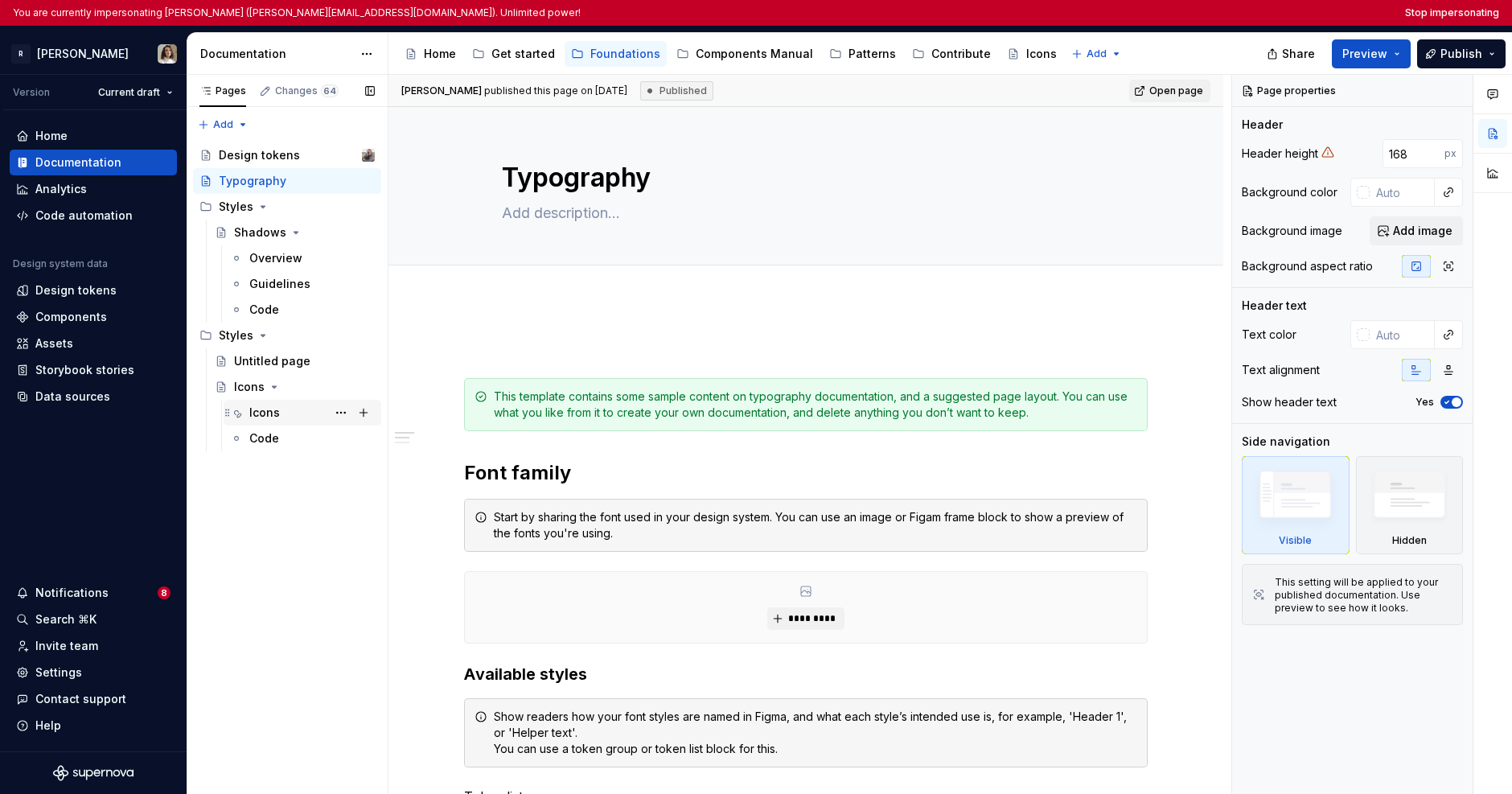
click at [269, 414] on div "Icons" at bounding box center [264, 413] width 30 height 16
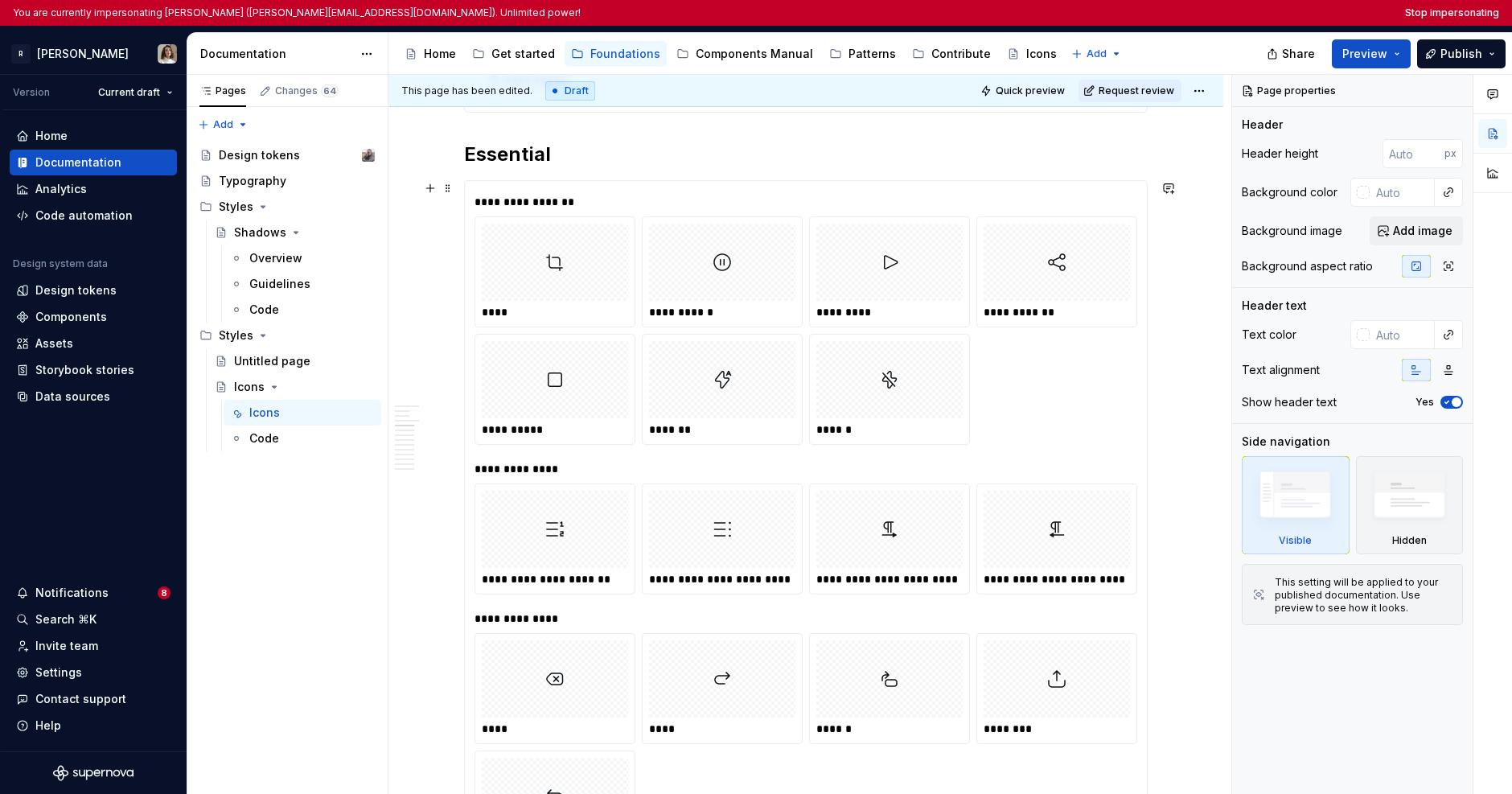
scroll to position [949, 0]
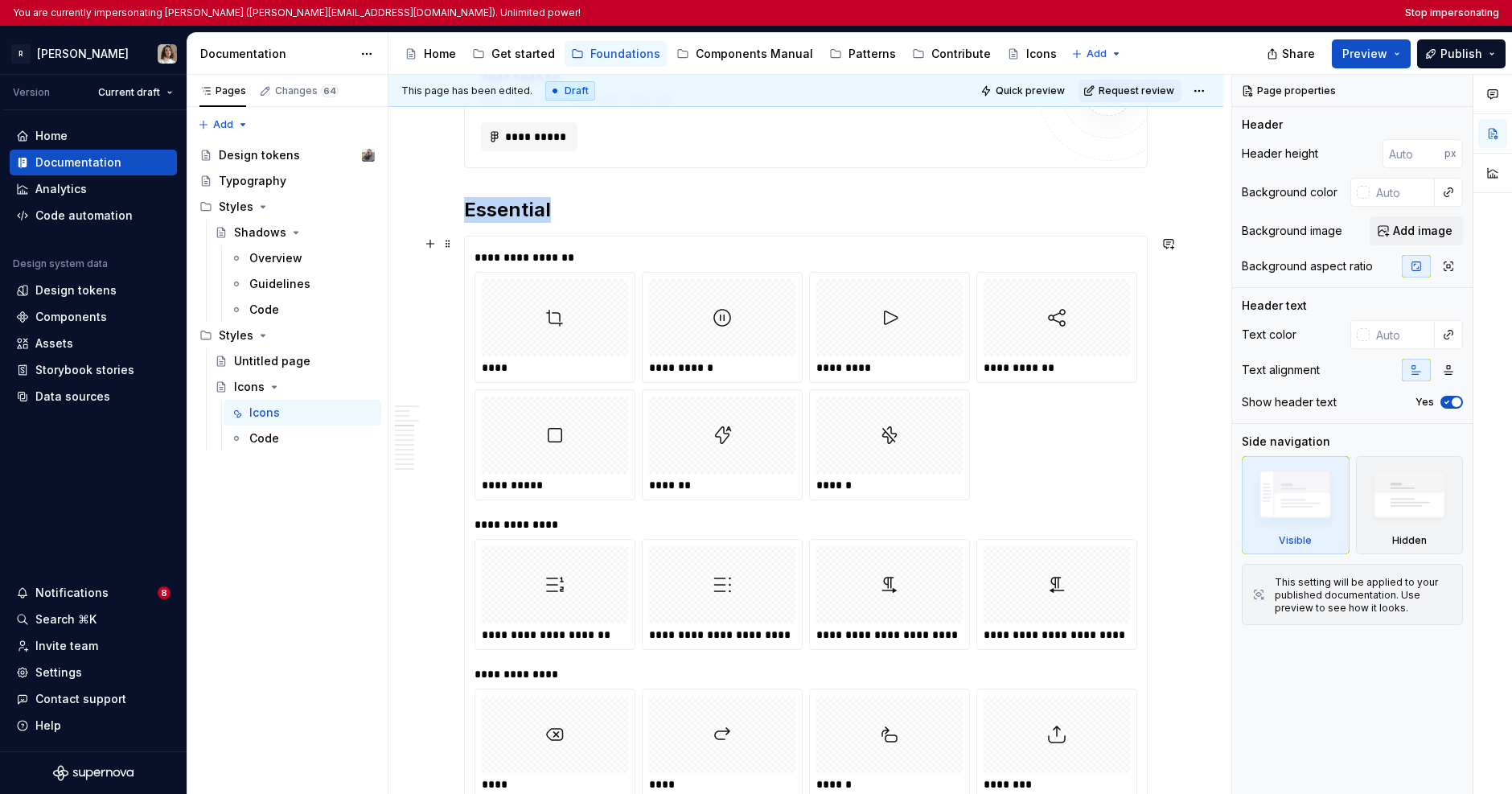
click at [736, 454] on div at bounding box center [722, 435] width 146 height 77
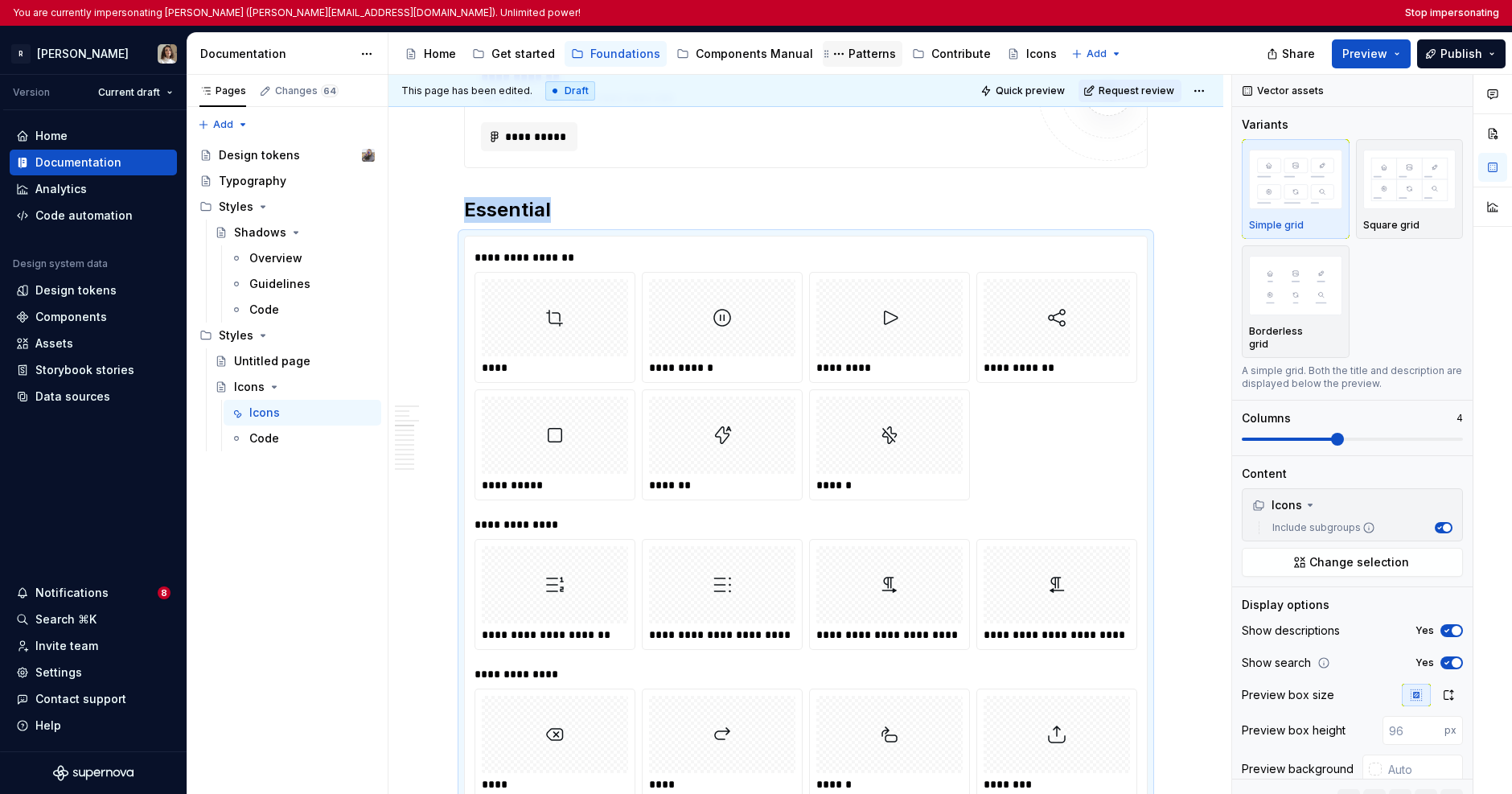
click at [852, 52] on div "Patterns" at bounding box center [872, 54] width 48 height 16
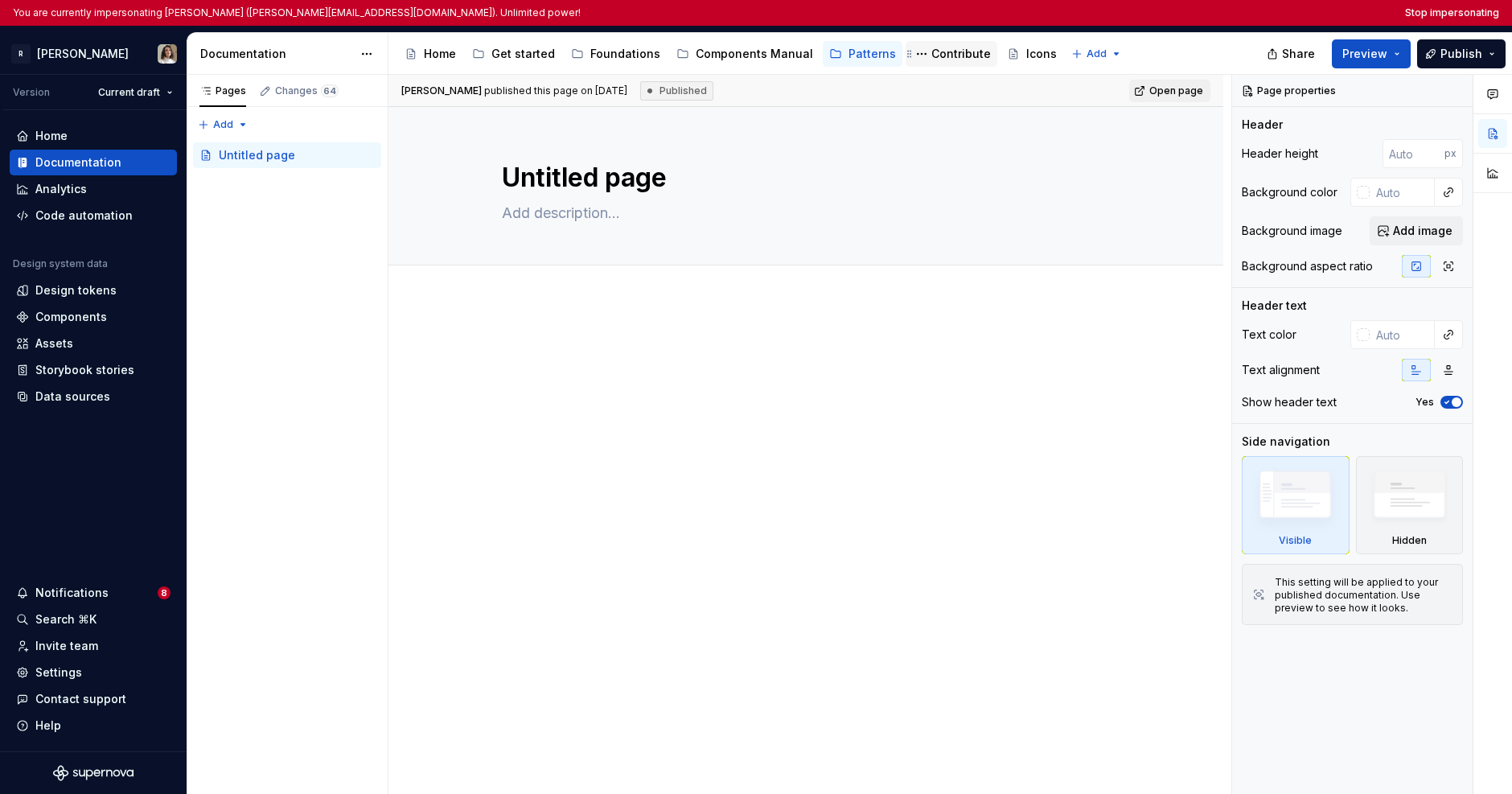
click at [953, 50] on div "Contribute" at bounding box center [960, 54] width 59 height 16
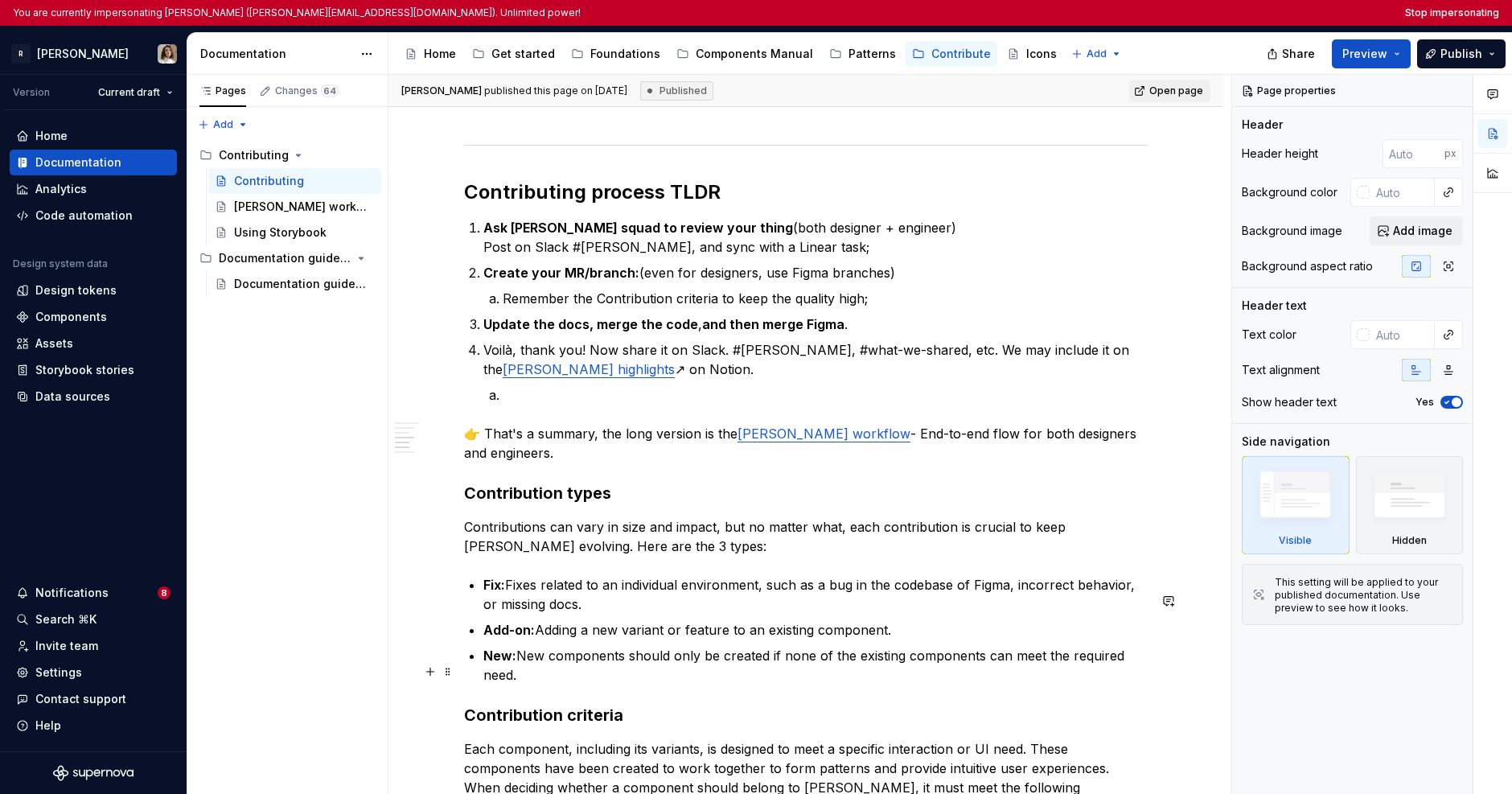
scroll to position [928, 0]
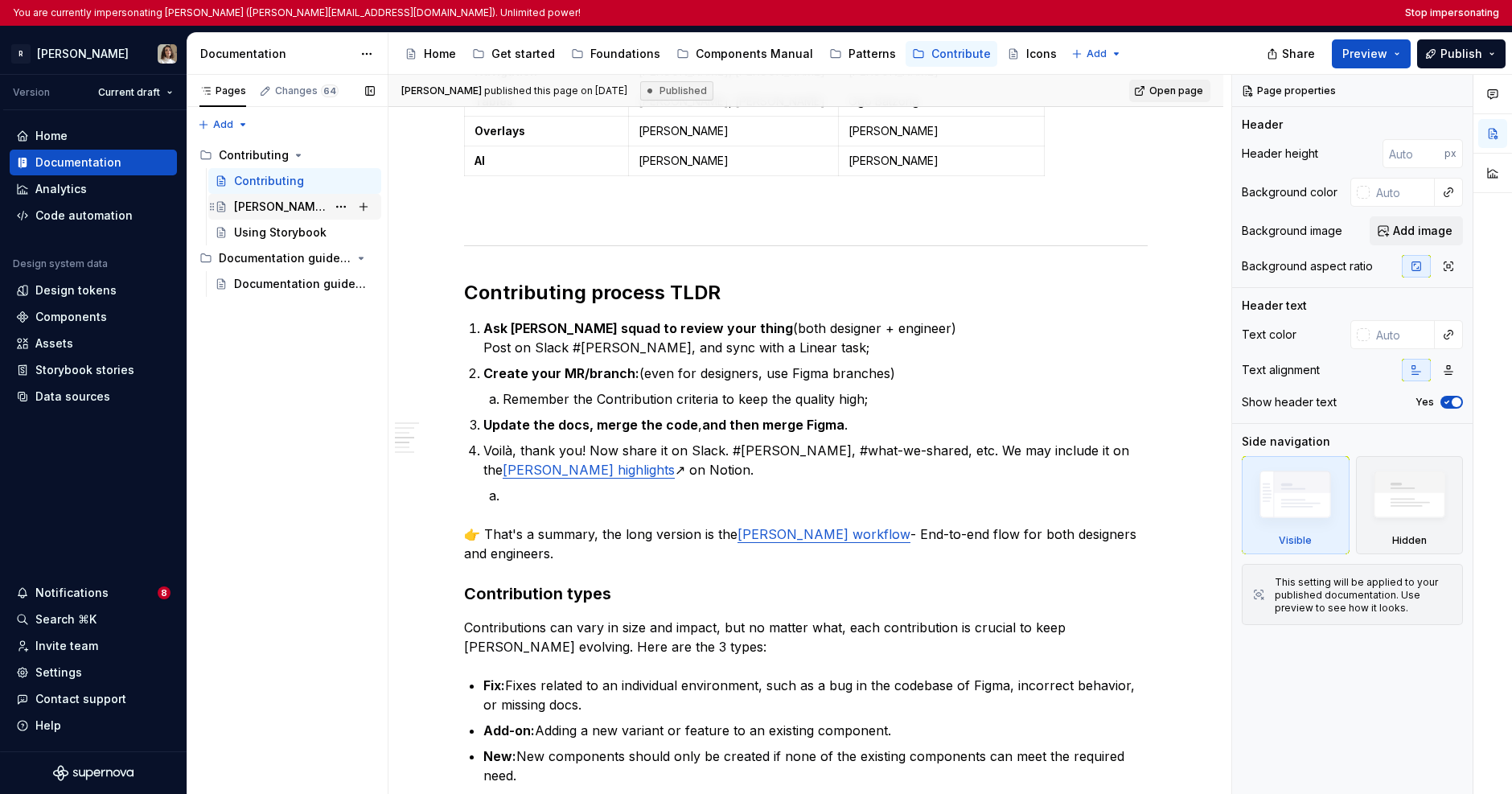
click at [258, 205] on div "Norma workflow" at bounding box center [280, 207] width 92 height 16
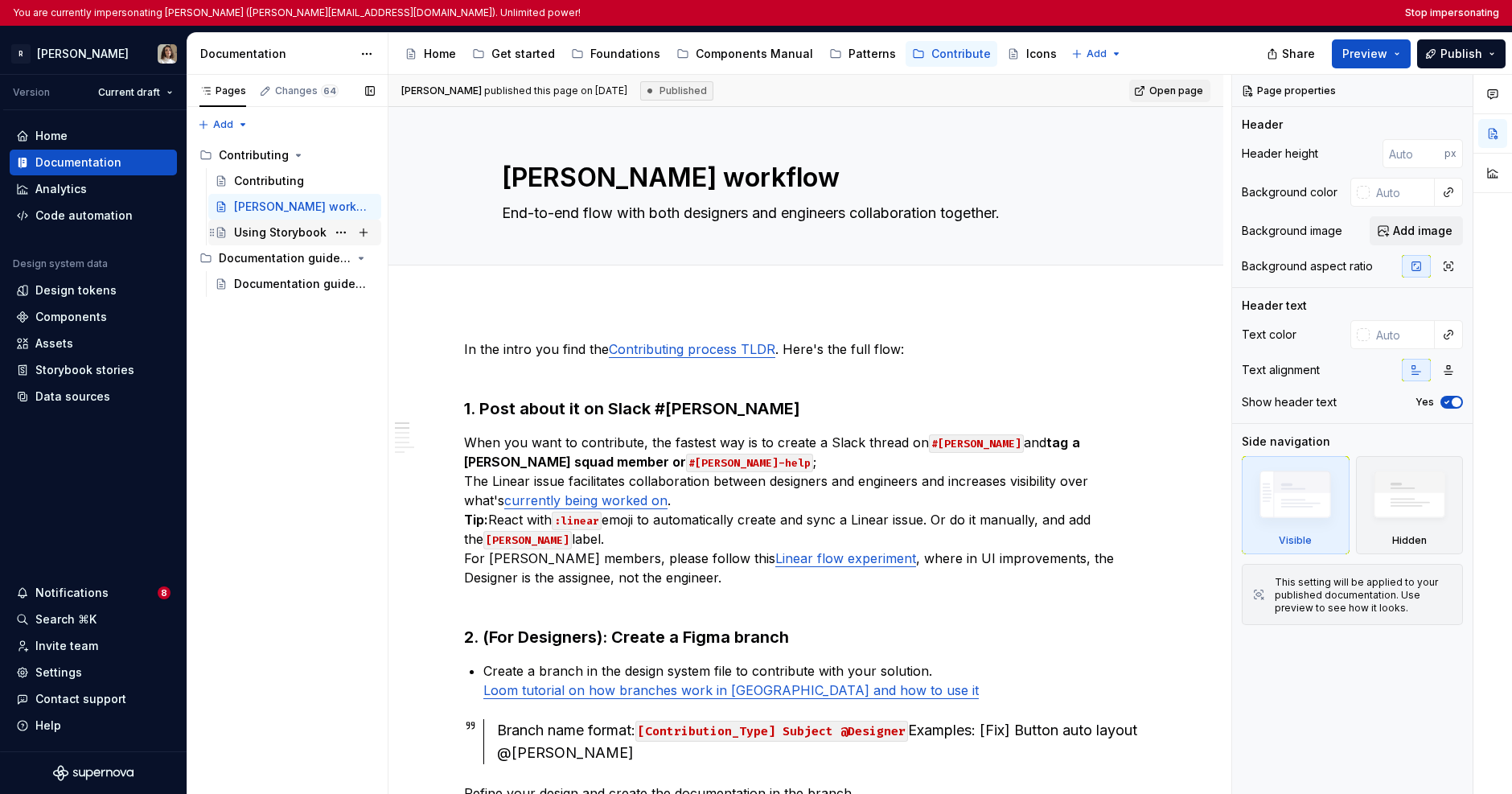
click at [290, 230] on div "Using Storybook" at bounding box center [280, 232] width 92 height 16
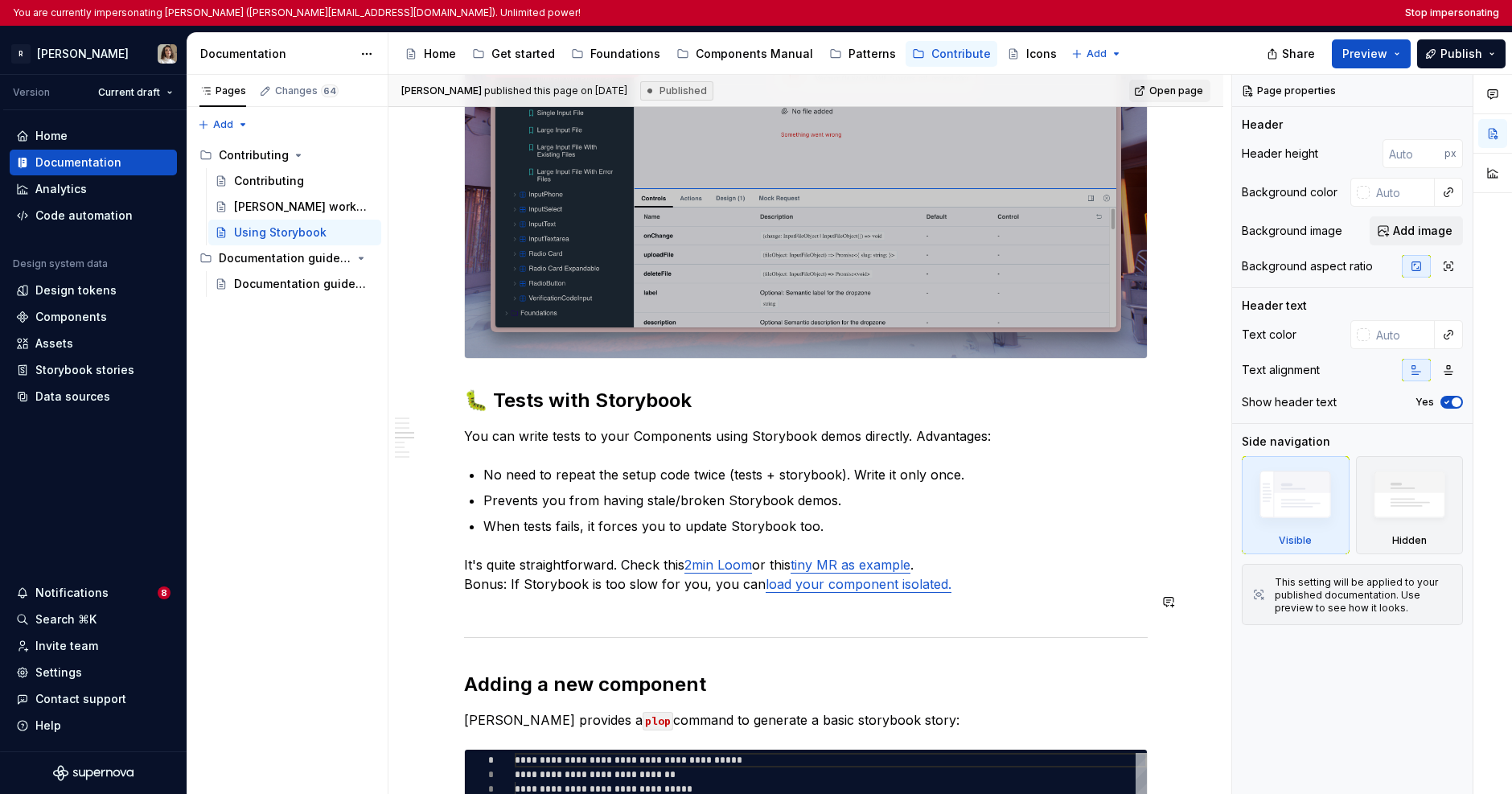
scroll to position [3618, 0]
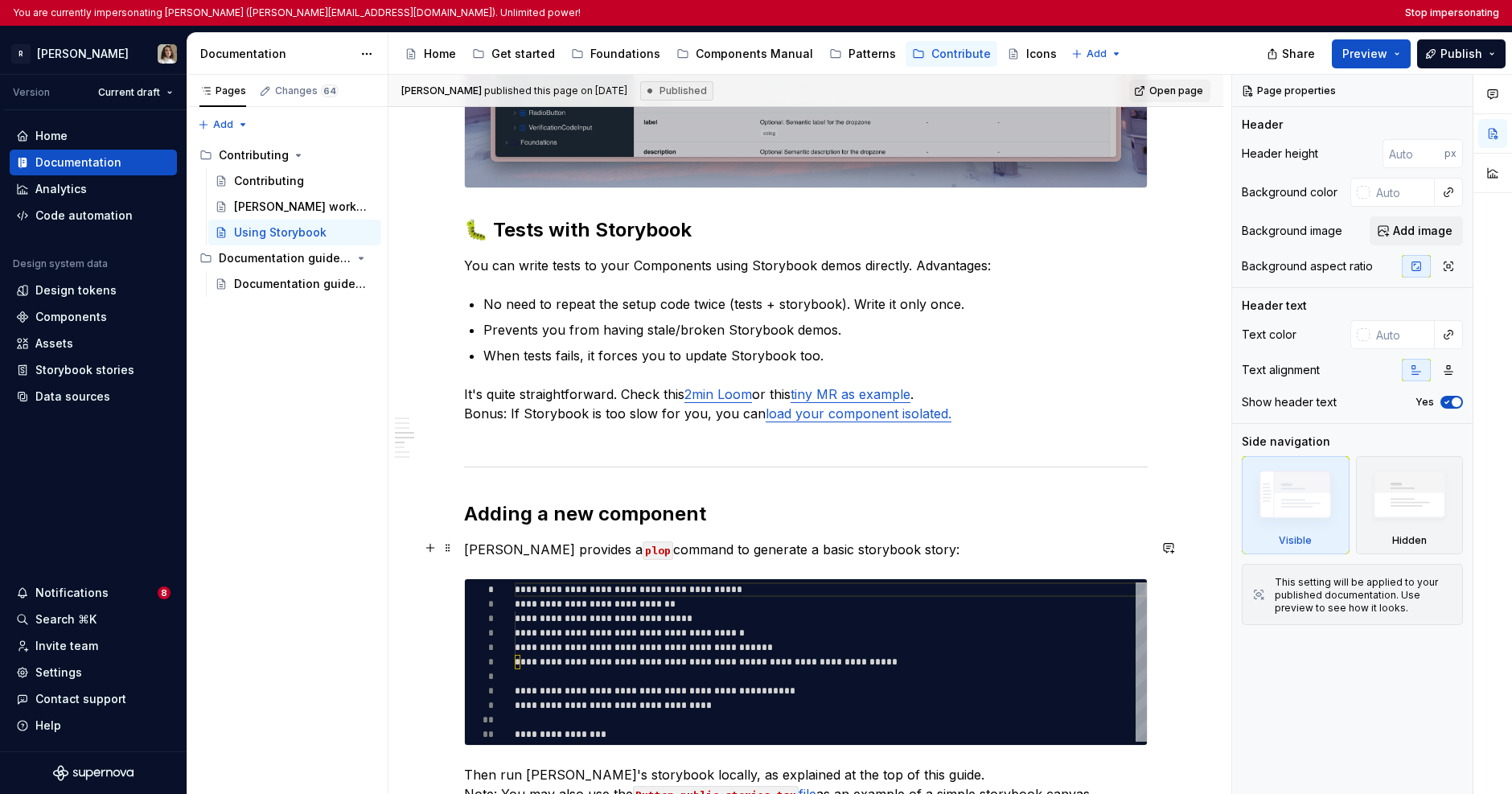
type textarea "*"
type textarea "**********"
click at [628, 582] on div "**********" at bounding box center [831, 661] width 632 height 159
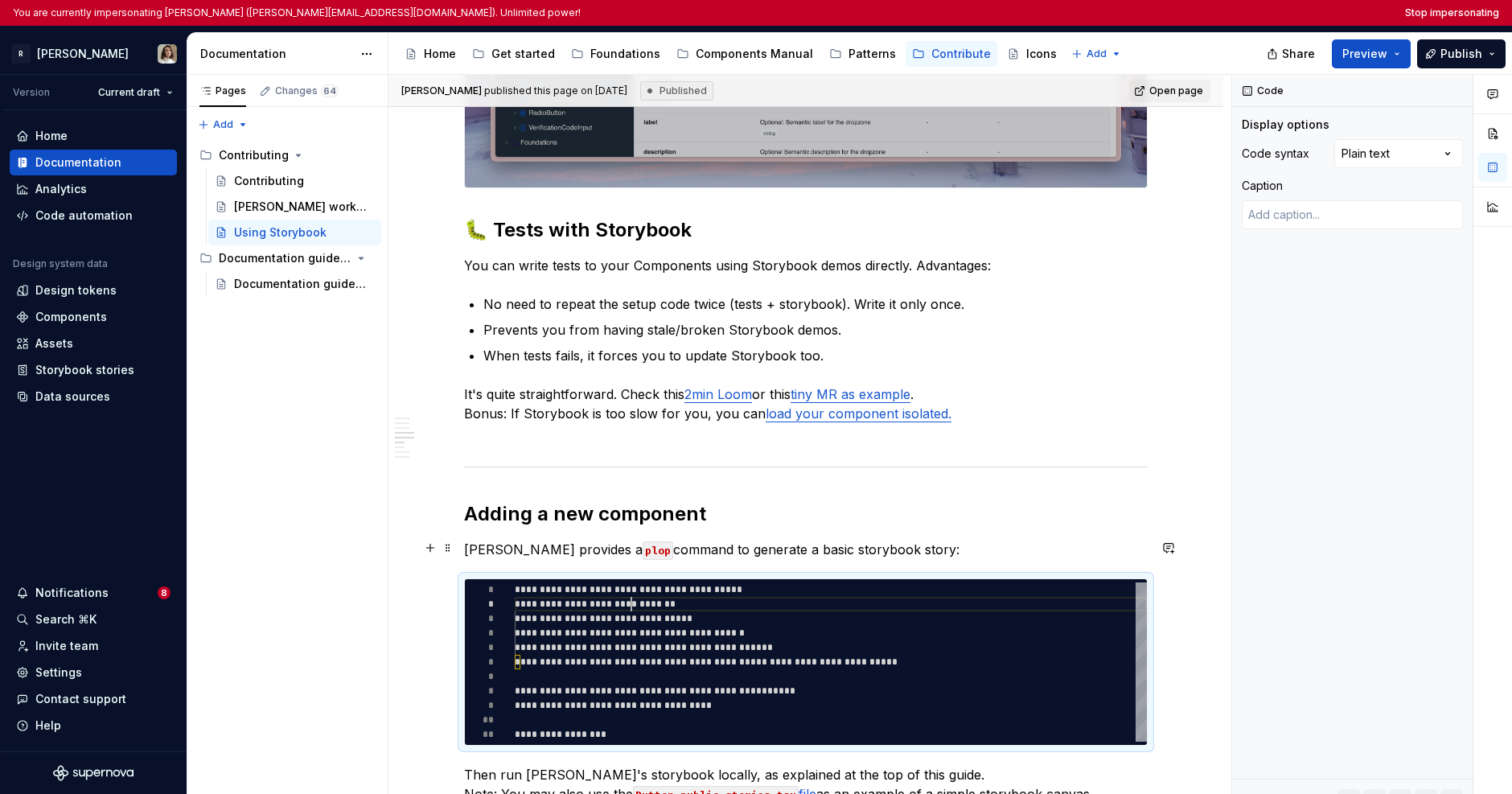
scroll to position [15, 116]
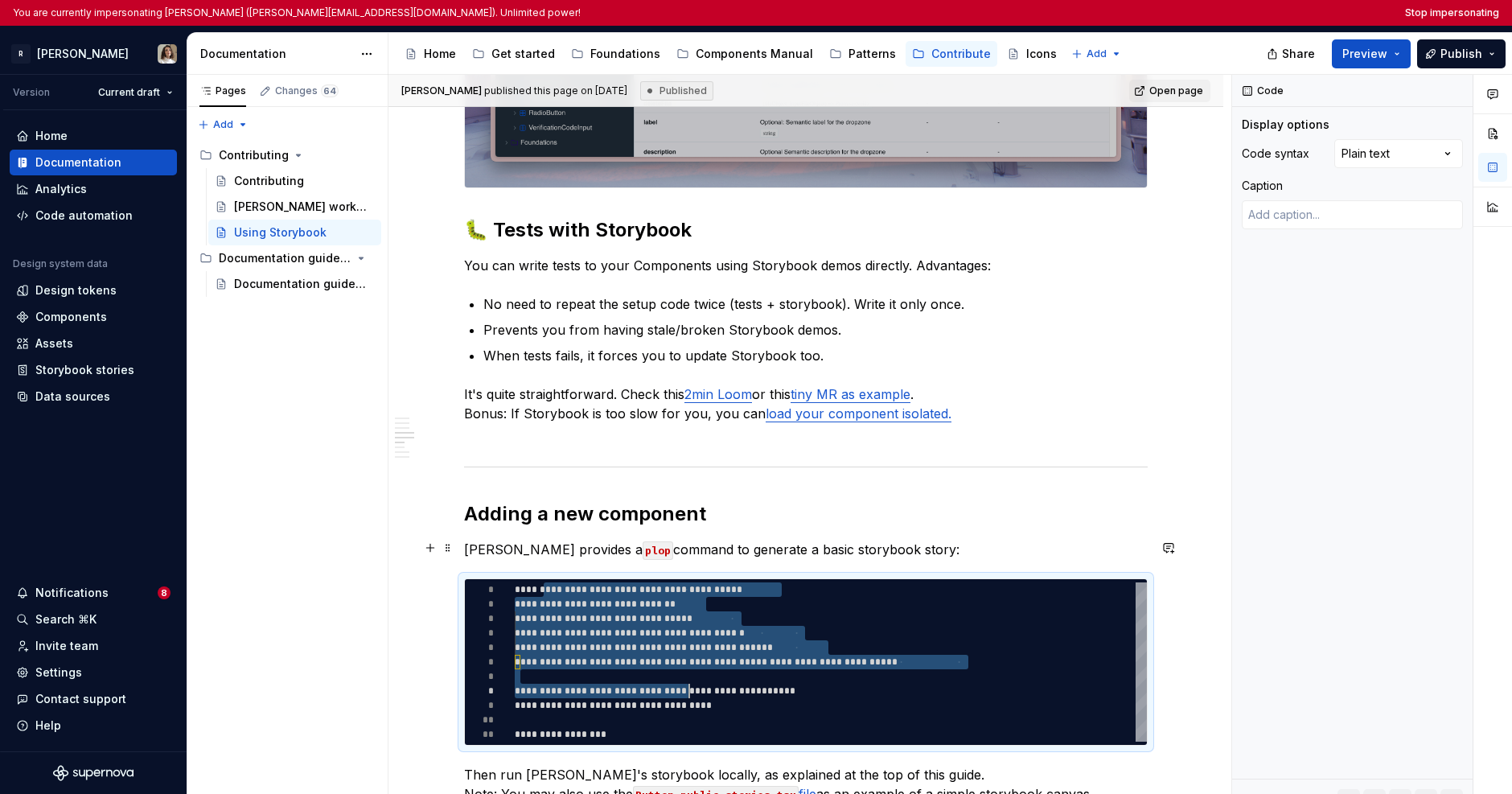
drag, startPoint x: 542, startPoint y: 555, endPoint x: 702, endPoint y: 661, distance: 191.9
click at [702, 661] on div "**********" at bounding box center [831, 661] width 632 height 159
click at [702, 653] on div "**********" at bounding box center [831, 661] width 632 height 159
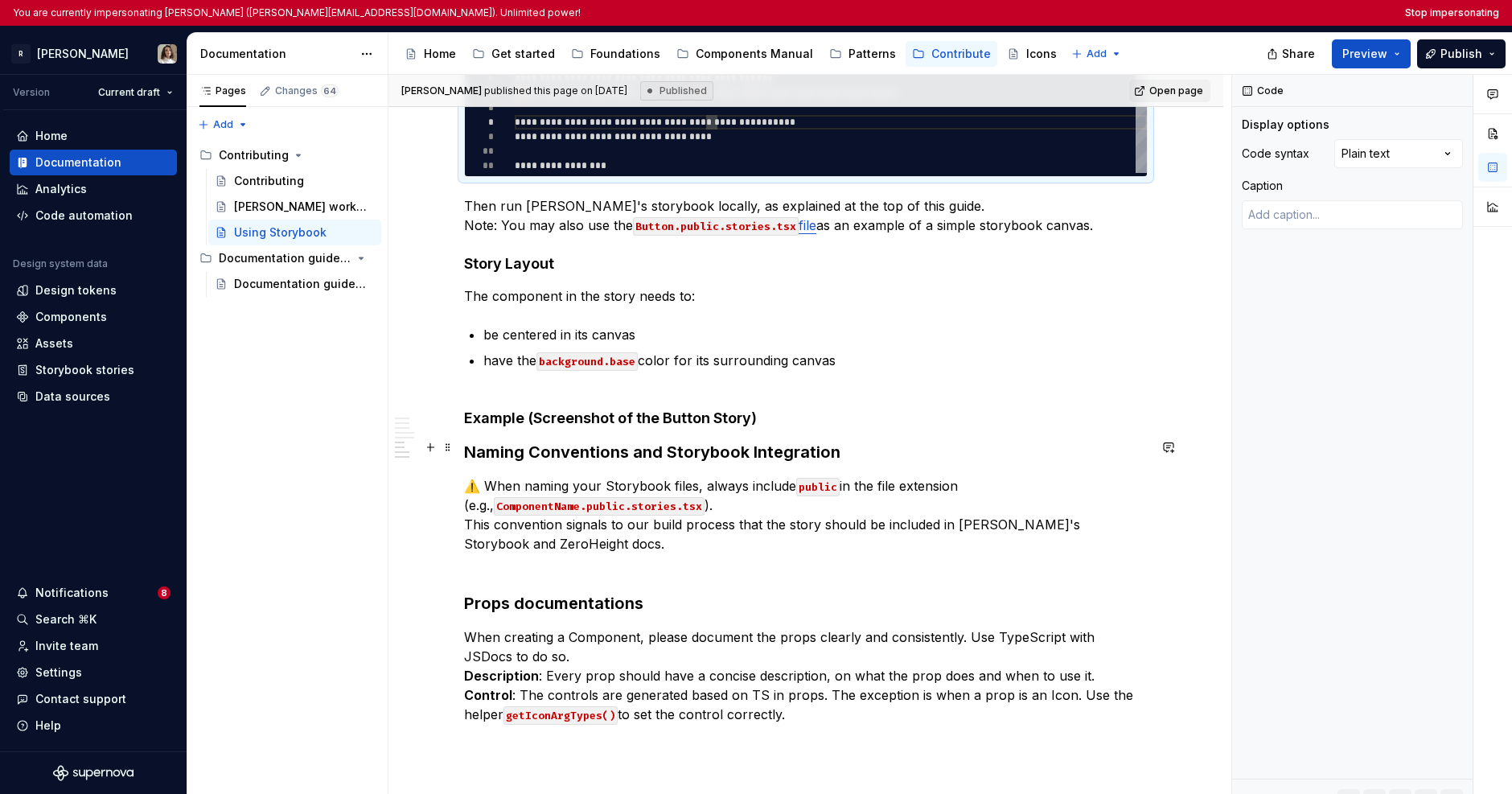
scroll to position [4185, 0]
click at [982, 55] on div "Icons" at bounding box center [1041, 54] width 30 height 16
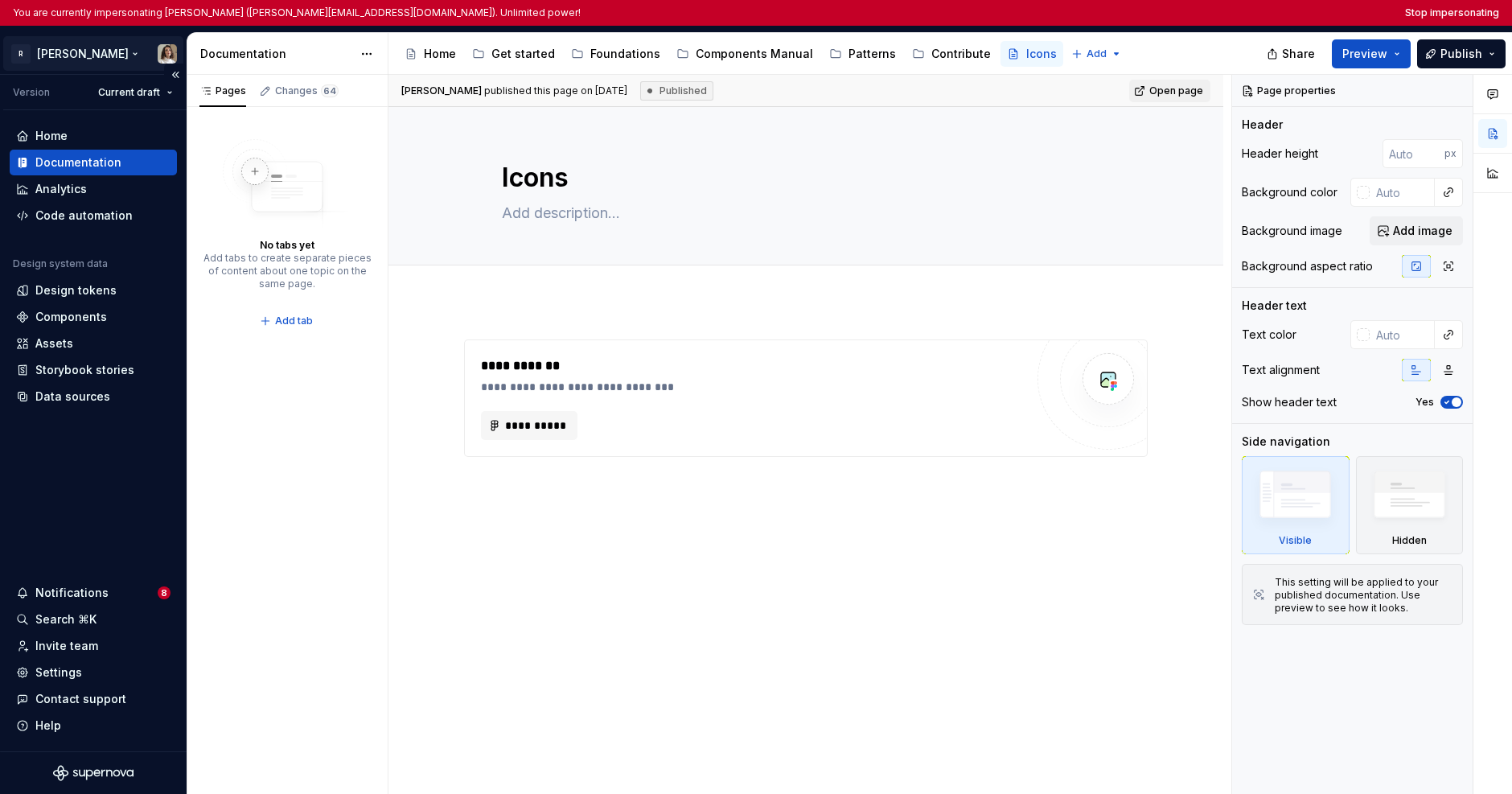
click at [72, 43] on html "You are currently impersonating Sandrina pereira (sandrina@remote.com). Unlimit…" at bounding box center [756, 397] width 1512 height 794
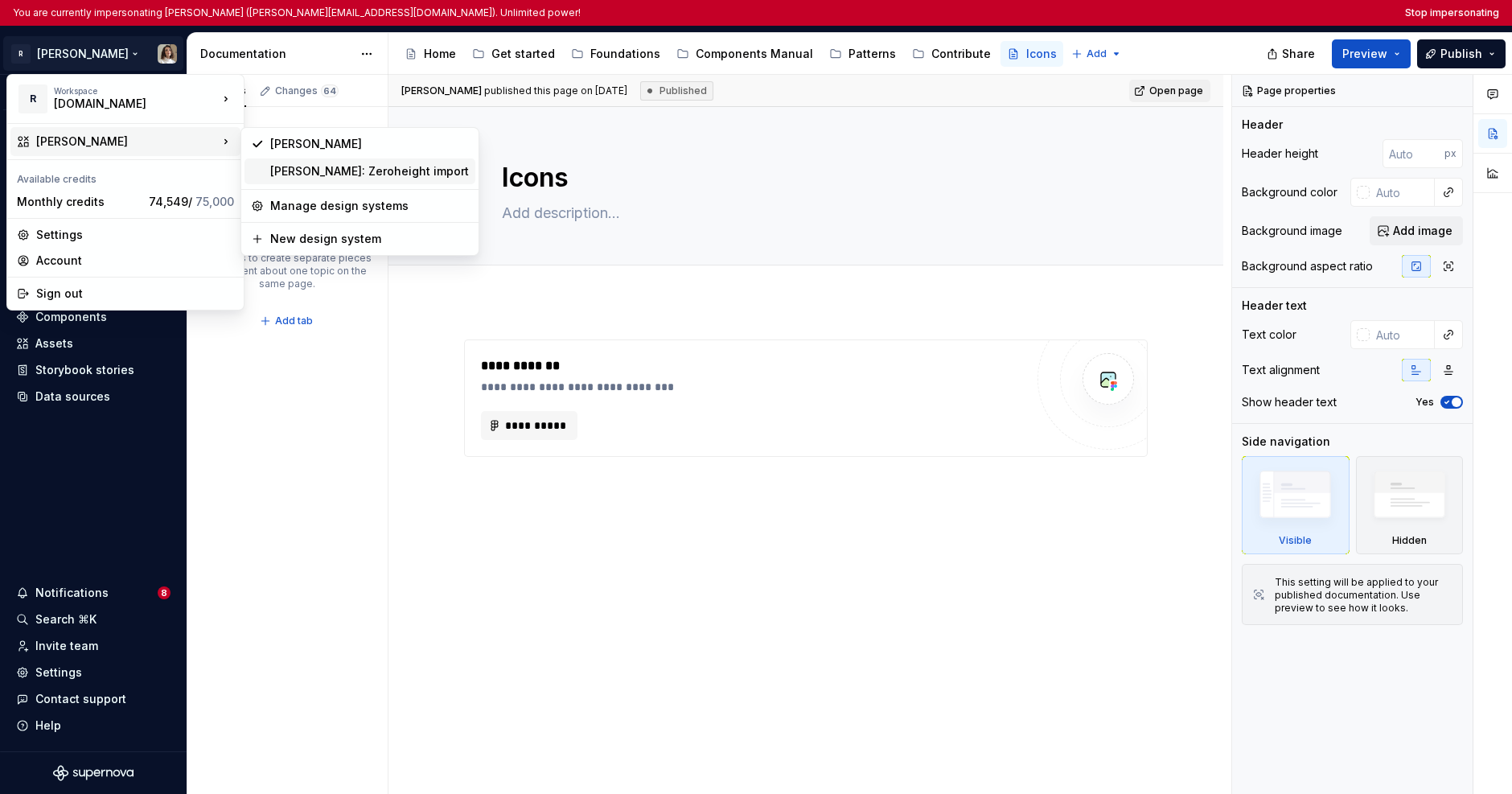
click at [340, 177] on div "Norma: Zeroheight import" at bounding box center [369, 171] width 198 height 16
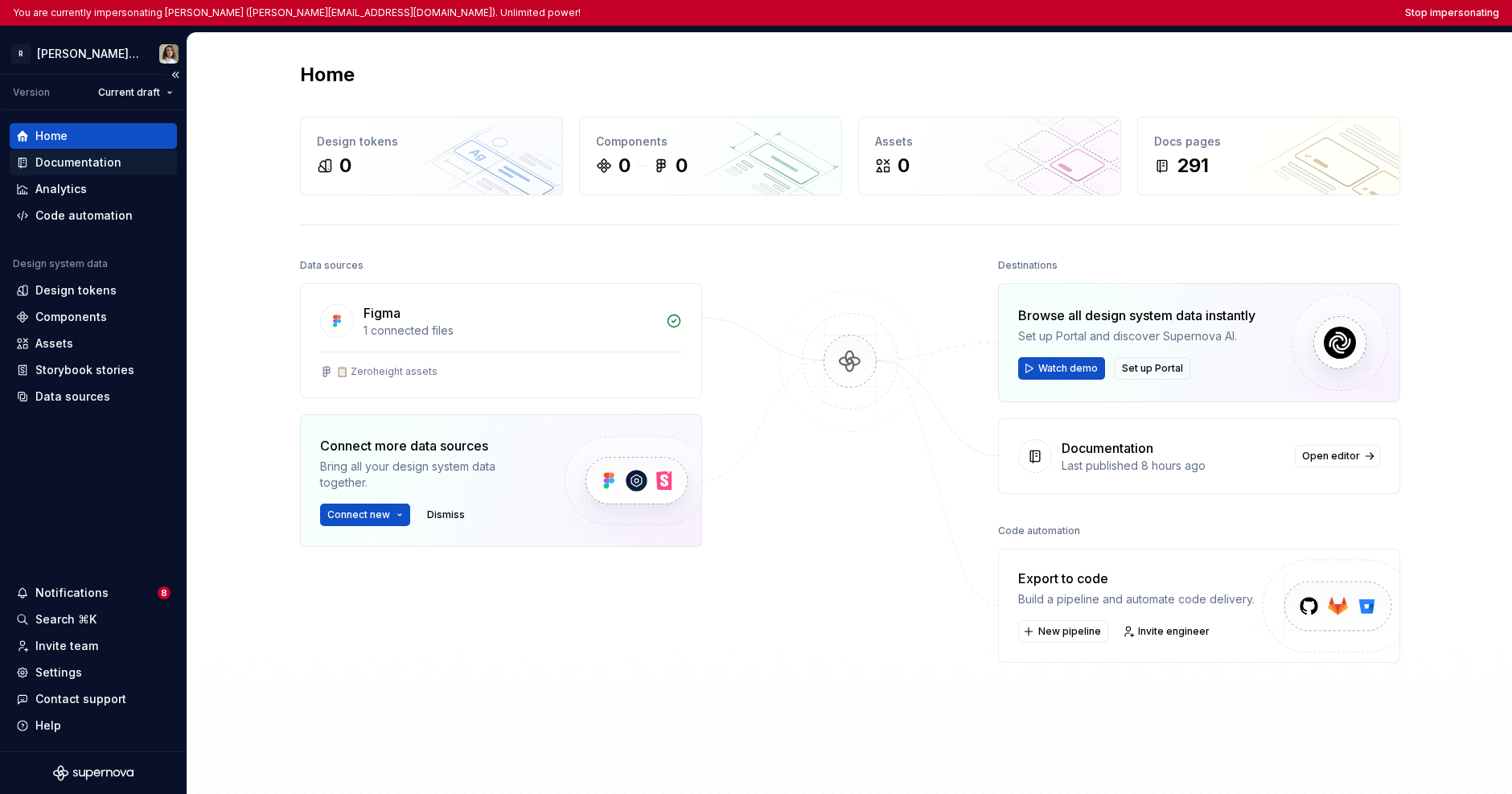
click at [109, 165] on div "Documentation" at bounding box center [79, 163] width 86 height 16
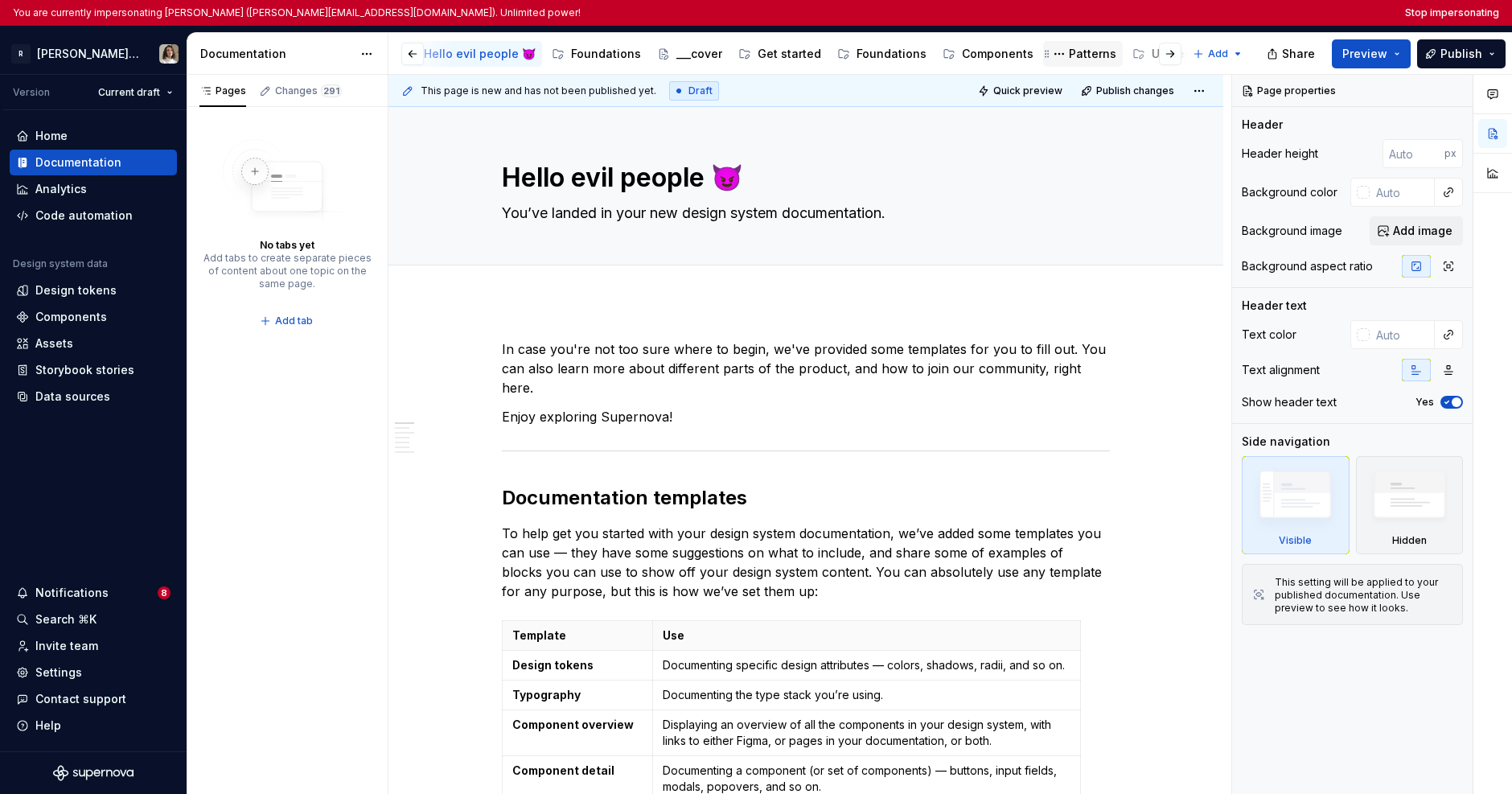
scroll to position [0, 110]
click at [982, 54] on div "Contribute" at bounding box center [1178, 54] width 59 height 16
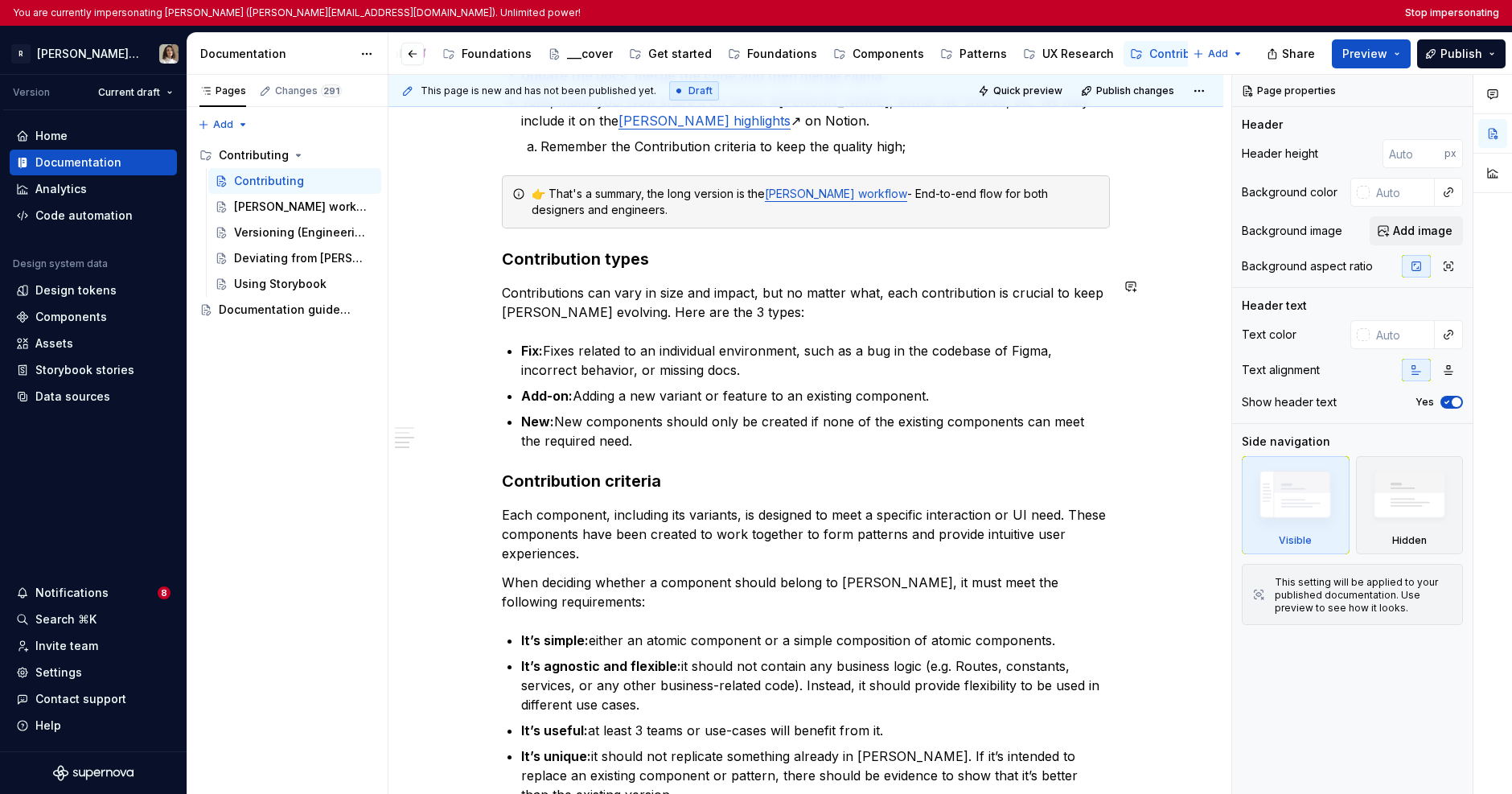
scroll to position [773, 0]
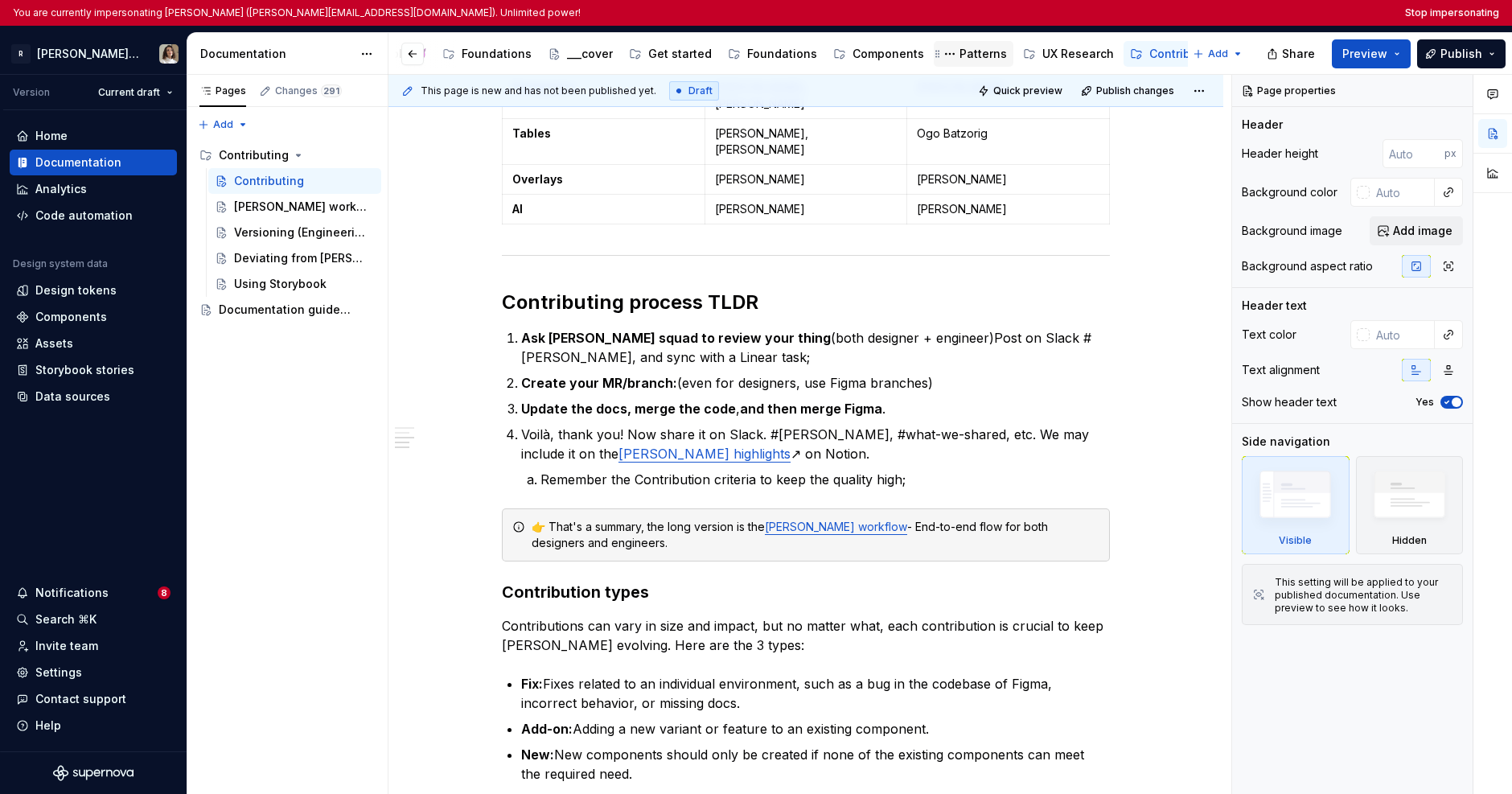
click at [960, 55] on div "Patterns" at bounding box center [983, 54] width 48 height 16
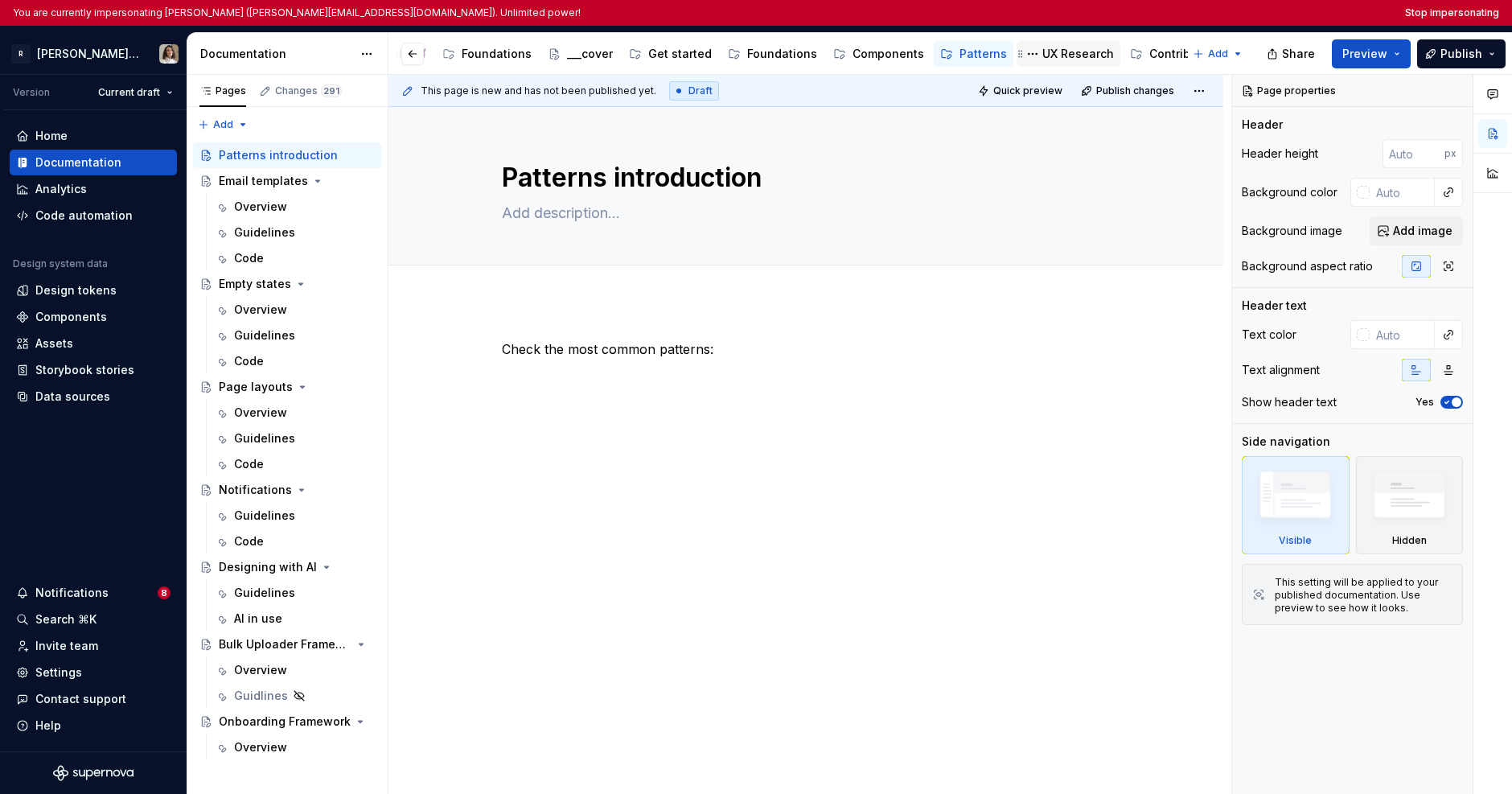
click at [982, 56] on div "UX Research" at bounding box center [1078, 54] width 71 height 16
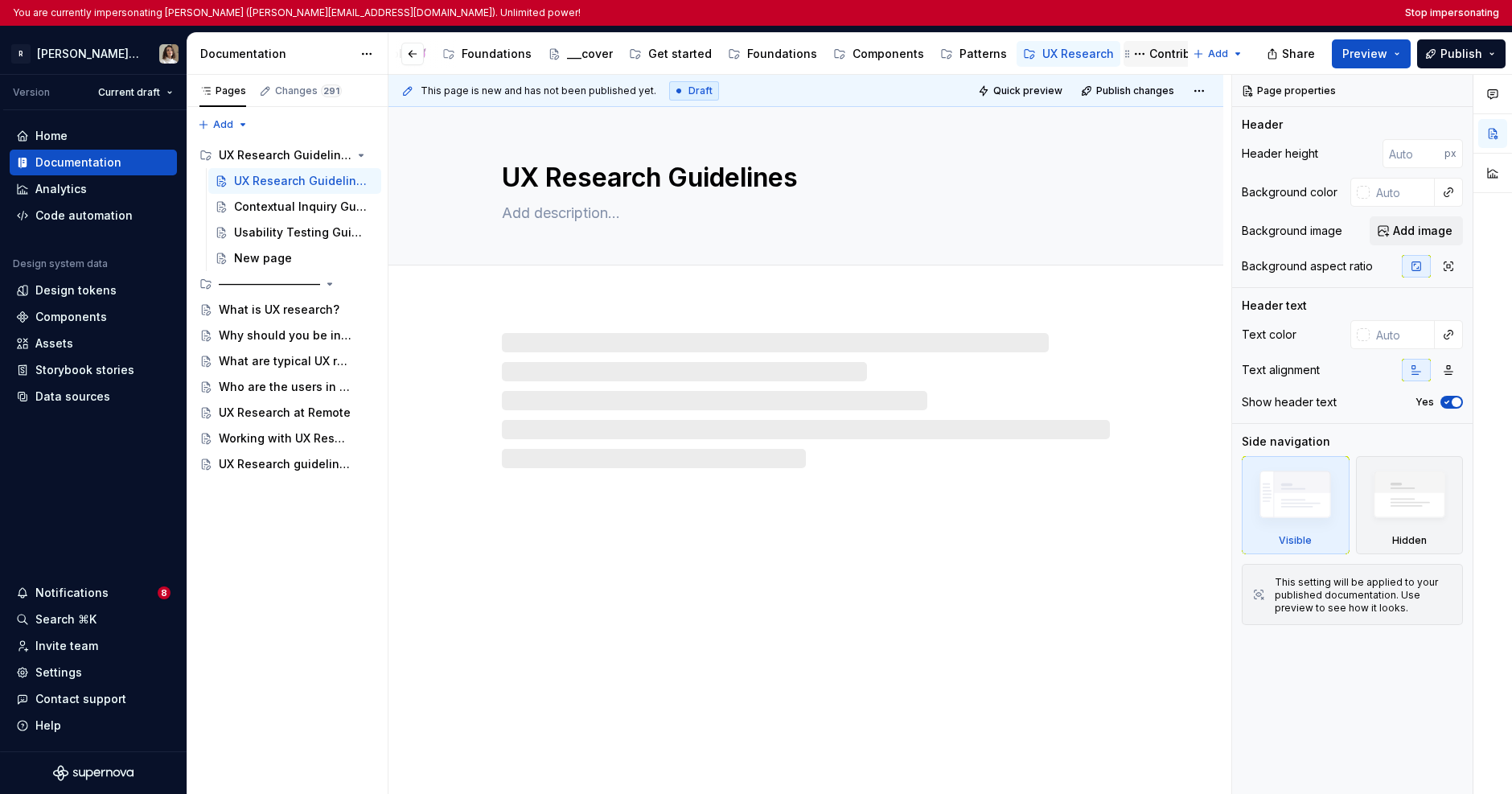
click at [982, 56] on div "Contribute" at bounding box center [1178, 54] width 59 height 16
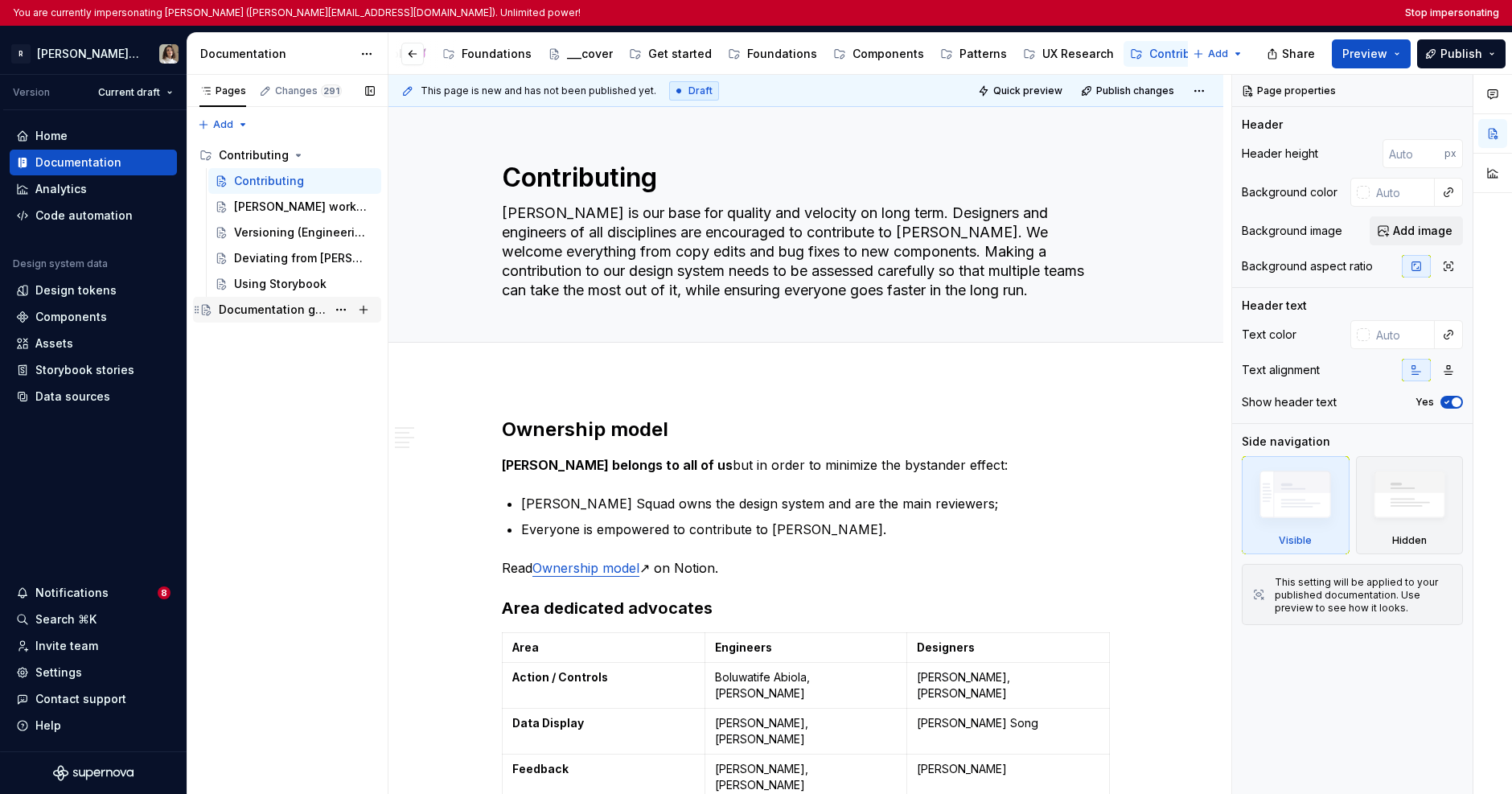
click at [255, 314] on div "Documentation guidelines" at bounding box center [273, 310] width 108 height 16
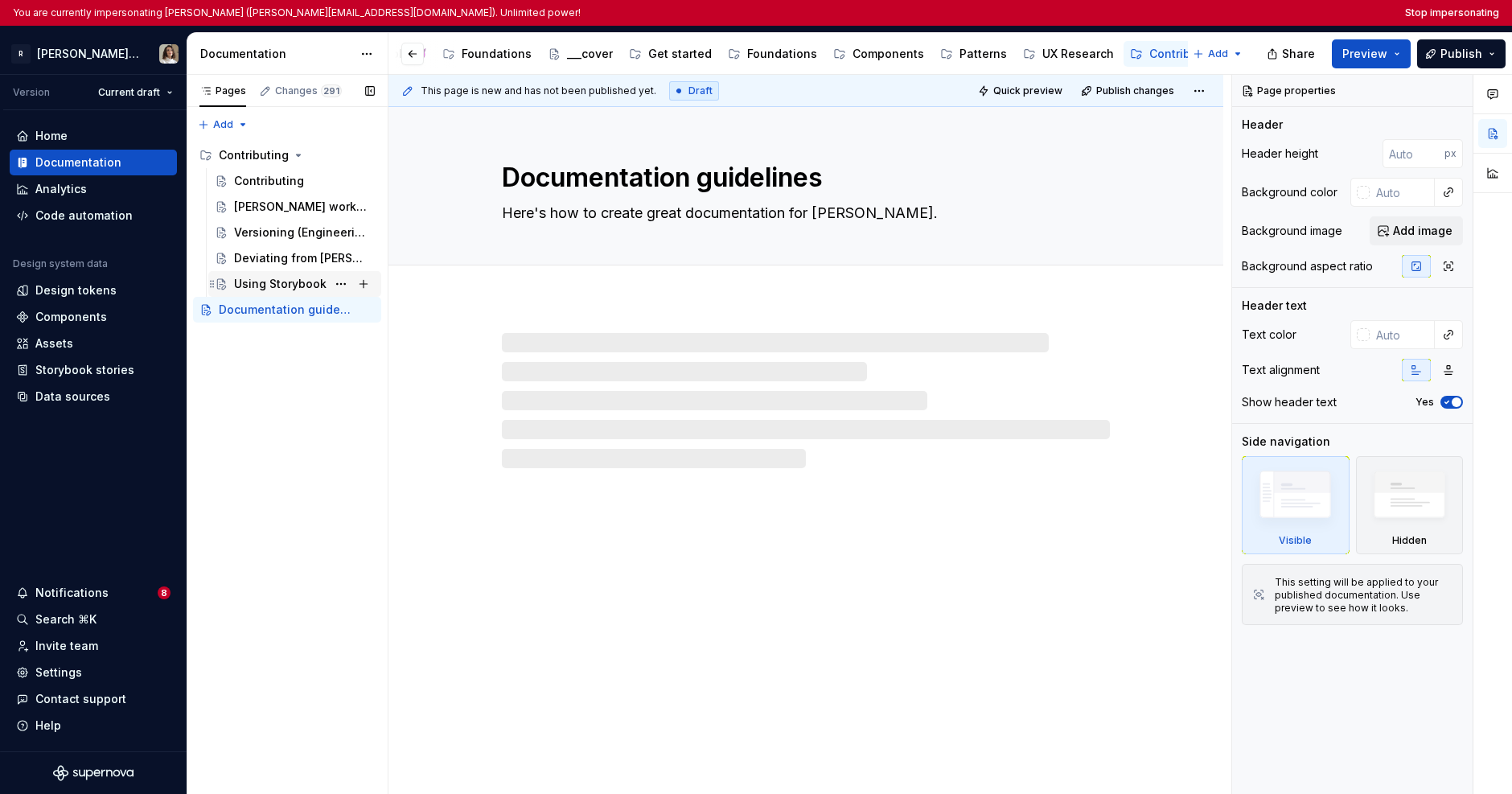
click at [283, 282] on div "Using Storybook" at bounding box center [280, 284] width 92 height 16
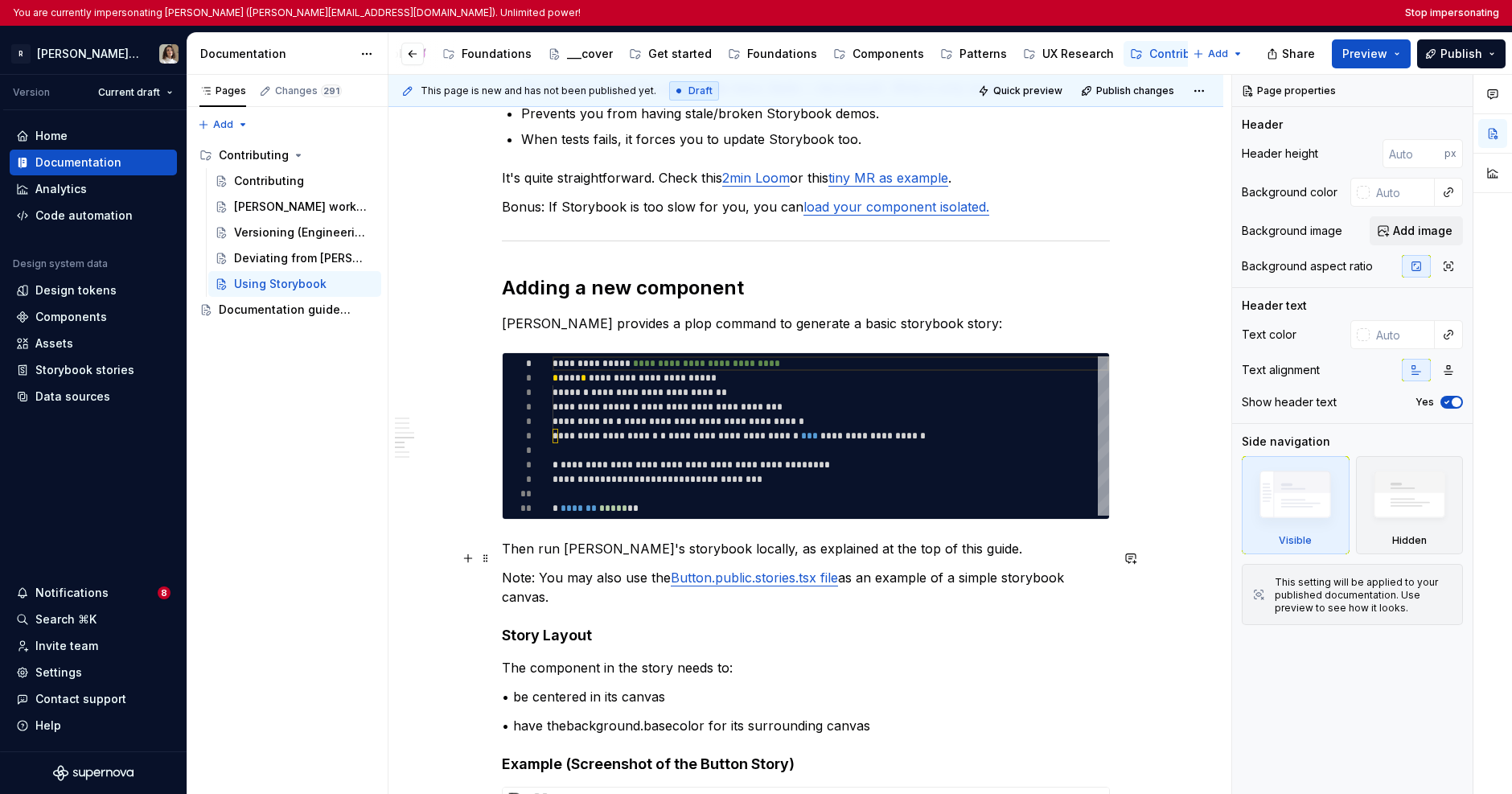
scroll to position [3526, 0]
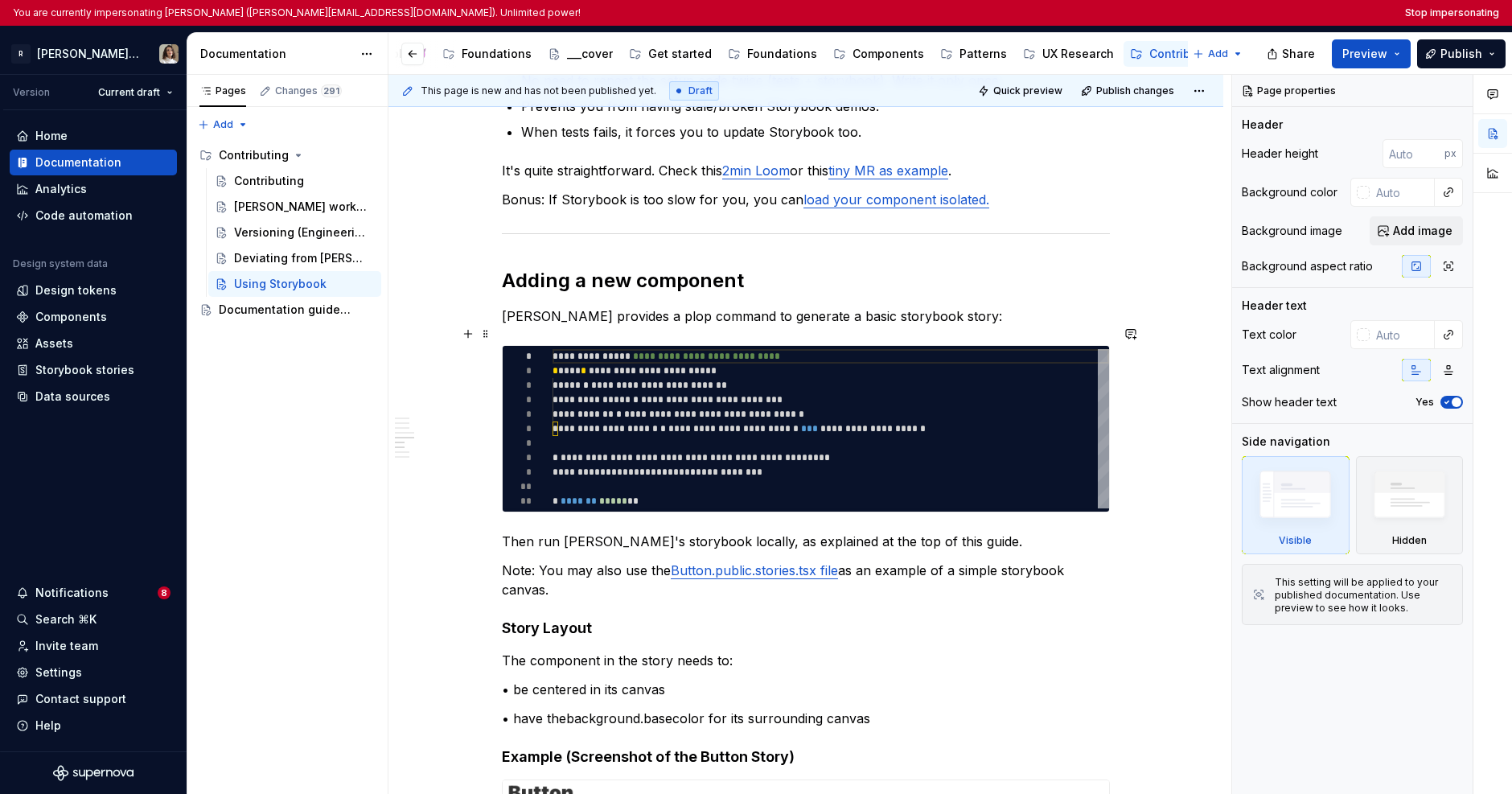
type textarea "*"
type textarea "**********"
click at [650, 407] on div "**********" at bounding box center [831, 429] width 556 height 159
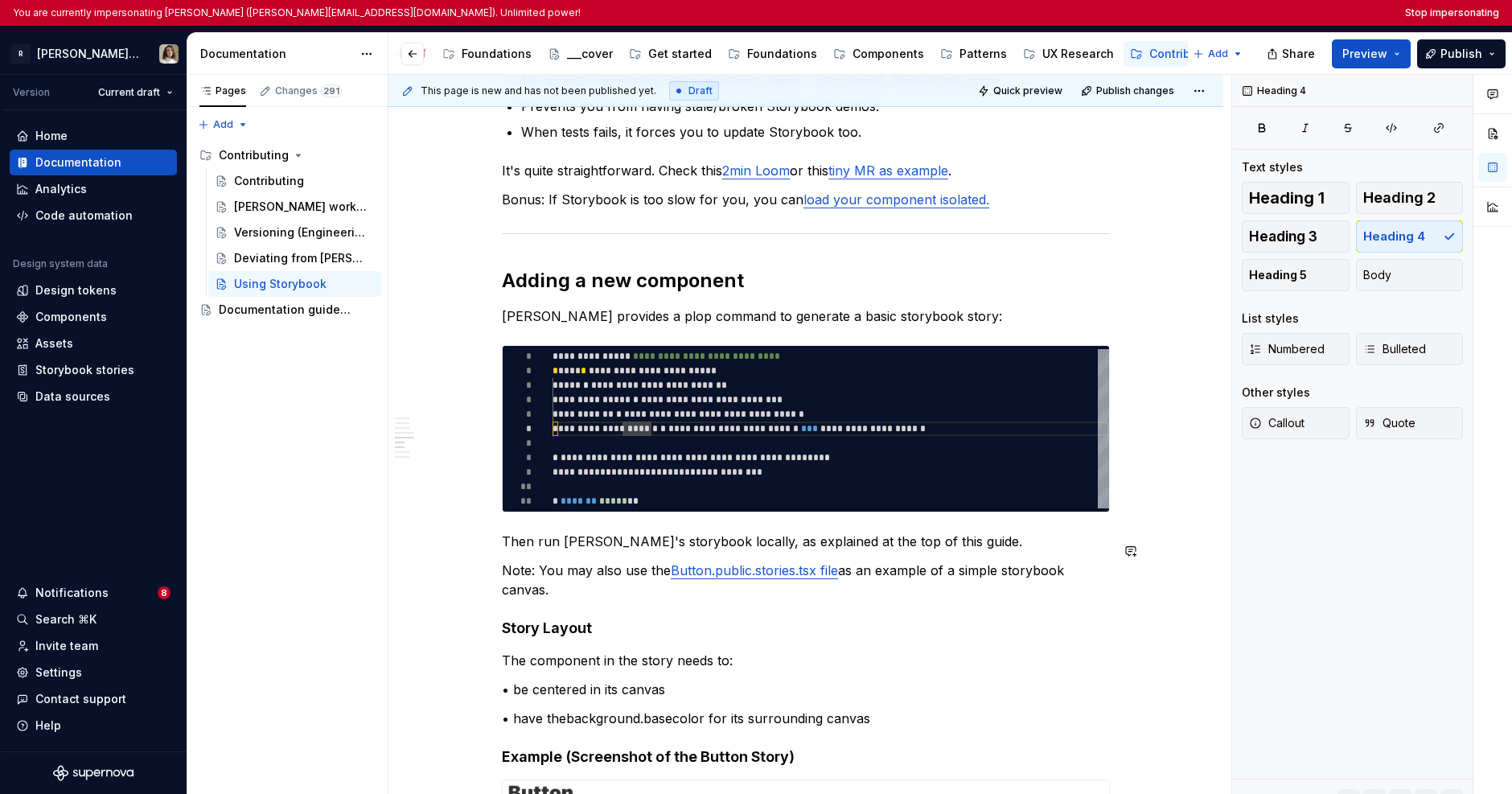
click at [569, 618] on h4 "Story Layout" at bounding box center [806, 628] width 608 height 19
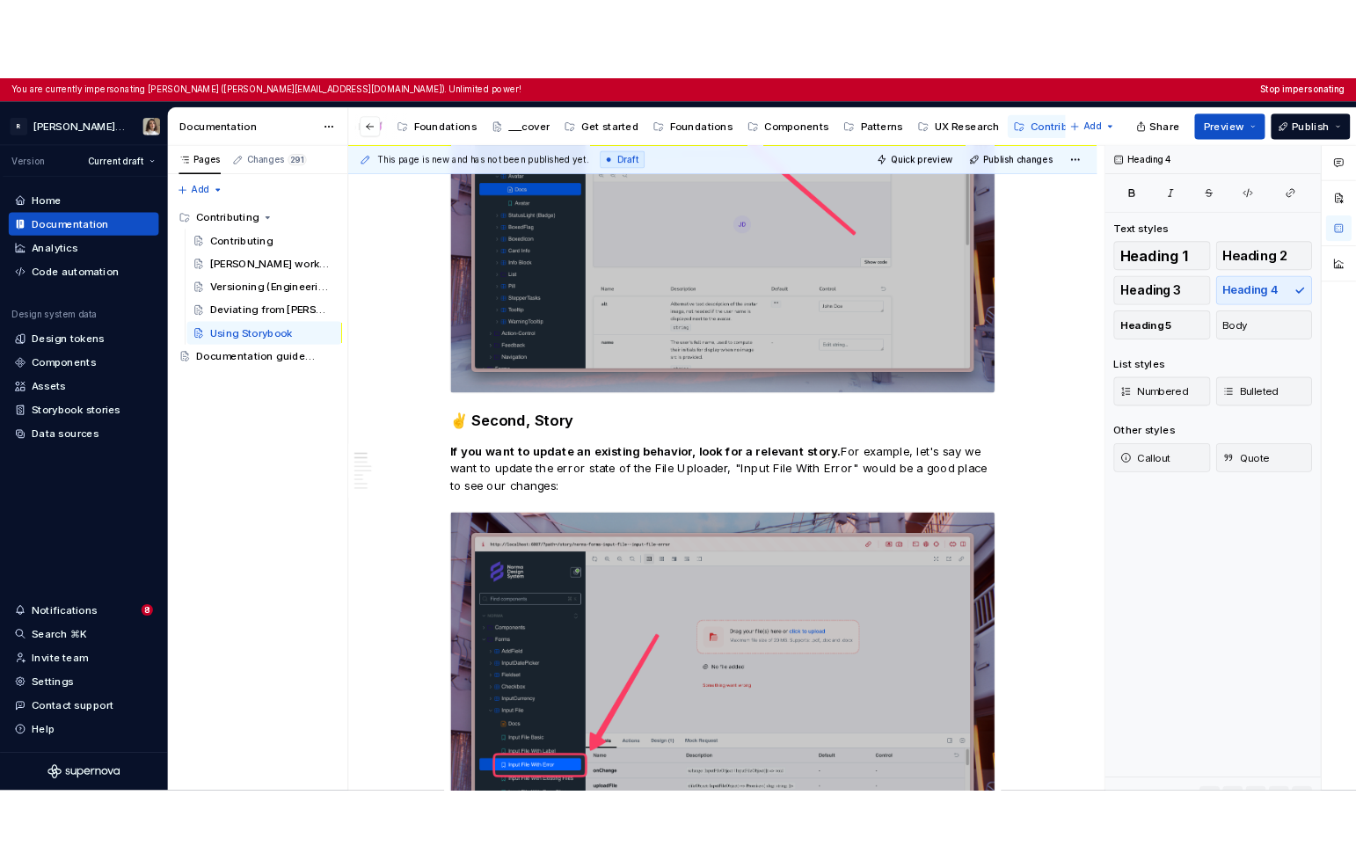
scroll to position [0, 0]
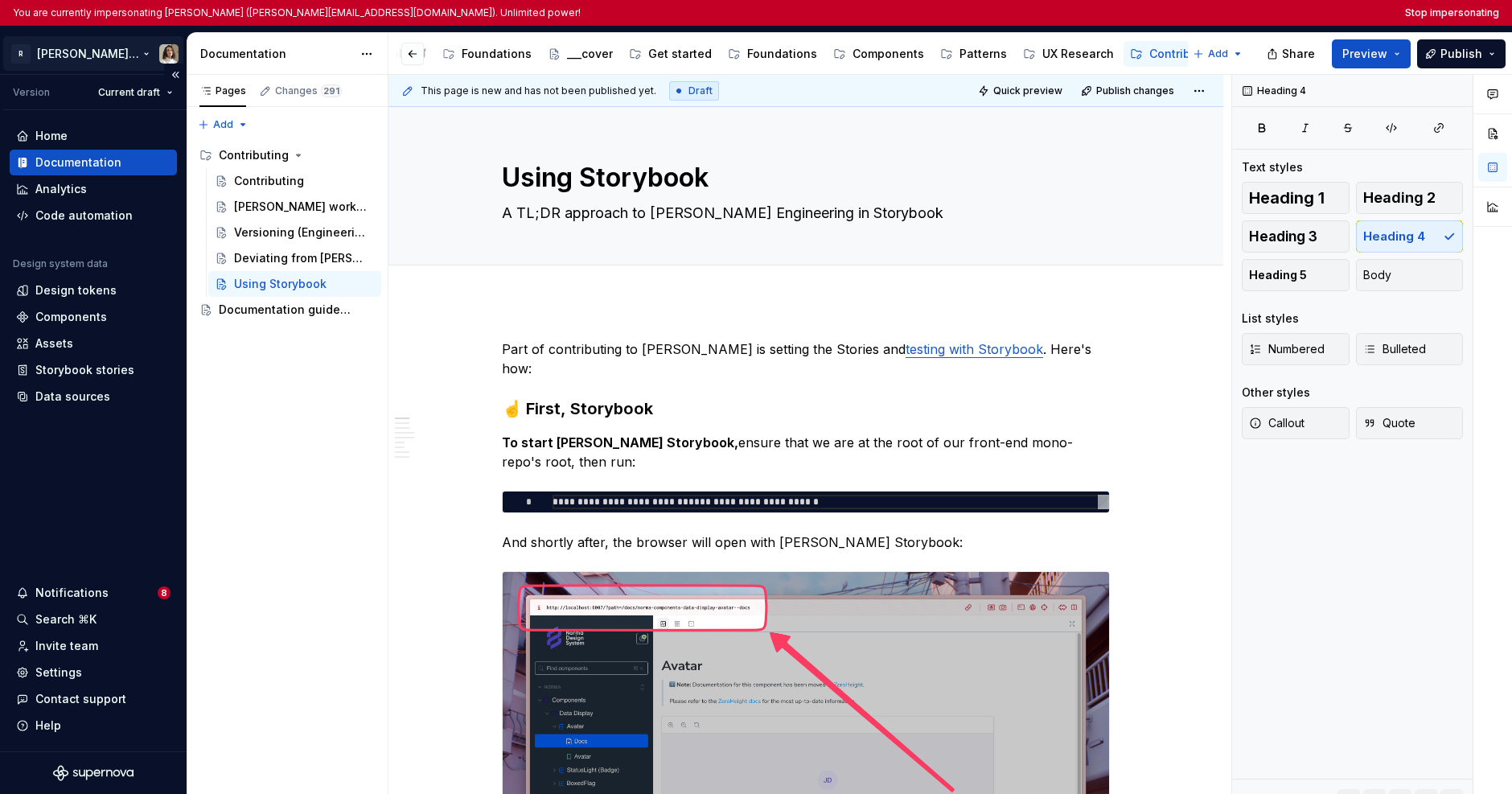
click at [66, 47] on html "You are currently impersonating Sandrina pereira (sandrina@remote.com). Unlimit…" at bounding box center [756, 397] width 1512 height 794
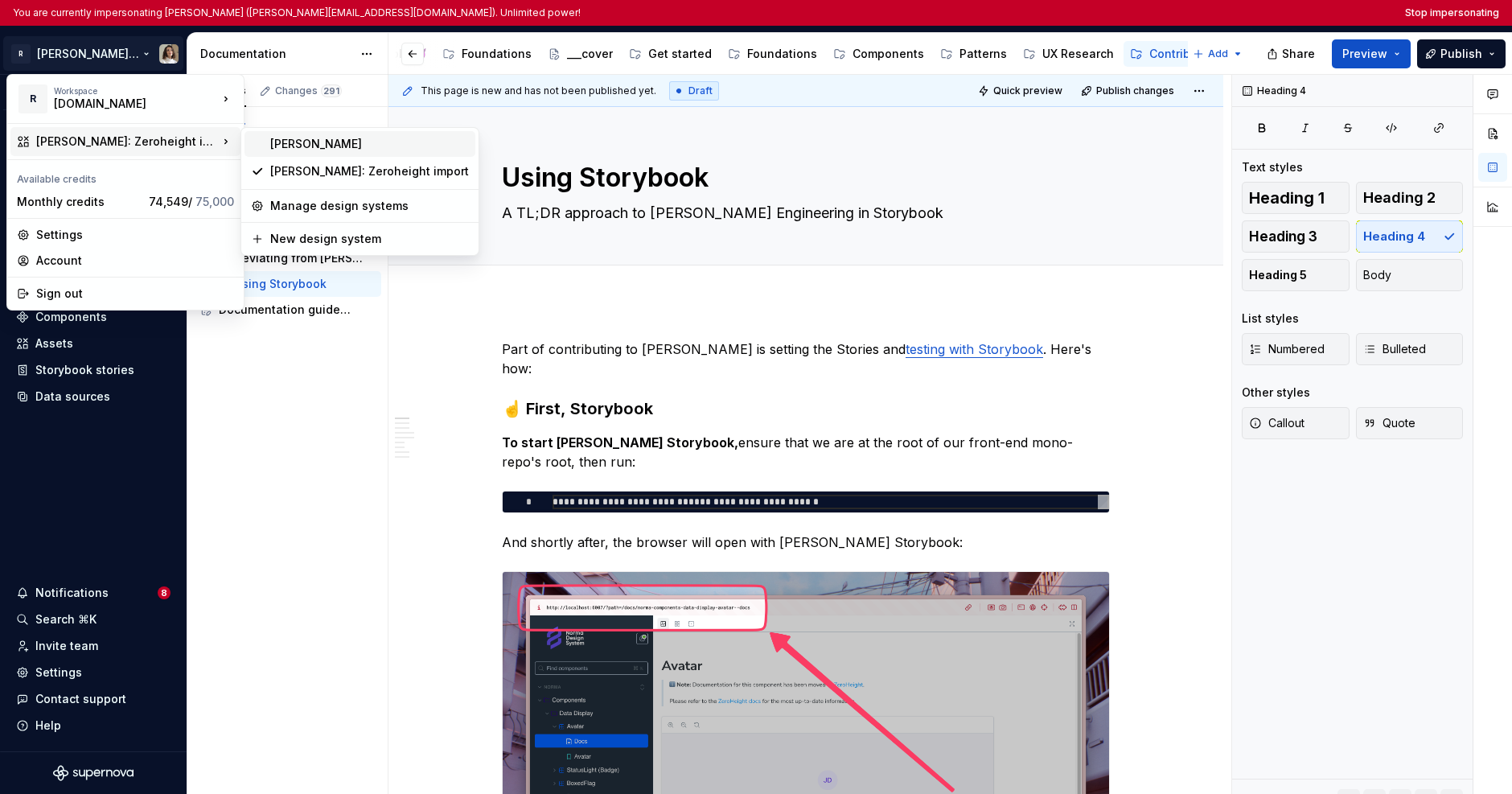
click at [327, 140] on div "Norma" at bounding box center [369, 145] width 198 height 16
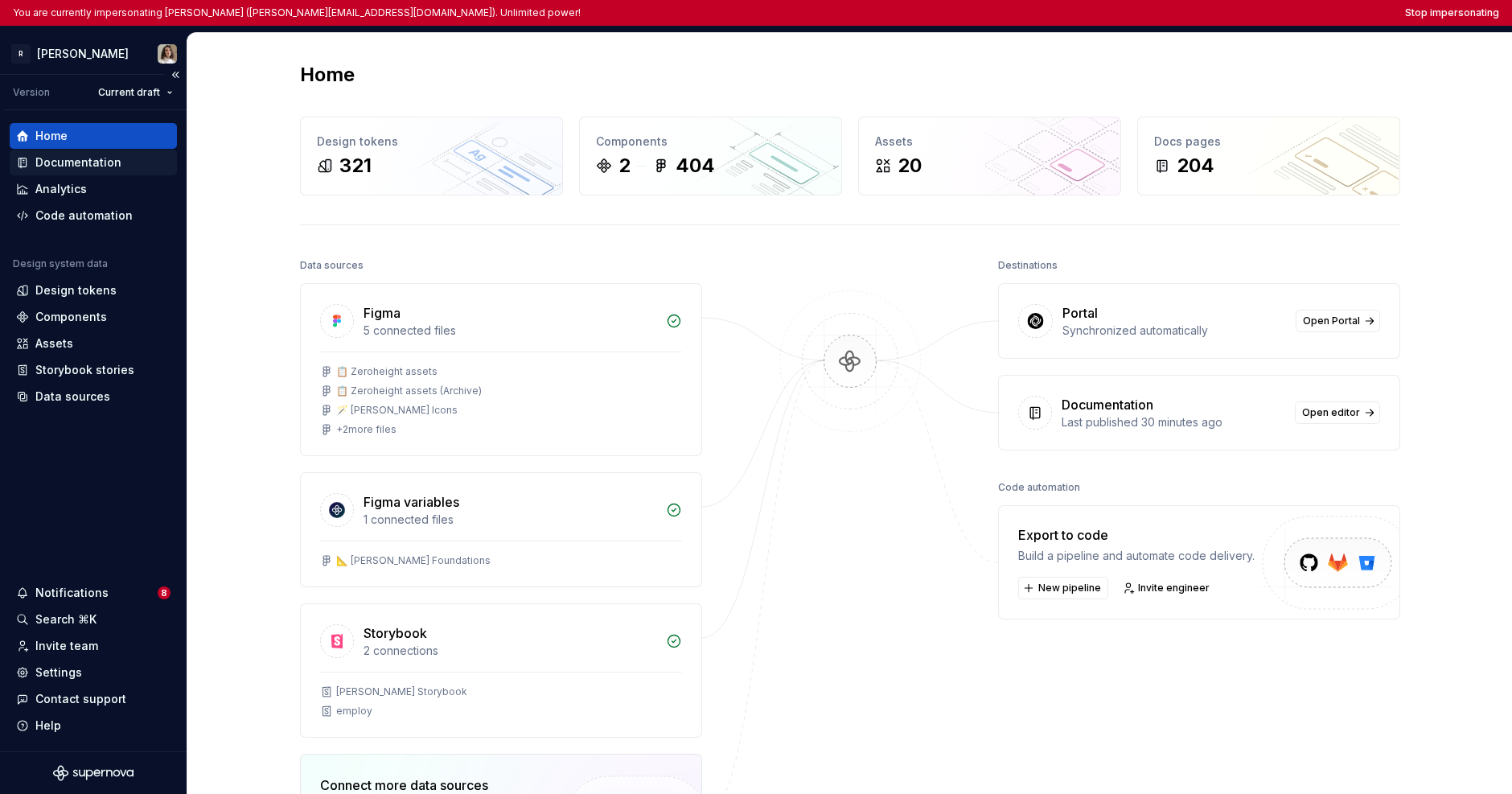
click at [110, 158] on div "Documentation" at bounding box center [79, 163] width 86 height 16
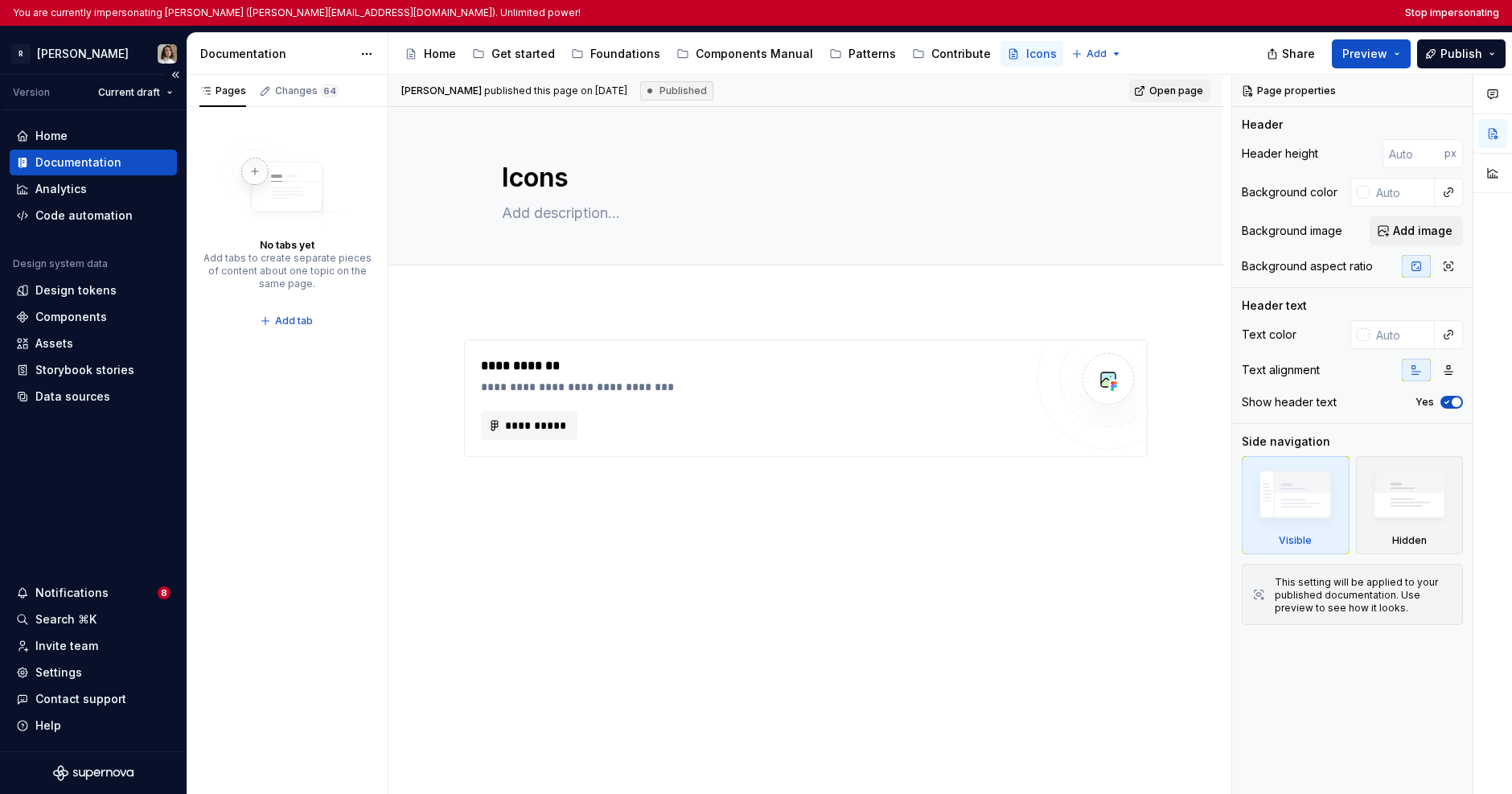
click at [129, 445] on div "Home Documentation Analytics Code automation Design system data Design tokens C…" at bounding box center [93, 430] width 187 height 641
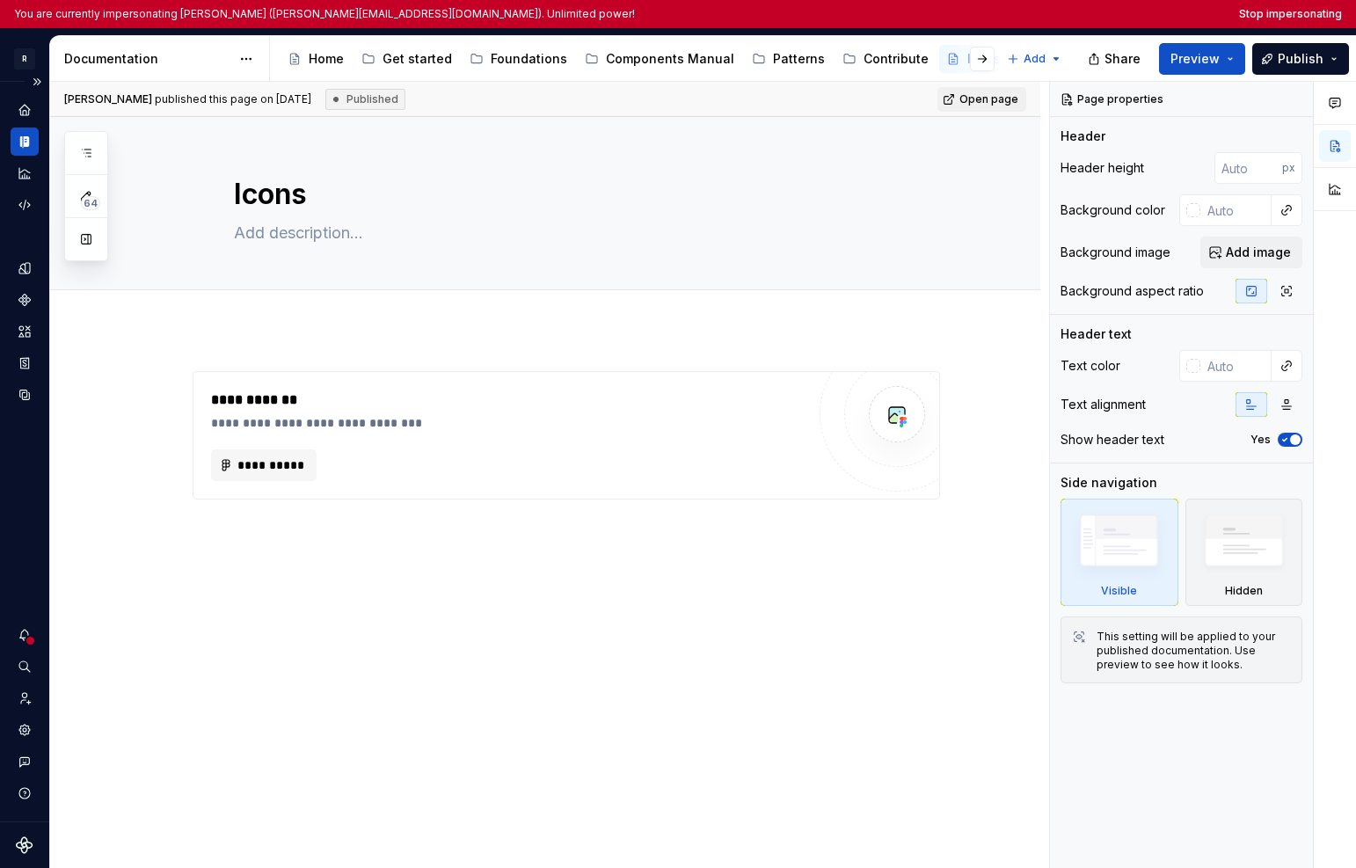
type textarea "*"
